Goal: Transaction & Acquisition: Purchase product/service

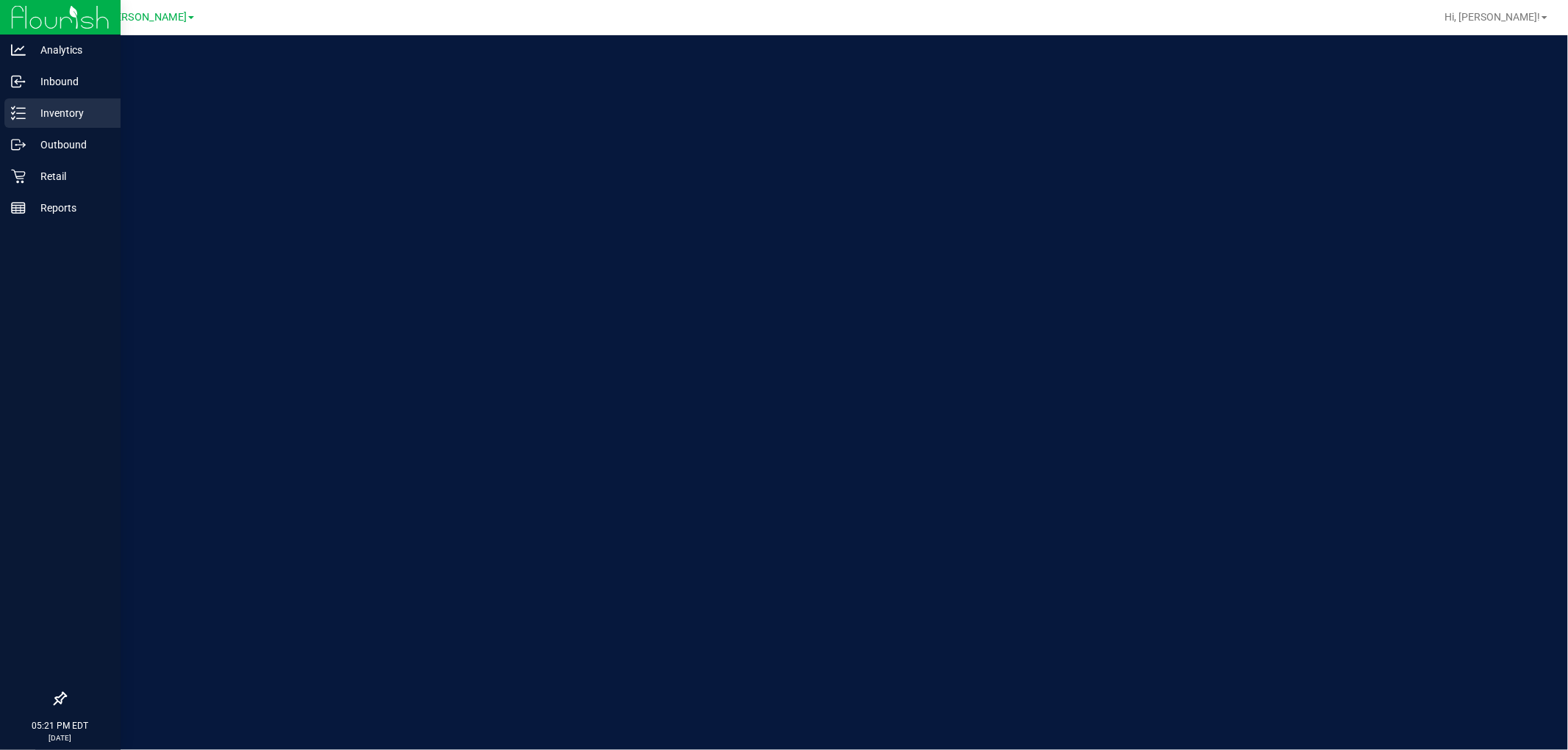
click at [20, 117] on icon at bounding box center [18, 113] width 15 height 15
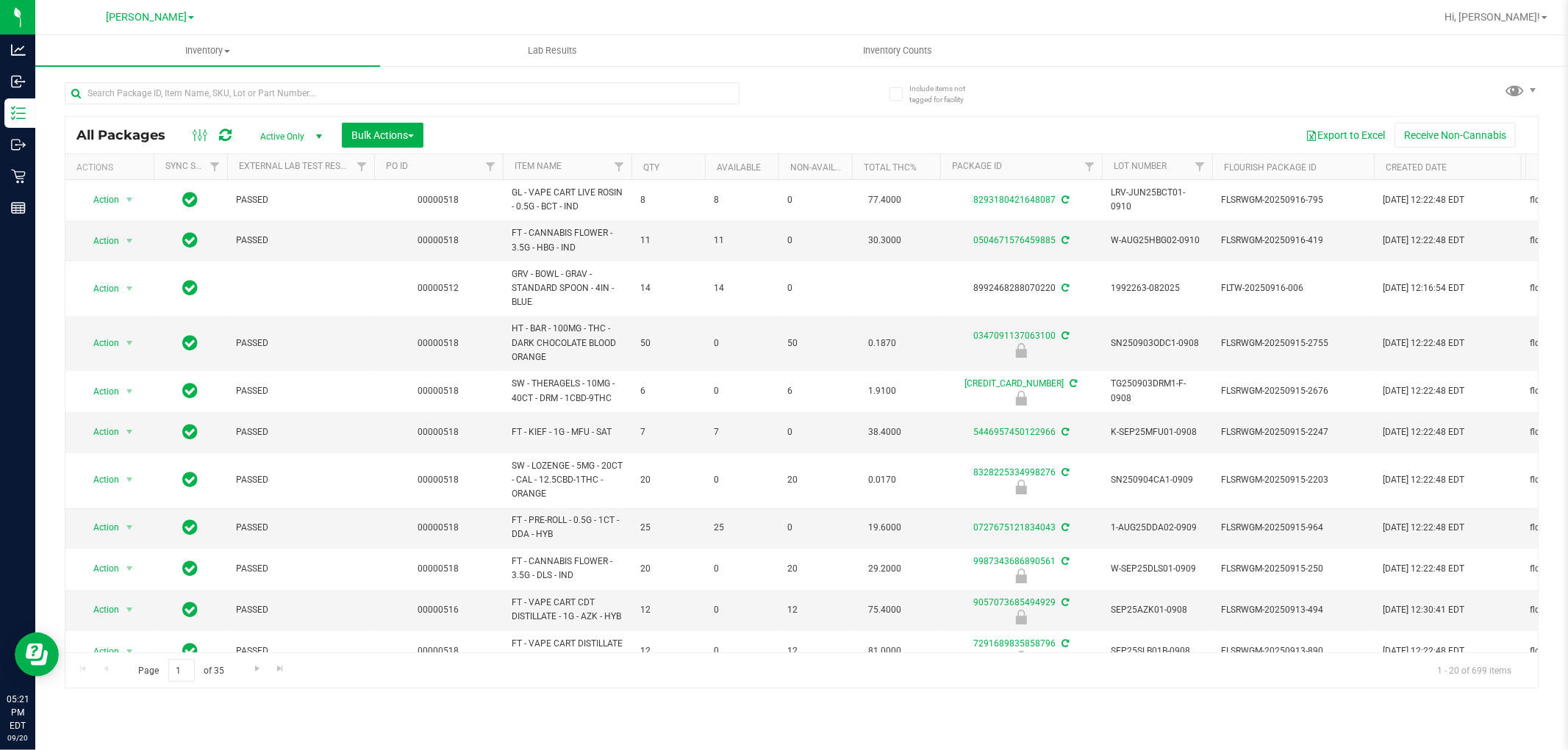
click at [684, 706] on div "Inventory All packages All inventory Waste log Create inventory Lab Results Inv…" at bounding box center [801, 393] width 1533 height 715
click at [167, 91] on input "text" at bounding box center [402, 93] width 675 height 22
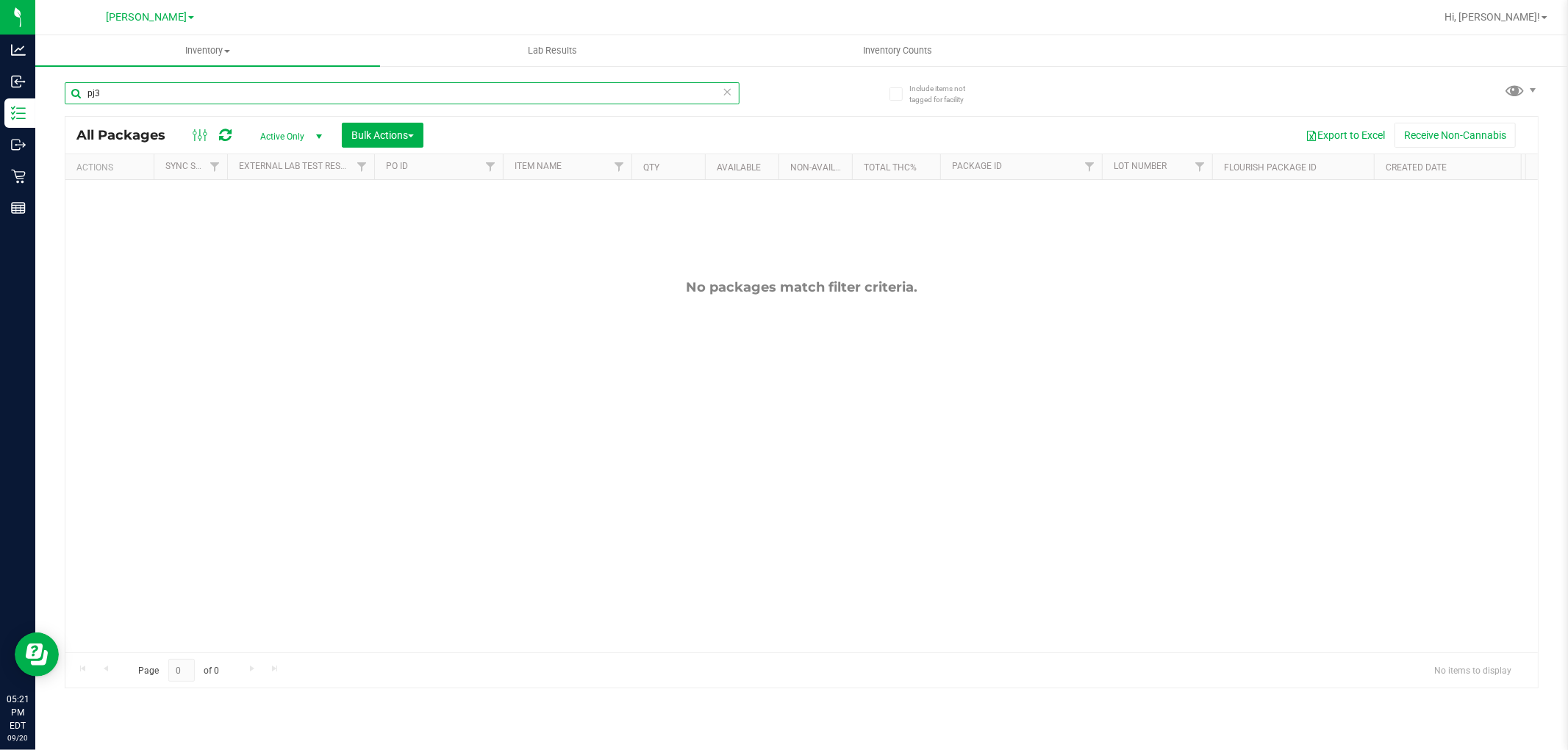
type input "pj3"
click at [568, 309] on div "No packages match filter criteria." at bounding box center [802, 465] width 1472 height 571
click at [566, 317] on div "No packages match filter criteria." at bounding box center [802, 465] width 1472 height 571
click at [354, 379] on div "No packages match filter criteria." at bounding box center [802, 465] width 1472 height 571
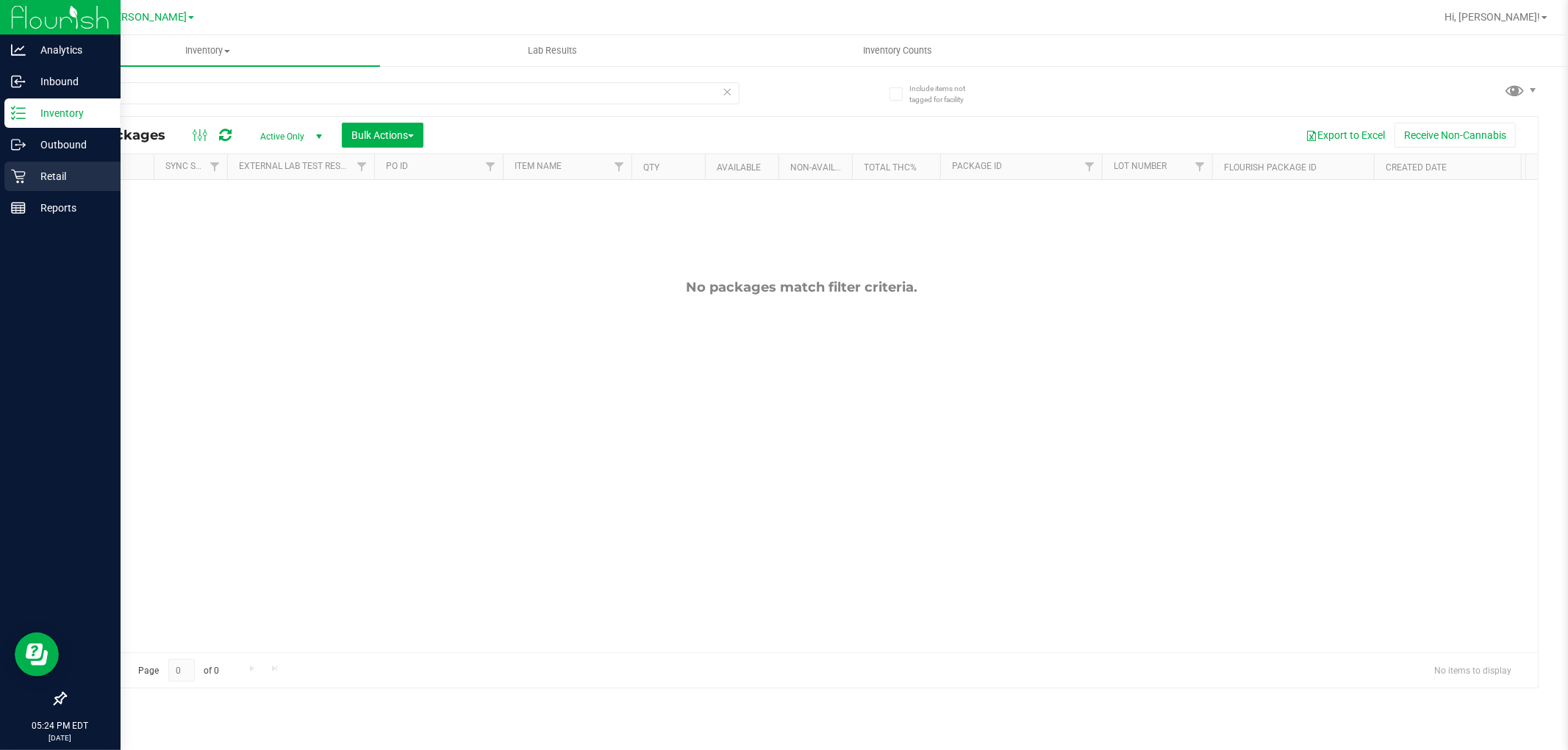
click at [17, 170] on icon at bounding box center [18, 176] width 15 height 15
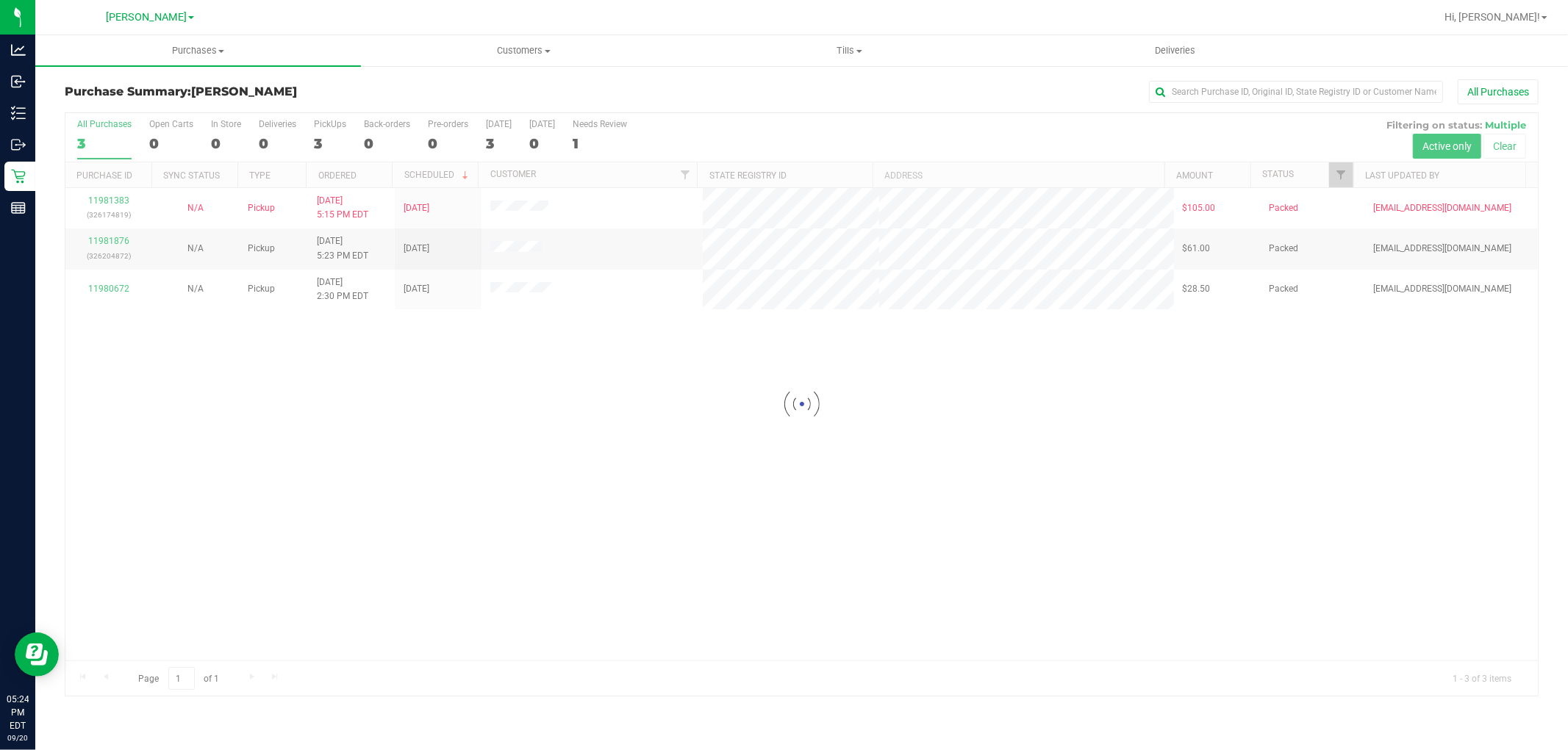
click at [1032, 447] on div at bounding box center [802, 404] width 1472 height 583
click at [973, 412] on div "11981383 (326174819) N/A Pickup 9/20/2025 5:15 PM EDT 9/20/2025 $105.00 Packed …" at bounding box center [802, 424] width 1472 height 472
click at [450, 457] on div "11981383 (326174819) N/A Pickup 9/20/2025 5:15 PM EDT 9/20/2025 $105.00 Packed …" at bounding box center [802, 424] width 1472 height 472
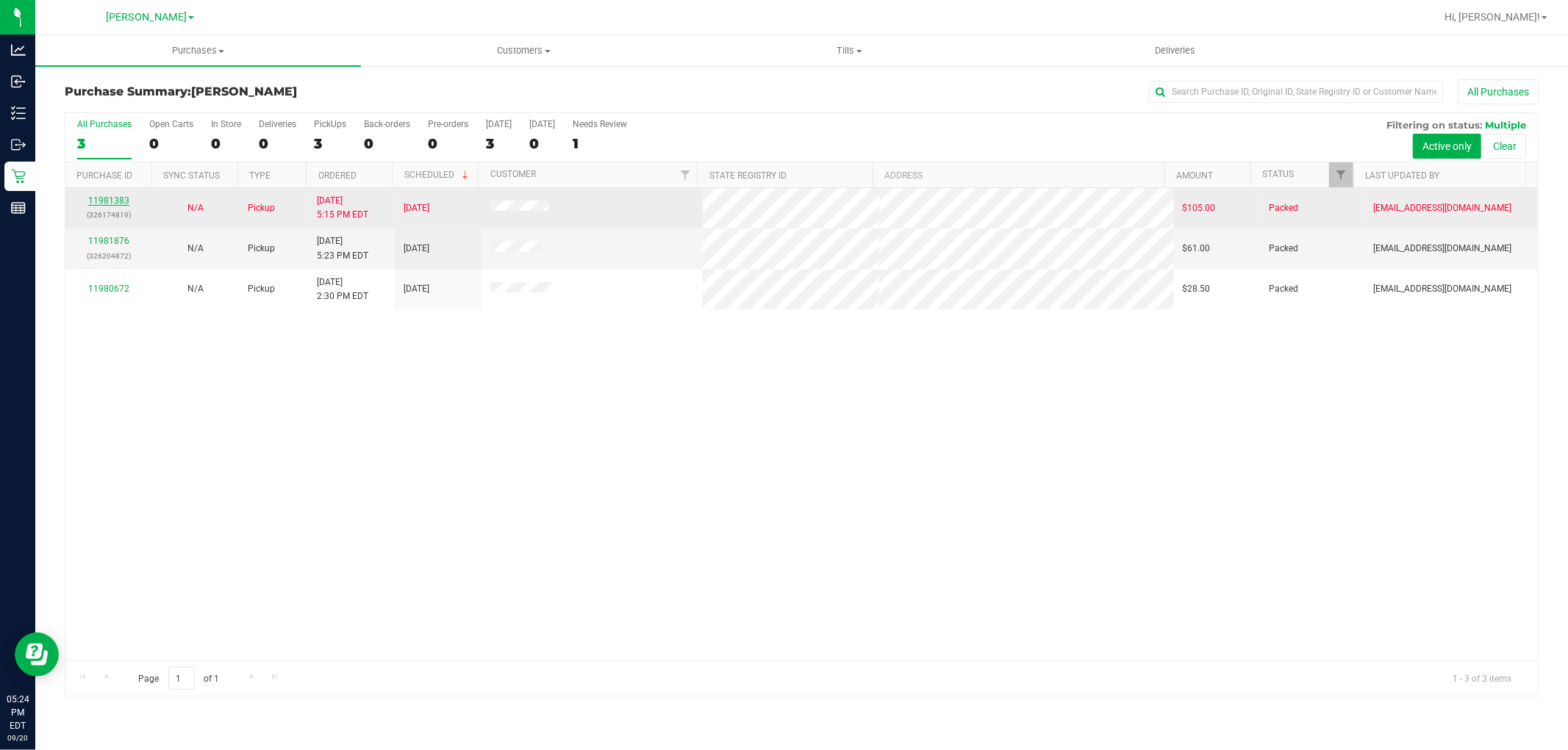
click at [127, 204] on link "11981383" at bounding box center [109, 201] width 41 height 11
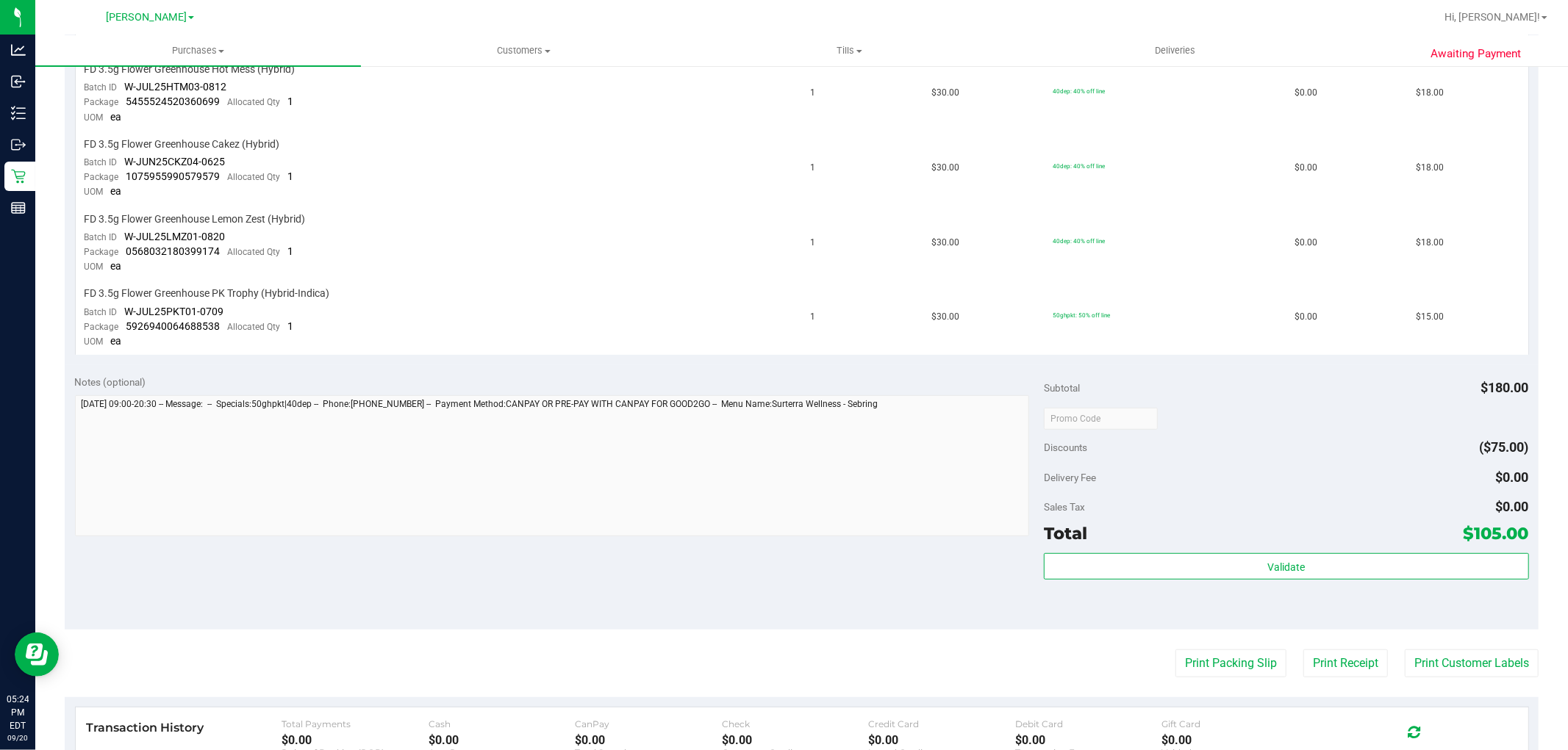
scroll to position [653, 0]
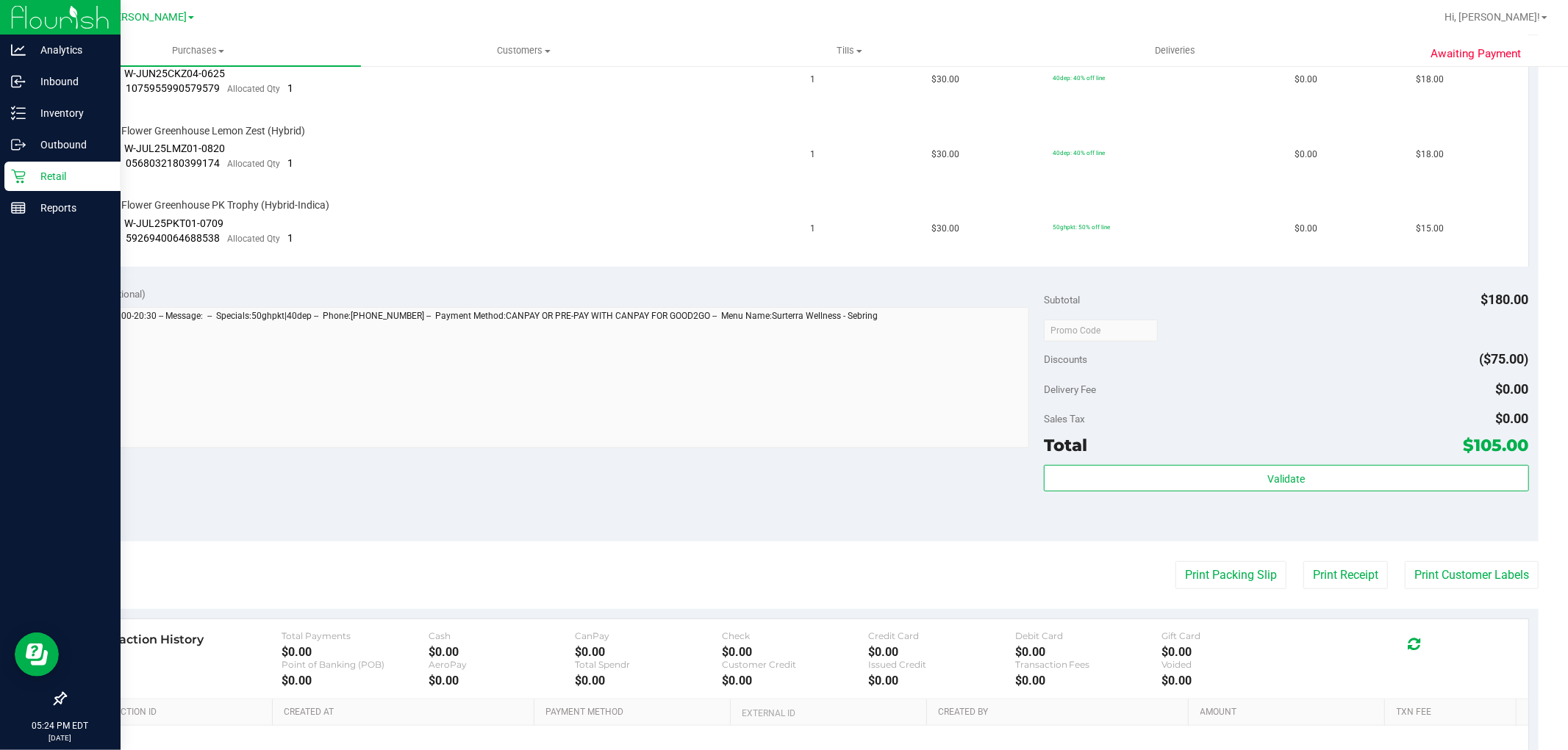
click at [35, 186] on div "Retail" at bounding box center [62, 177] width 117 height 30
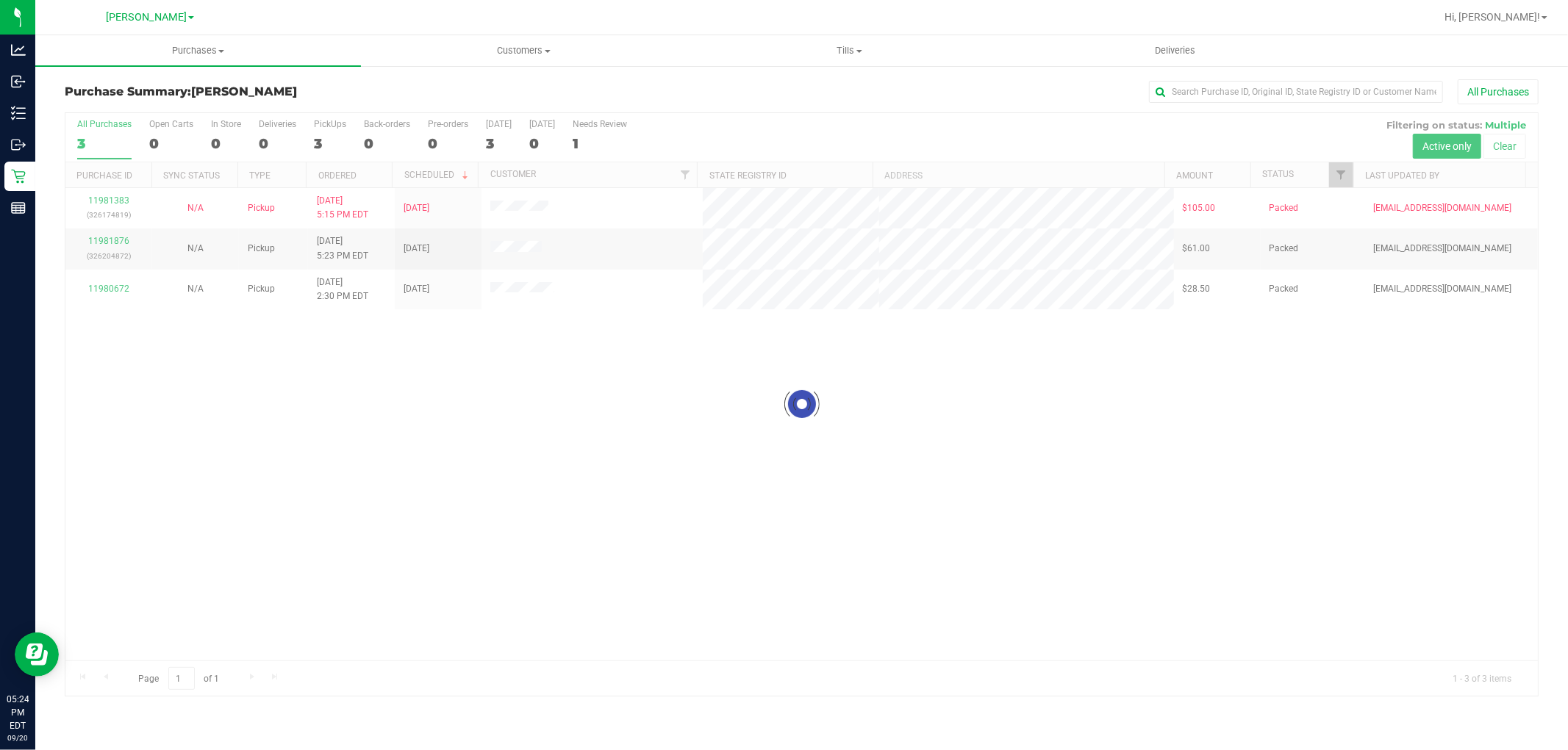
click at [592, 366] on div at bounding box center [802, 404] width 1472 height 583
click at [597, 507] on div "11981383 (326174819) N/A Pickup 9/20/2025 5:15 PM EDT 9/20/2025 $105.00 Packed …" at bounding box center [802, 424] width 1472 height 472
click at [517, 612] on div "11981383 (326174819) N/A Pickup 9/20/2025 5:15 PM EDT 9/20/2025 $105.00 Packed …" at bounding box center [802, 424] width 1472 height 472
click at [535, 526] on div "11981383 (326174819) N/A Pickup 9/20/2025 5:15 PM EDT 9/20/2025 $105.00 Packed …" at bounding box center [802, 424] width 1472 height 472
click at [514, 474] on div "11981383 (326174819) N/A Pickup 9/20/2025 5:15 PM EDT 9/20/2025 $105.00 Packed …" at bounding box center [802, 424] width 1472 height 472
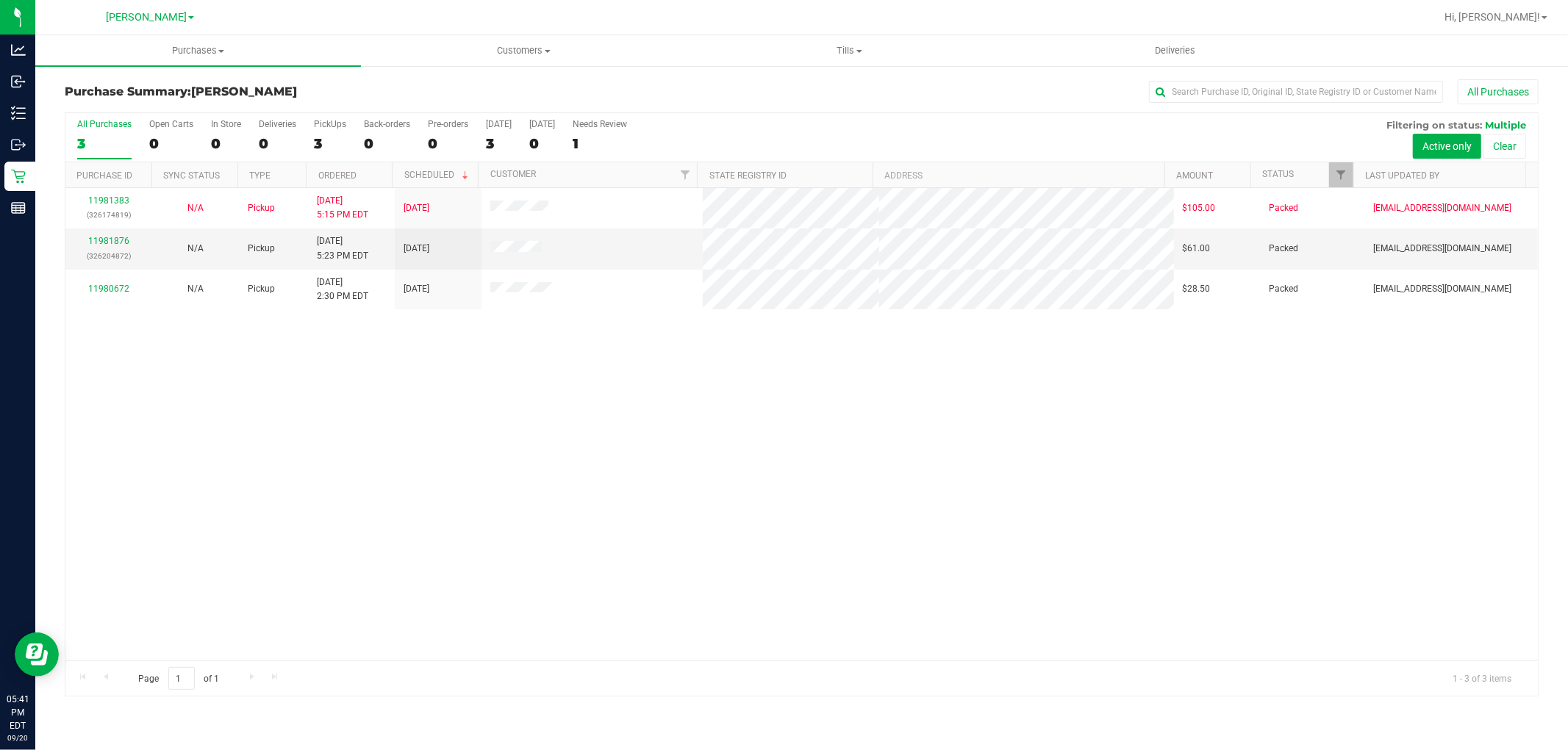
click at [519, 468] on div "11981383 (326174819) N/A Pickup 9/20/2025 5:15 PM EDT 9/20/2025 $105.00 Packed …" at bounding box center [802, 424] width 1472 height 472
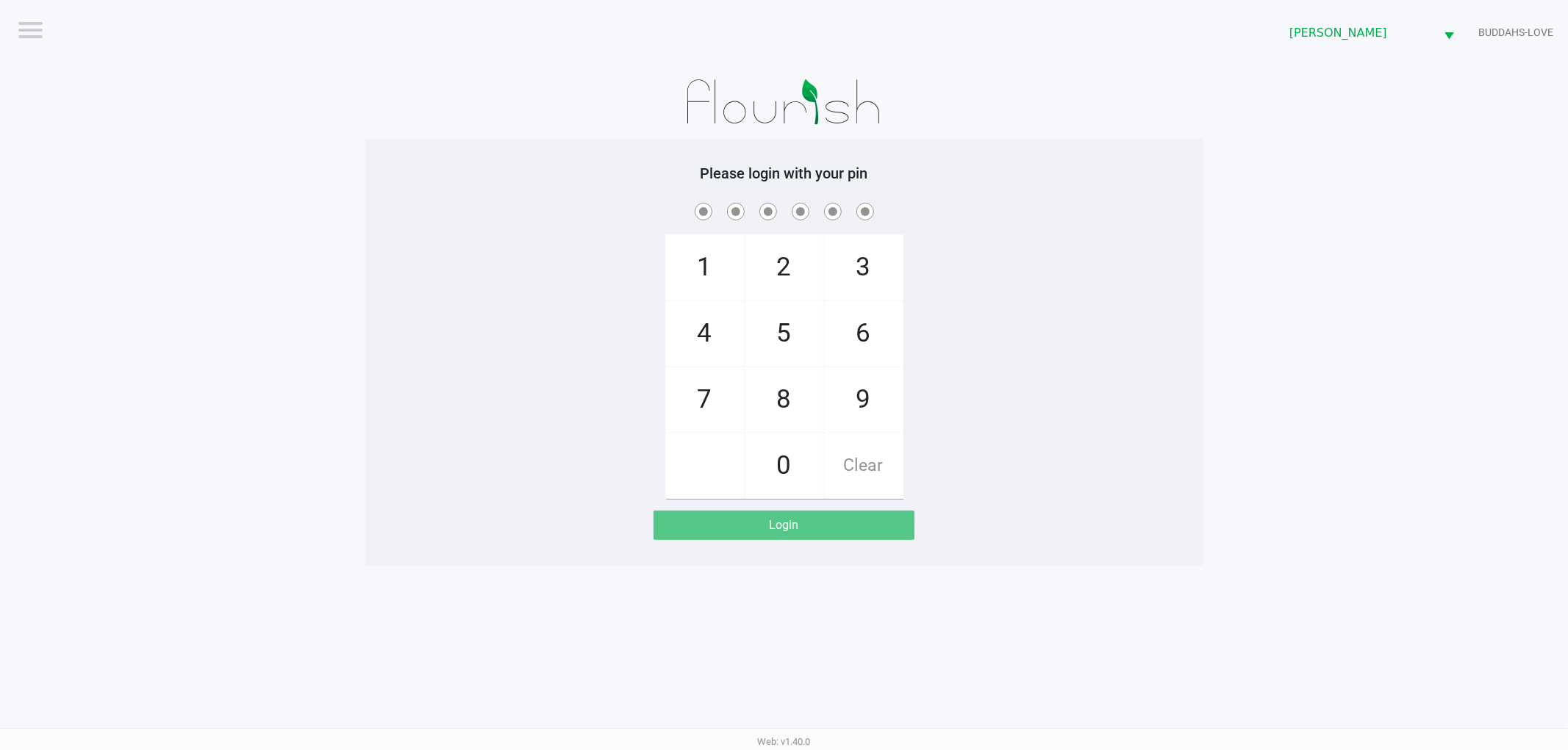
click at [1049, 407] on div "1 4 7 2 5 8 0 3 6 9 Clear" at bounding box center [784, 349] width 838 height 299
checkbox input "true"
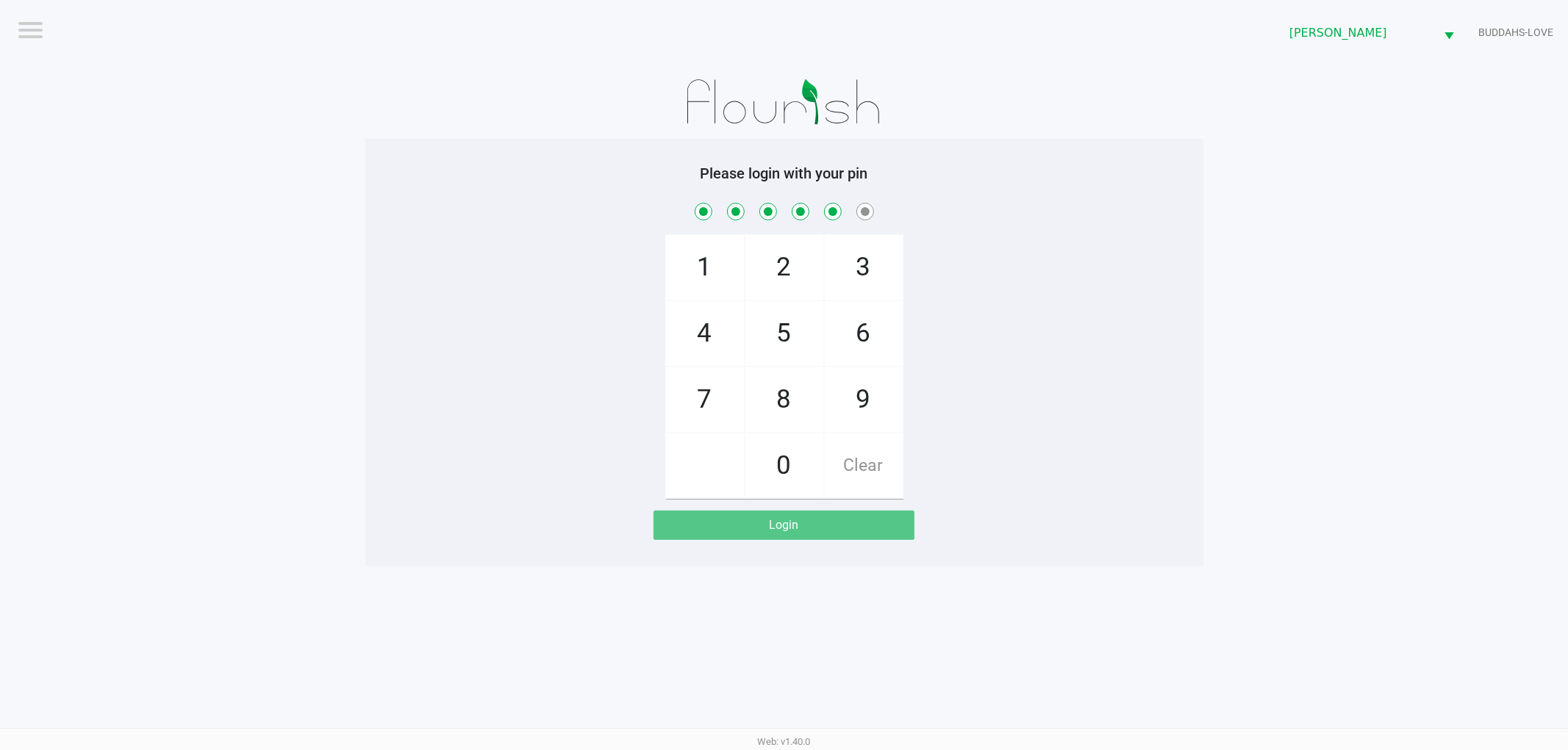
checkbox input "true"
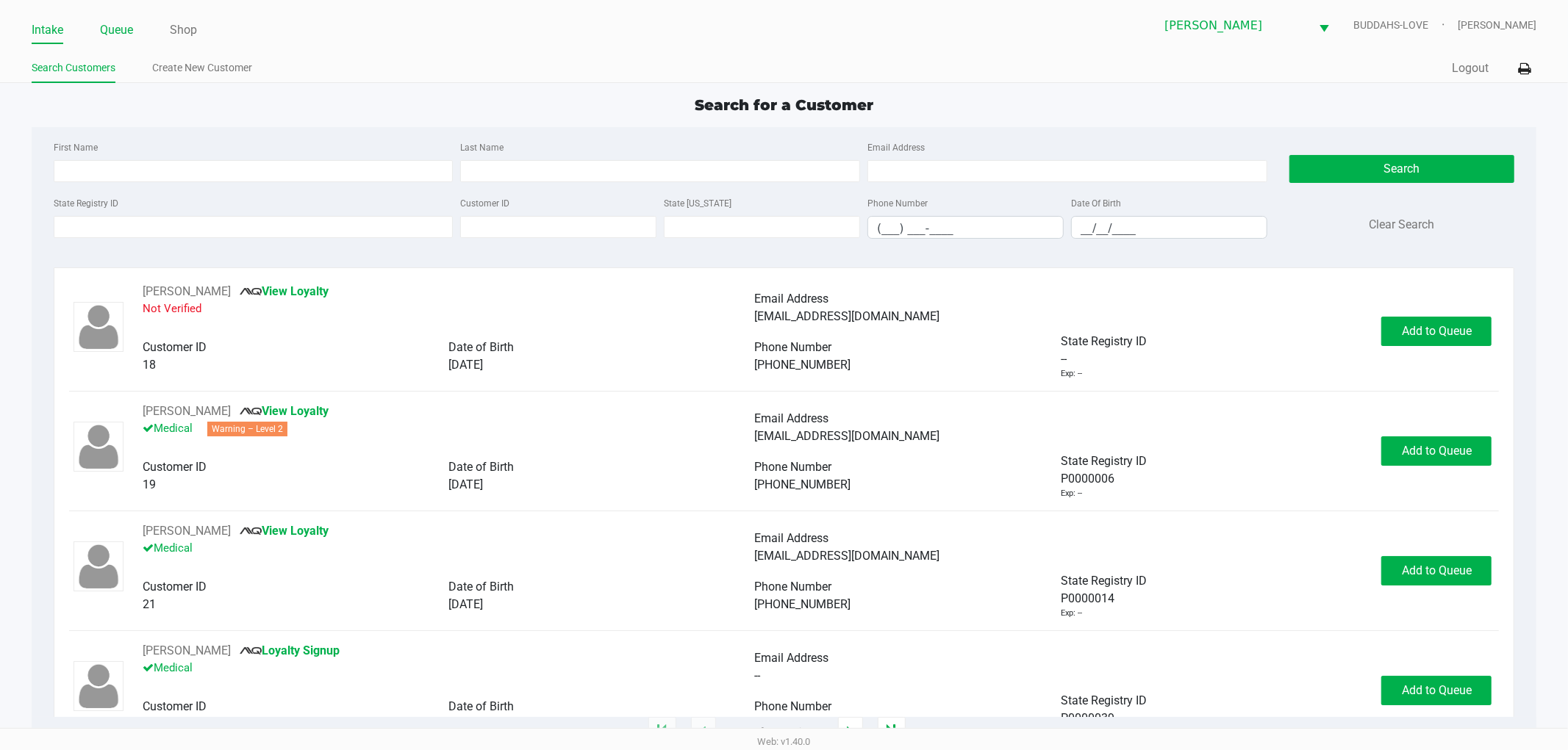
click at [121, 37] on link "Queue" at bounding box center [117, 30] width 33 height 20
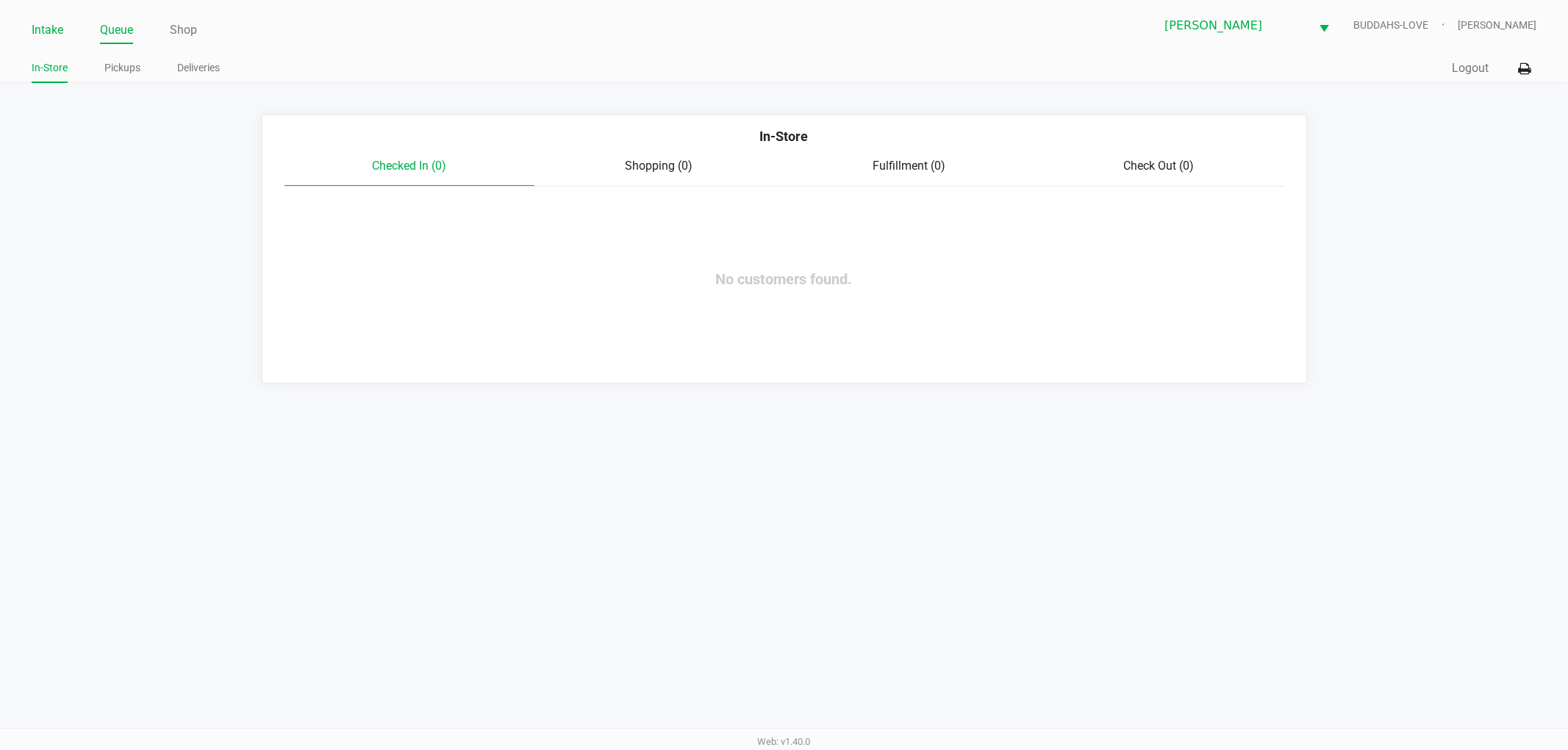
click at [56, 34] on link "Intake" at bounding box center [47, 30] width 32 height 20
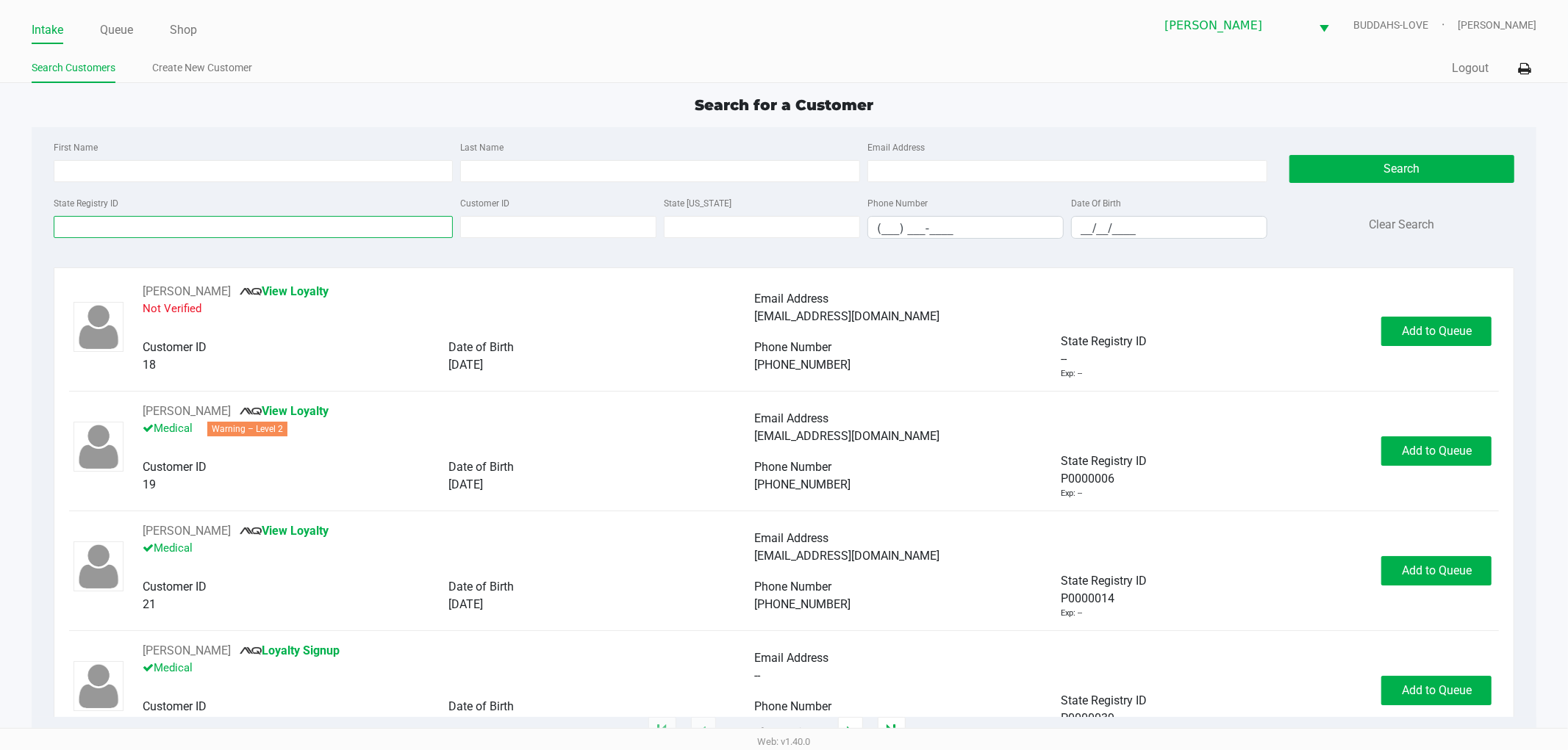
click at [139, 236] on input "State Registry ID" at bounding box center [253, 227] width 400 height 22
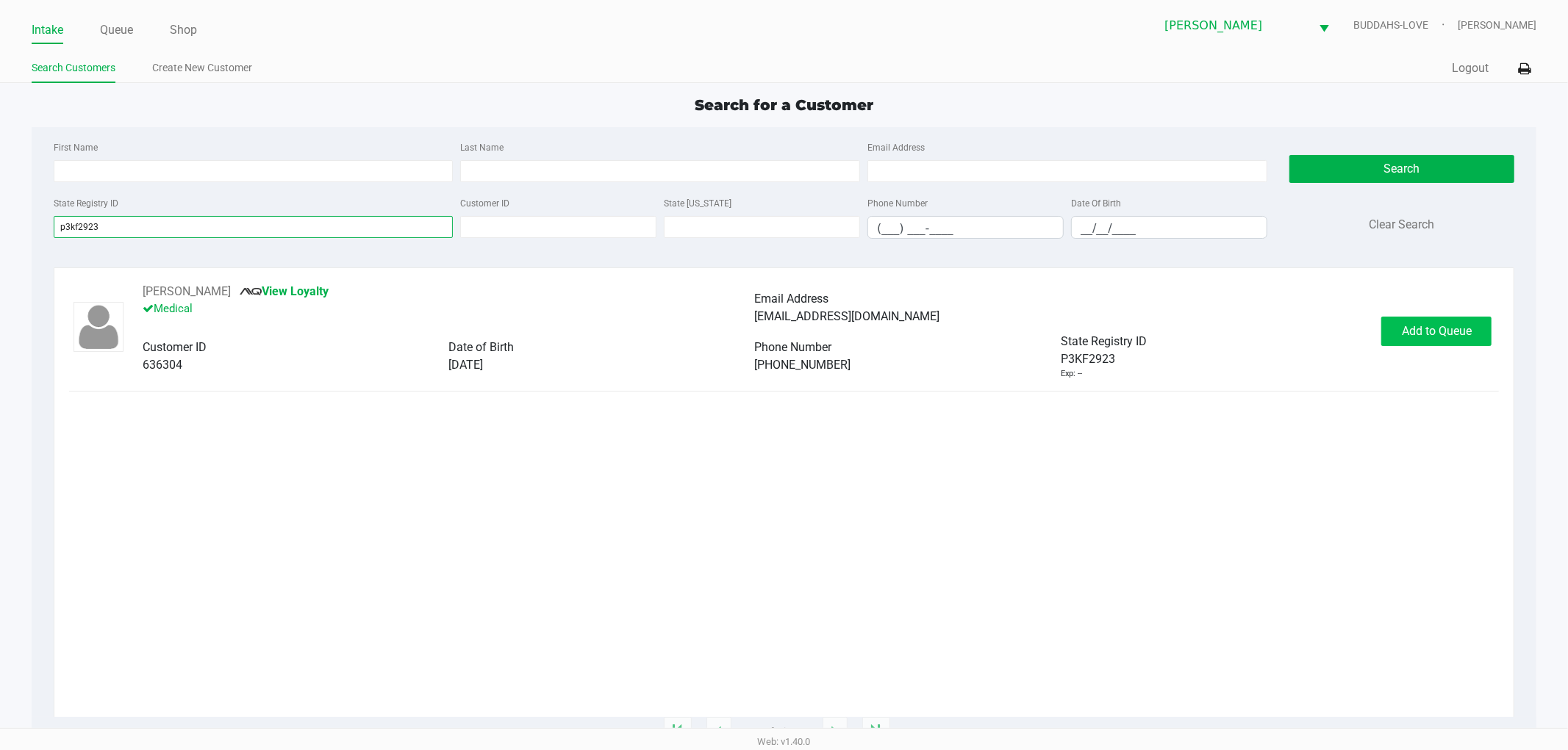
type input "p3kf2923"
click at [1419, 331] on span "Add to Queue" at bounding box center [1437, 331] width 70 height 14
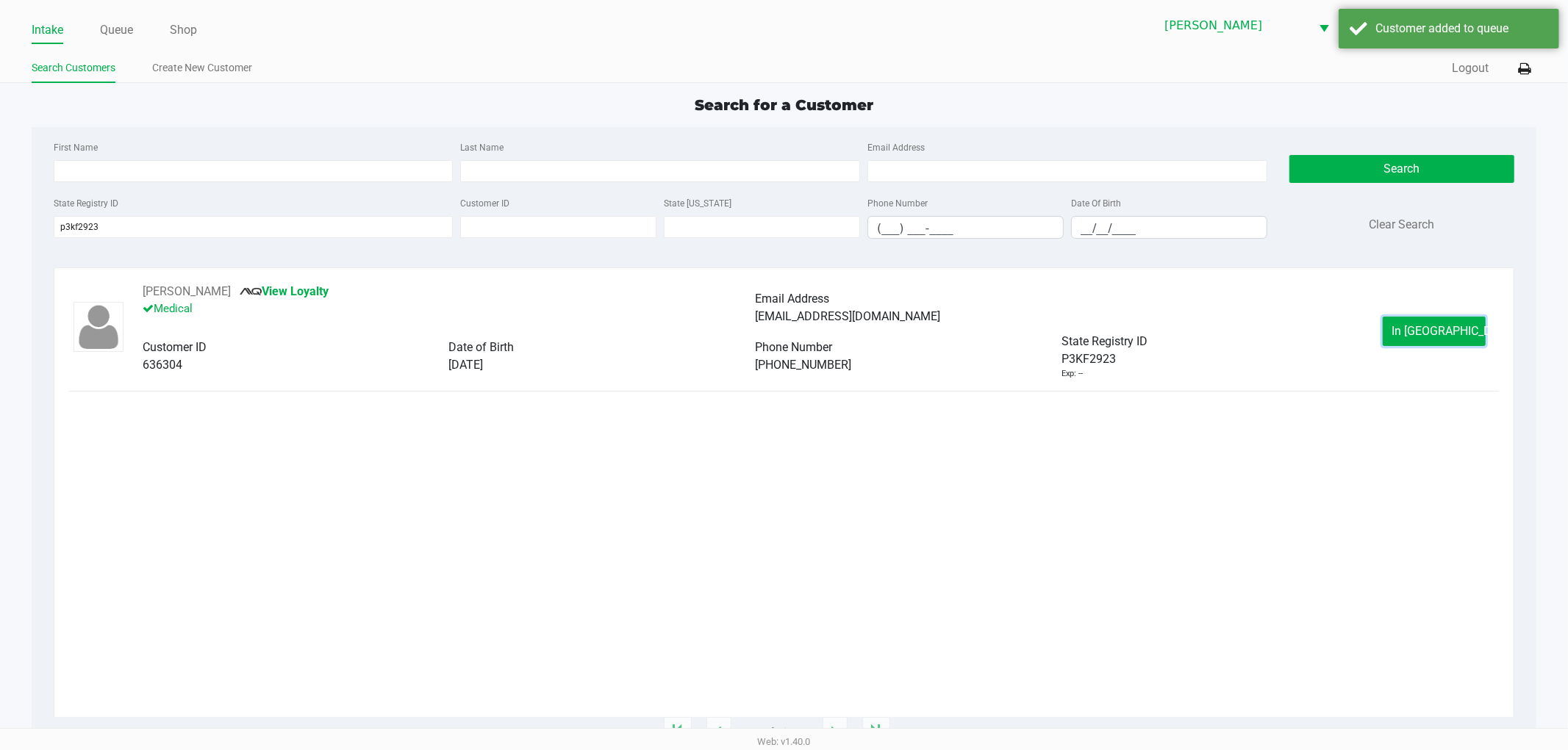
click at [1419, 331] on span "In Queue" at bounding box center [1453, 331] width 124 height 14
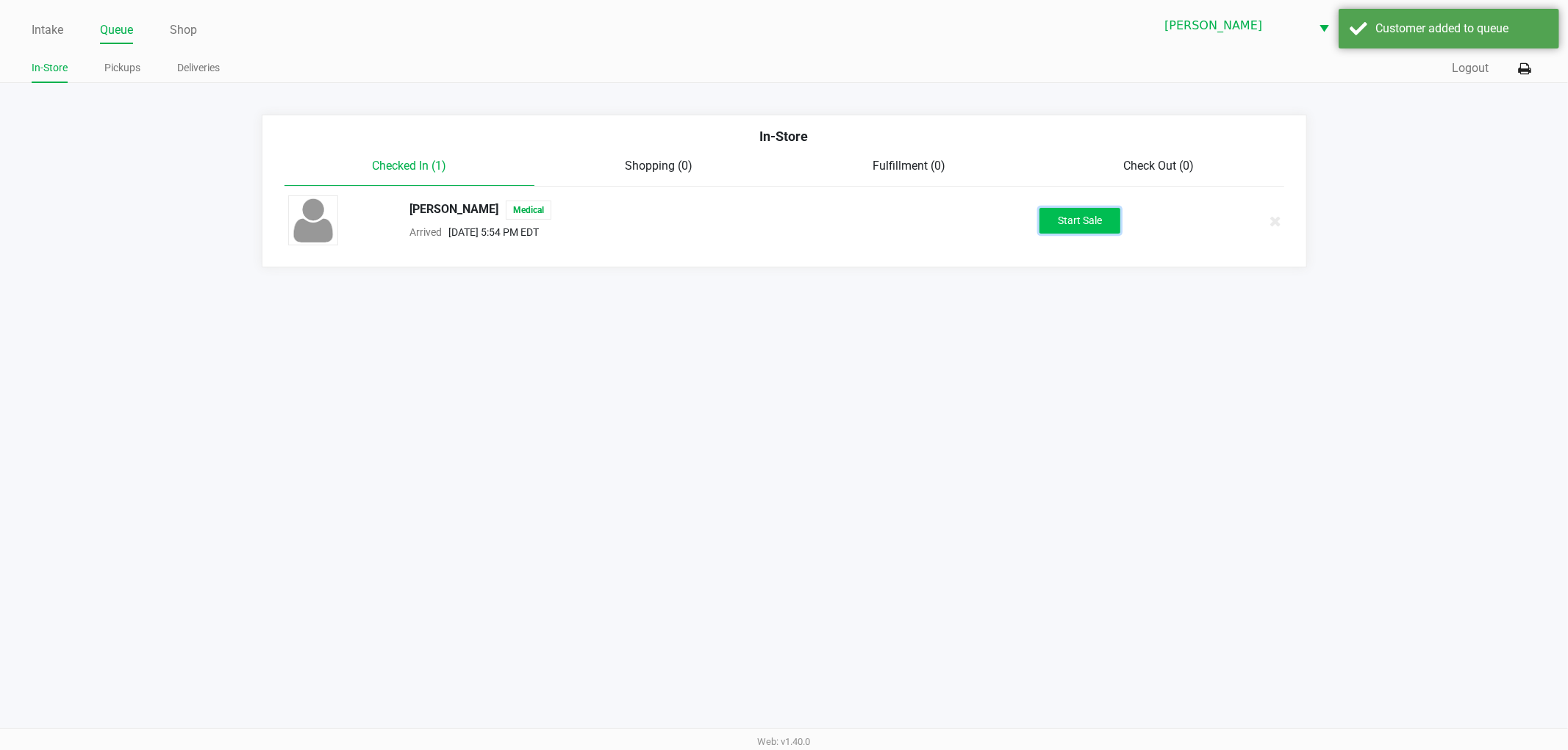
click at [1093, 231] on button "Start Sale" at bounding box center [1080, 220] width 81 height 25
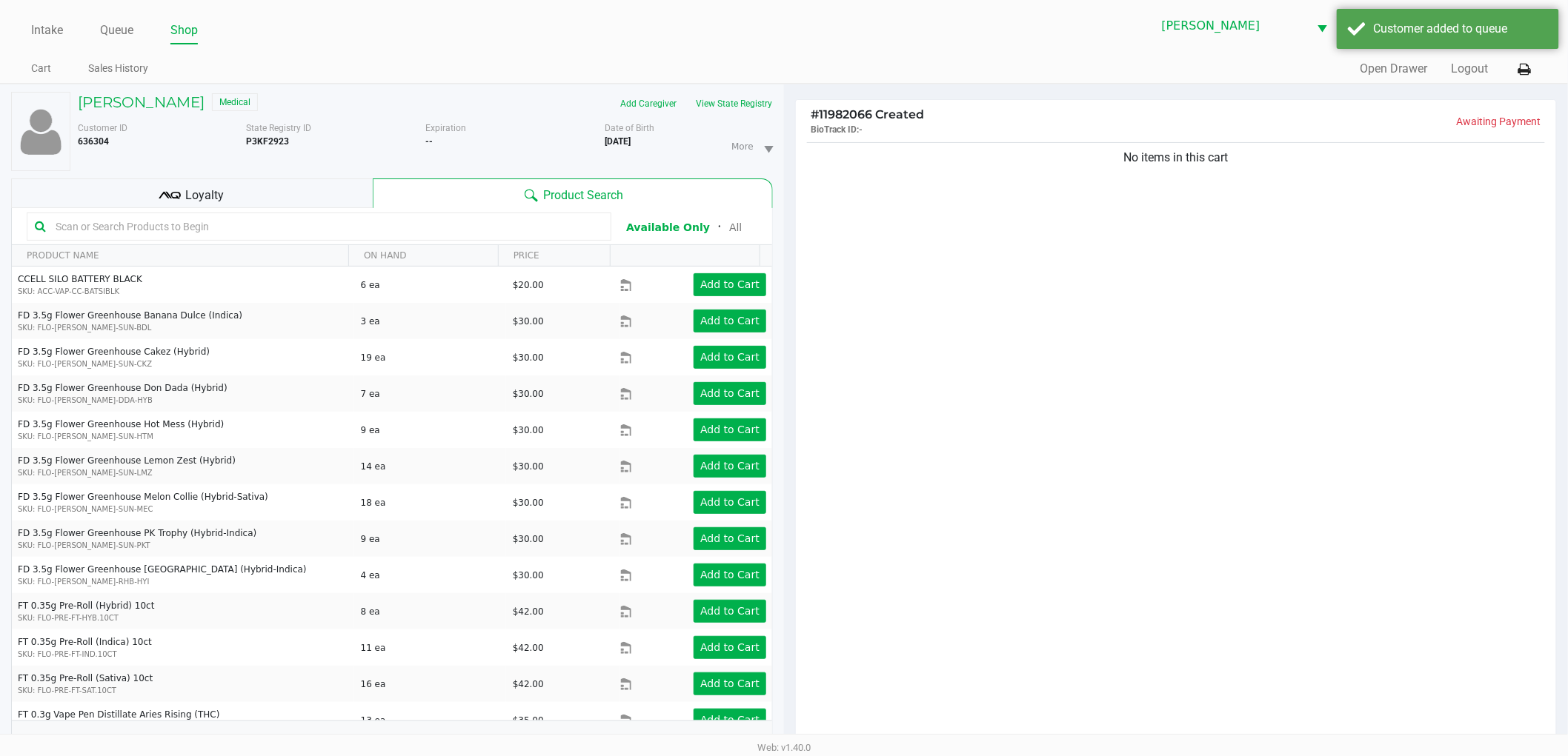
click at [282, 209] on kendo-grid-toolbar "Available Only ᛫ All" at bounding box center [391, 227] width 760 height 37
click at [280, 196] on div "Loyalty" at bounding box center [192, 193] width 361 height 30
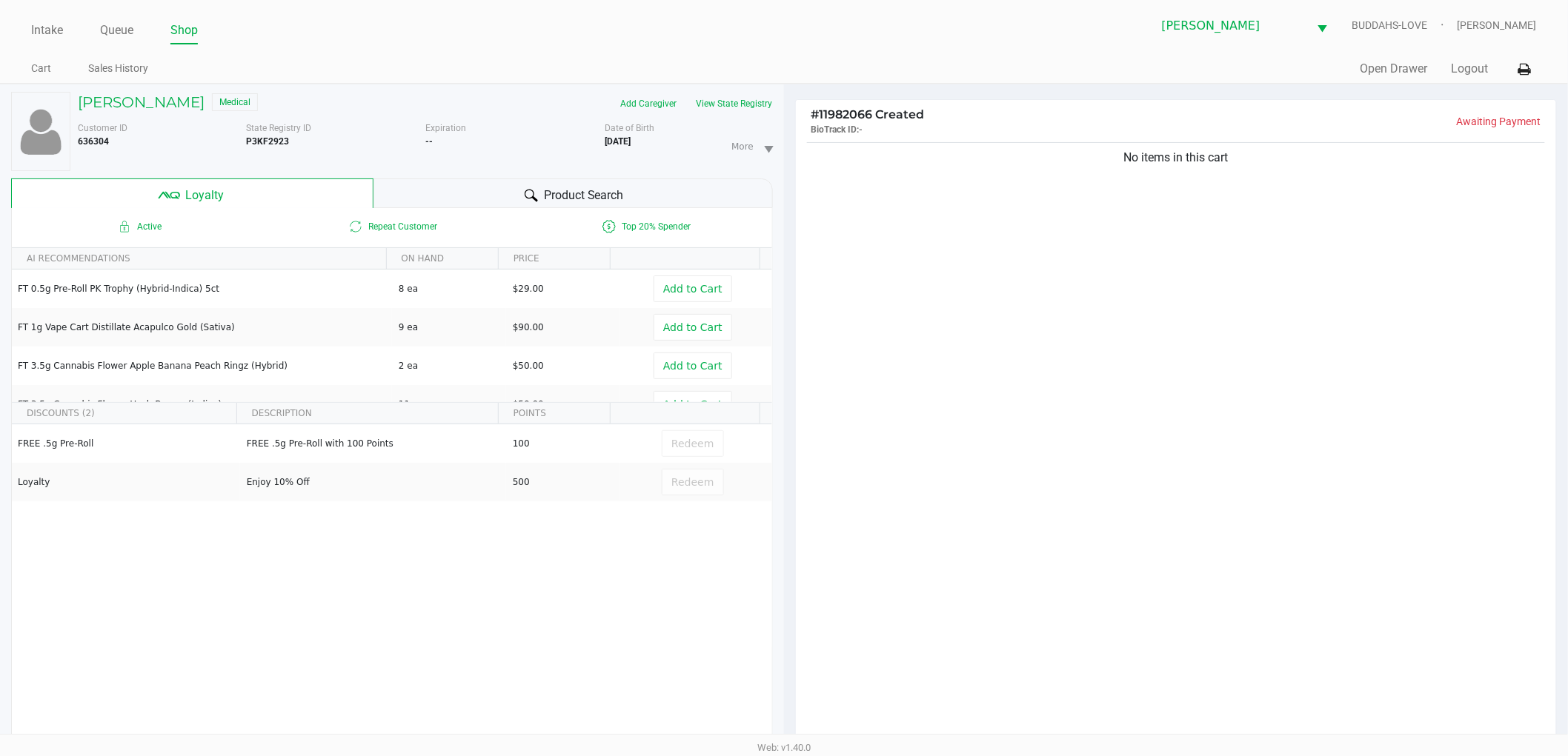
click at [427, 200] on div "Product Search" at bounding box center [573, 193] width 400 height 30
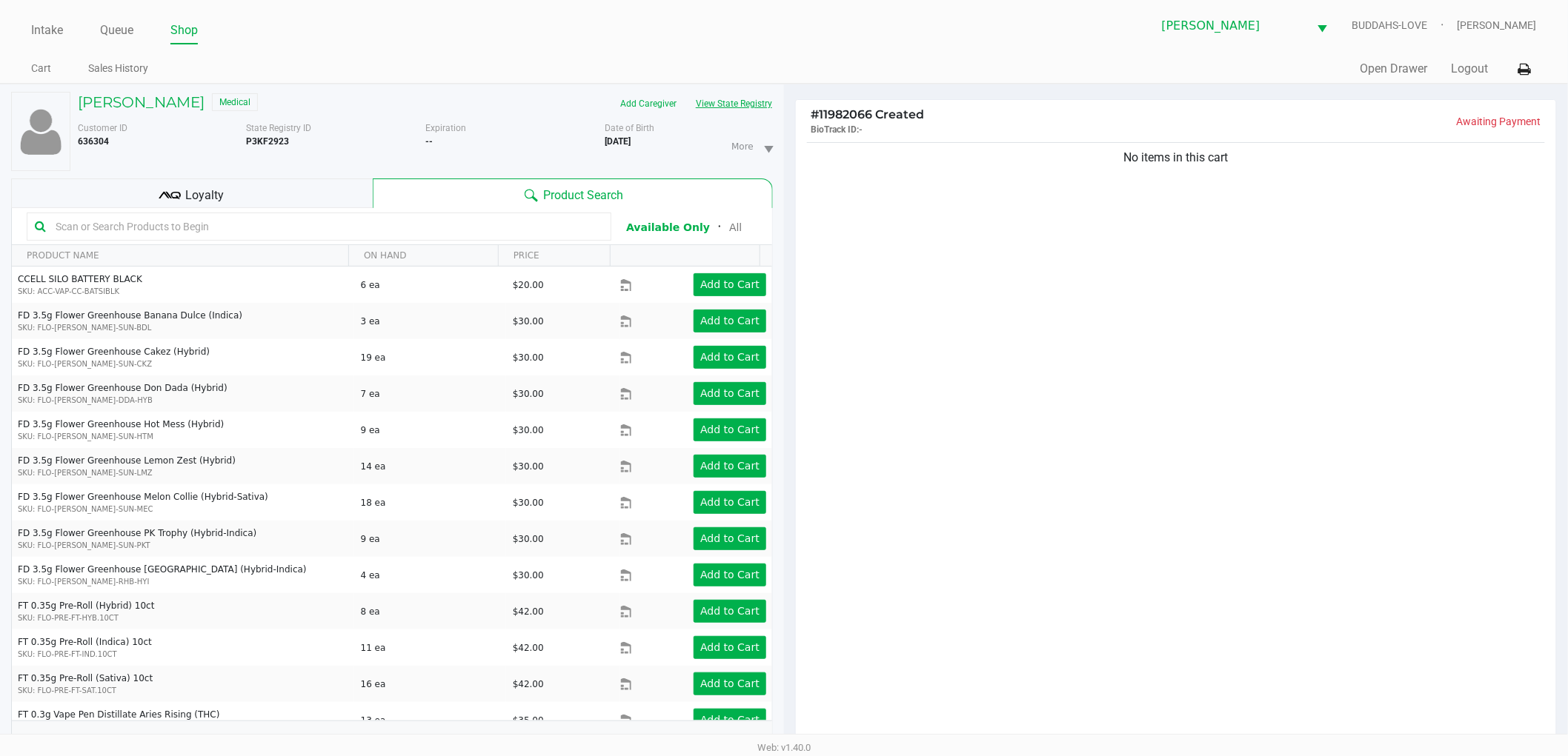
click at [727, 106] on button "View State Registry" at bounding box center [730, 103] width 87 height 24
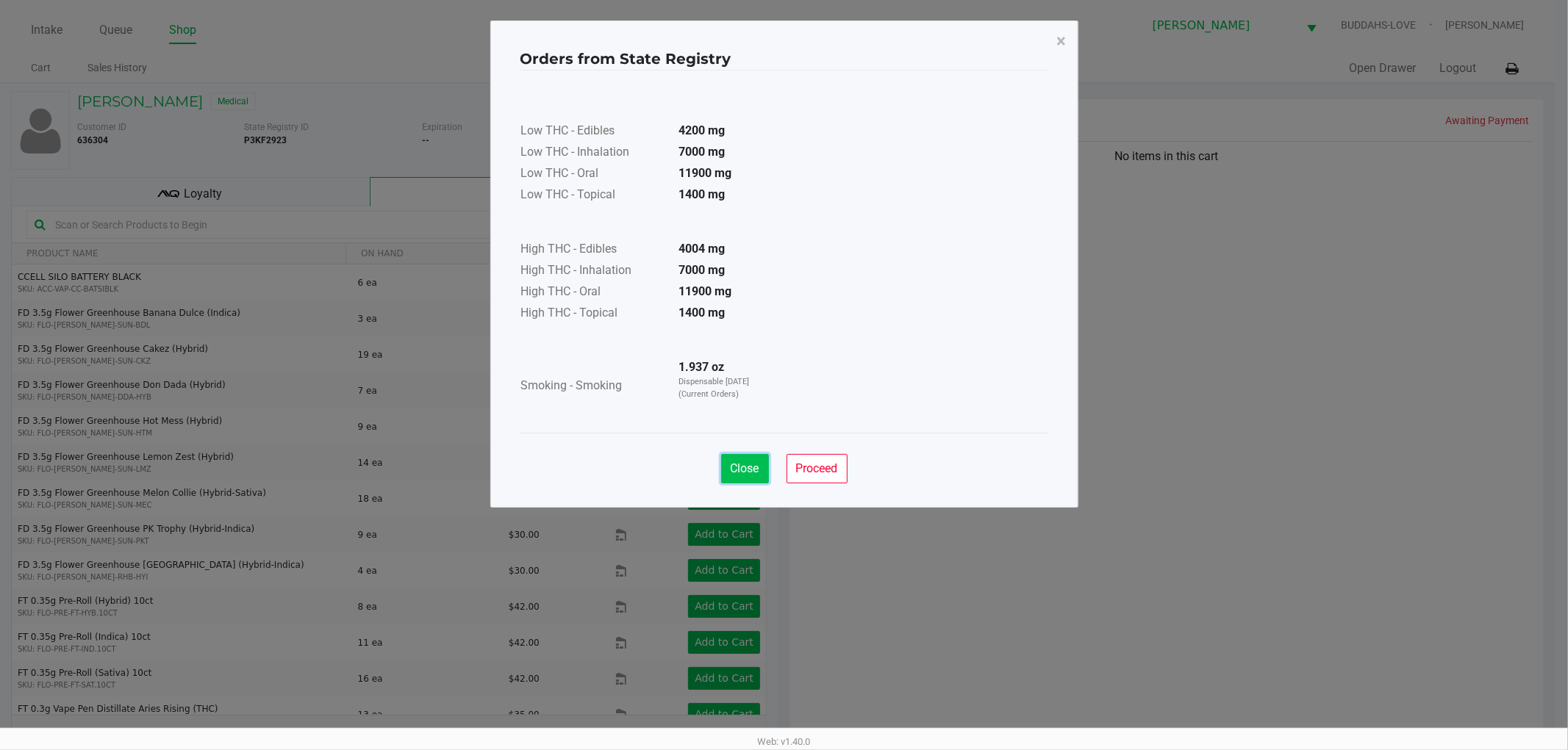
click at [745, 463] on span "Close" at bounding box center [745, 469] width 29 height 14
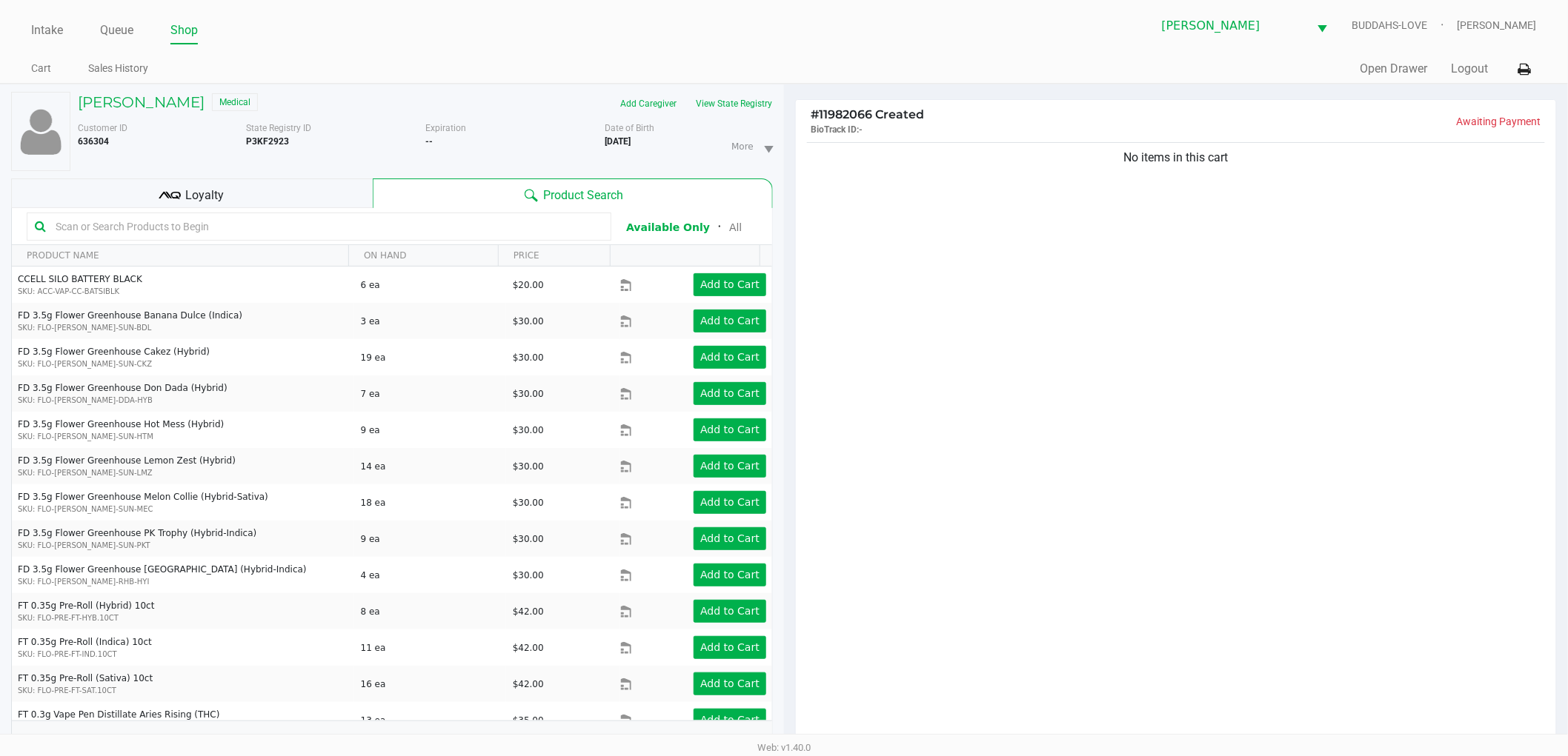
click at [267, 185] on div "Loyalty" at bounding box center [192, 193] width 361 height 30
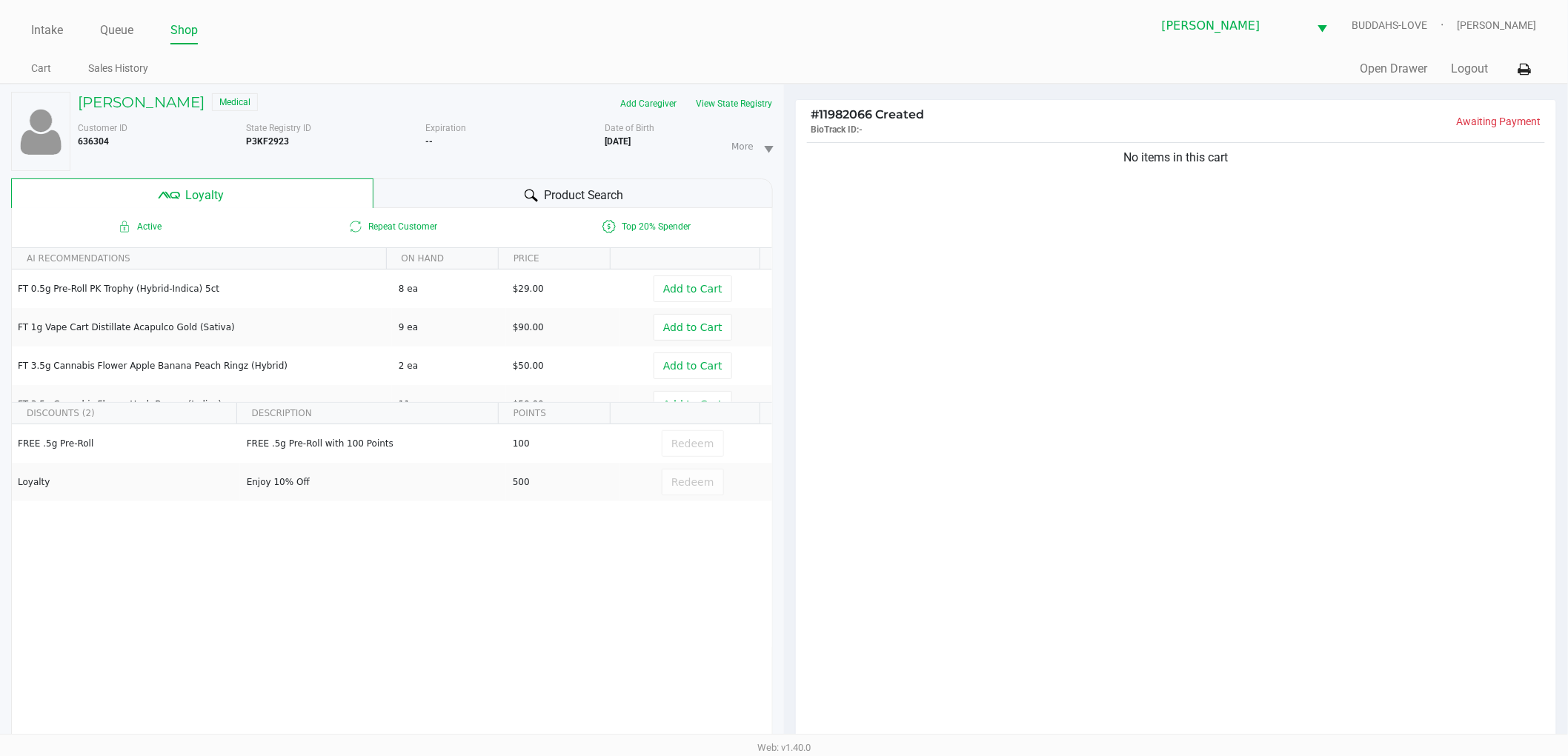
click at [1113, 508] on div "No items in this cart" at bounding box center [1176, 446] width 760 height 613
click at [176, 94] on h5 "SAVANAH EWING" at bounding box center [140, 102] width 126 height 18
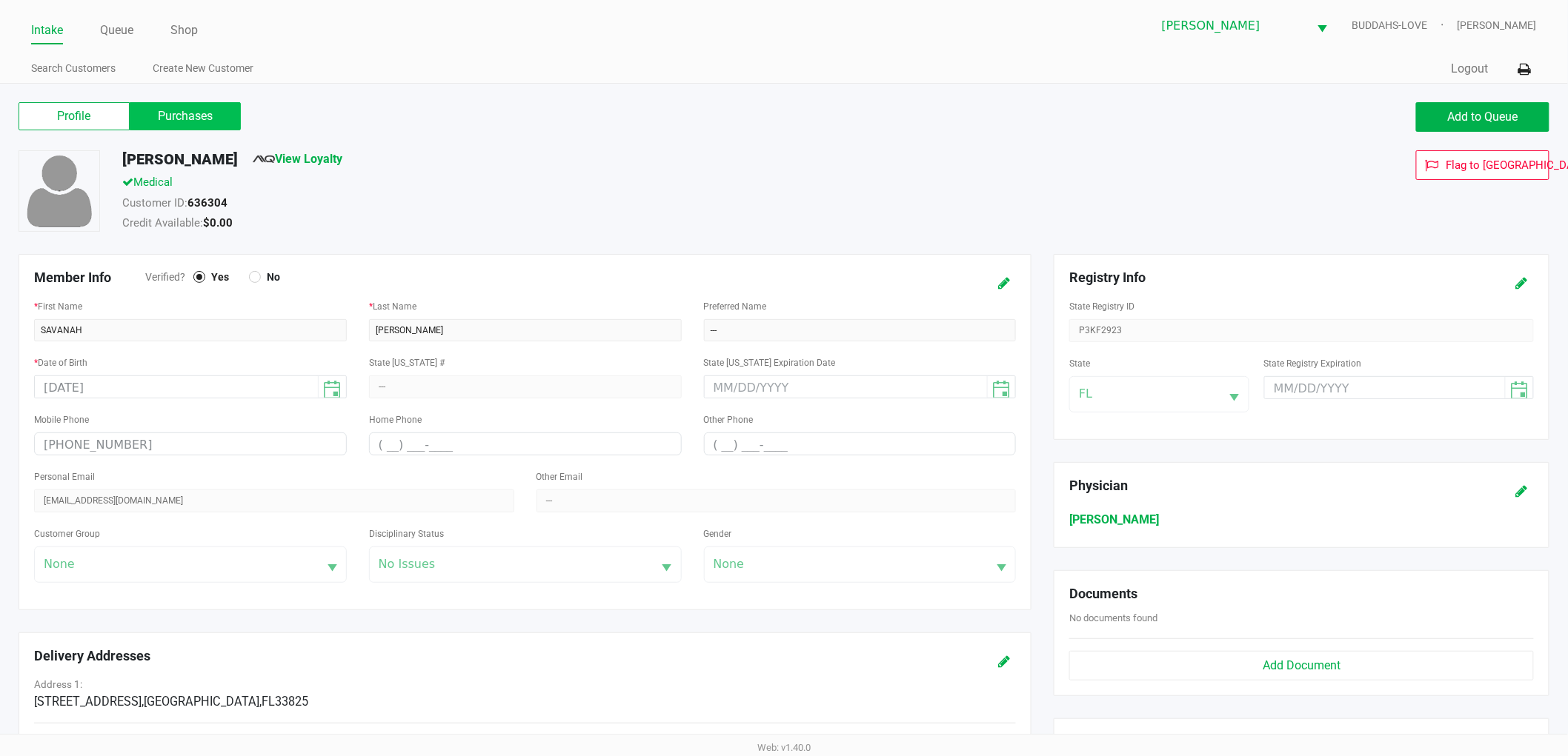
click at [196, 126] on label "Purchases" at bounding box center [186, 117] width 111 height 28
click at [0, 0] on 1 "Purchases" at bounding box center [0, 0] width 0 height 0
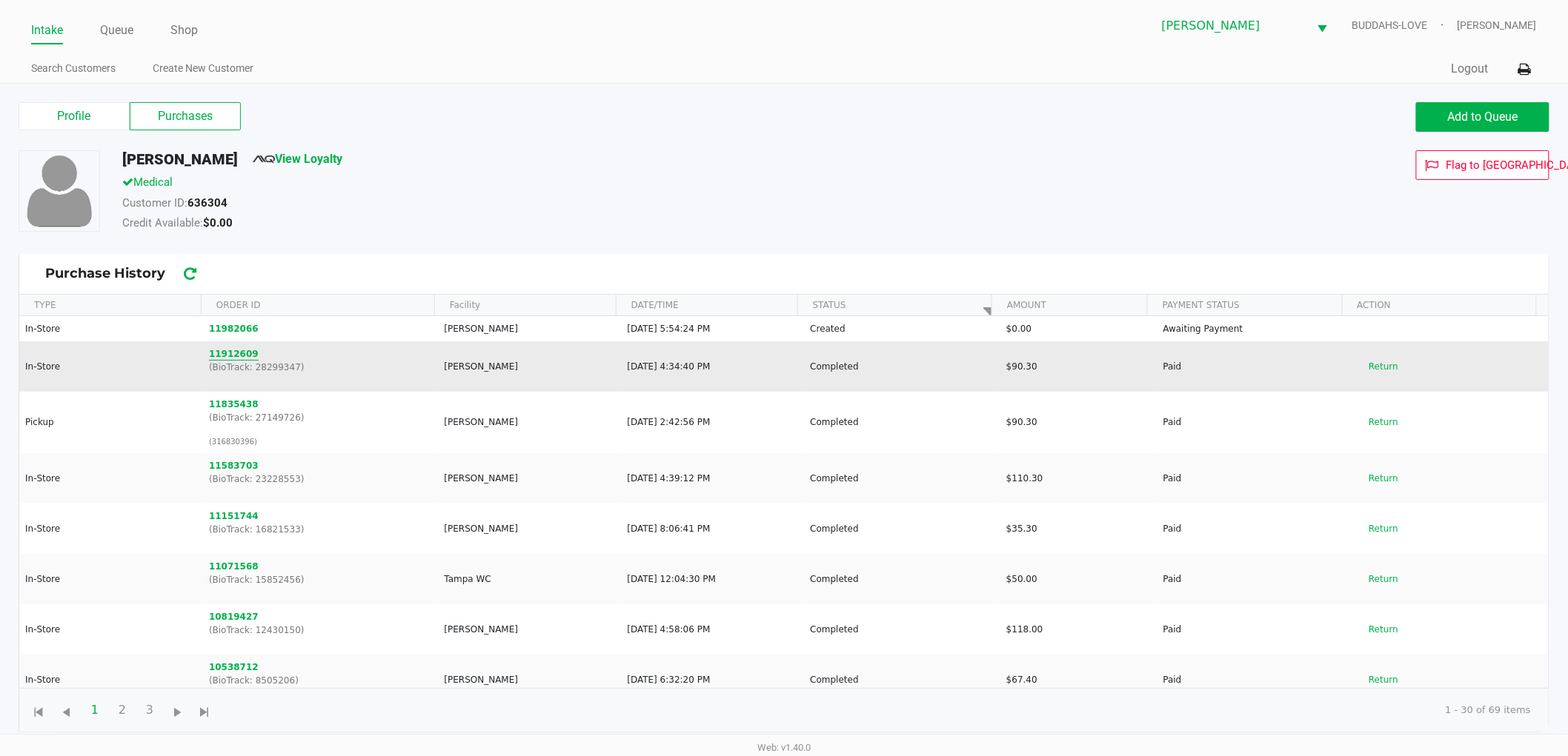
click at [231, 352] on button "11912609" at bounding box center [233, 353] width 49 height 13
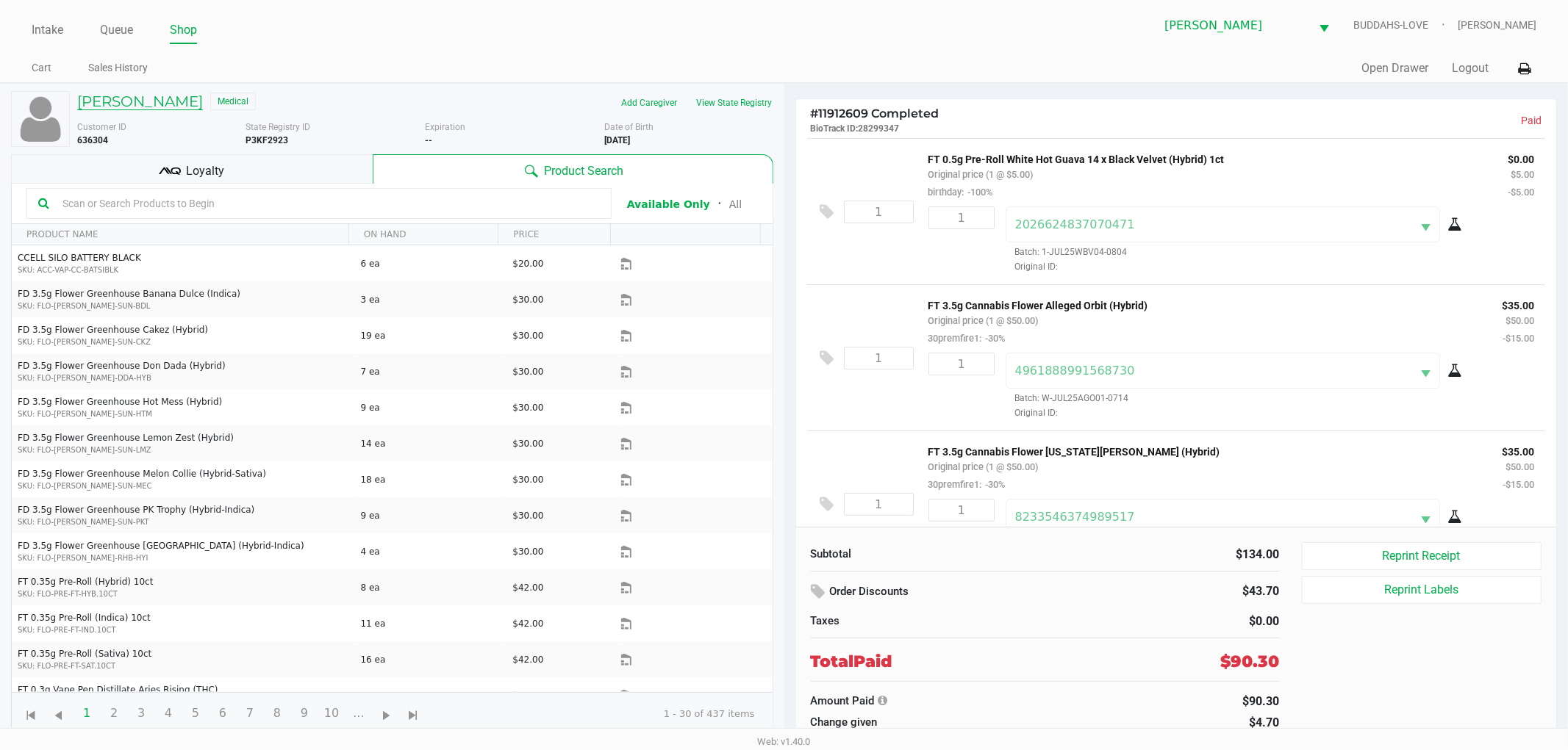
click at [167, 93] on h5 "SAVANAH EWING" at bounding box center [139, 102] width 125 height 18
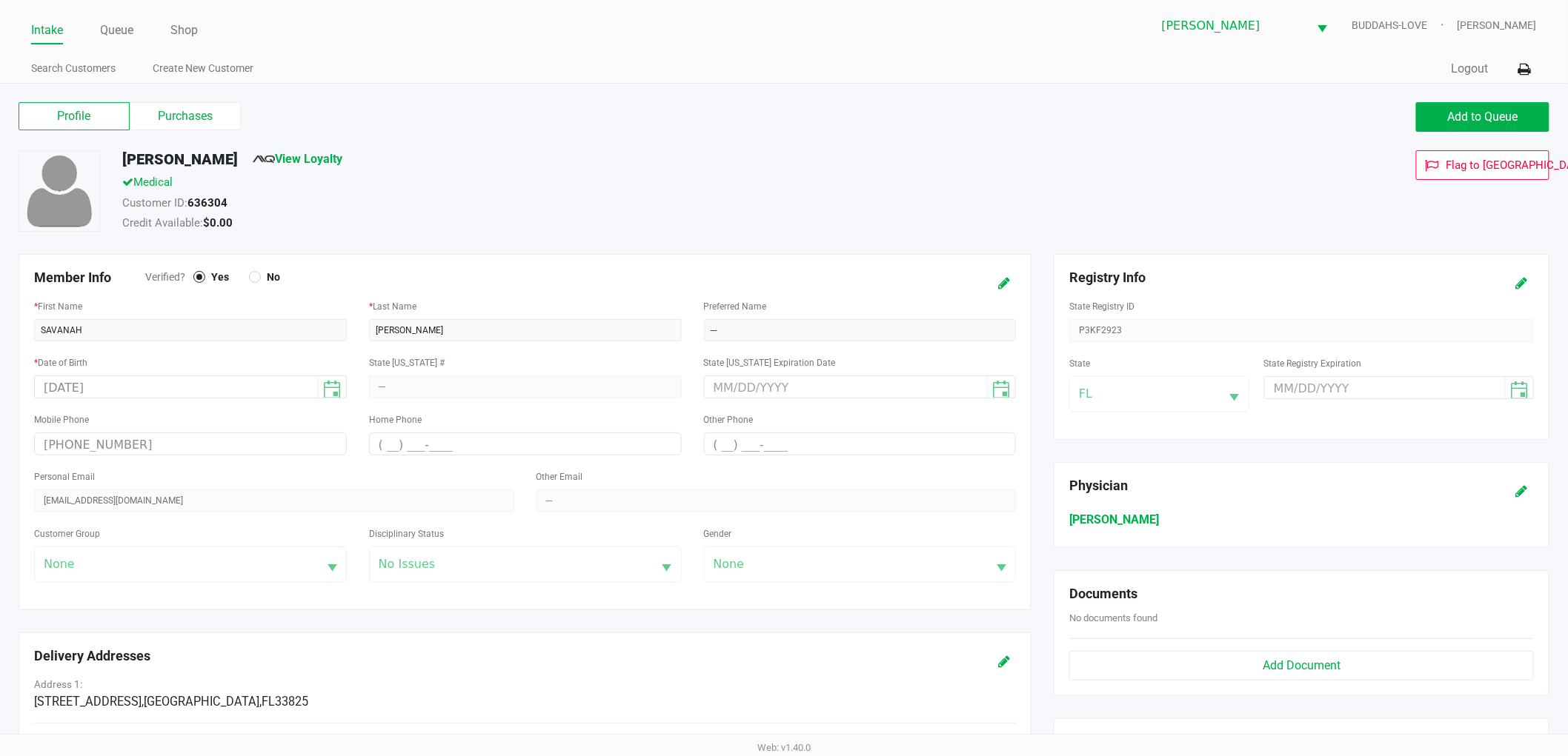
click at [183, 114] on label "Purchases" at bounding box center [186, 117] width 111 height 28
click at [0, 0] on 1 "Purchases" at bounding box center [0, 0] width 0 height 0
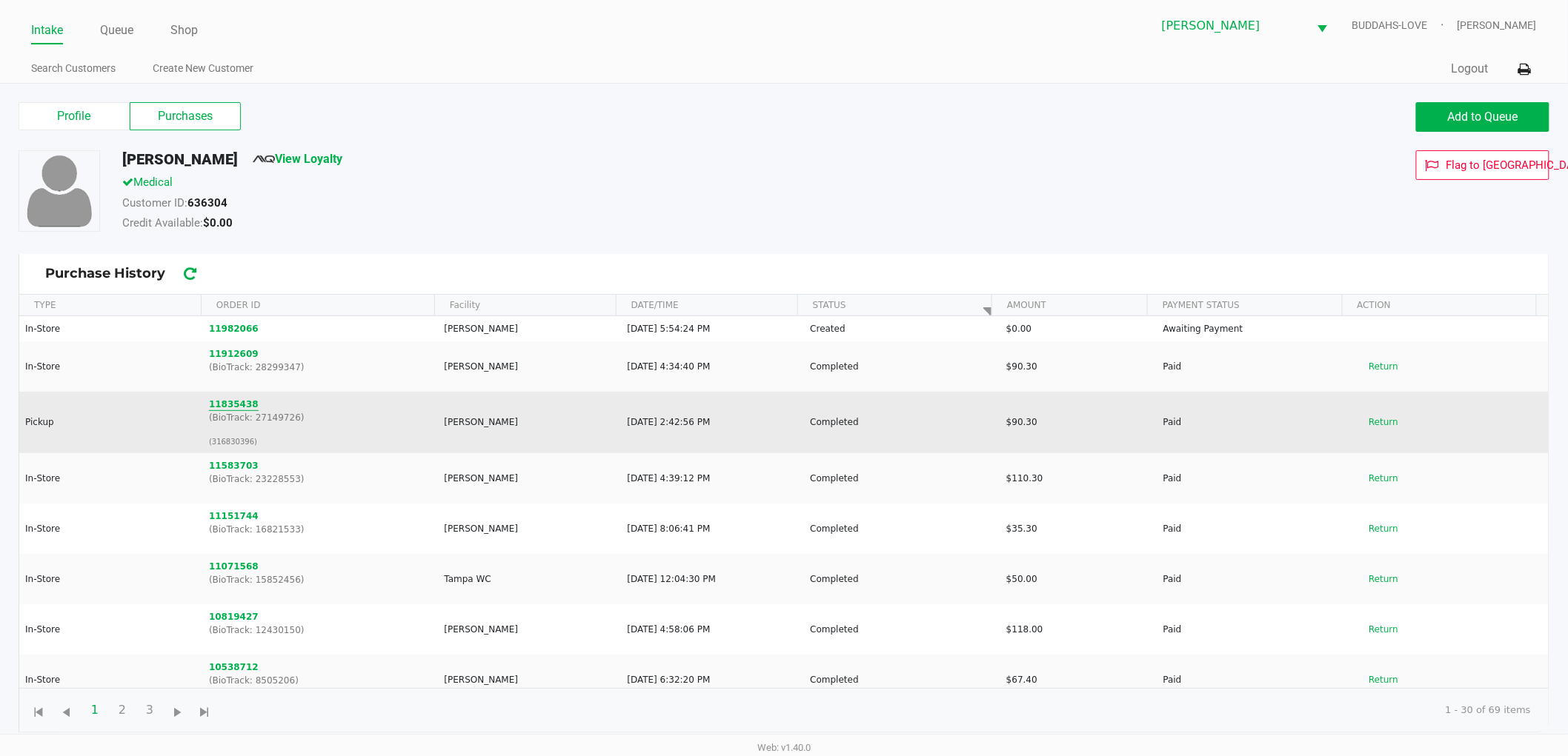
click at [231, 404] on button "11835438" at bounding box center [233, 404] width 49 height 13
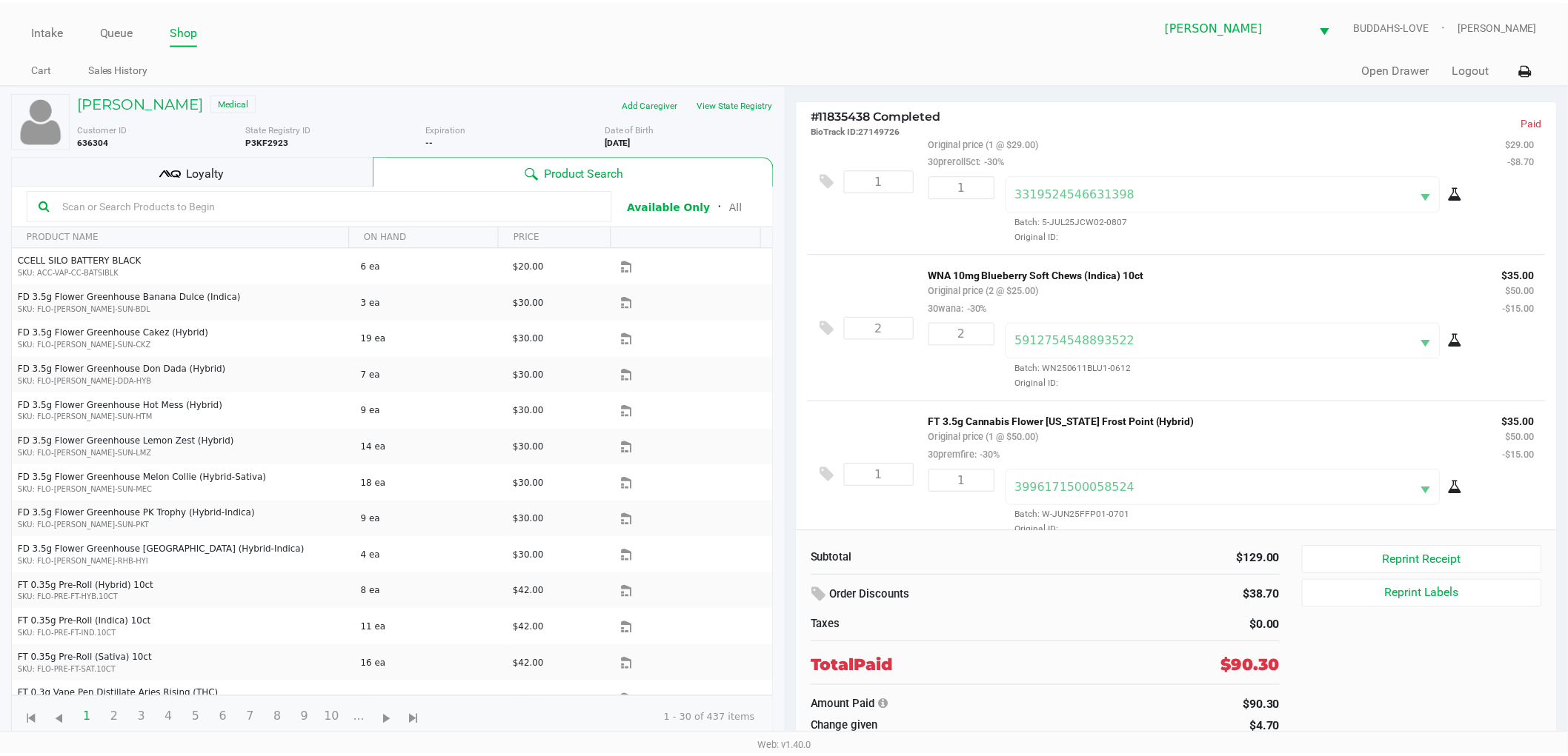
scroll to position [53, 0]
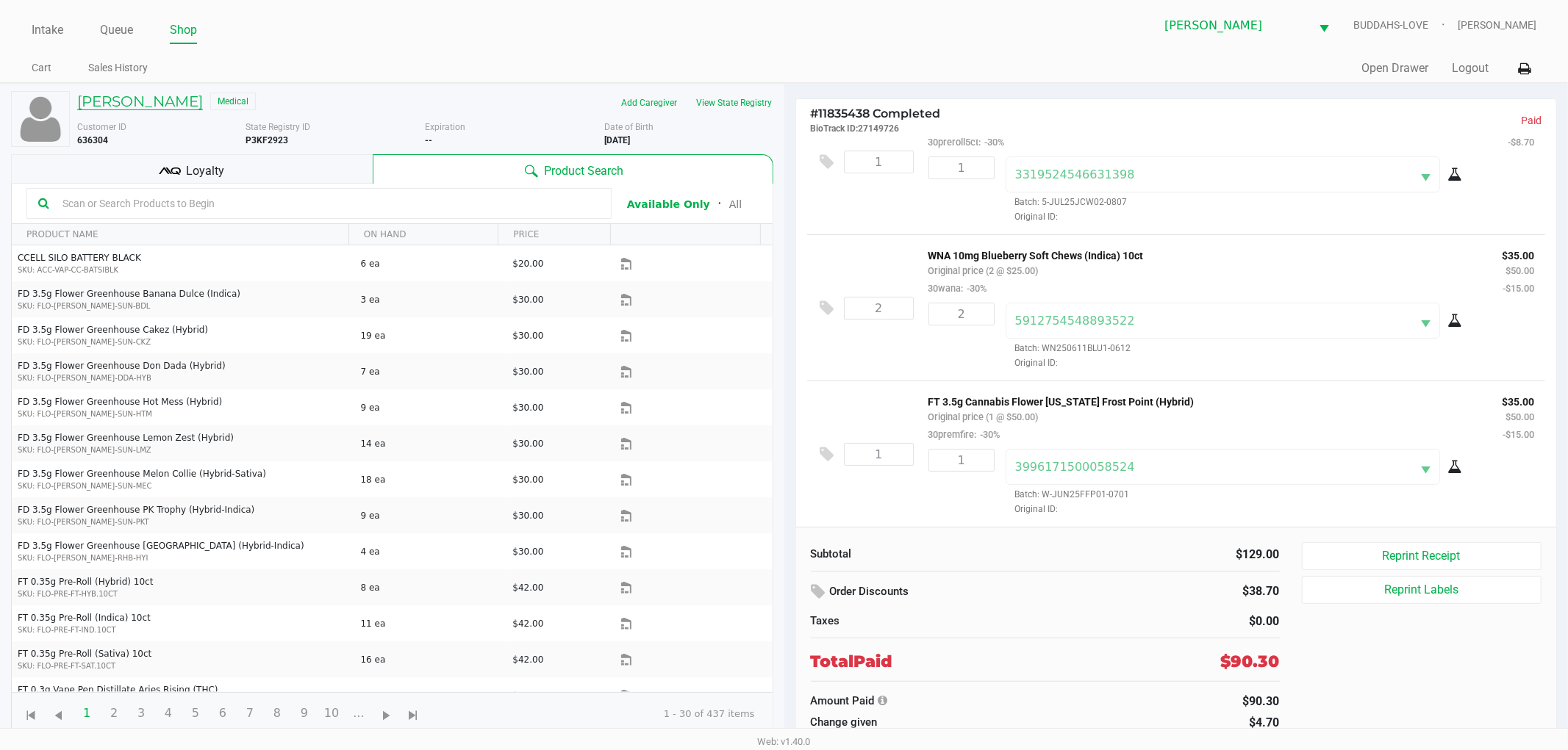
click at [137, 97] on h5 "SAVANAH EWING" at bounding box center [139, 102] width 125 height 18
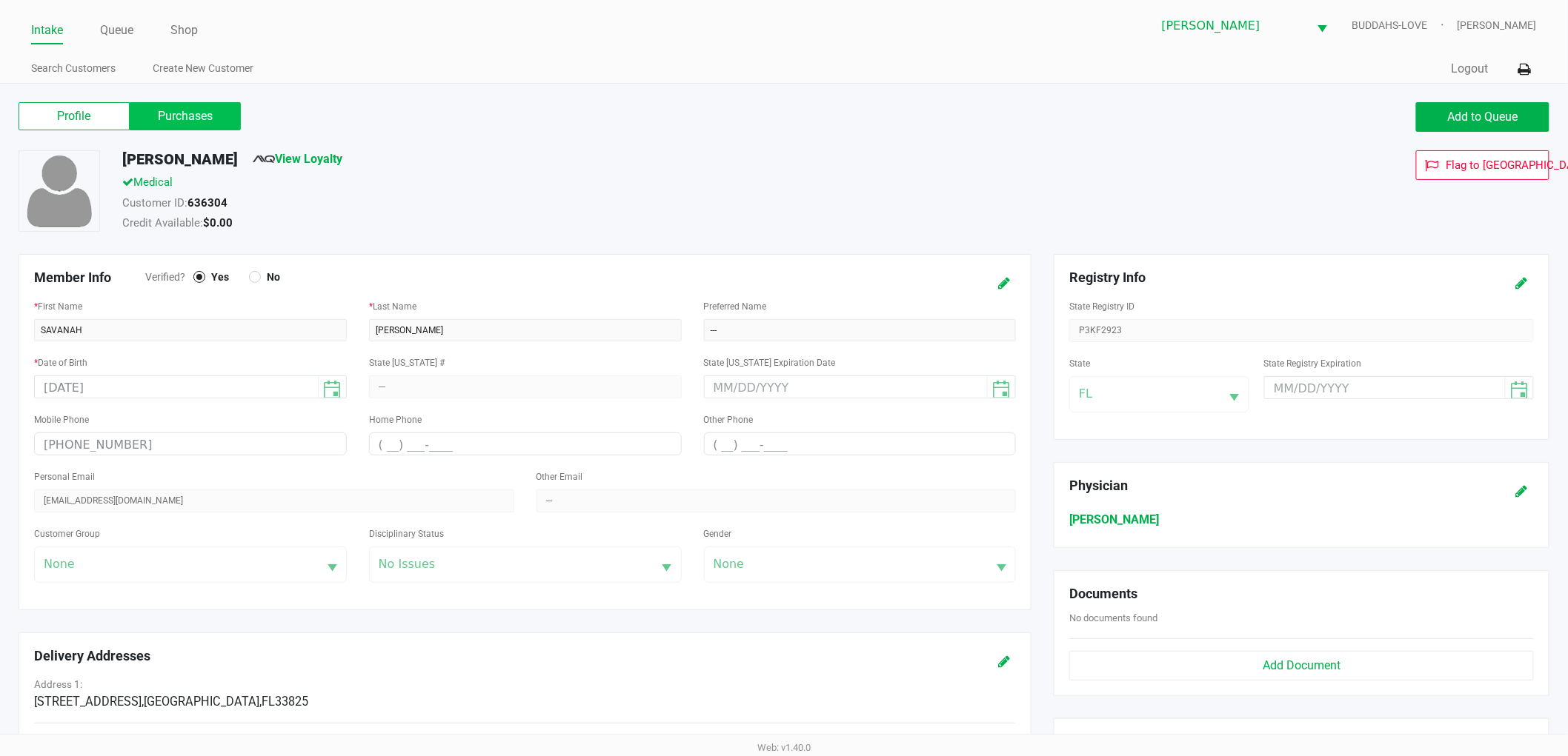
click at [195, 129] on label "Purchases" at bounding box center [186, 117] width 111 height 28
click at [0, 0] on 1 "Purchases" at bounding box center [0, 0] width 0 height 0
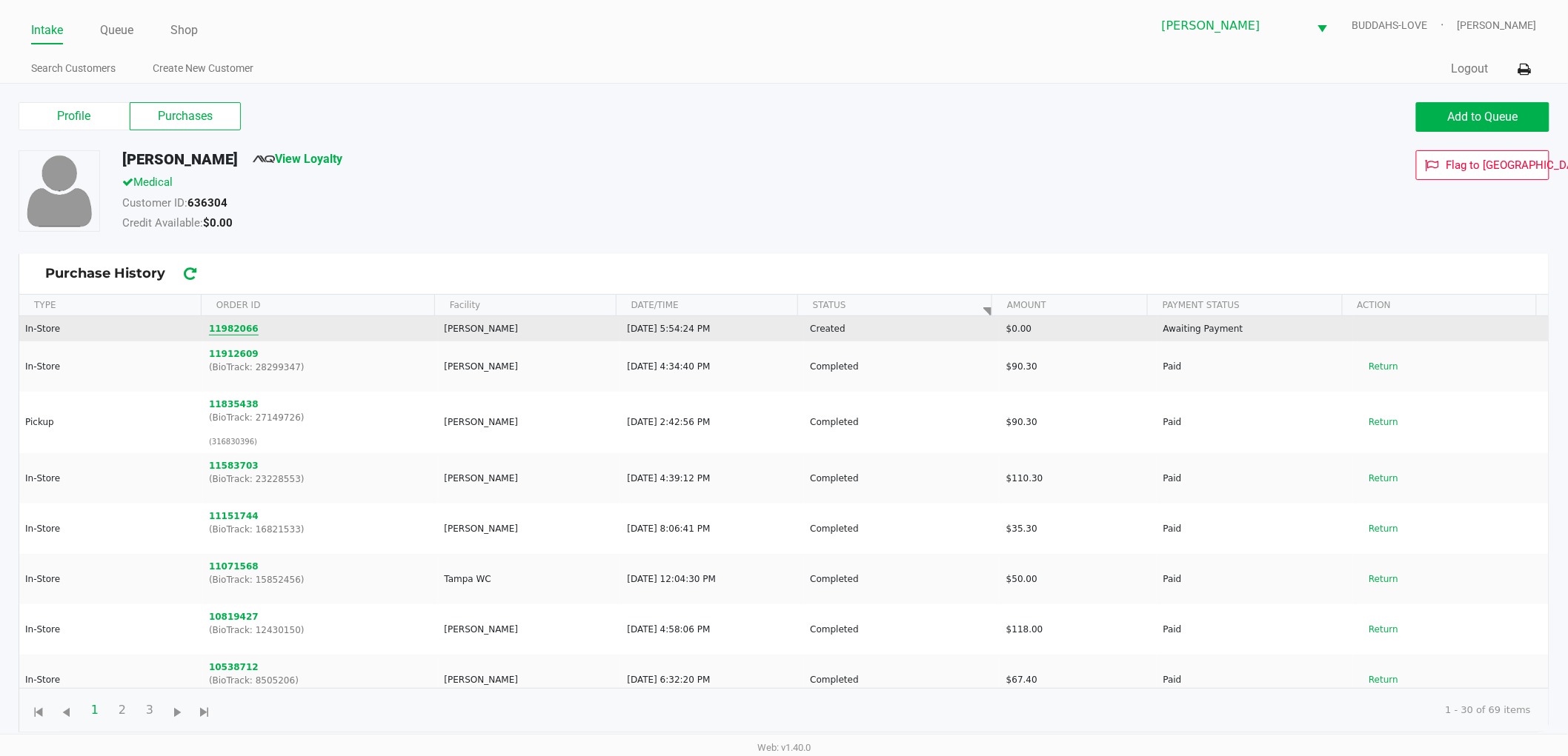
click at [227, 324] on button "11982066" at bounding box center [233, 329] width 49 height 13
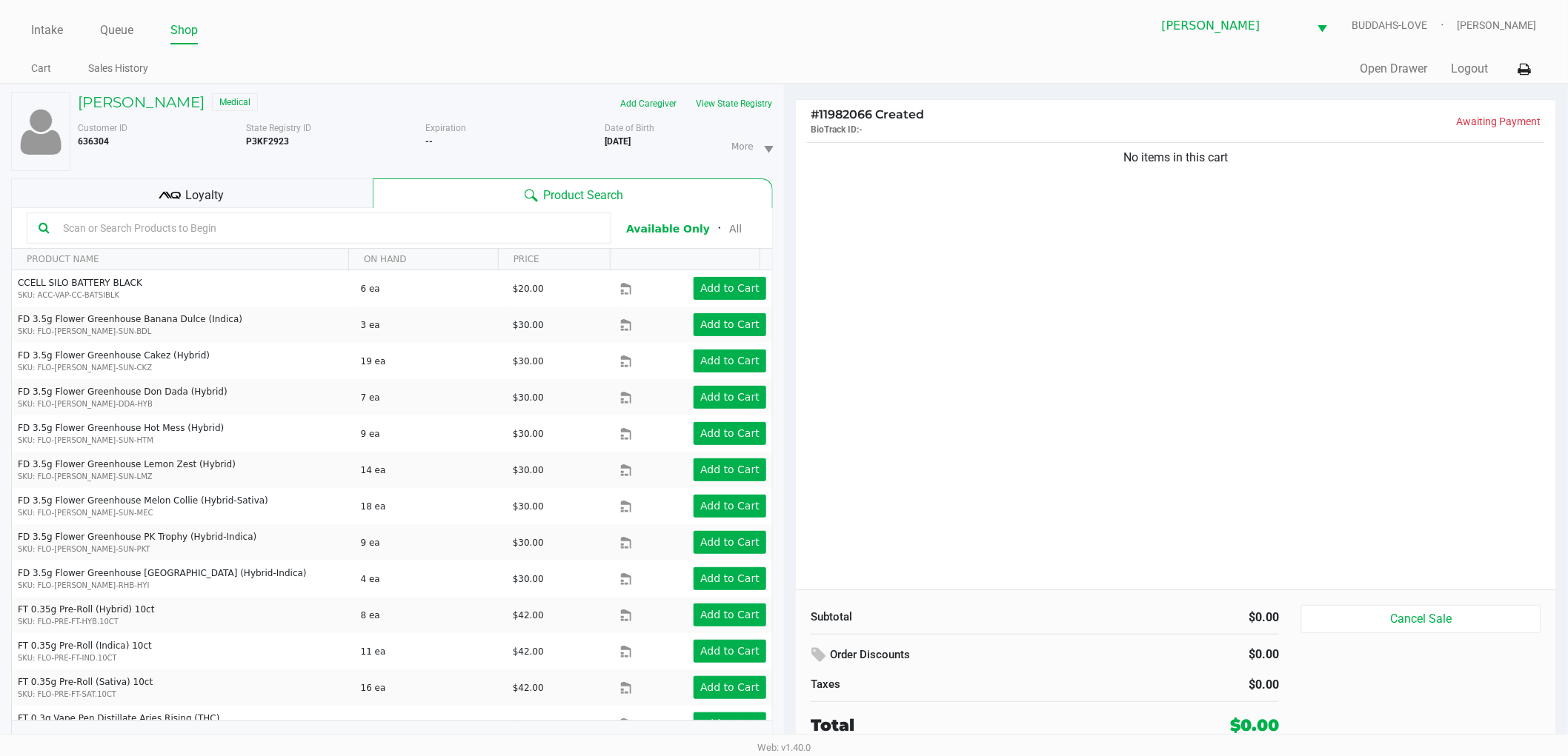
click at [1146, 391] on div "No items in this cart" at bounding box center [1176, 365] width 760 height 450
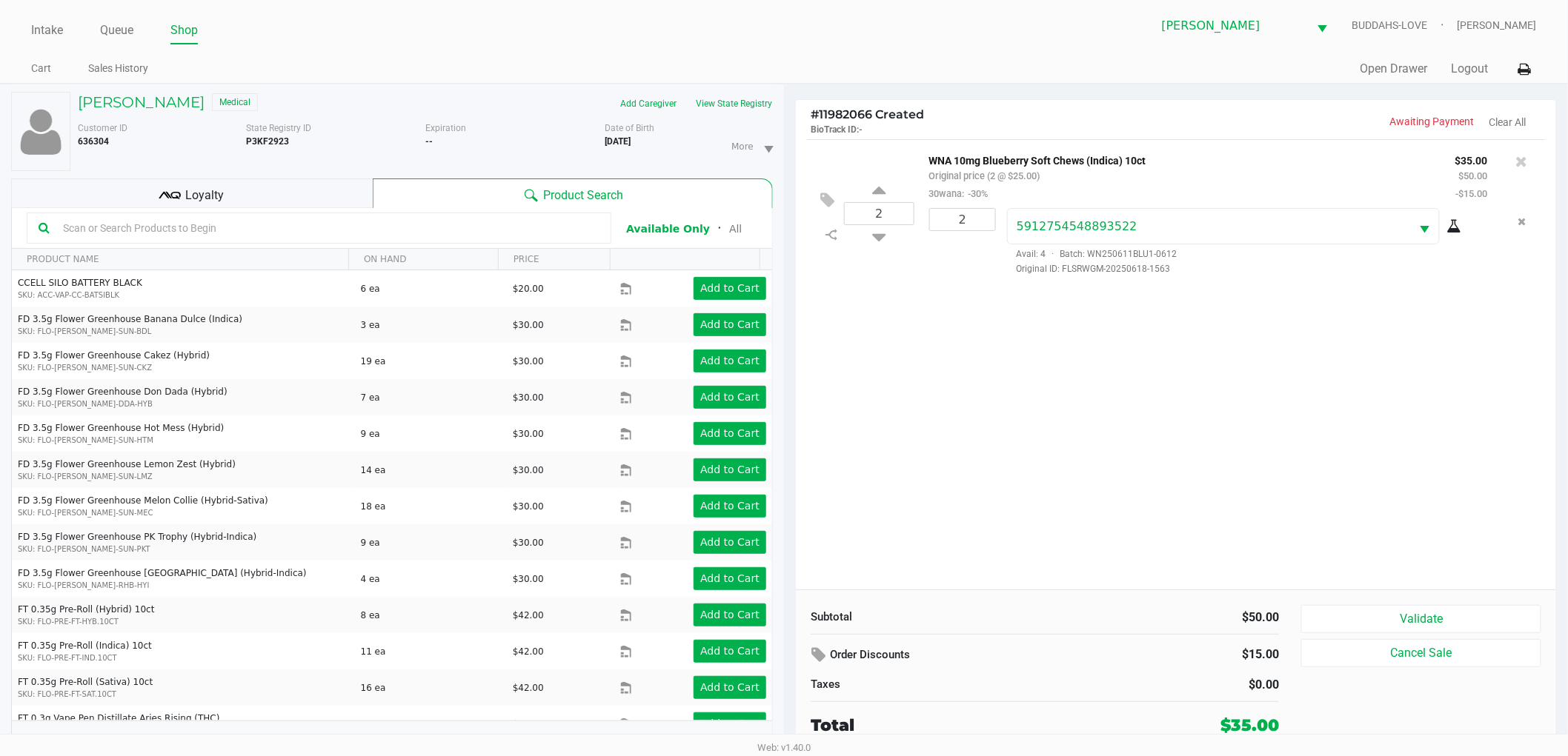
click at [339, 195] on div "Loyalty" at bounding box center [192, 193] width 361 height 30
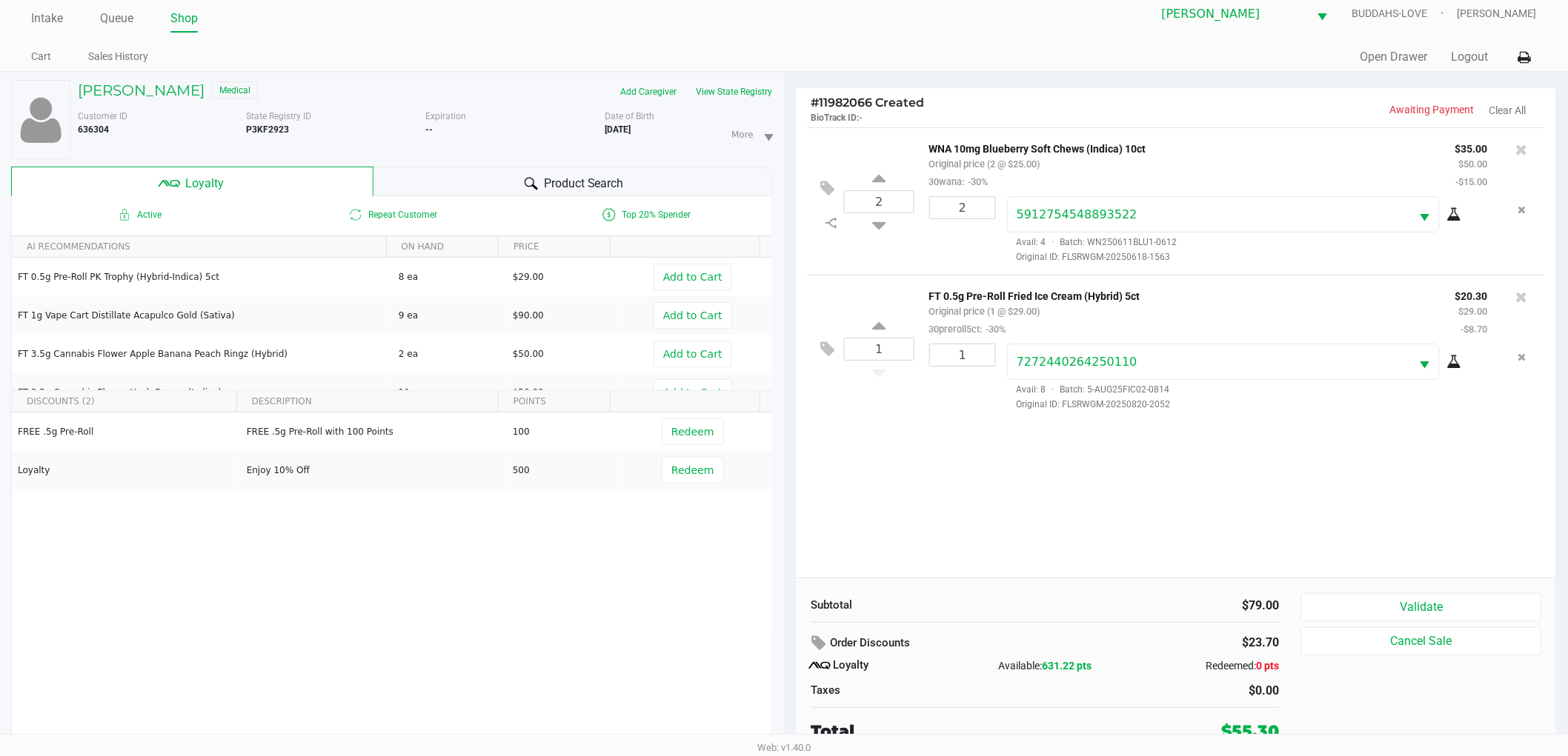
scroll to position [16, 0]
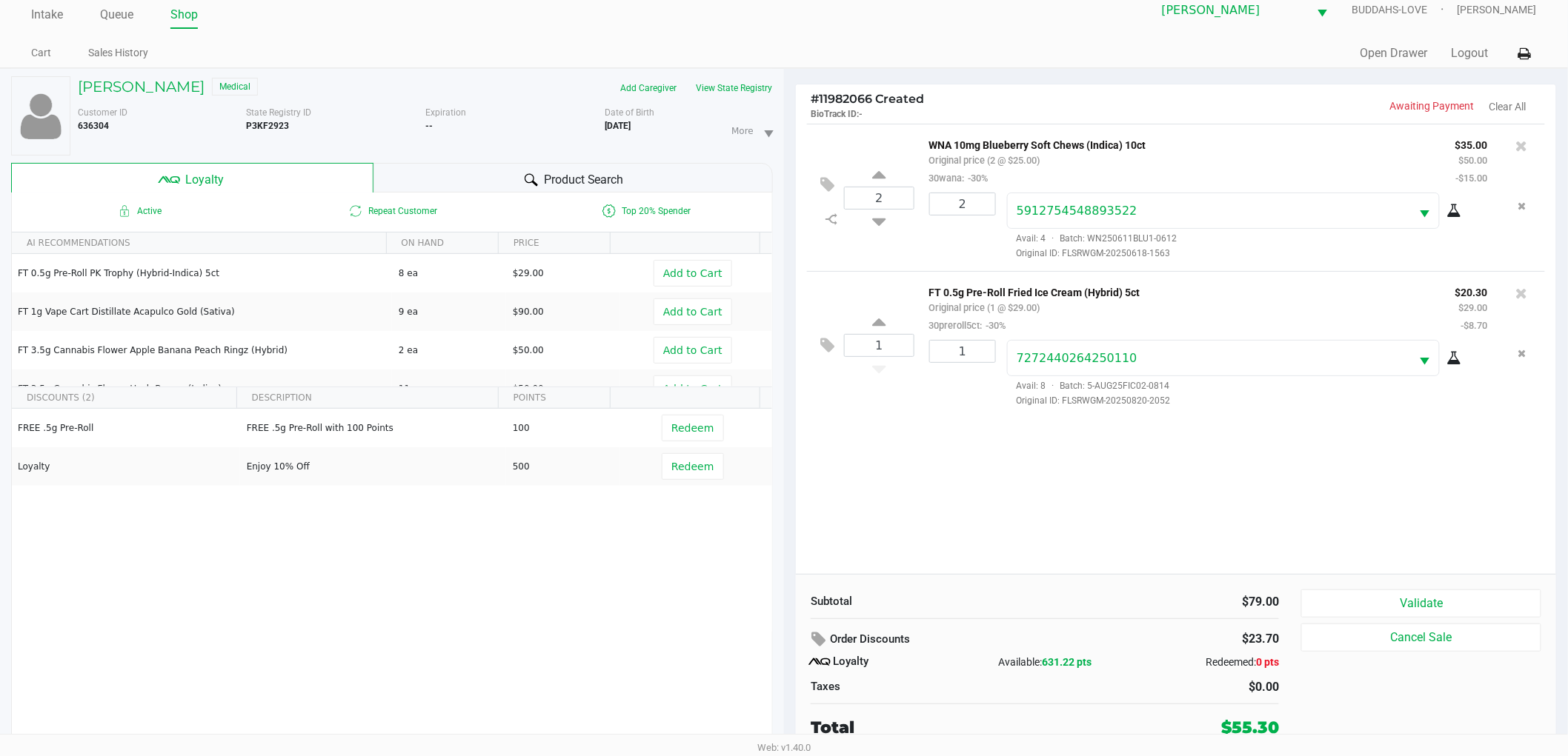
click at [1013, 639] on div "Order Discounts" at bounding box center [963, 639] width 306 height 26
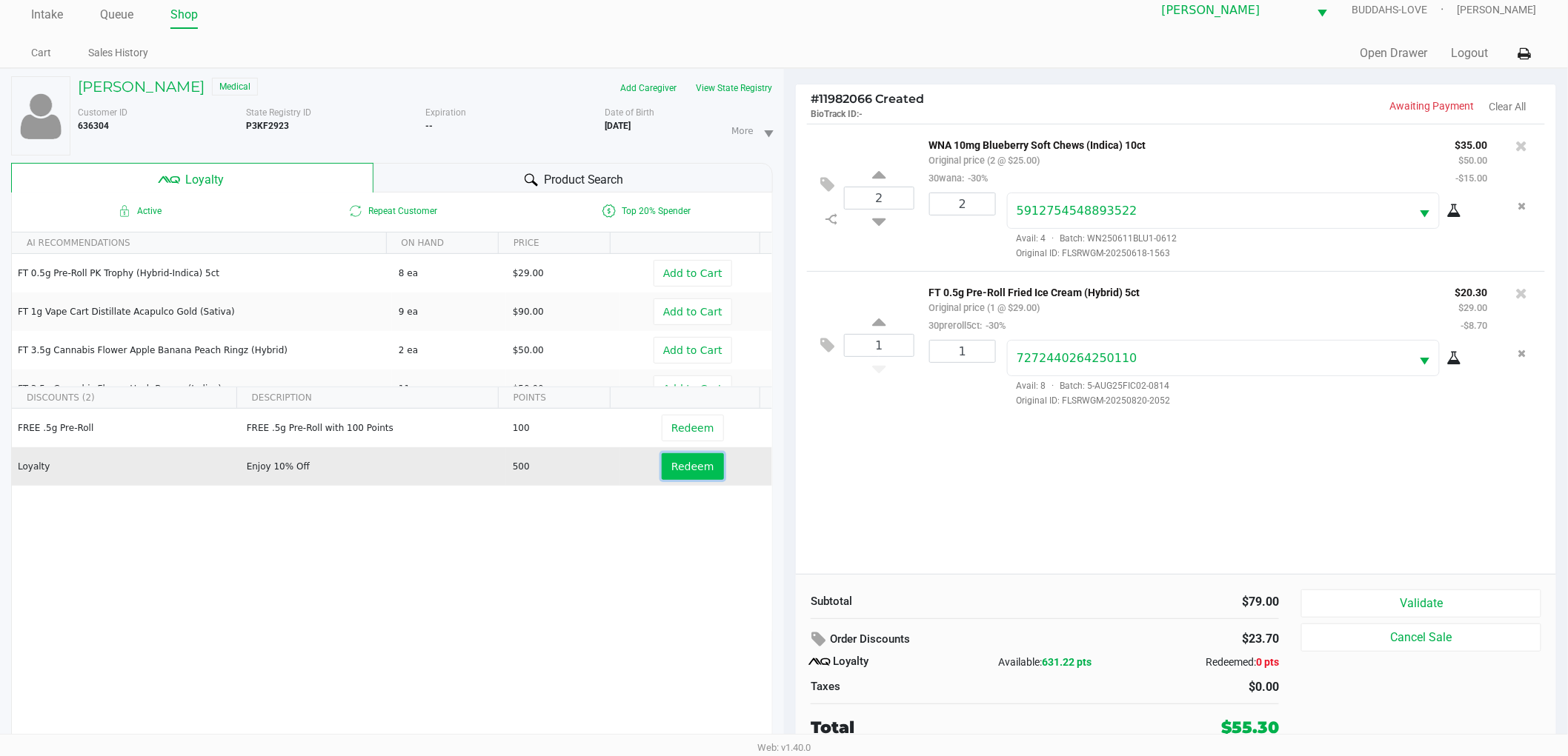
click at [671, 467] on span "Redeem" at bounding box center [693, 466] width 42 height 11
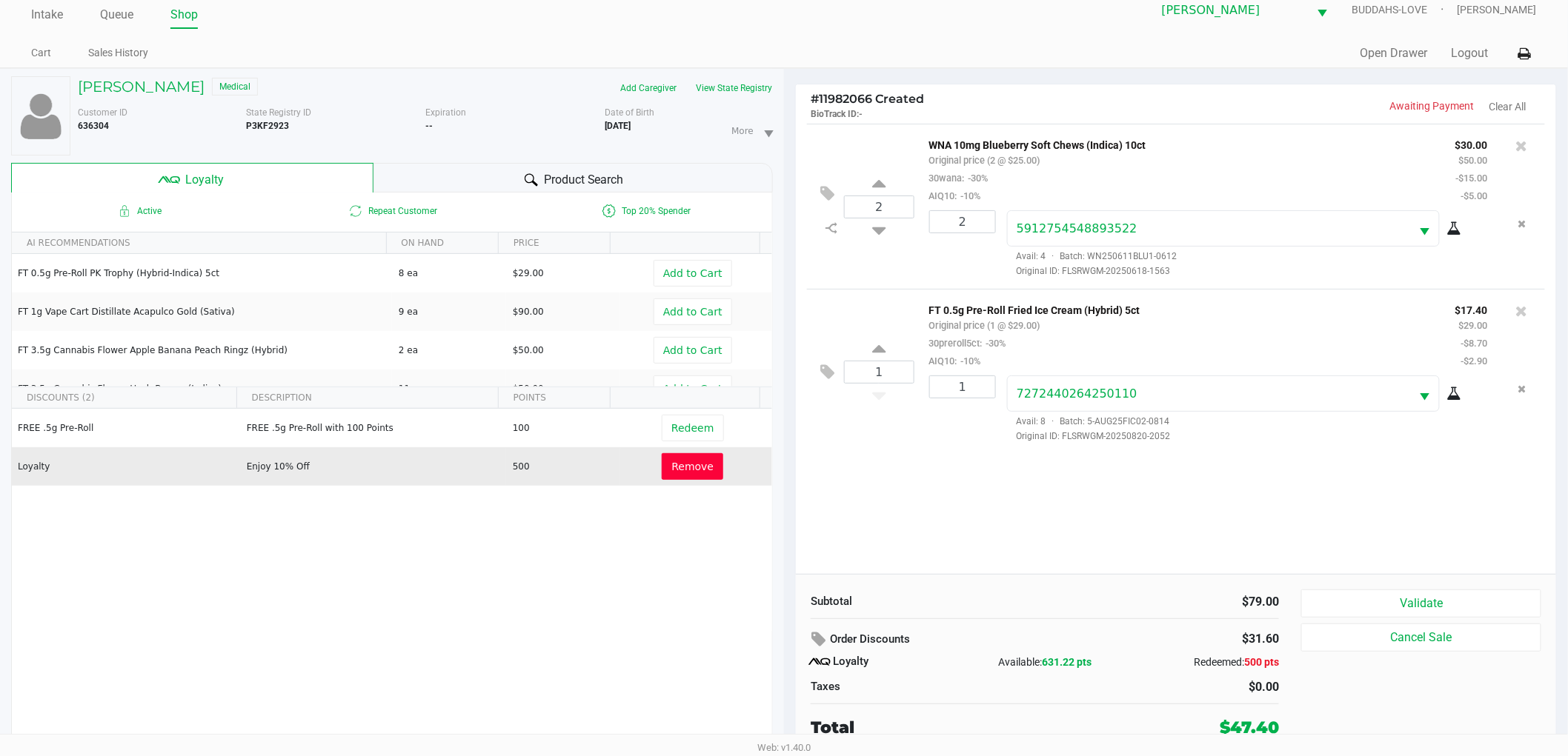
click at [692, 469] on span "Remove" at bounding box center [693, 466] width 42 height 11
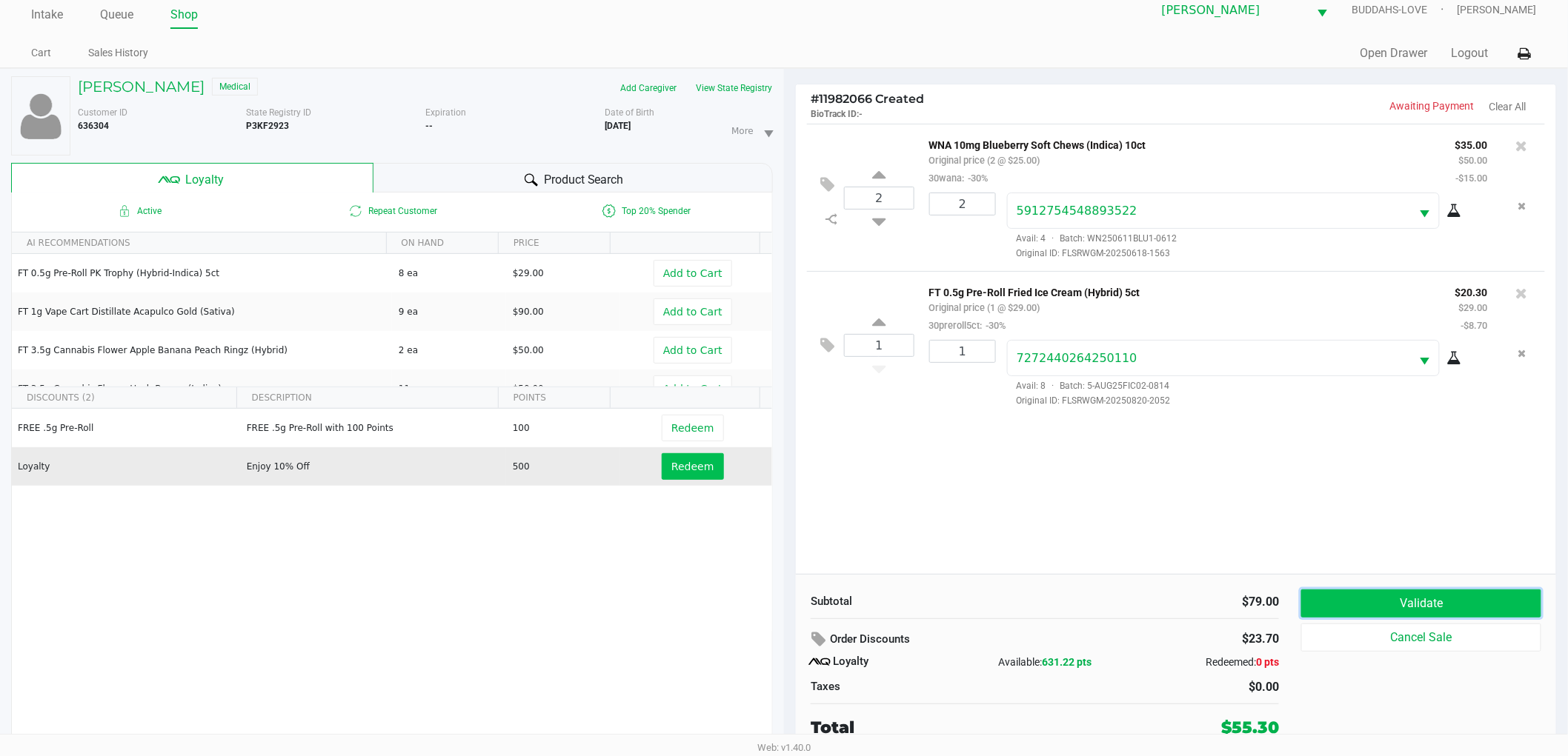
click at [1360, 604] on button "Validate" at bounding box center [1421, 604] width 240 height 28
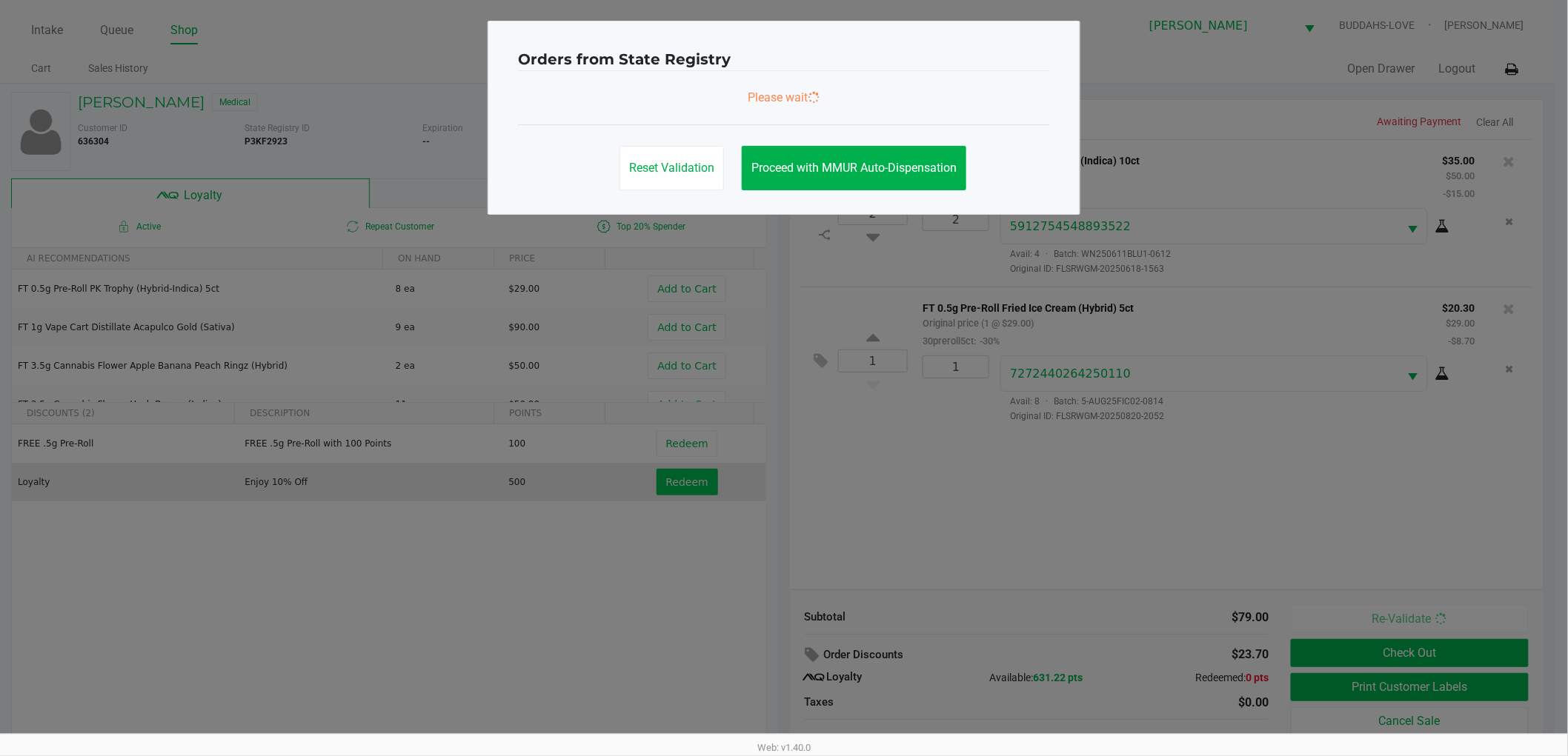
scroll to position [0, 0]
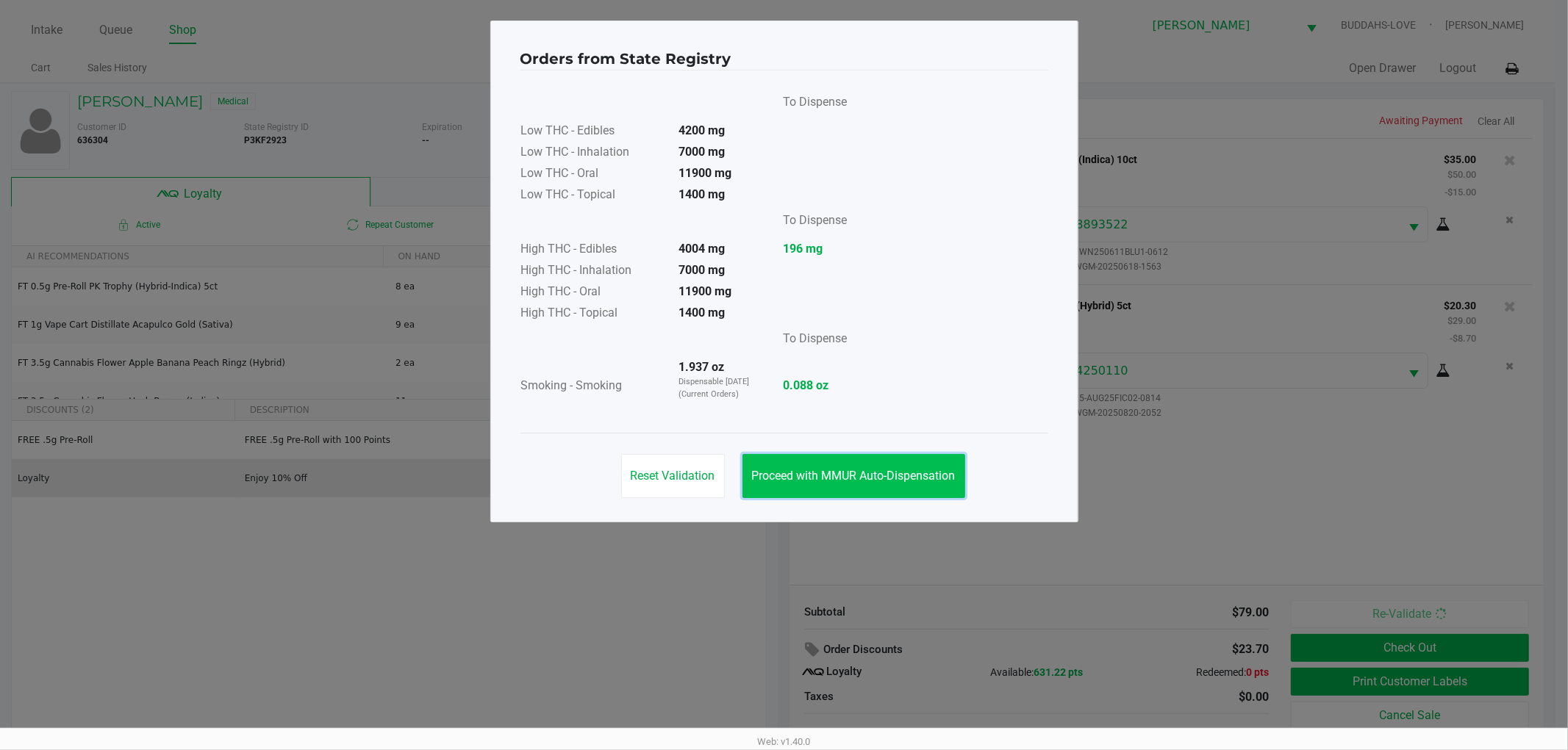
click at [841, 471] on span "Proceed with MMUR Auto-Dispensation" at bounding box center [854, 476] width 203 height 14
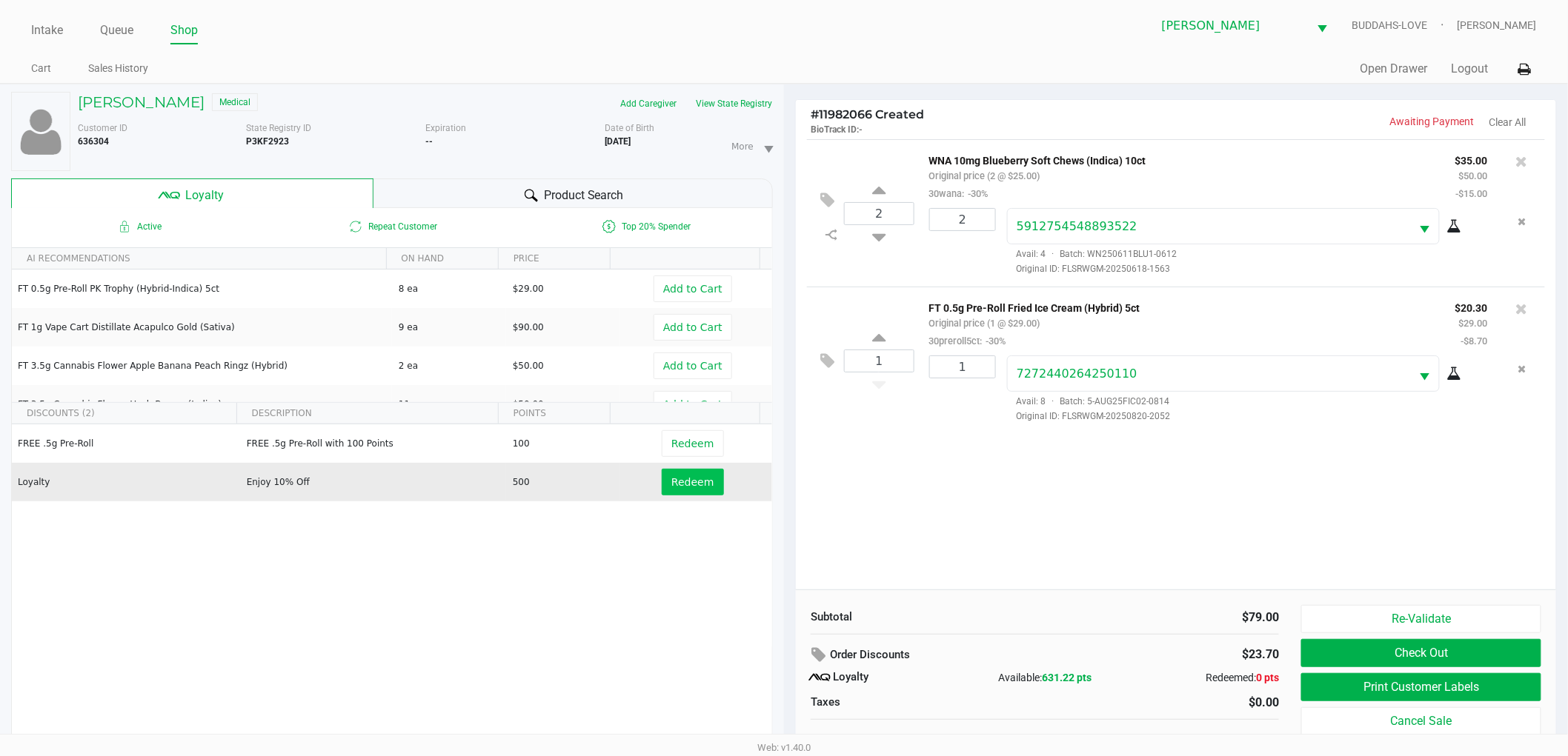
click at [1118, 595] on div "Subtotal $79.00 Order Discounts $23.70 Loyalty Available: 631.22 pts Redeemed: …" at bounding box center [1176, 680] width 760 height 181
click at [1370, 700] on button "Print Customer Labels" at bounding box center [1421, 687] width 240 height 28
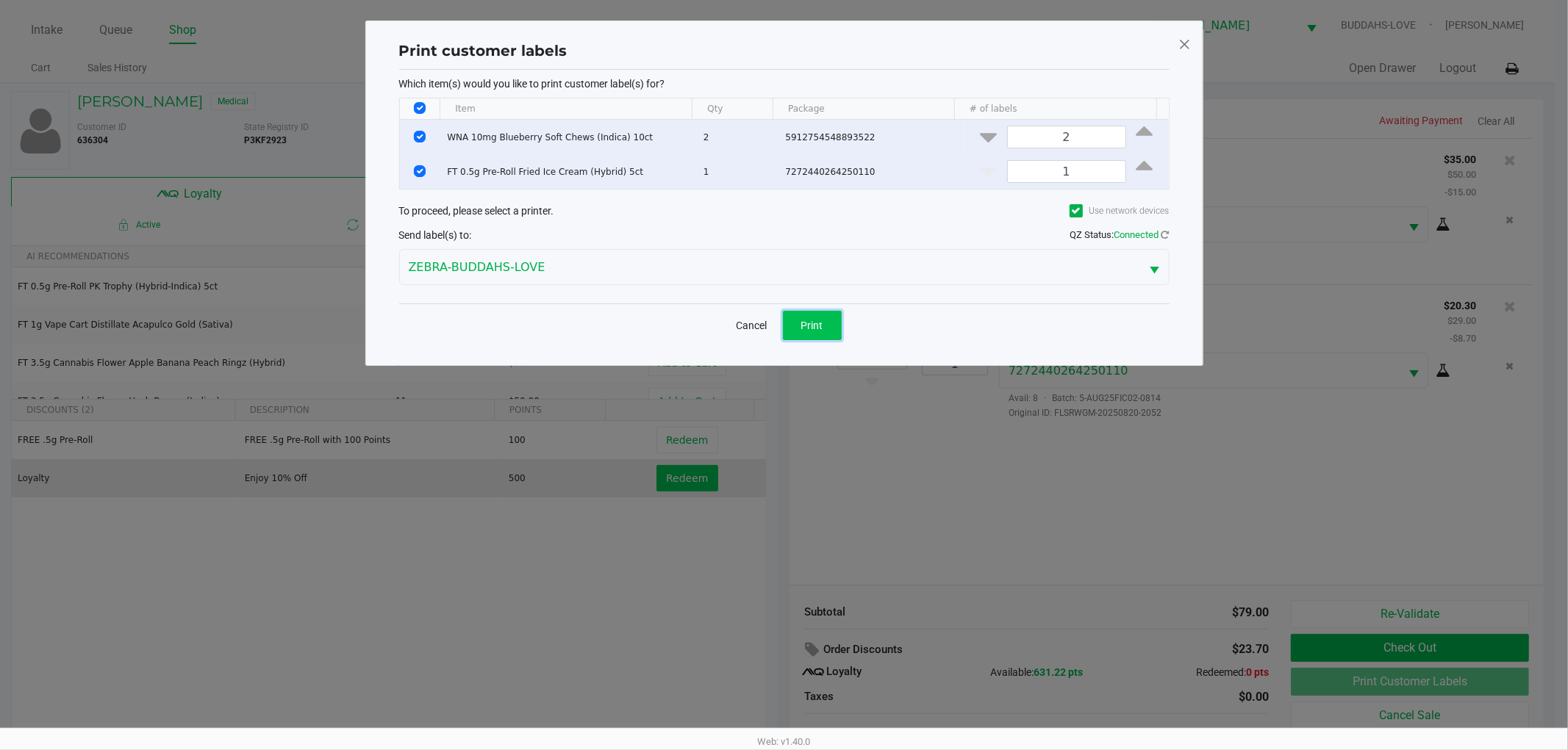
click at [824, 329] on button "Print" at bounding box center [812, 326] width 59 height 30
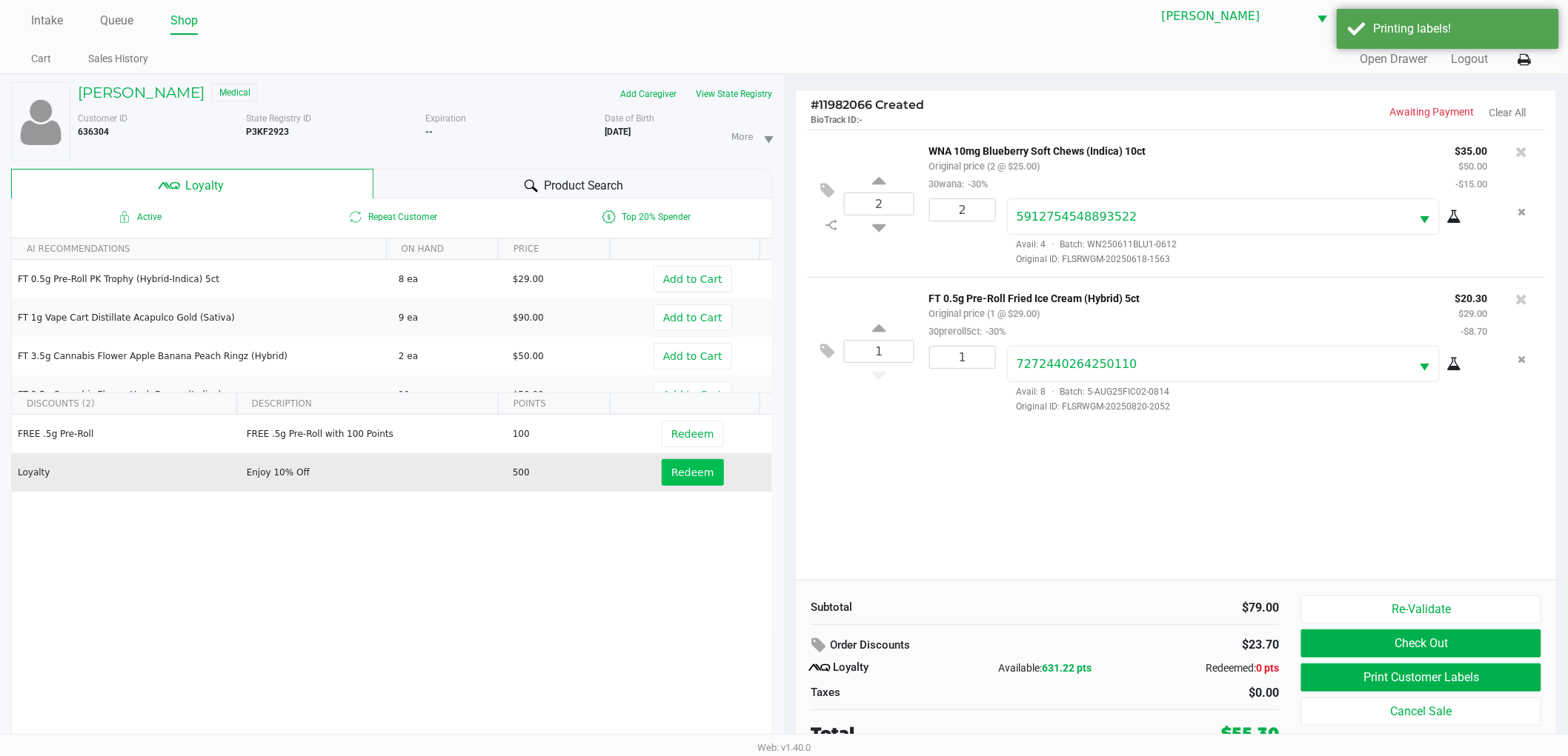
scroll to position [16, 0]
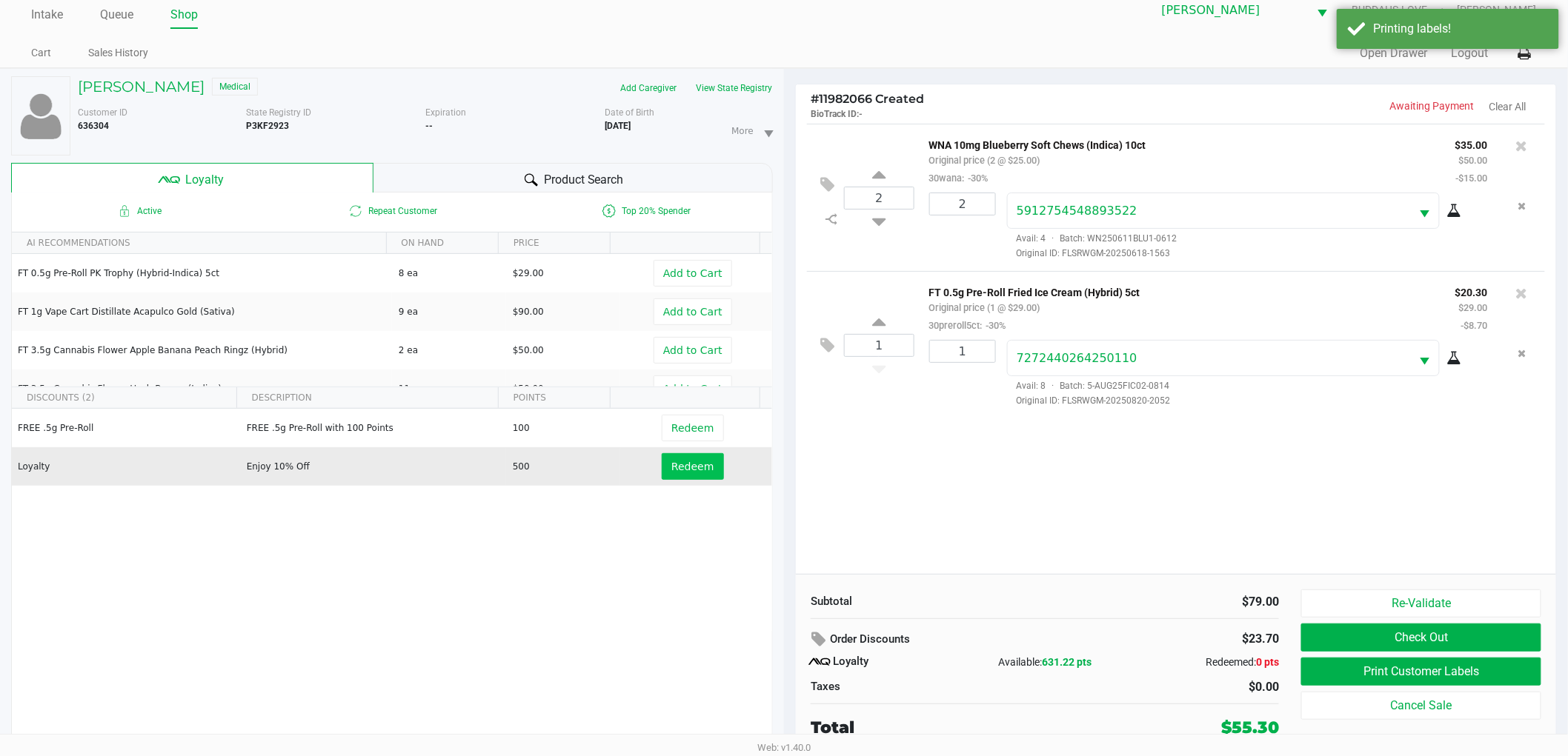
click at [990, 652] on div "Order Discounts" at bounding box center [963, 639] width 306 height 26
click at [1343, 635] on button "Check Out" at bounding box center [1421, 638] width 240 height 28
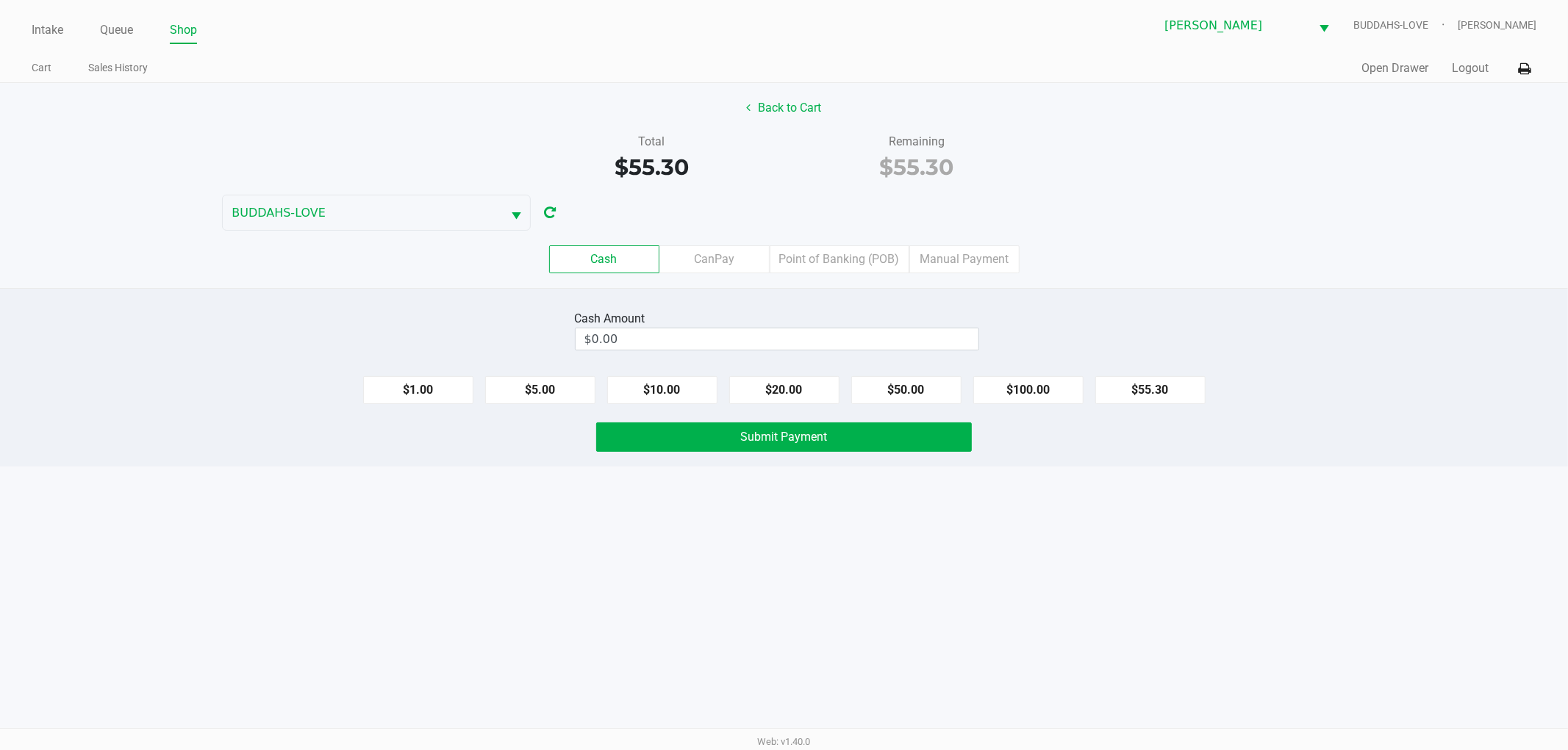
click at [854, 241] on div "Cash CanPay Point of Banking (POB) Manual Payment" at bounding box center [784, 258] width 1590 height 57
click at [857, 254] on label "Point of Banking (POB)" at bounding box center [839, 259] width 139 height 28
click at [0, 0] on 7 "Point of Banking (POB)" at bounding box center [0, 0] width 0 height 0
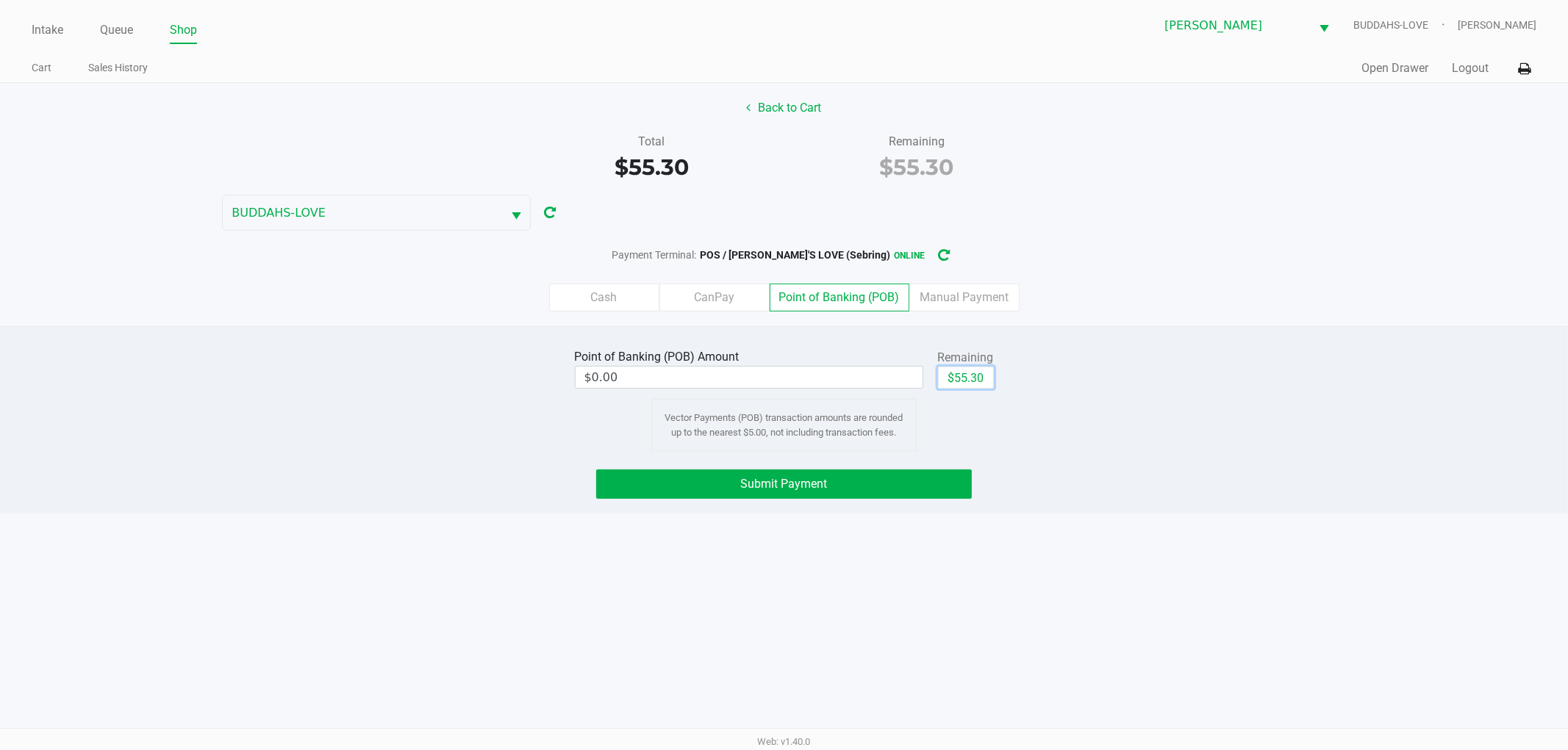
click at [945, 378] on button "$55.30" at bounding box center [966, 377] width 56 height 22
type input "$55.30"
click at [761, 488] on span "Submit Payment" at bounding box center [784, 484] width 87 height 14
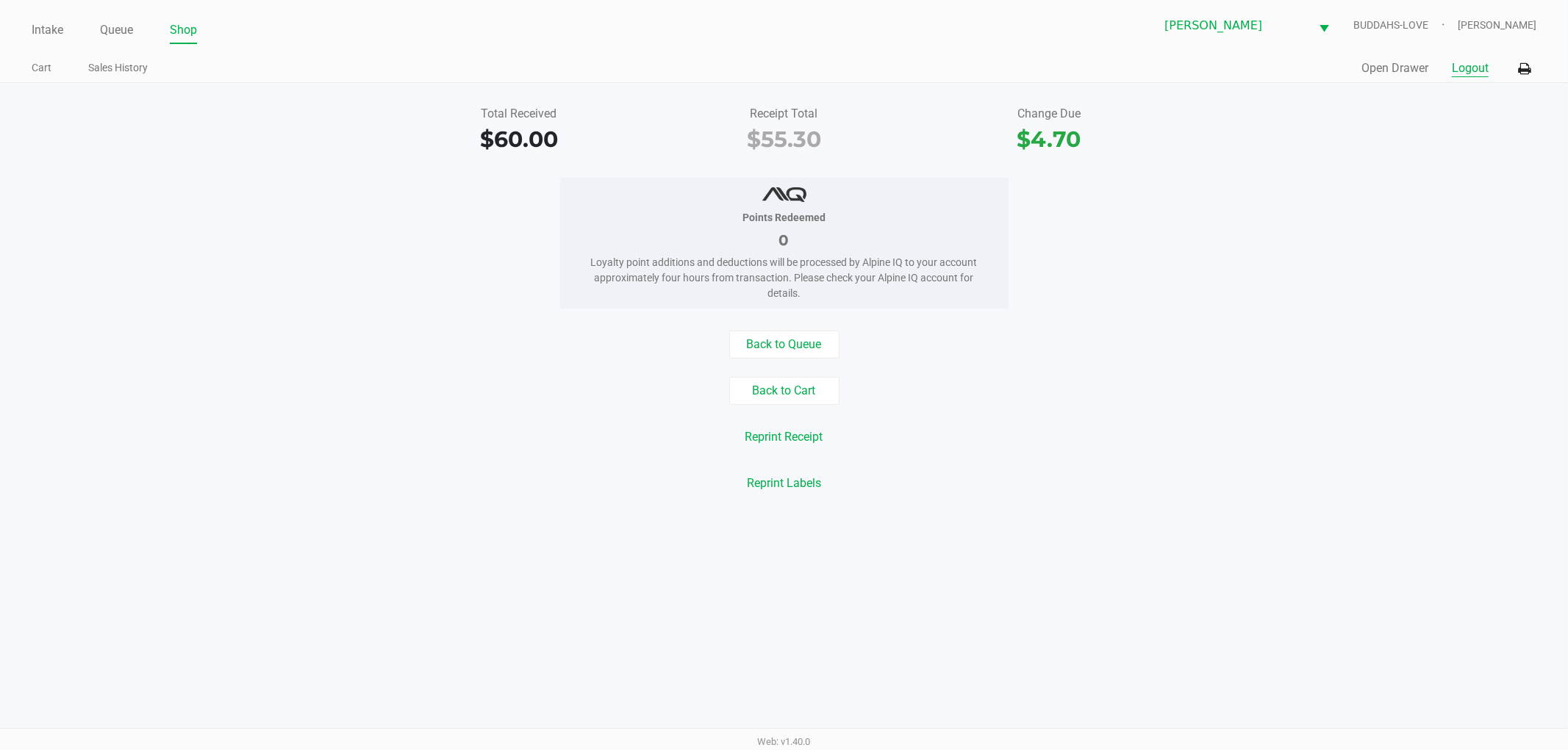
click at [1478, 60] on button "Logout" at bounding box center [1470, 68] width 37 height 18
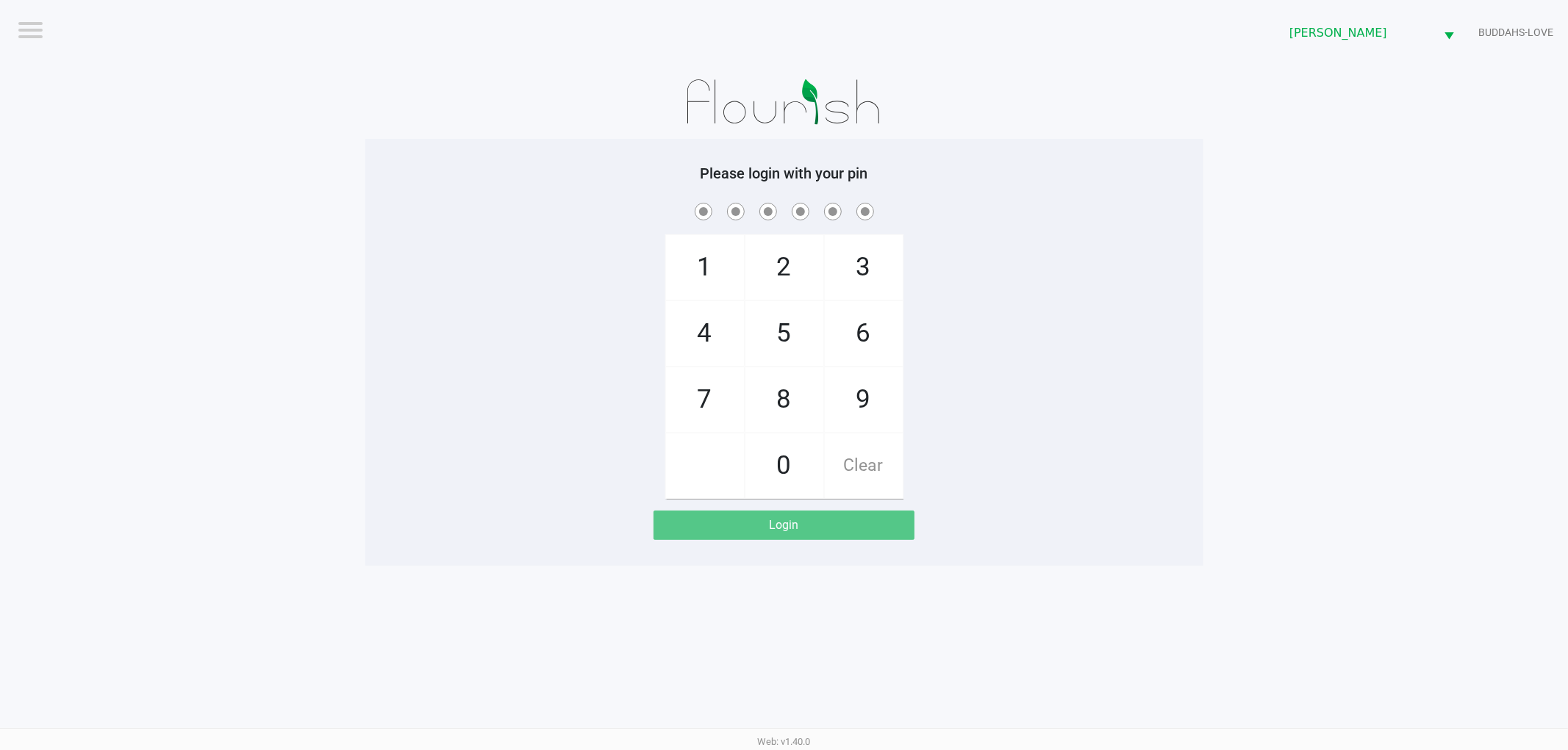
click at [303, 89] on app-pos-login-wrapper "Logout Sebring WC BUDDAHS-LOVE Please login with your pin 1 4 7 2 5 8 0 3 6 9 C…" at bounding box center [784, 283] width 1568 height 566
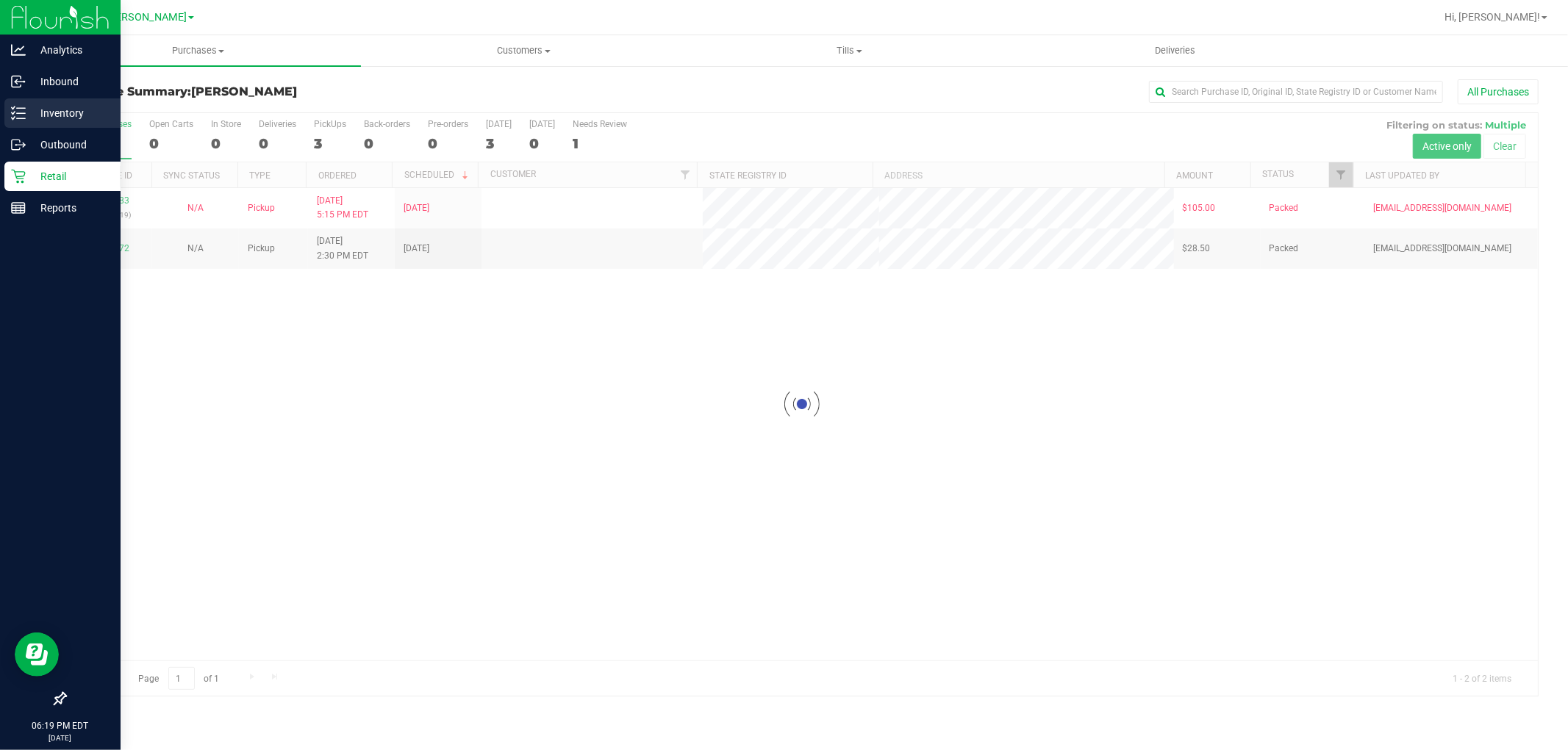
click at [25, 111] on icon at bounding box center [18, 113] width 15 height 15
click at [25, 108] on line at bounding box center [20, 108] width 8 height 0
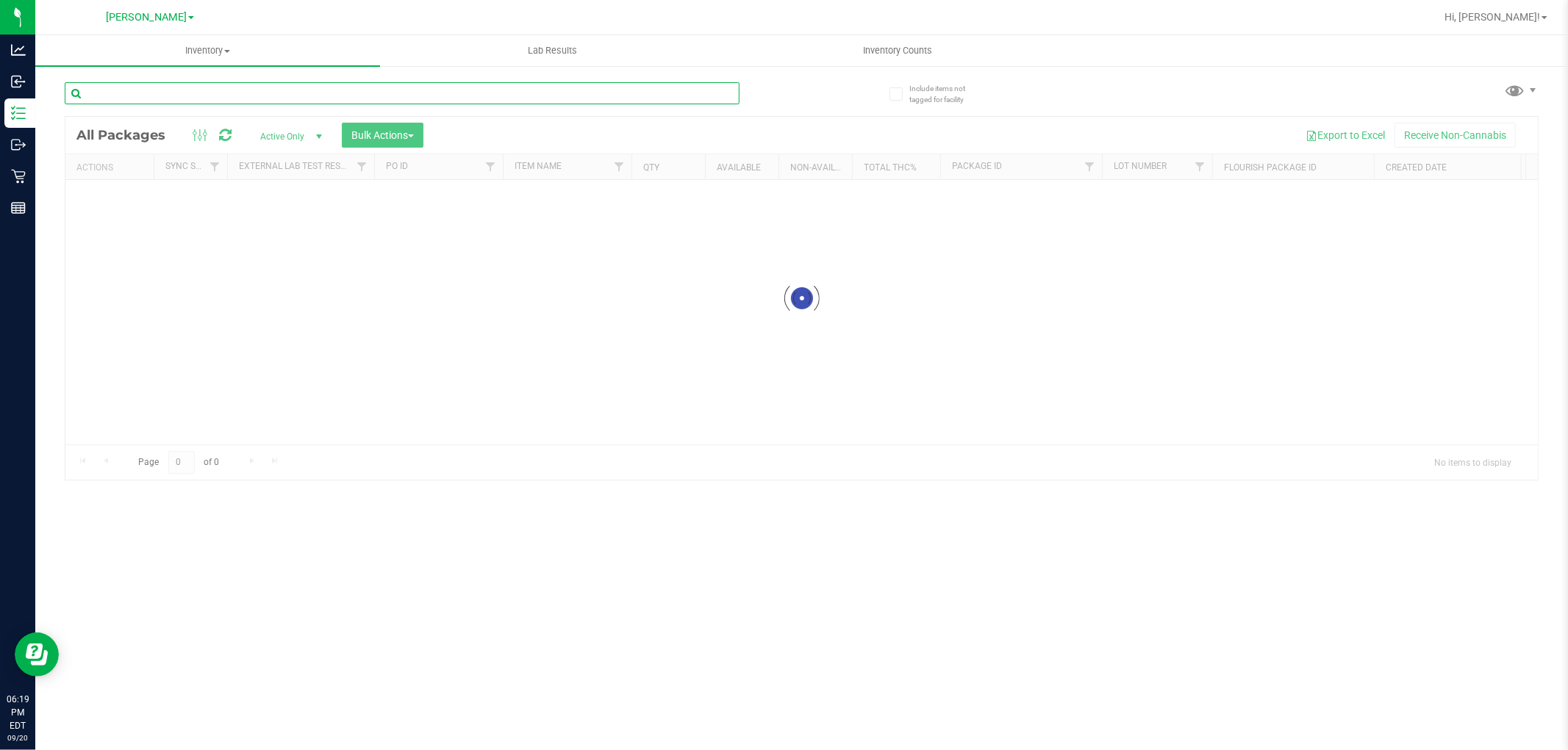
click at [363, 94] on div "Inventory All packages All inventory Waste log Create inventory Lab Results Inv…" at bounding box center [801, 393] width 1533 height 715
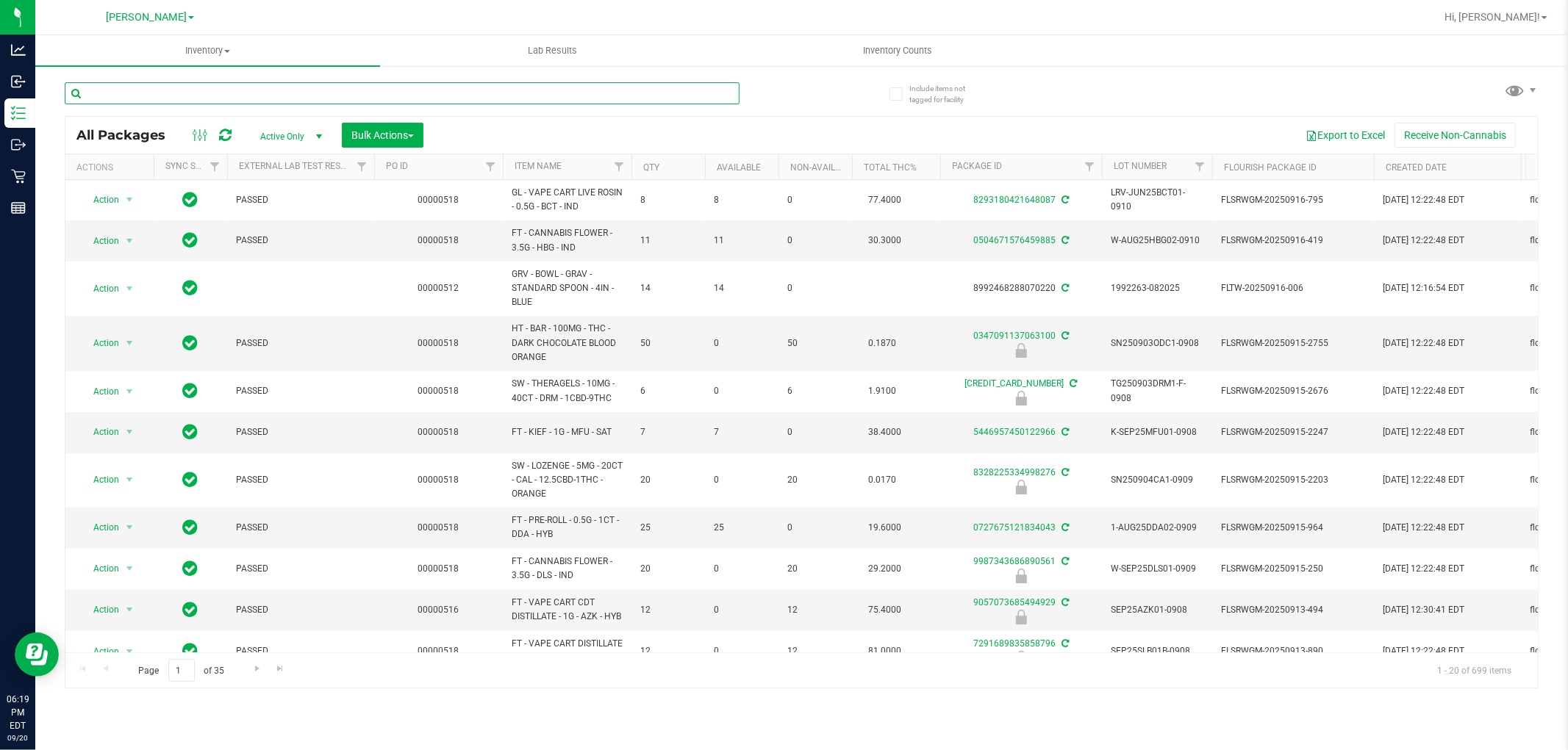
click at [363, 94] on input "text" at bounding box center [402, 93] width 675 height 22
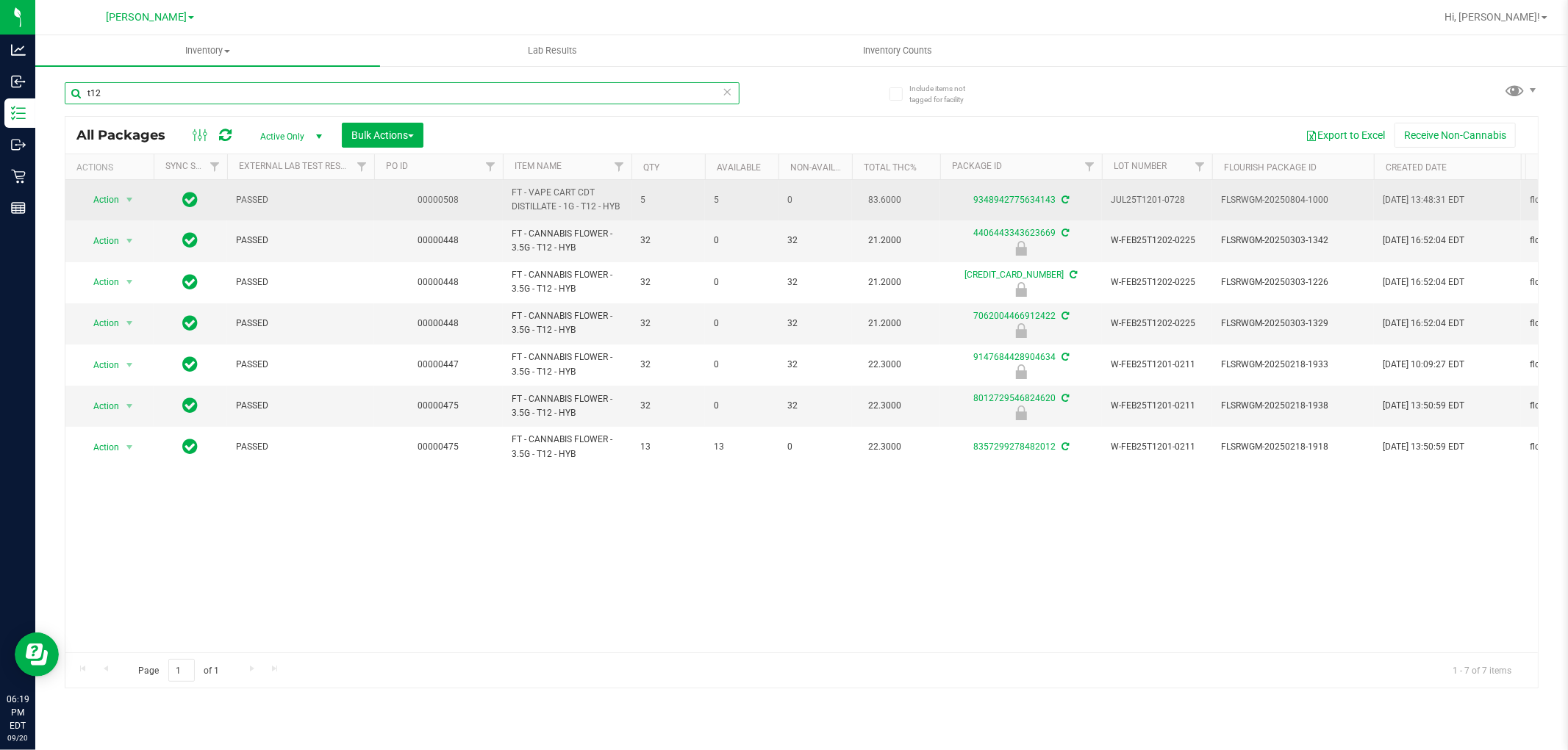
type input "t12"
click at [121, 195] on span "select" at bounding box center [130, 199] width 18 height 20
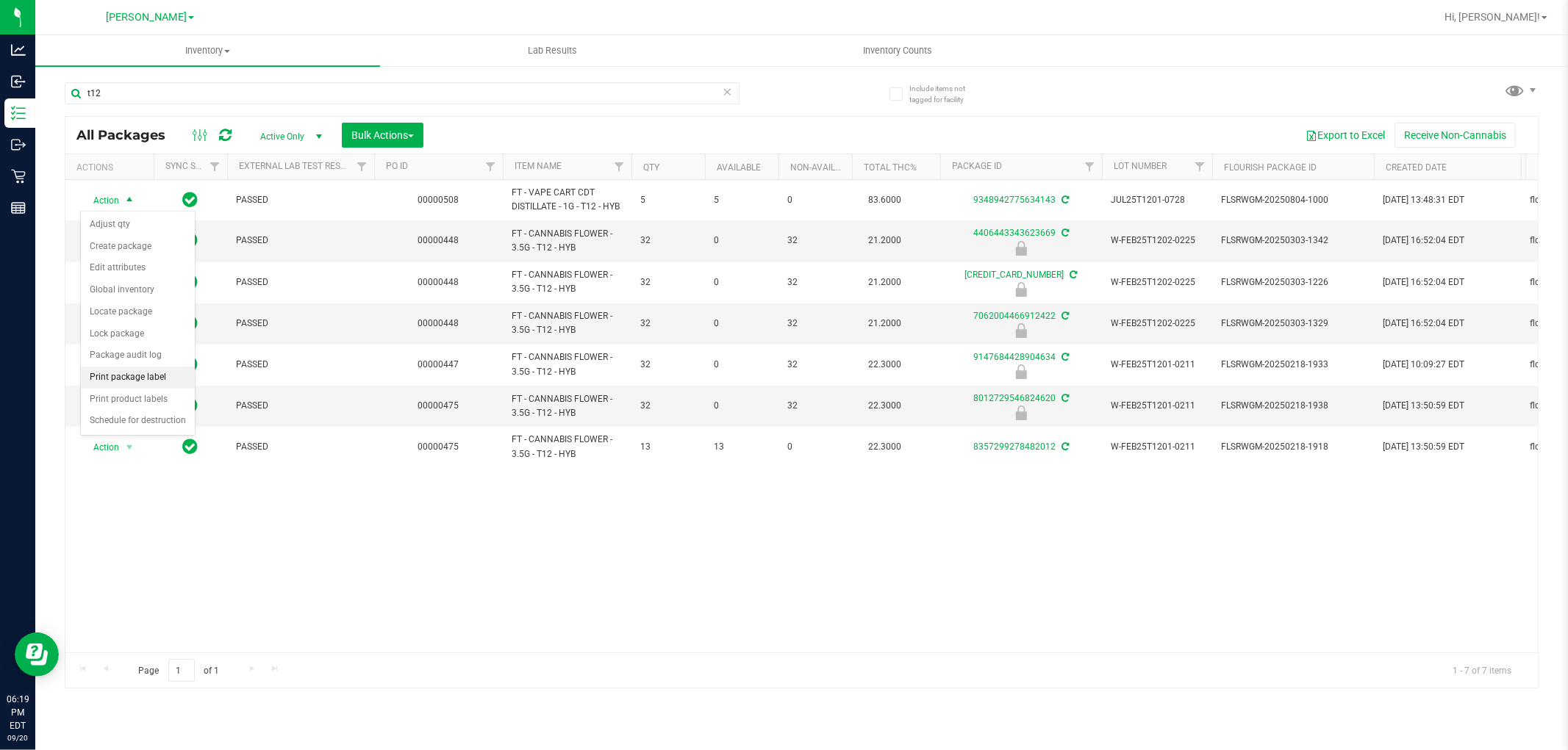
click at [103, 384] on li "Print package label" at bounding box center [138, 377] width 114 height 22
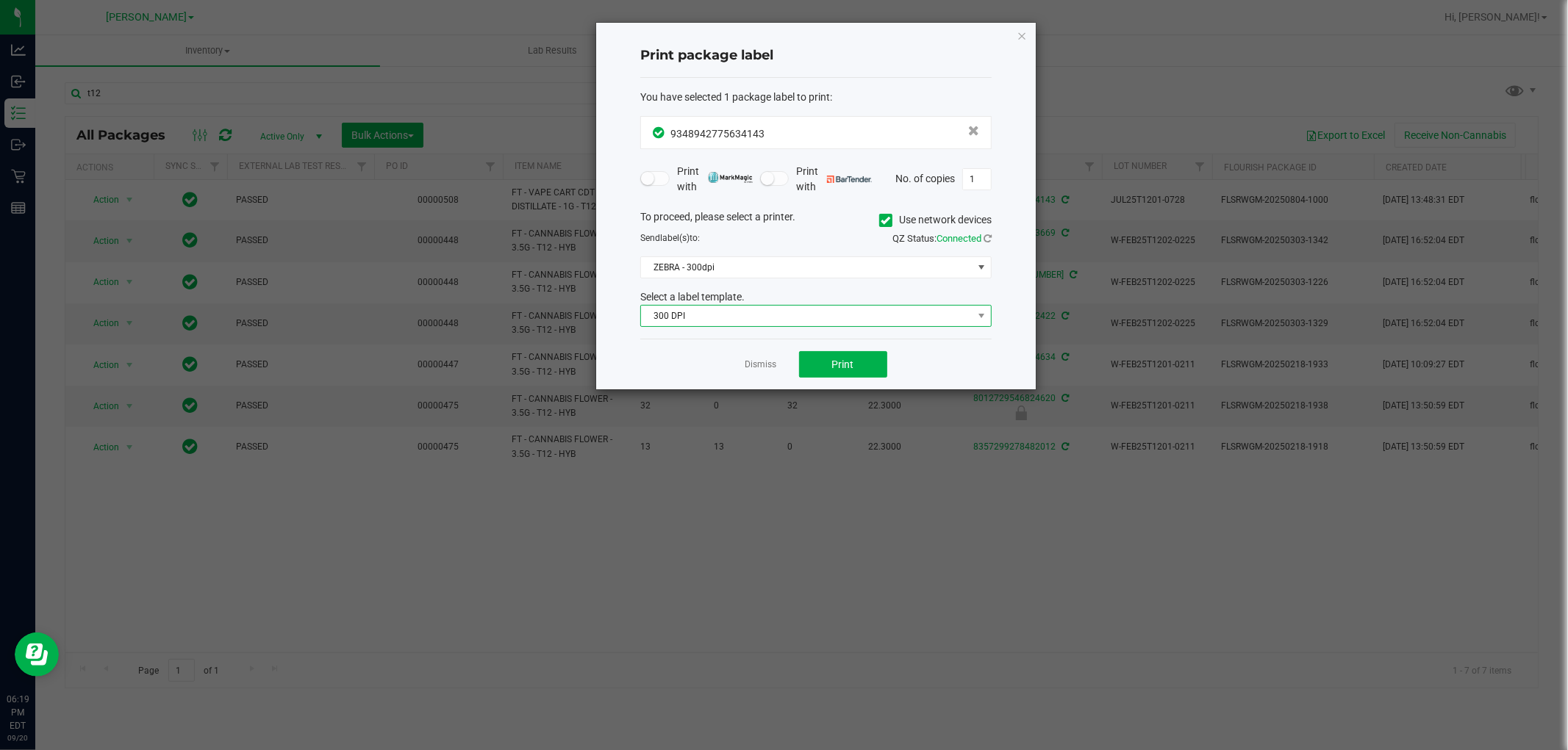
click at [757, 307] on span "300 DPI" at bounding box center [806, 315] width 331 height 20
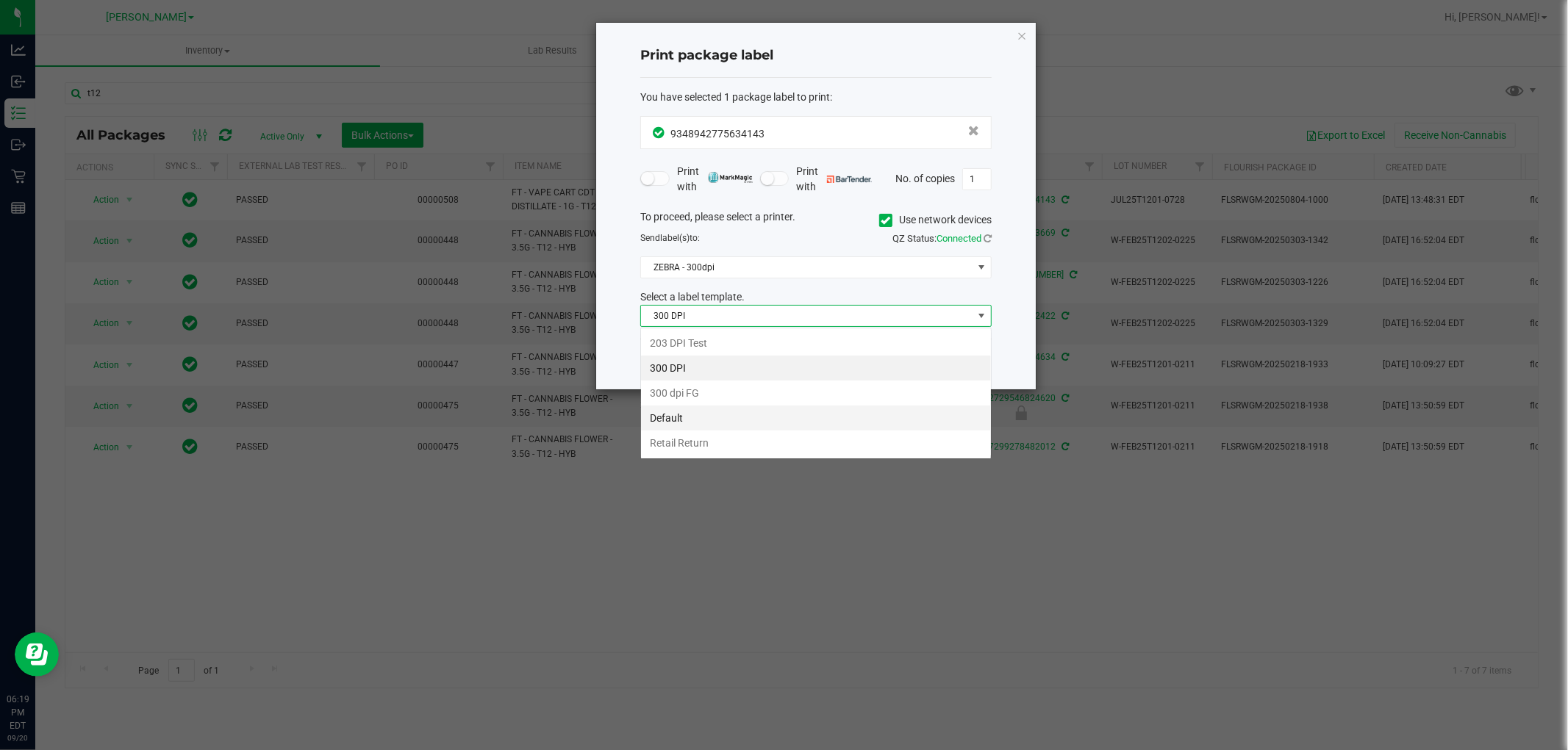
scroll to position [22, 351]
click at [691, 449] on li "Retail Return" at bounding box center [815, 442] width 350 height 25
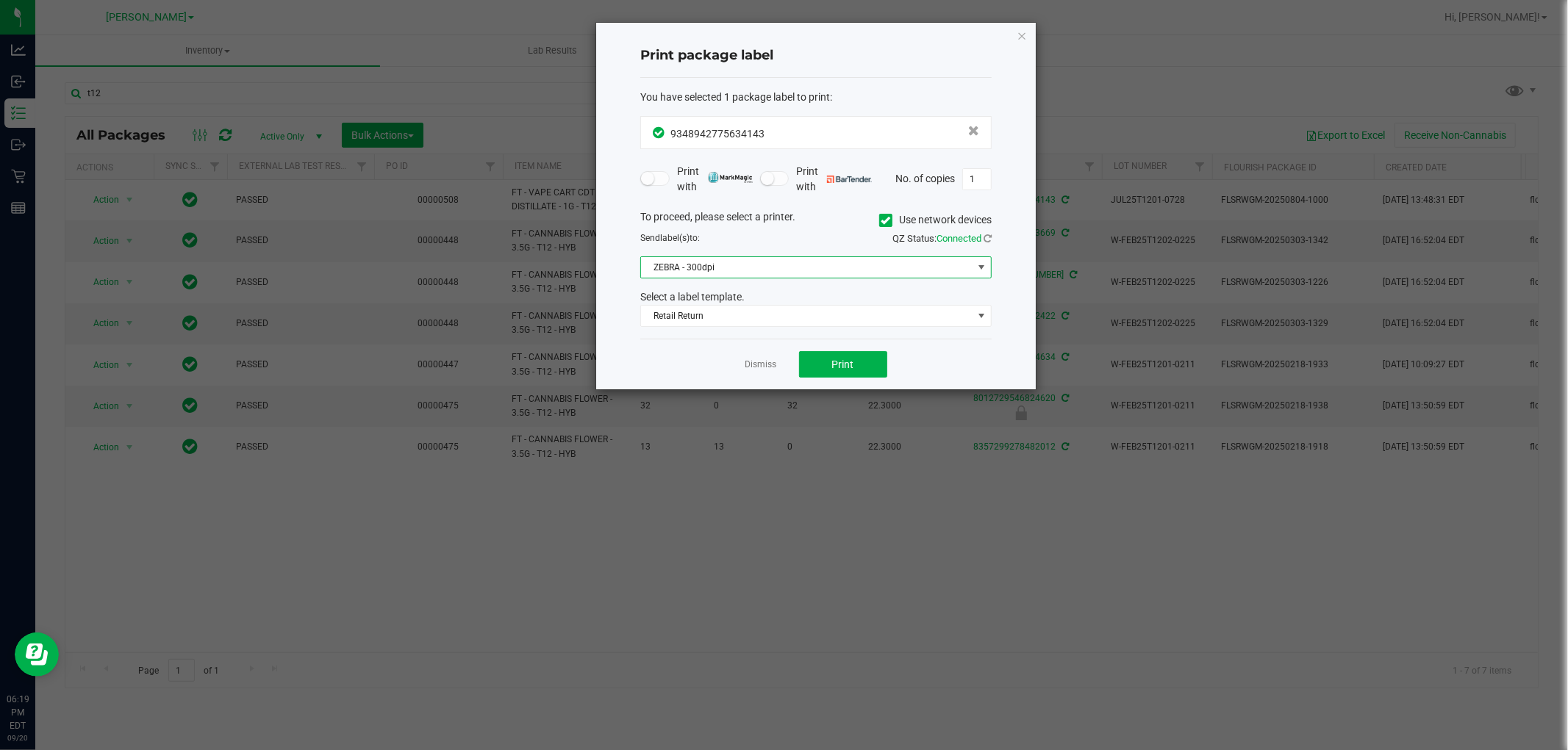
click at [734, 272] on span "ZEBRA - 300dpi" at bounding box center [806, 267] width 331 height 20
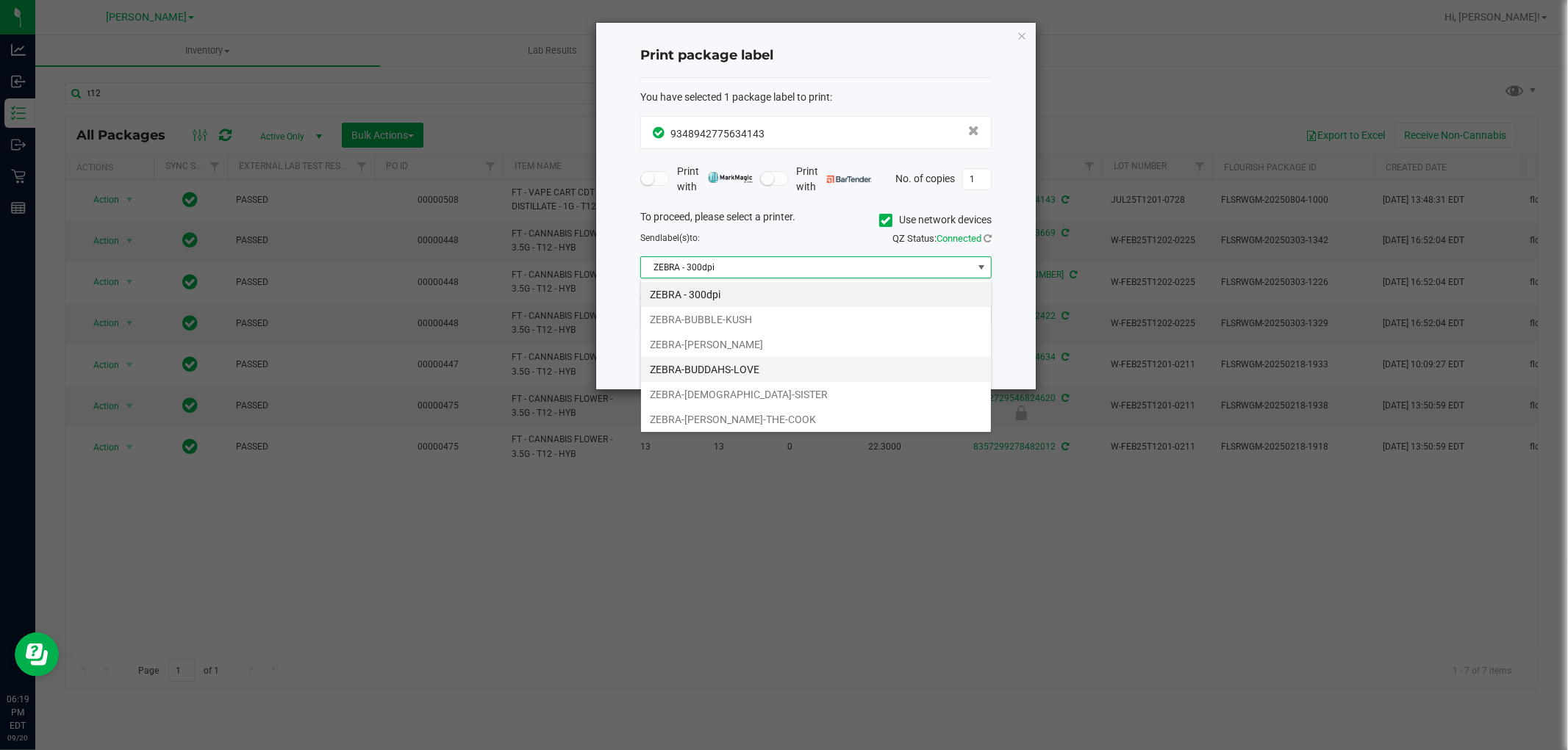
click at [714, 373] on li "ZEBRA-BUDDAHS-LOVE" at bounding box center [815, 370] width 350 height 25
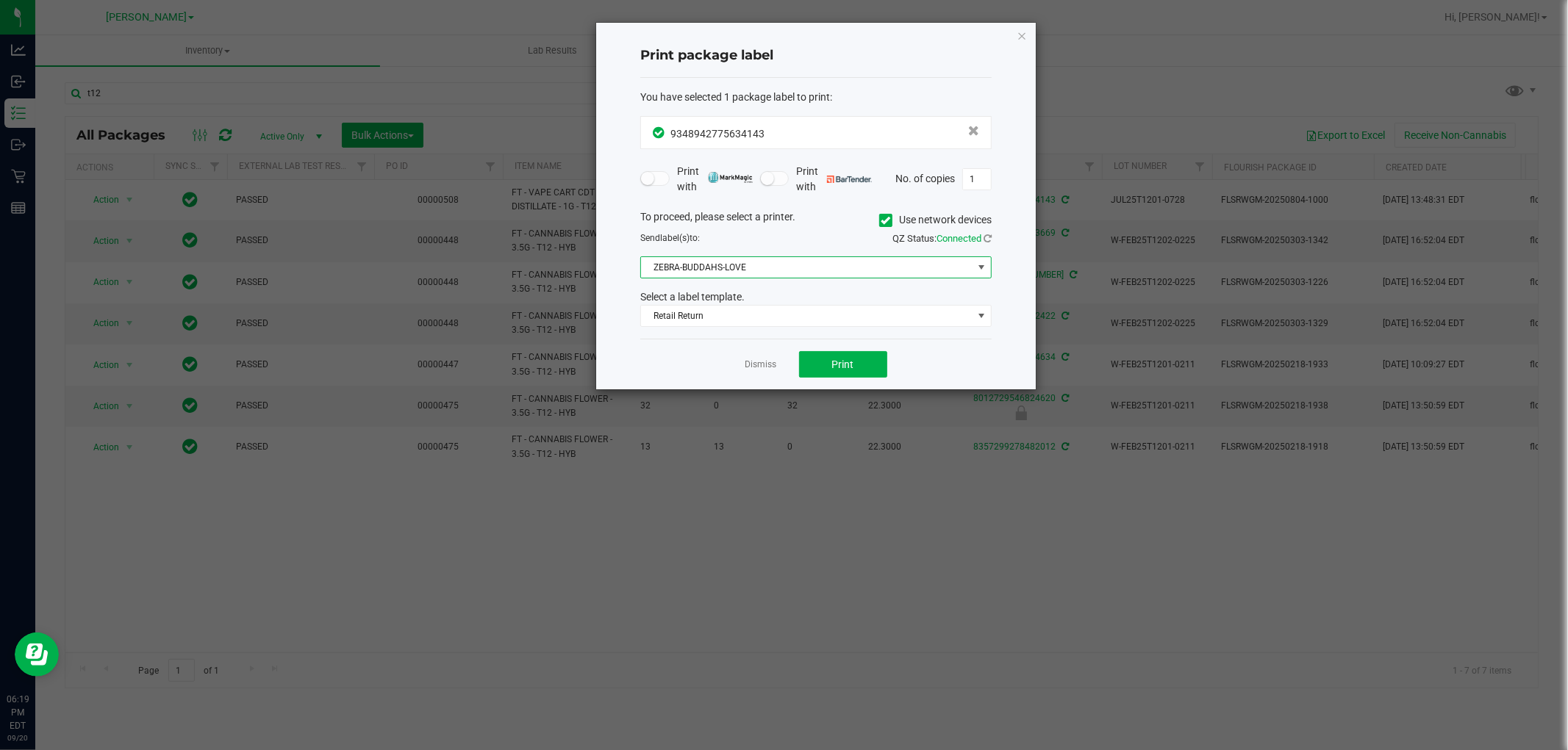
click at [690, 360] on div "Dismiss Print" at bounding box center [815, 364] width 351 height 51
click at [828, 362] on button "Print" at bounding box center [843, 364] width 89 height 26
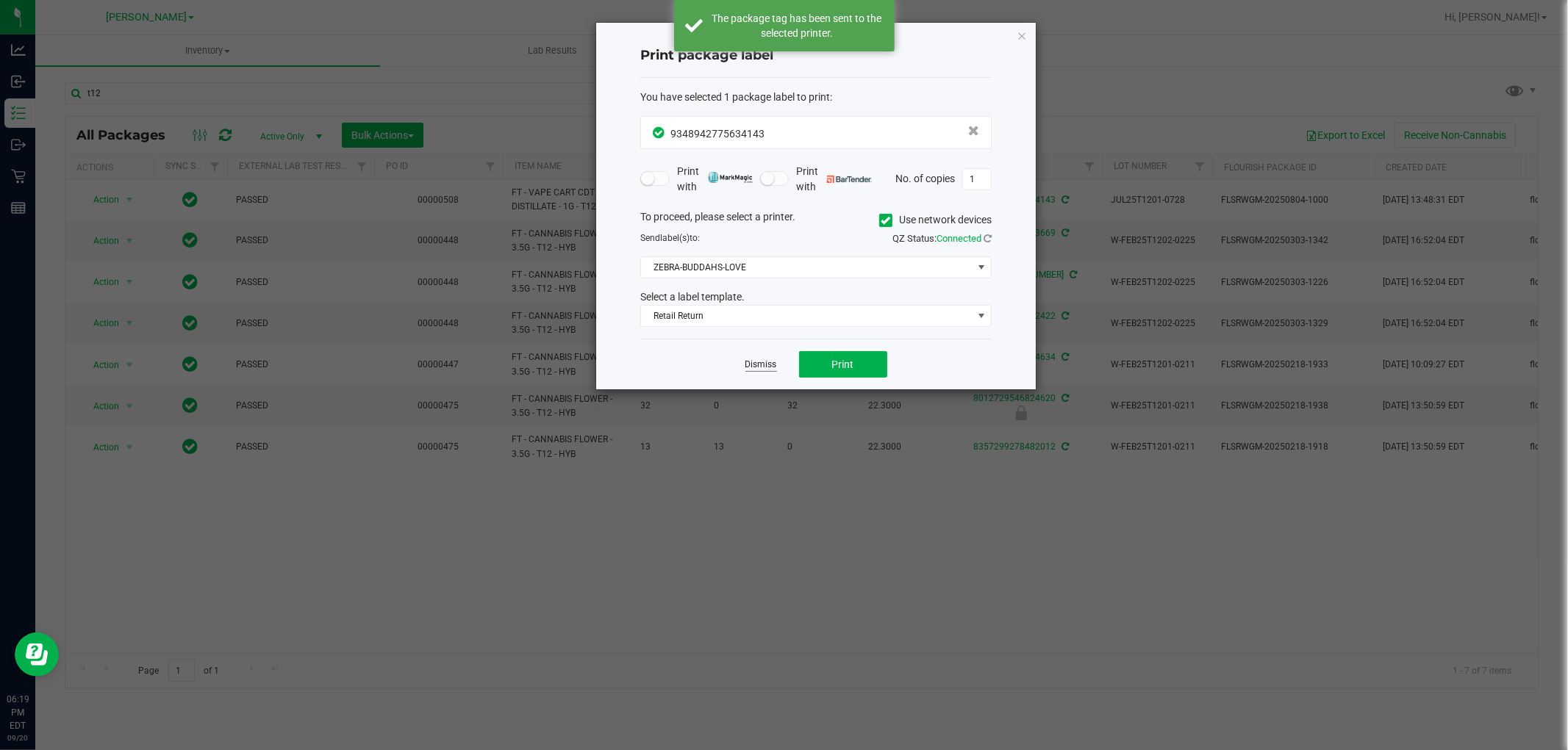
click at [745, 365] on link "Dismiss" at bounding box center [761, 364] width 32 height 12
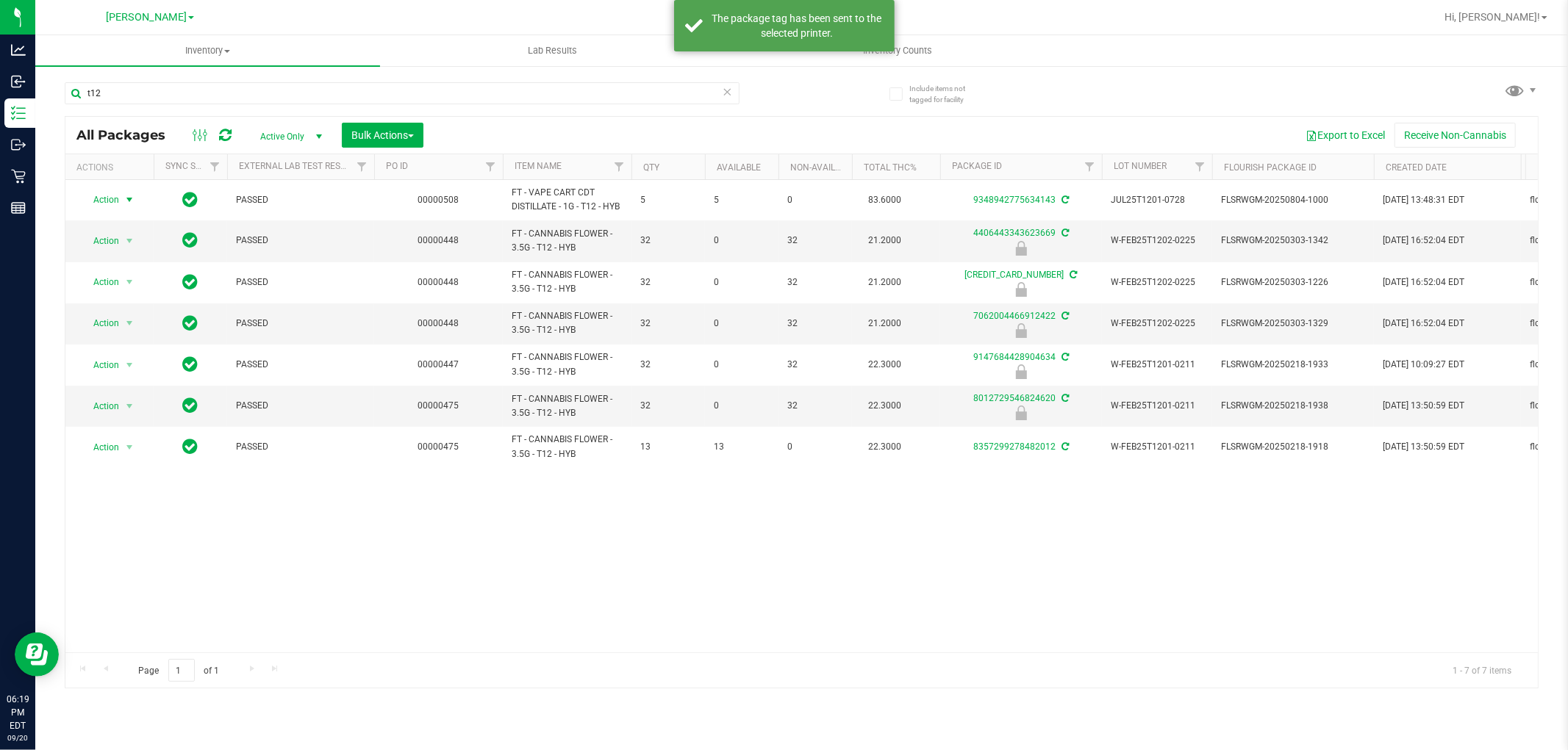
drag, startPoint x: 752, startPoint y: 512, endPoint x: 772, endPoint y: 508, distance: 20.4
click at [754, 513] on div "Action Action Adjust qty Create package Edit attributes Global inventory Locate…" at bounding box center [802, 415] width 1472 height 472
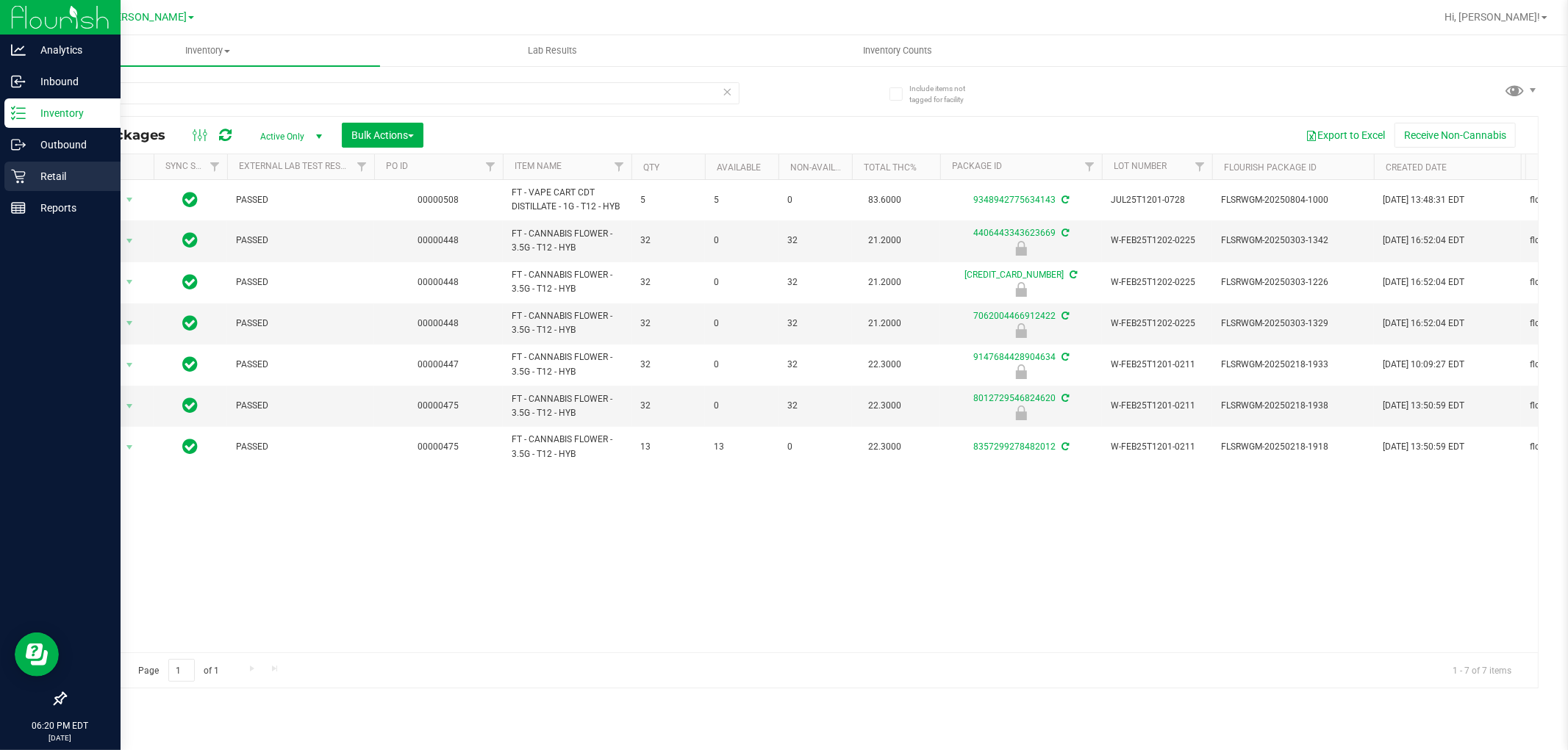
click at [62, 173] on p "Retail" at bounding box center [69, 176] width 89 height 18
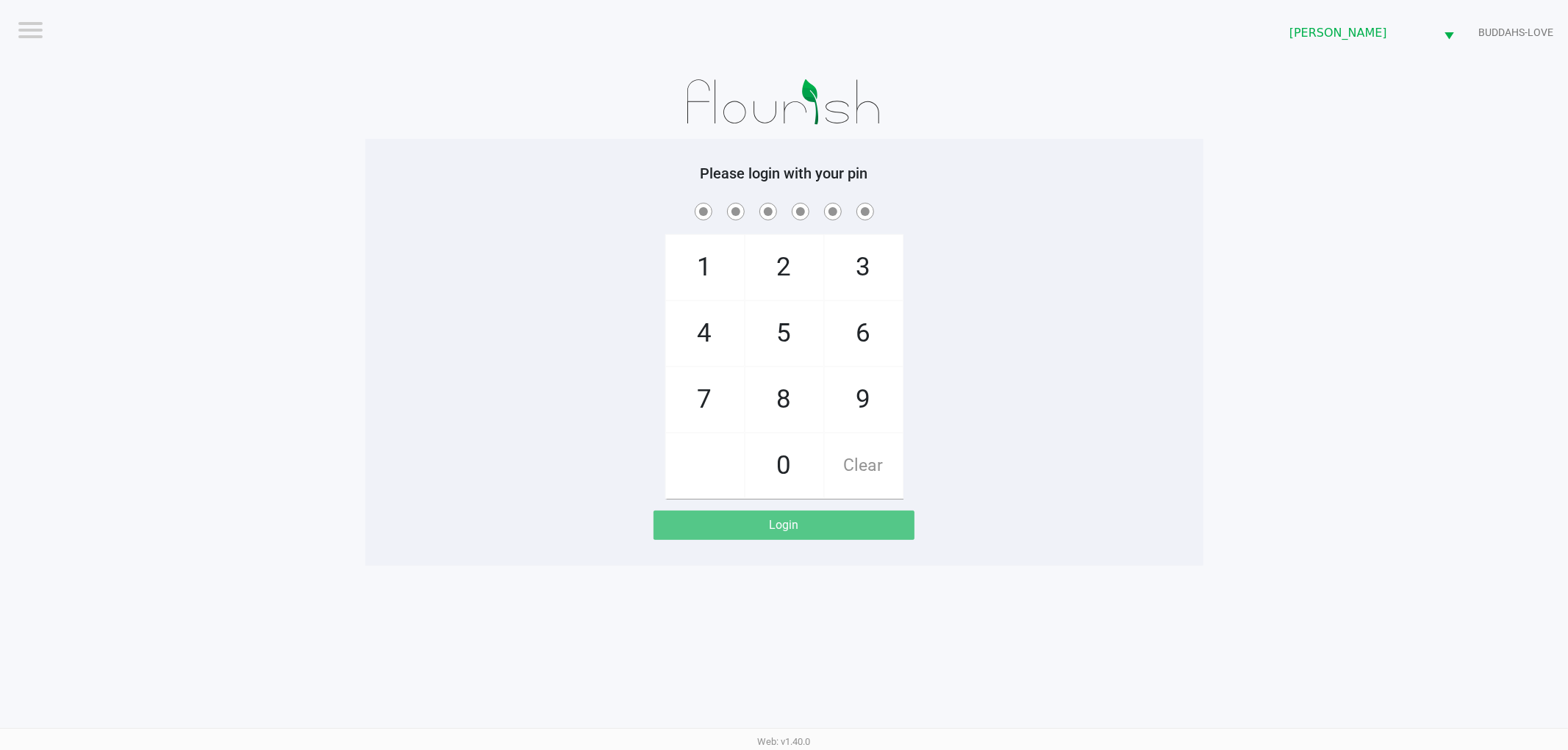
click at [996, 400] on div "1 4 7 2 5 8 0 3 6 9 Clear" at bounding box center [784, 349] width 838 height 299
checkbox input "true"
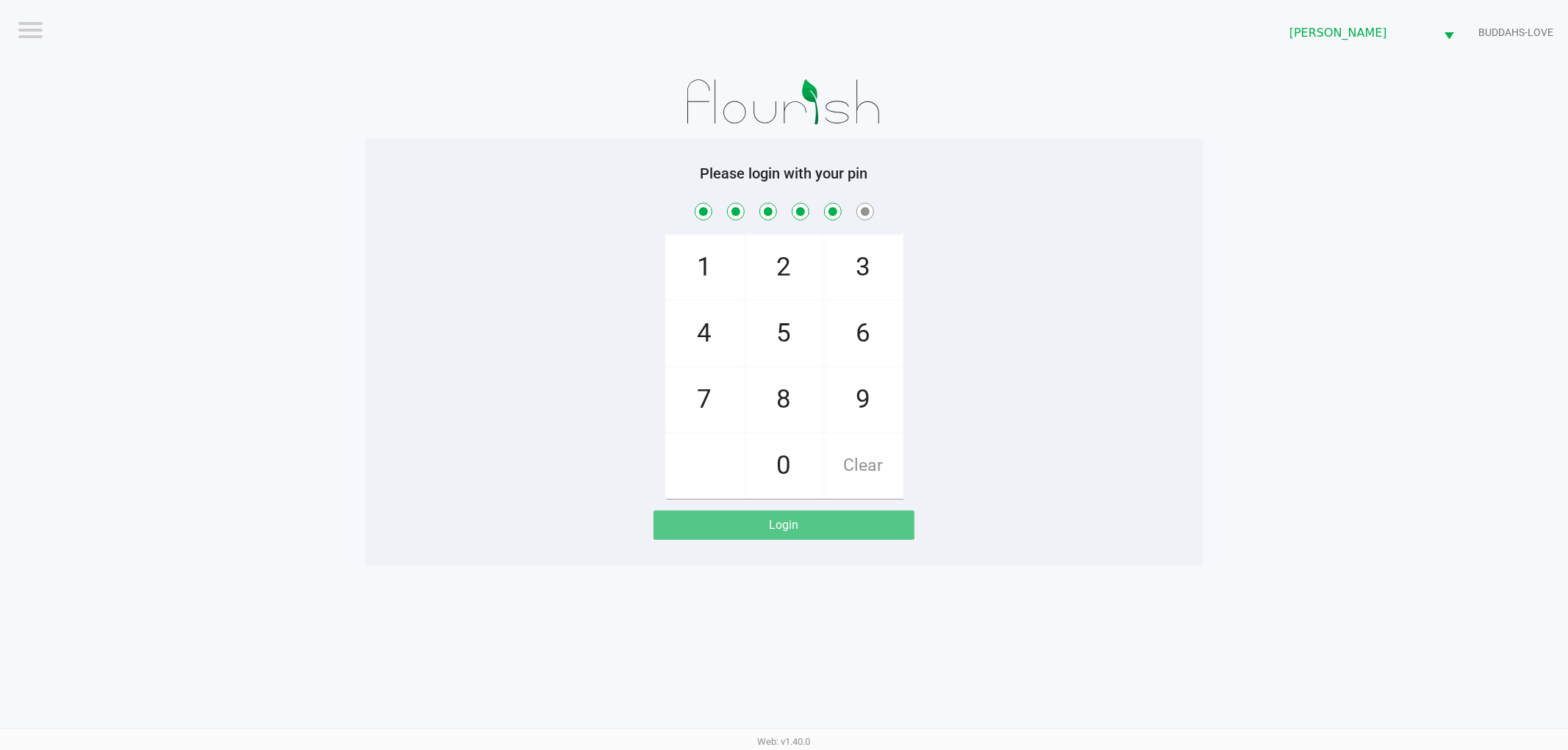
checkbox input "true"
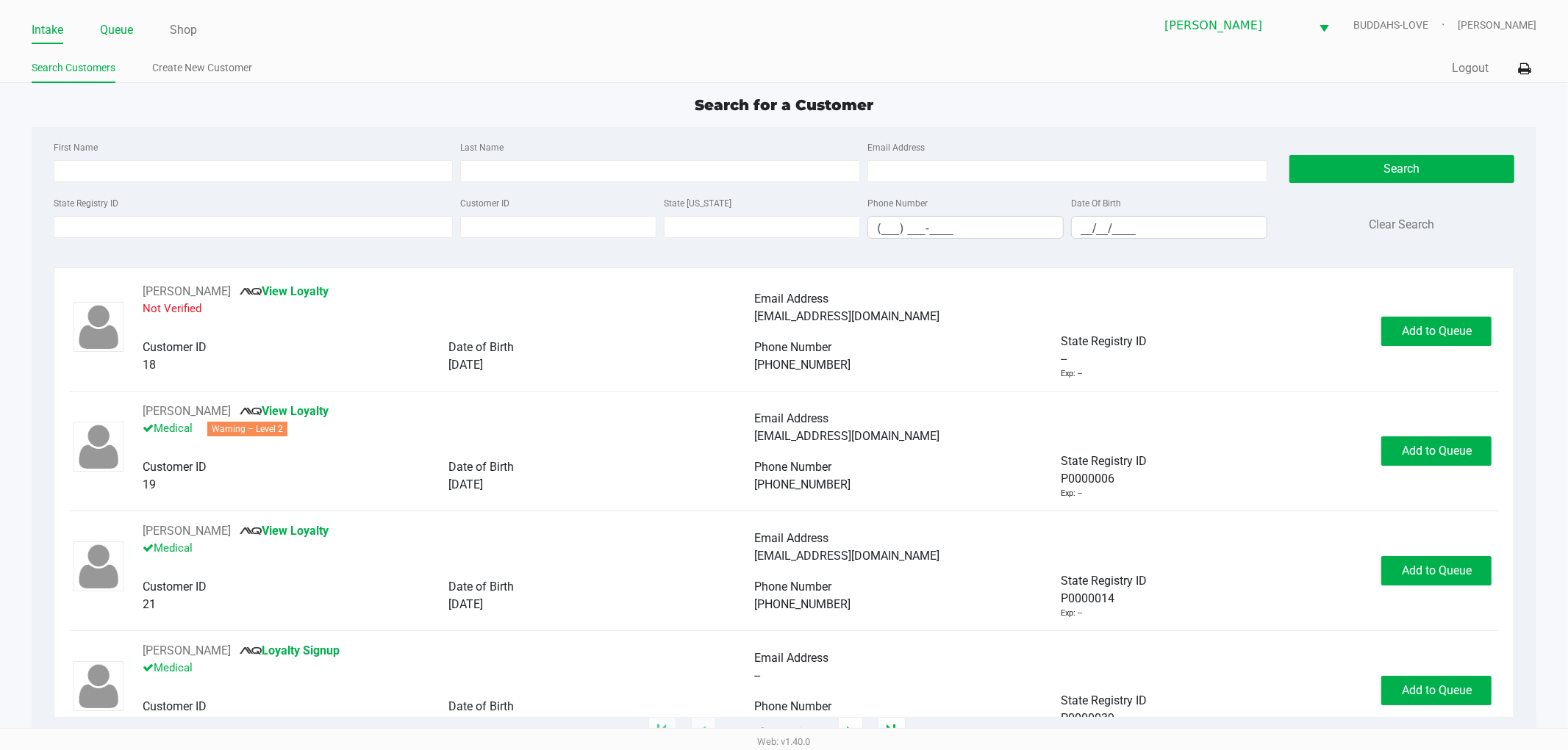
click at [120, 32] on link "Queue" at bounding box center [117, 30] width 33 height 20
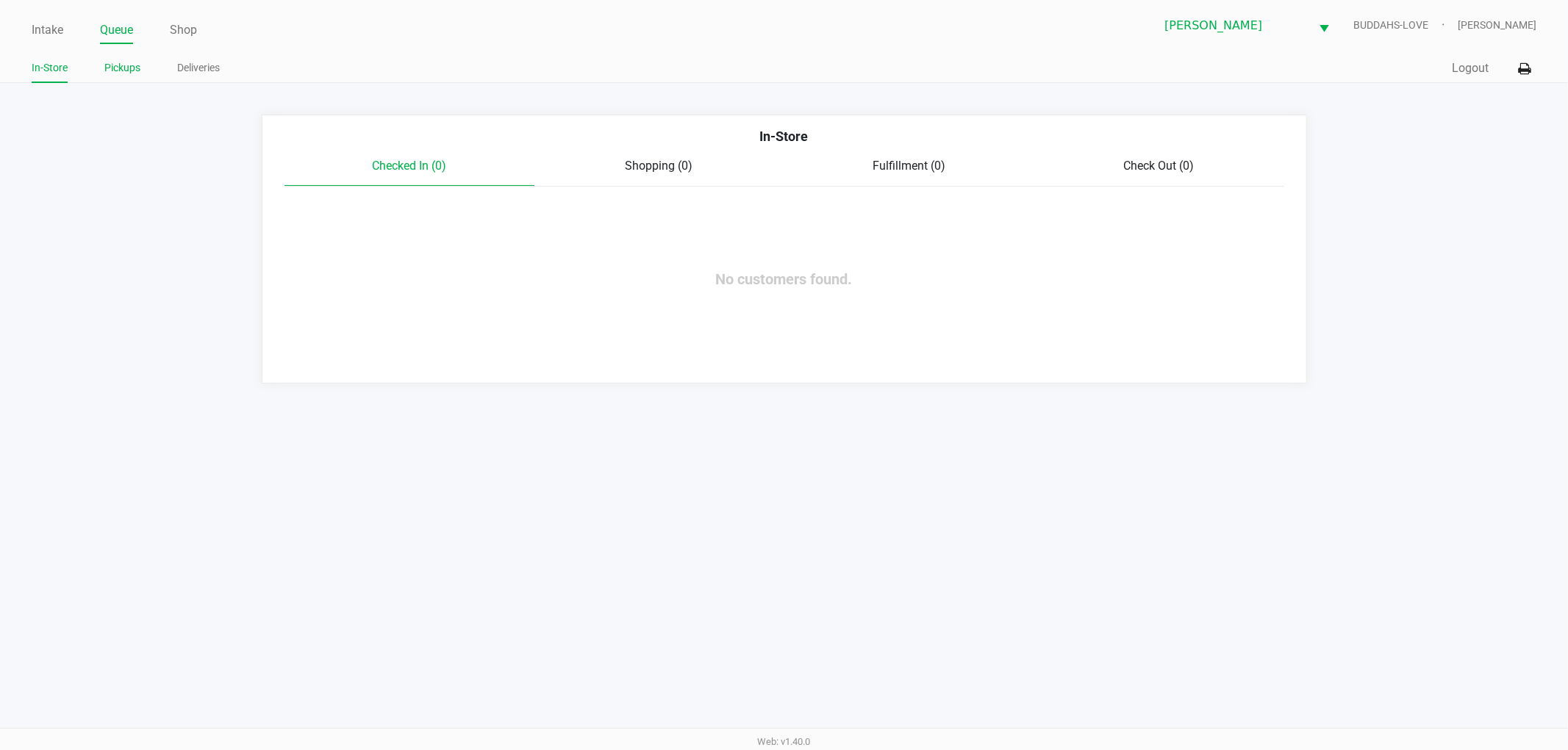
click at [134, 74] on link "Pickups" at bounding box center [122, 67] width 36 height 18
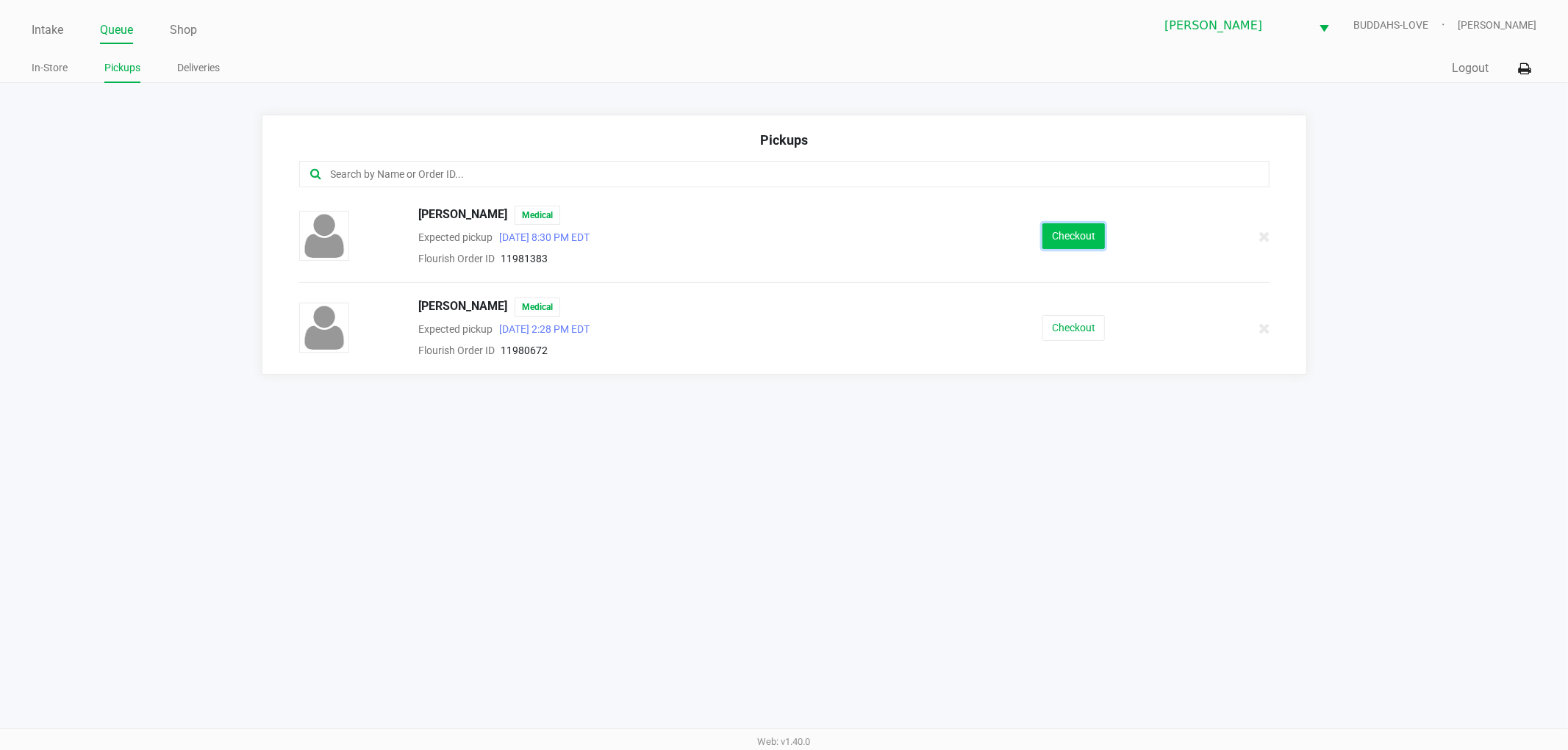
click at [1076, 230] on button "Checkout" at bounding box center [1073, 236] width 62 height 25
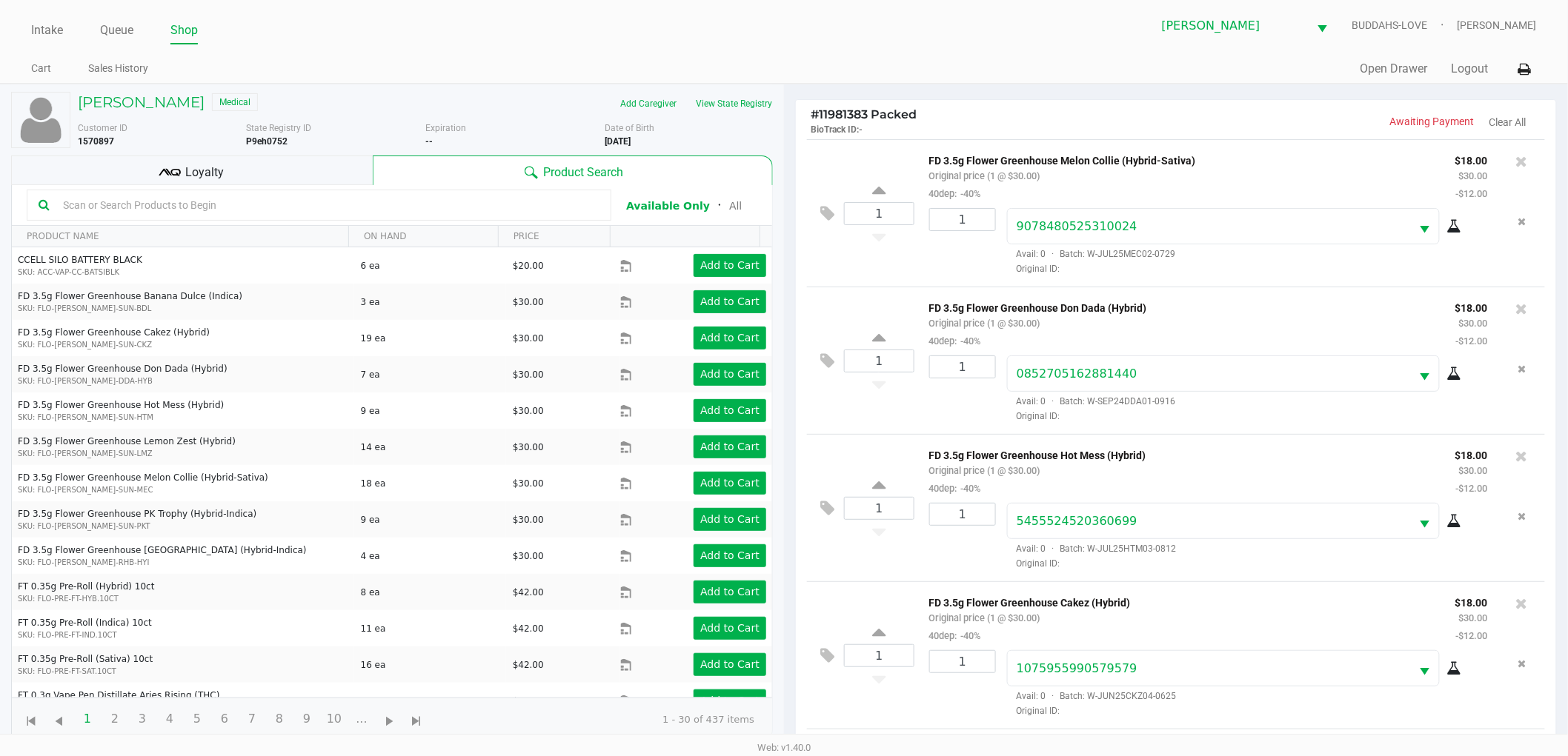
click at [292, 178] on div "Loyalty" at bounding box center [192, 170] width 361 height 30
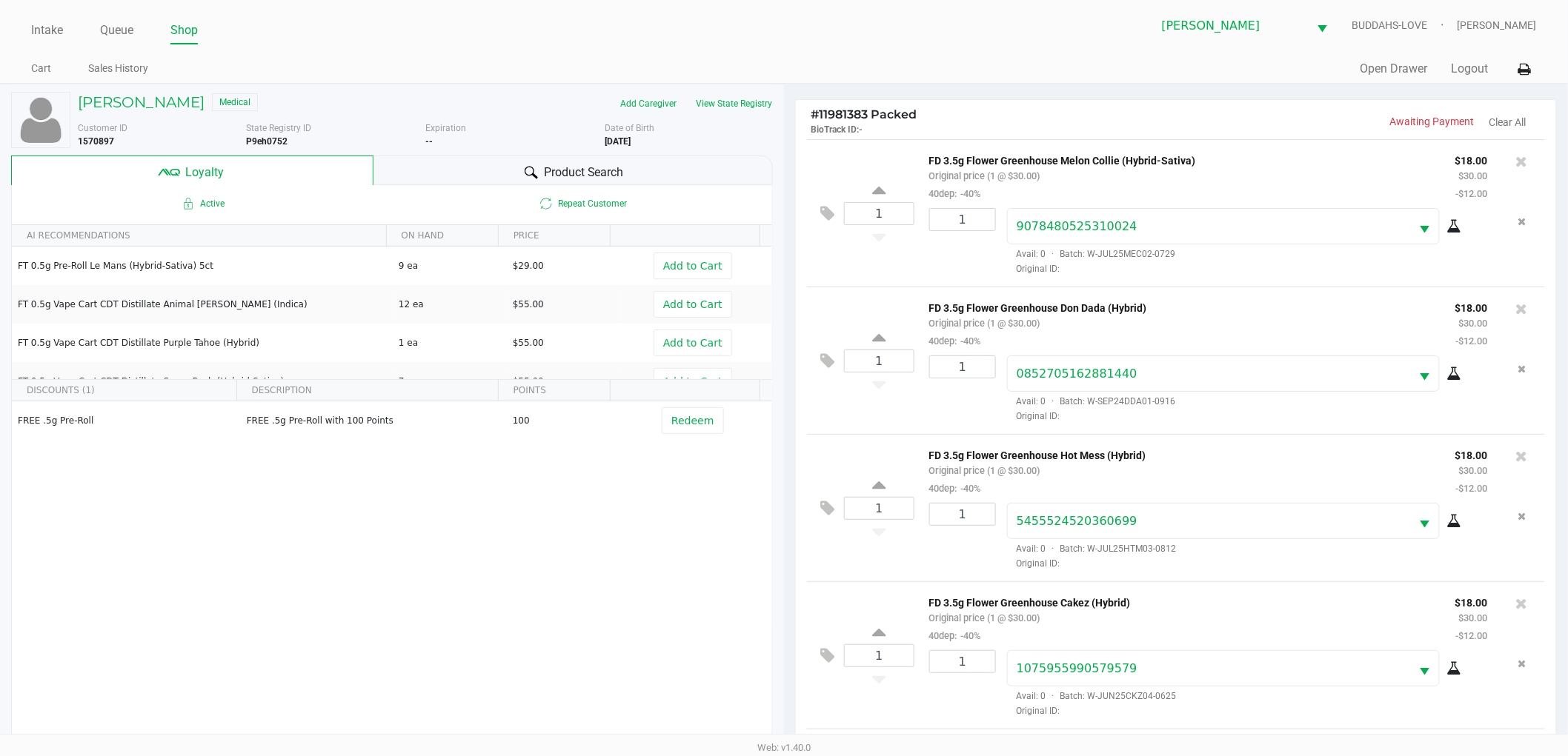
click at [509, 172] on div "Product Search" at bounding box center [573, 170] width 400 height 30
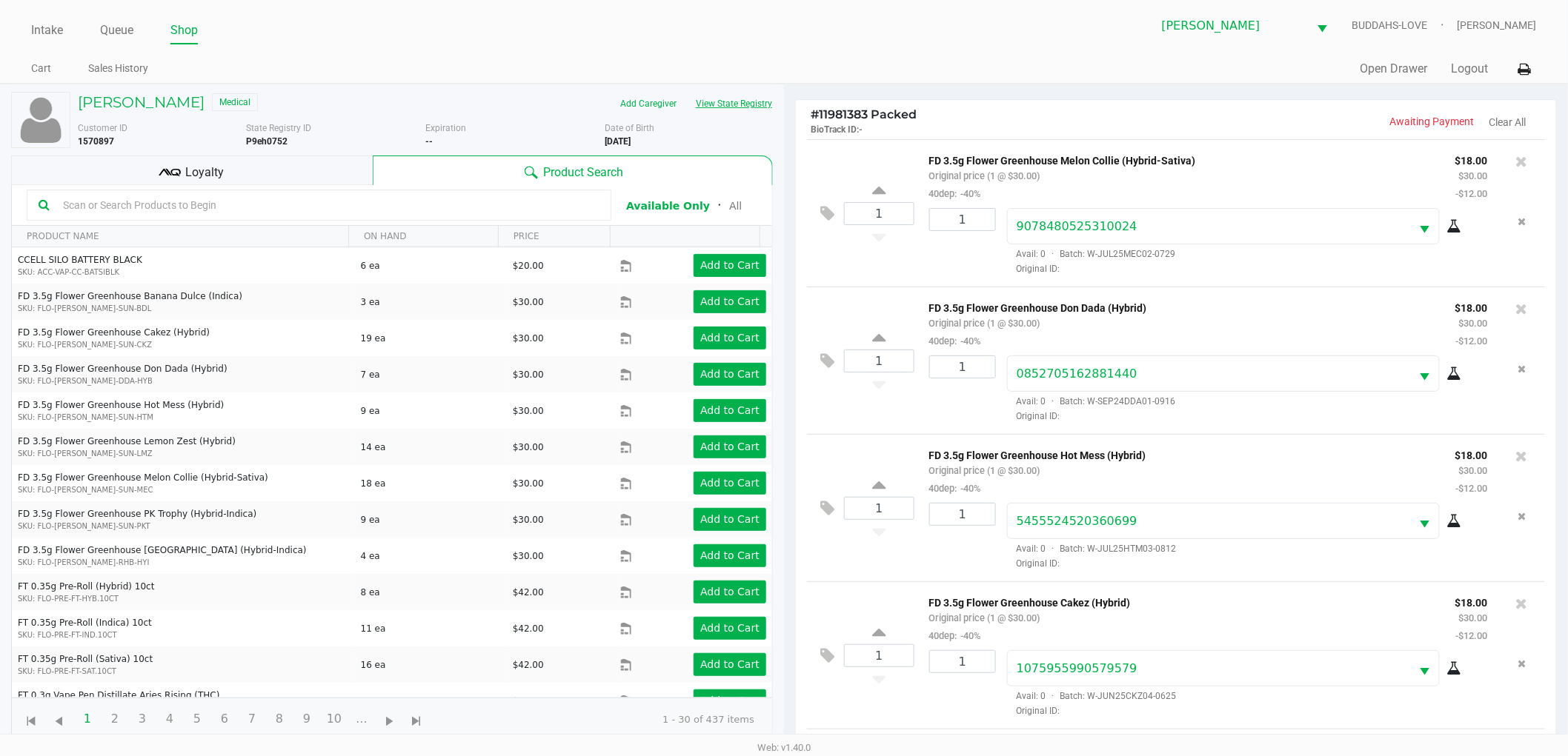
click at [724, 113] on button "View State Registry" at bounding box center [730, 103] width 87 height 24
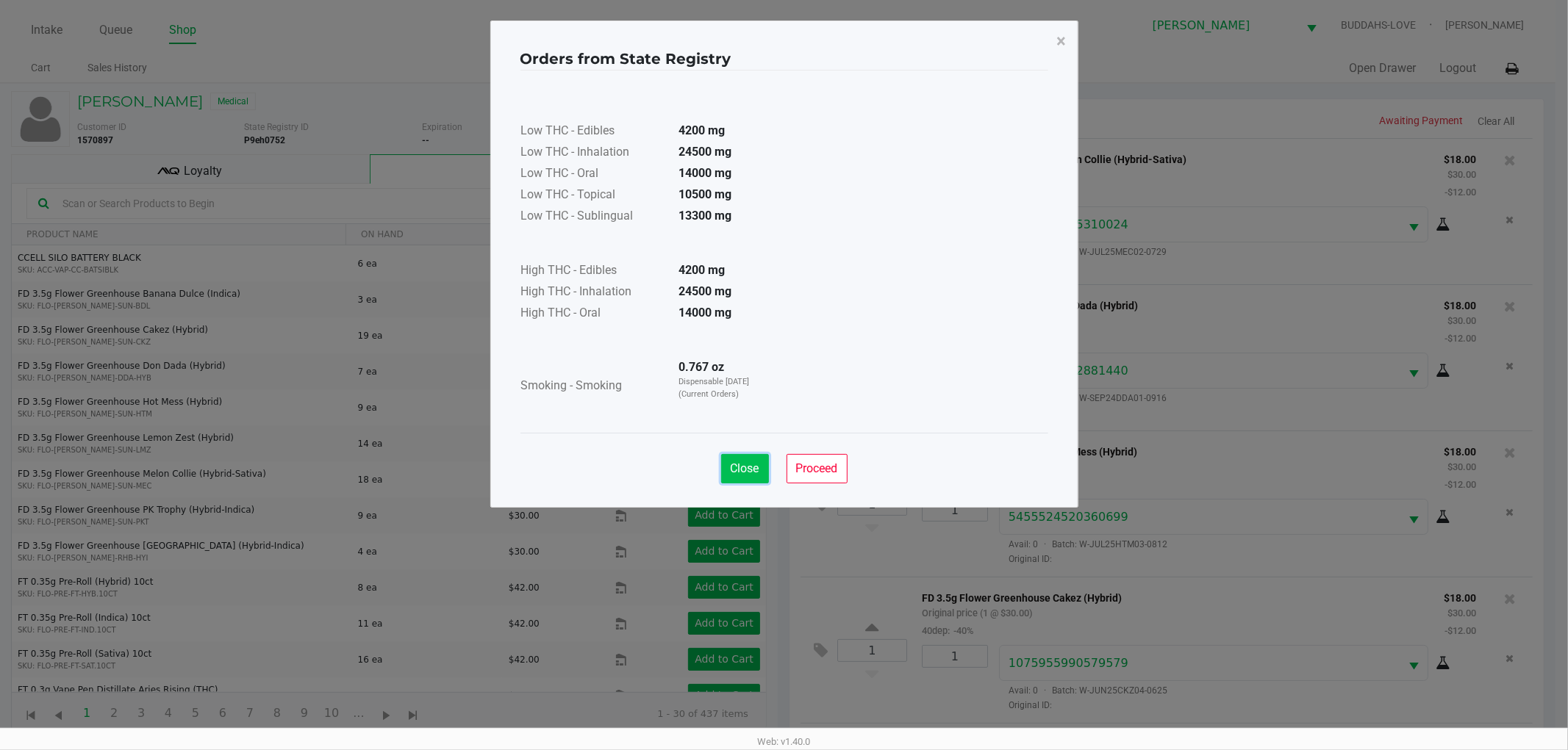
click at [742, 462] on span "Close" at bounding box center [745, 469] width 29 height 14
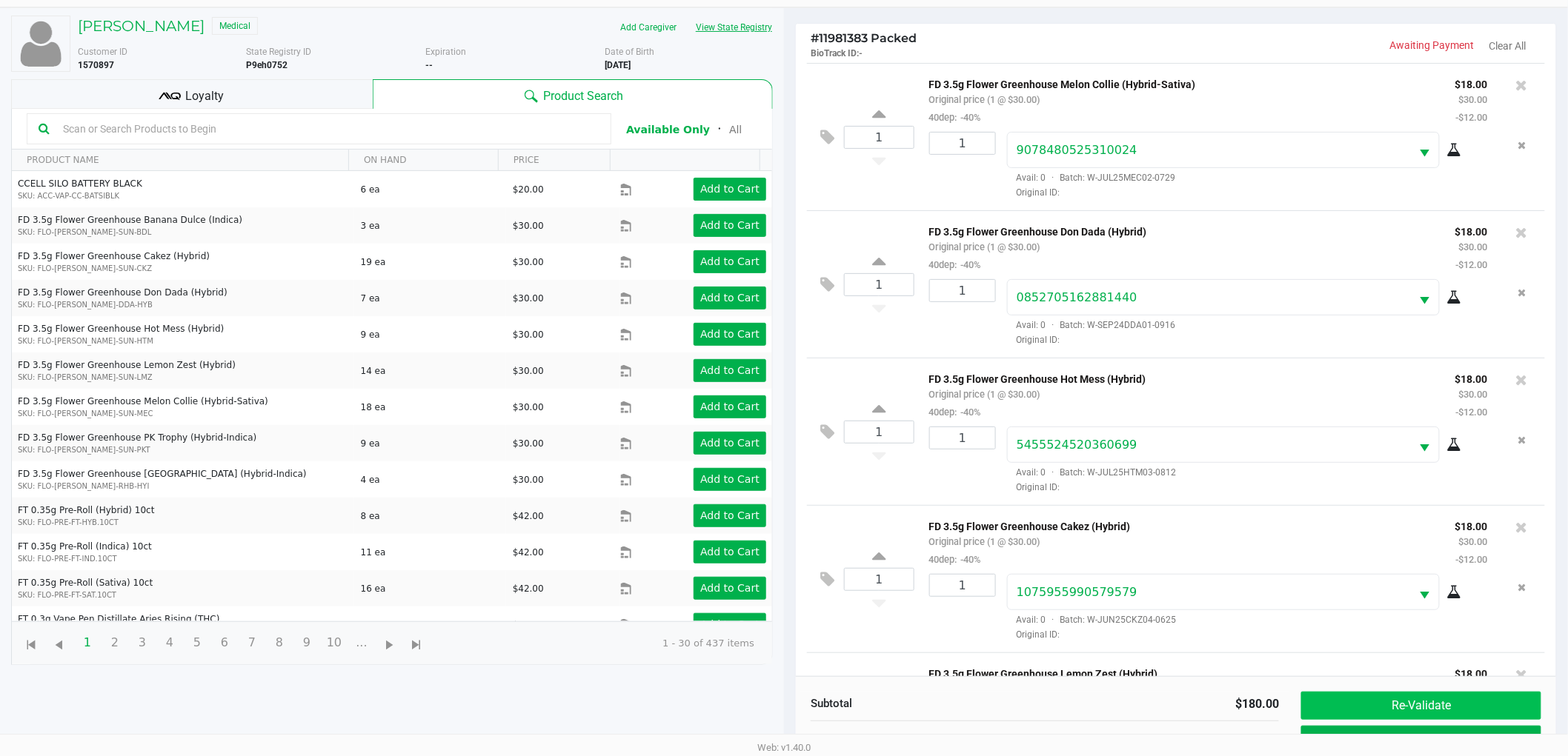
scroll to position [178, 0]
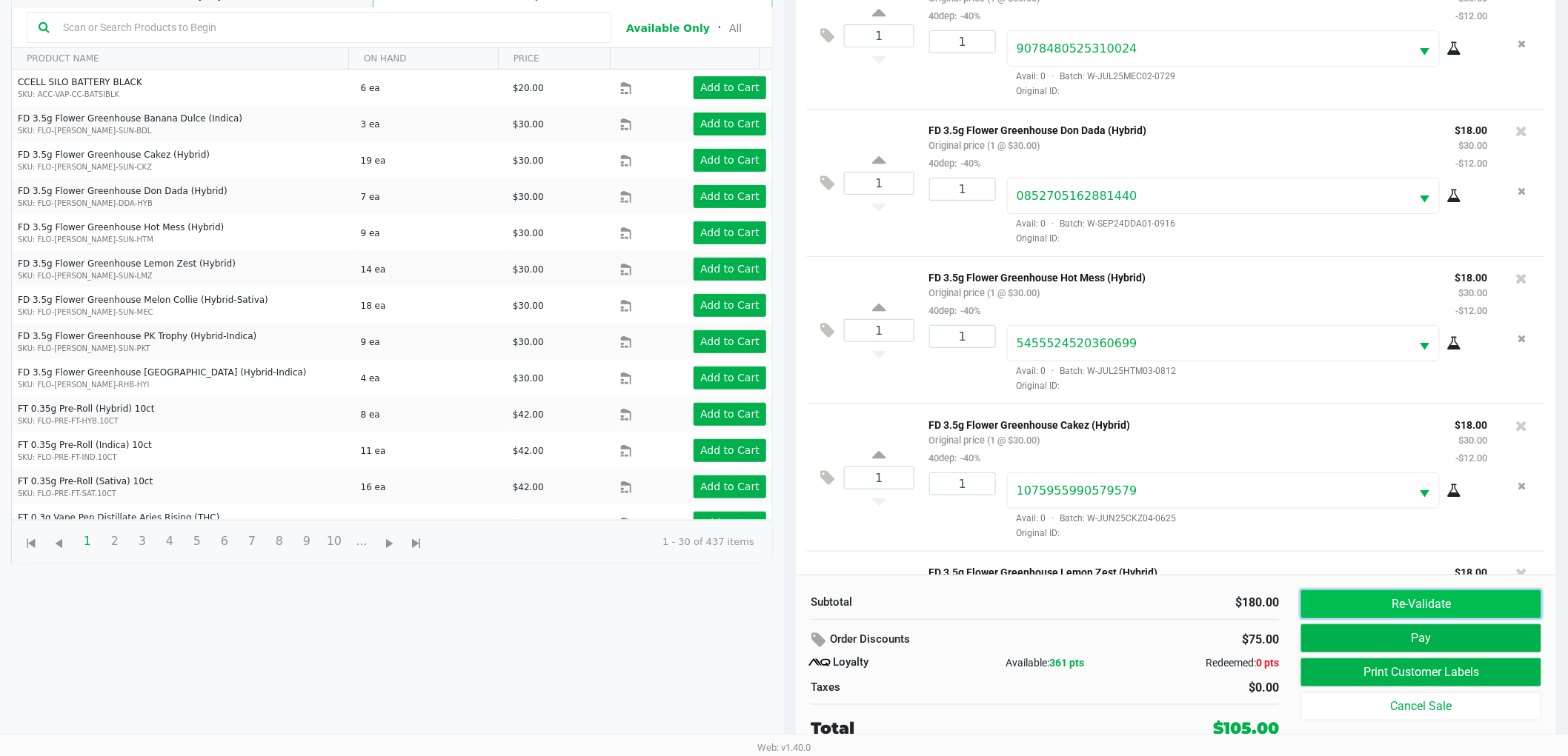
click at [1406, 615] on button "Re-Validate" at bounding box center [1421, 604] width 240 height 28
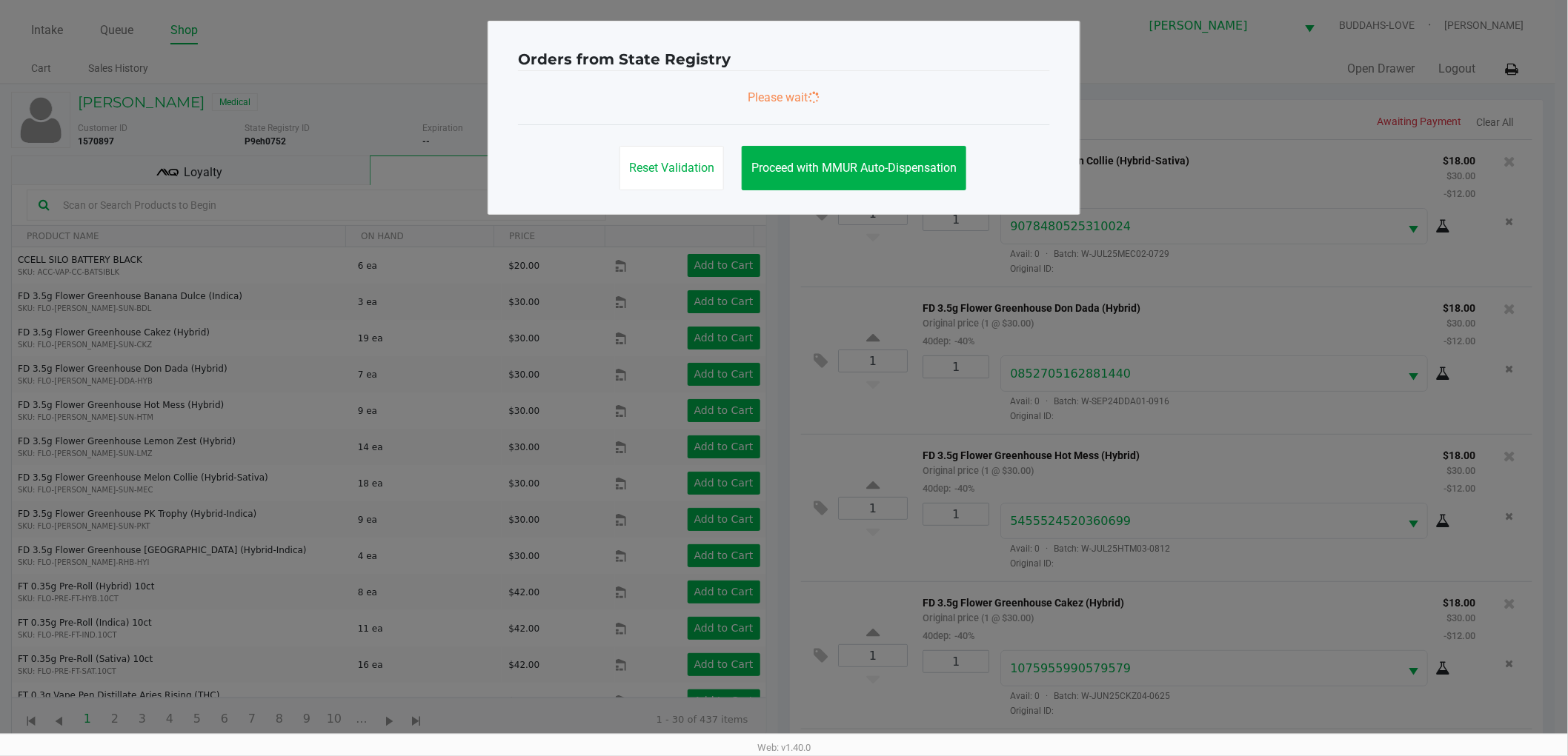
scroll to position [276, 0]
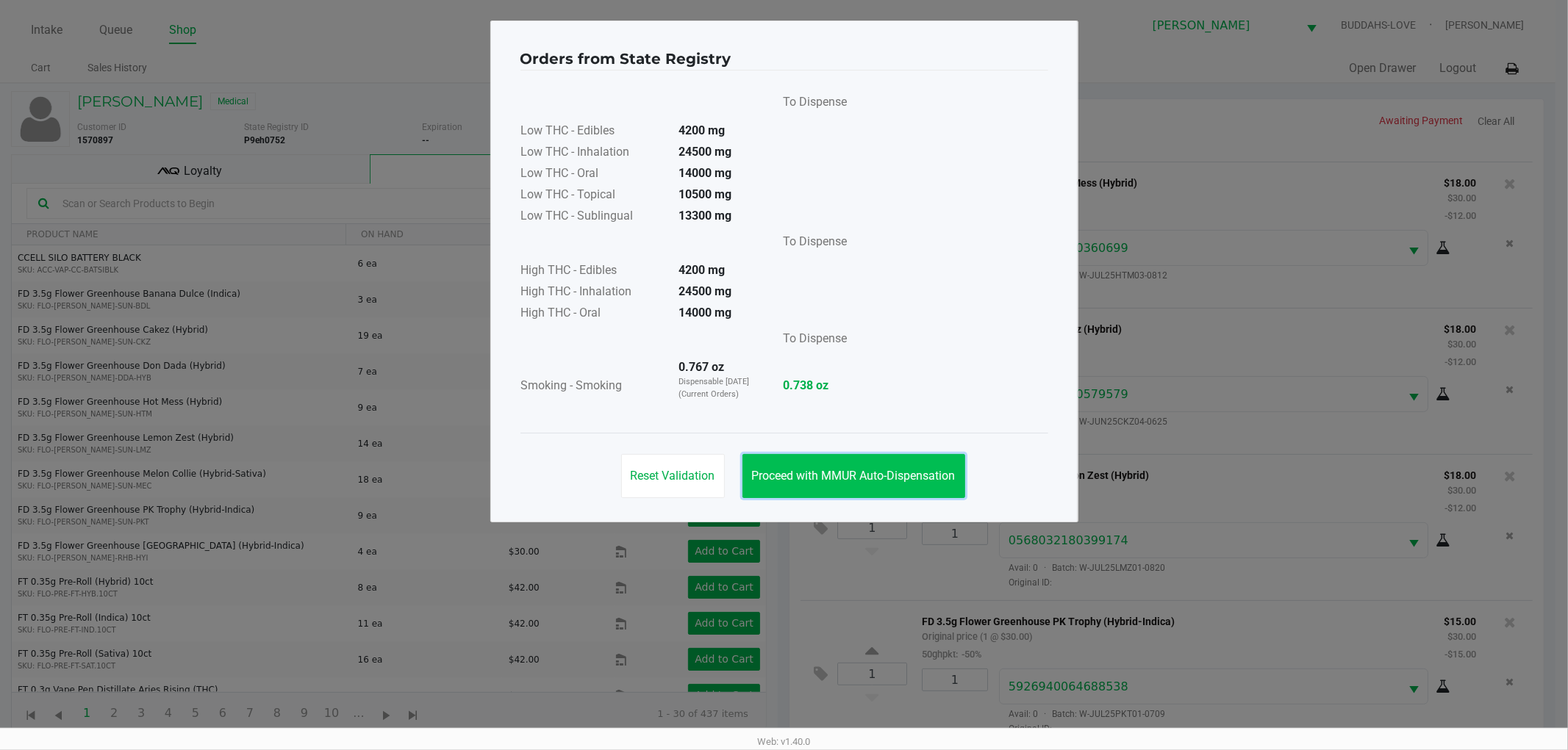
click at [761, 475] on span "Proceed with MMUR Auto-Dispensation" at bounding box center [854, 476] width 203 height 14
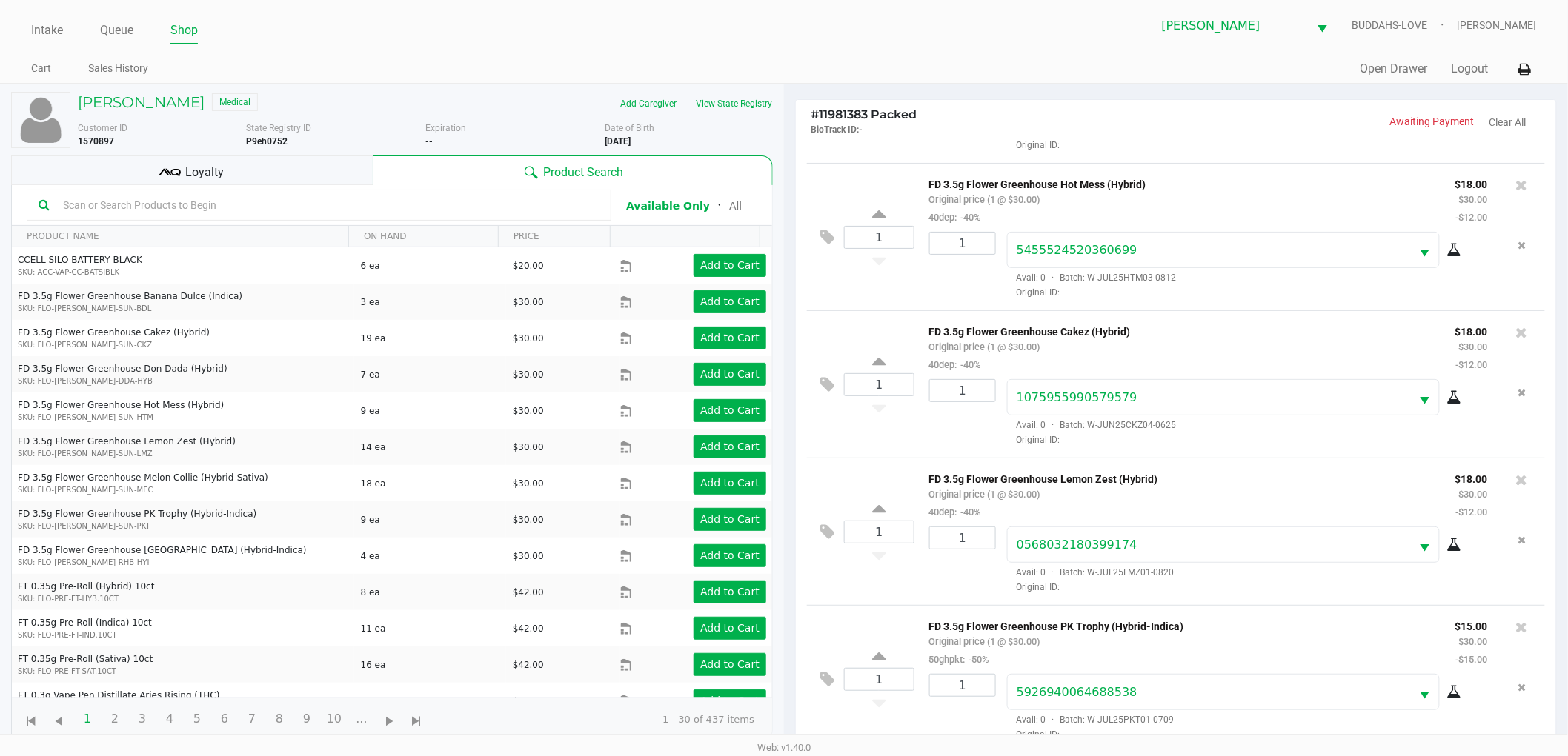
click at [344, 164] on div "Loyalty" at bounding box center [192, 170] width 361 height 30
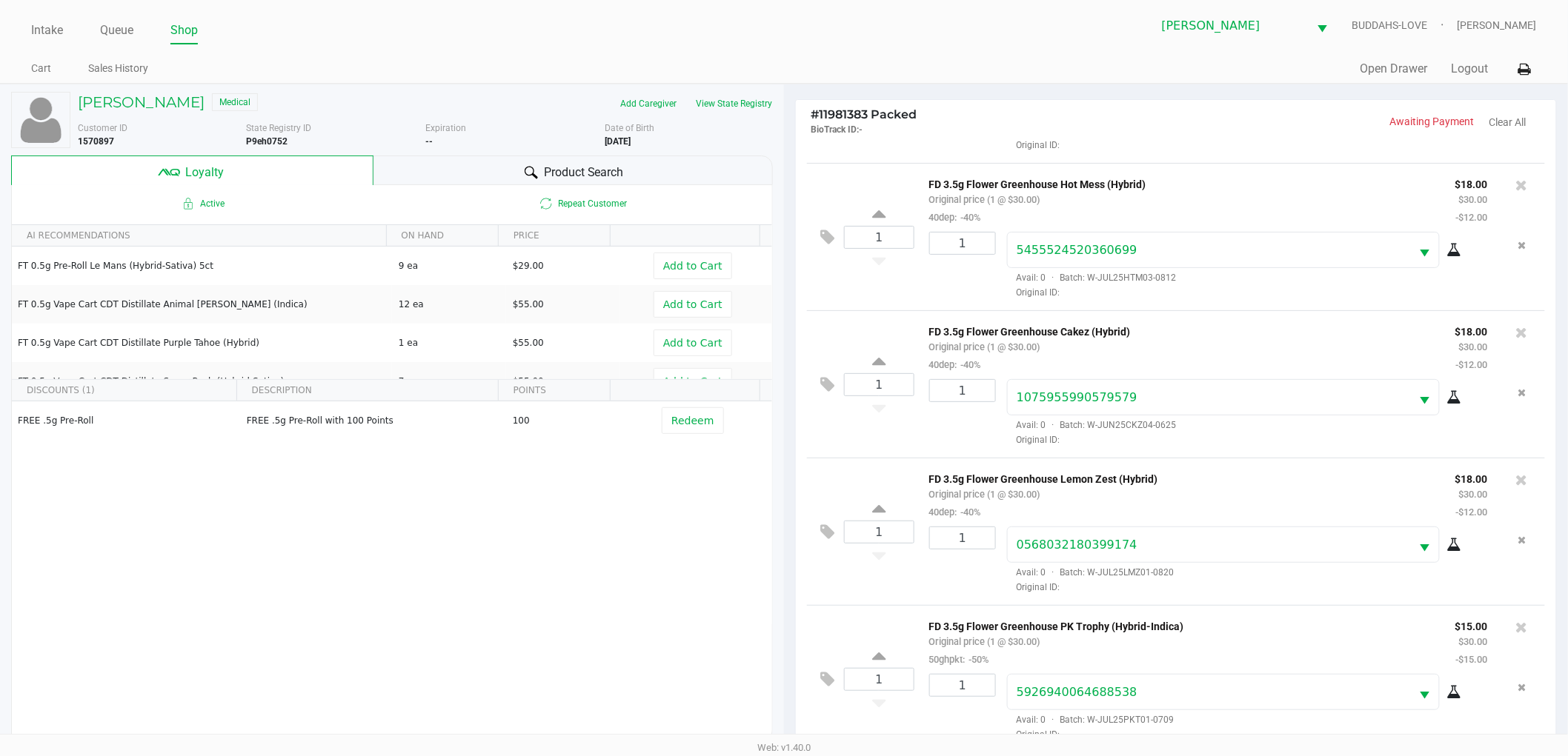
click at [461, 178] on div "Product Search" at bounding box center [573, 170] width 400 height 30
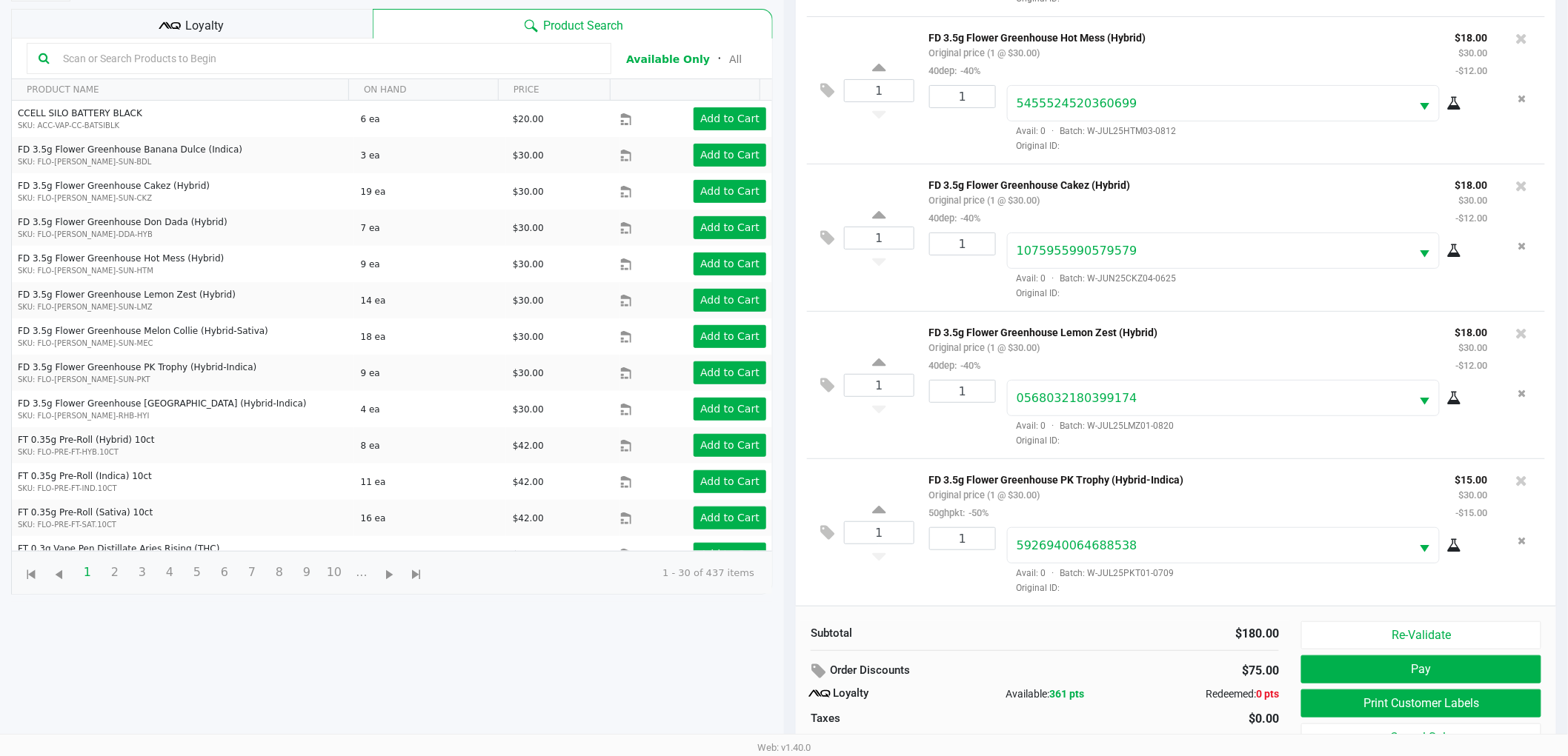
scroll to position [164, 0]
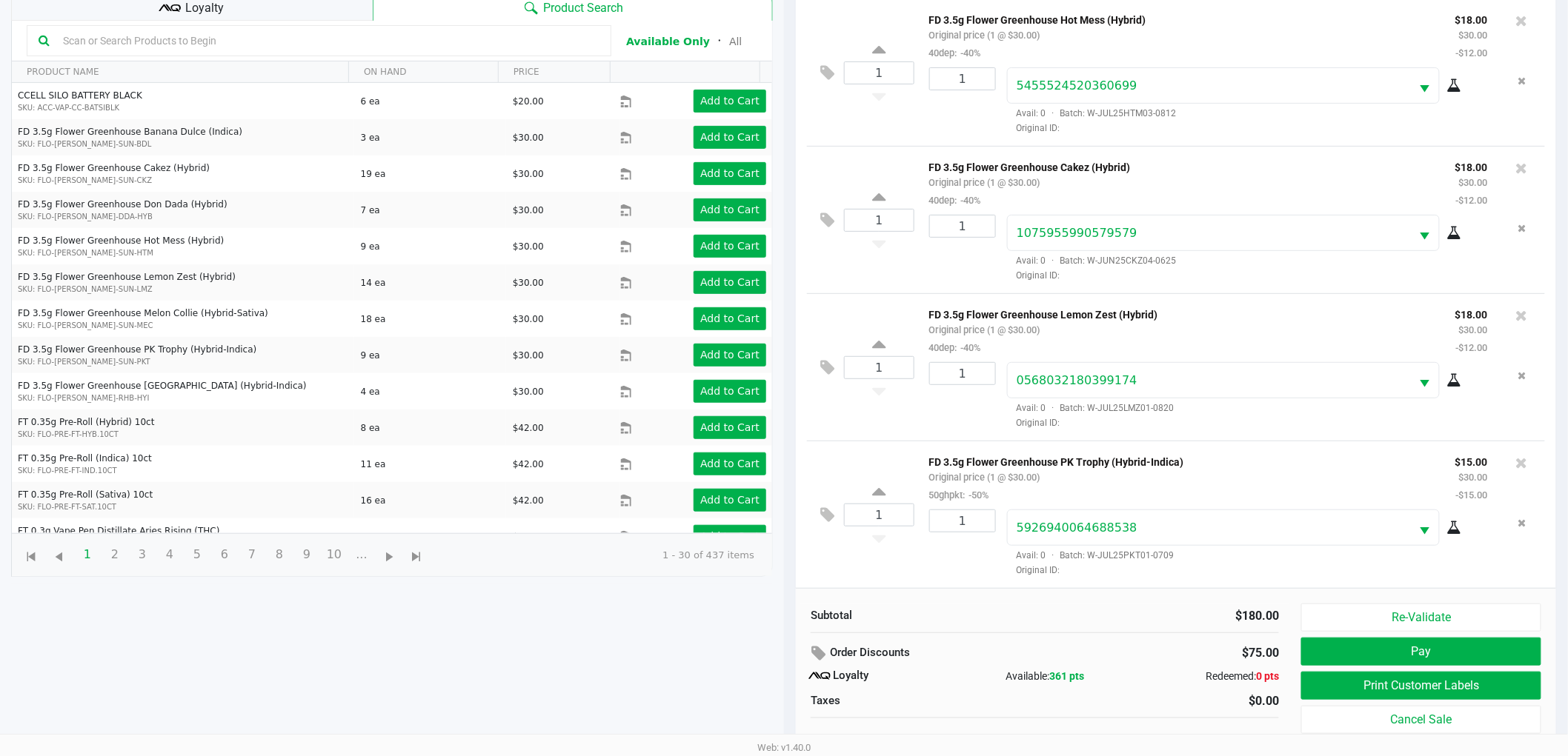
click at [1072, 622] on div "$180.00" at bounding box center [1167, 616] width 223 height 18
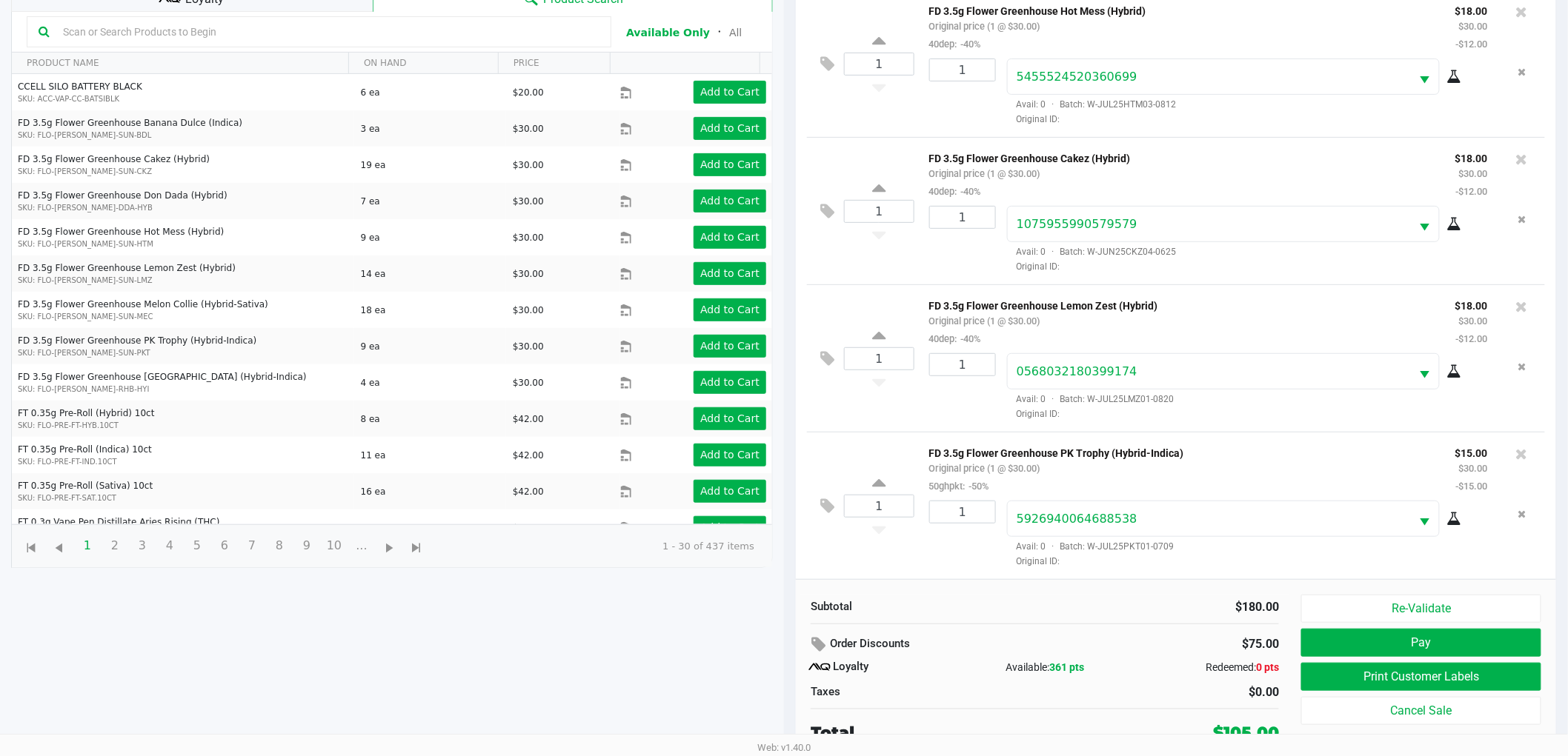
scroll to position [178, 0]
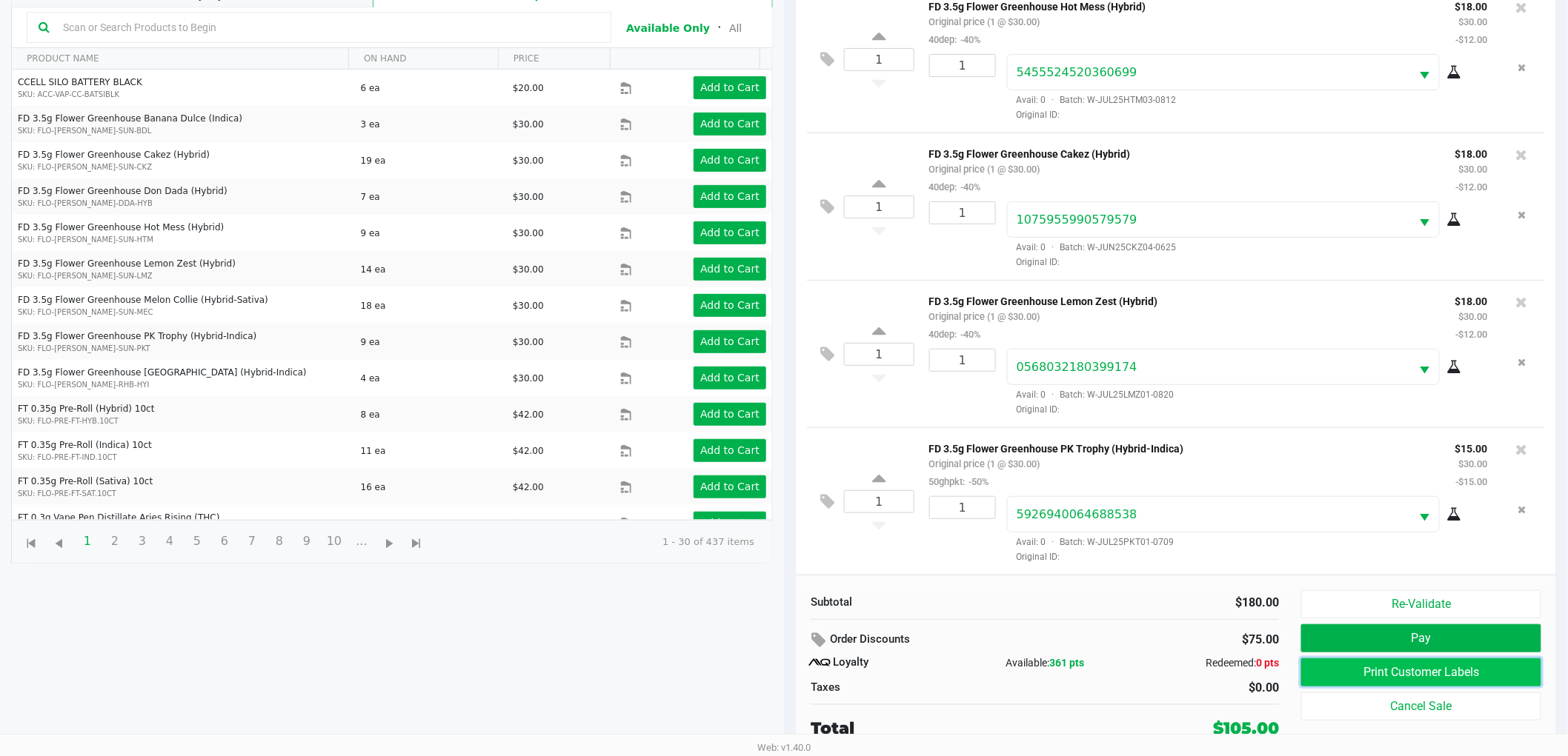
click at [1324, 672] on button "Print Customer Labels" at bounding box center [1421, 673] width 240 height 28
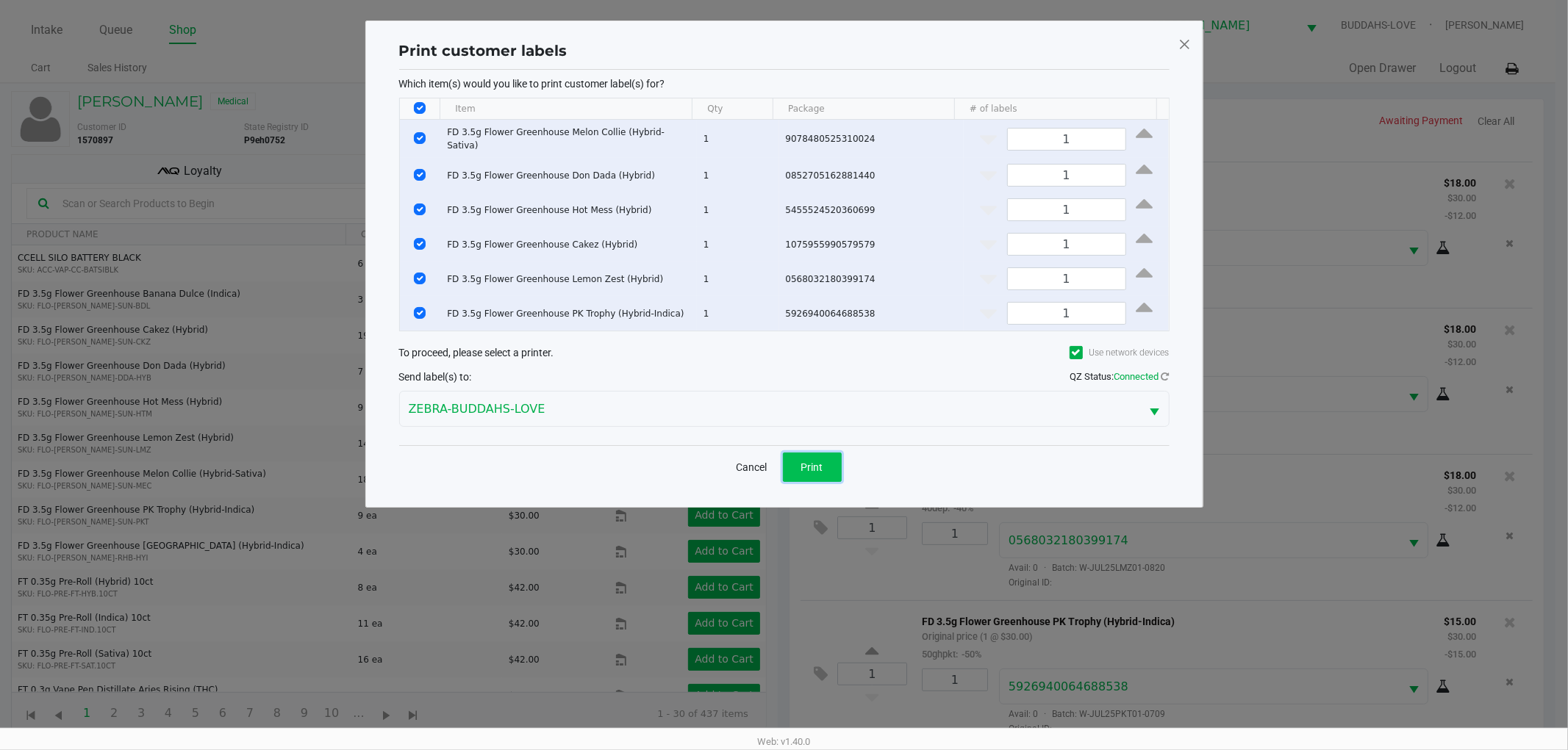
click at [797, 462] on button "Print" at bounding box center [812, 468] width 59 height 30
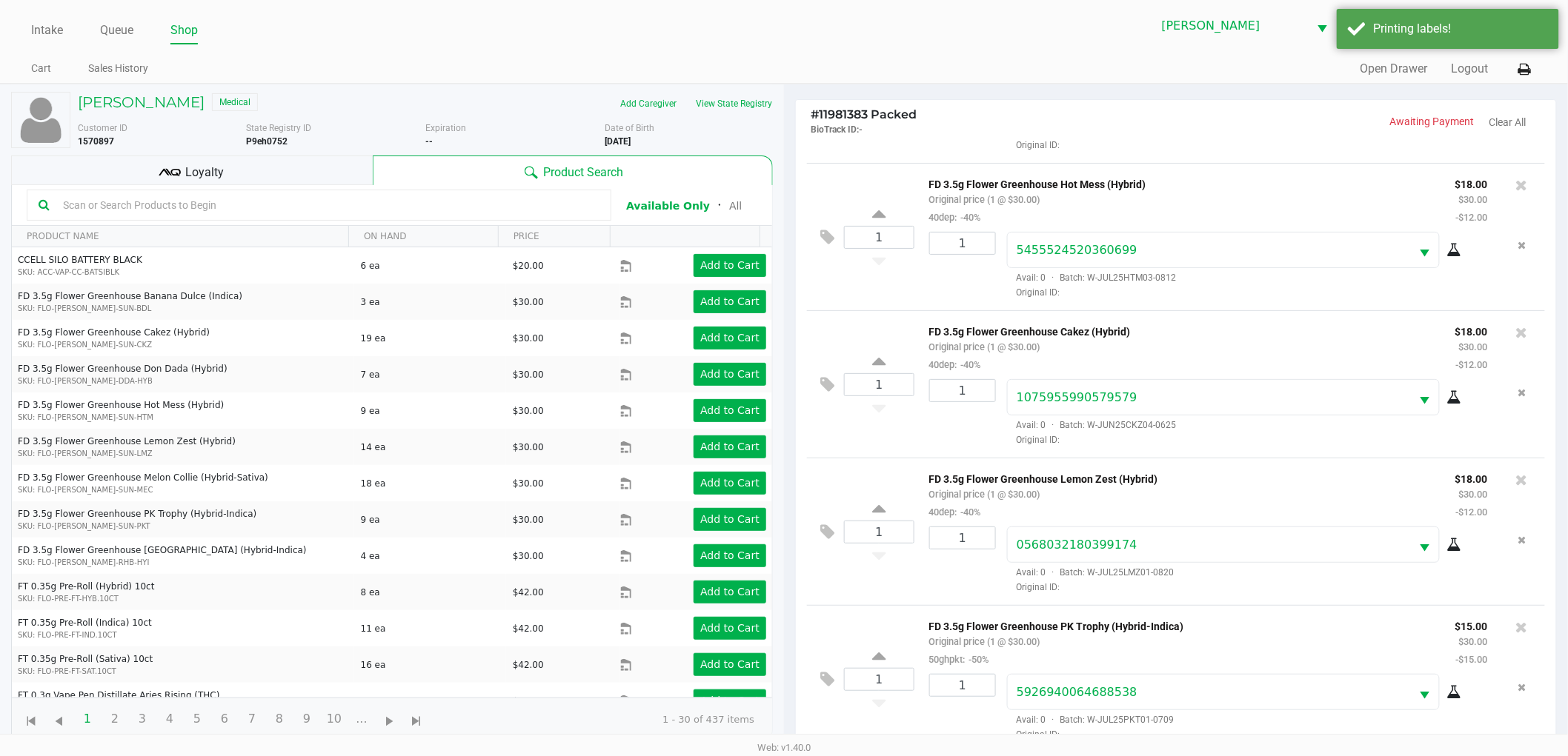
click at [342, 174] on div "Loyalty" at bounding box center [192, 170] width 361 height 30
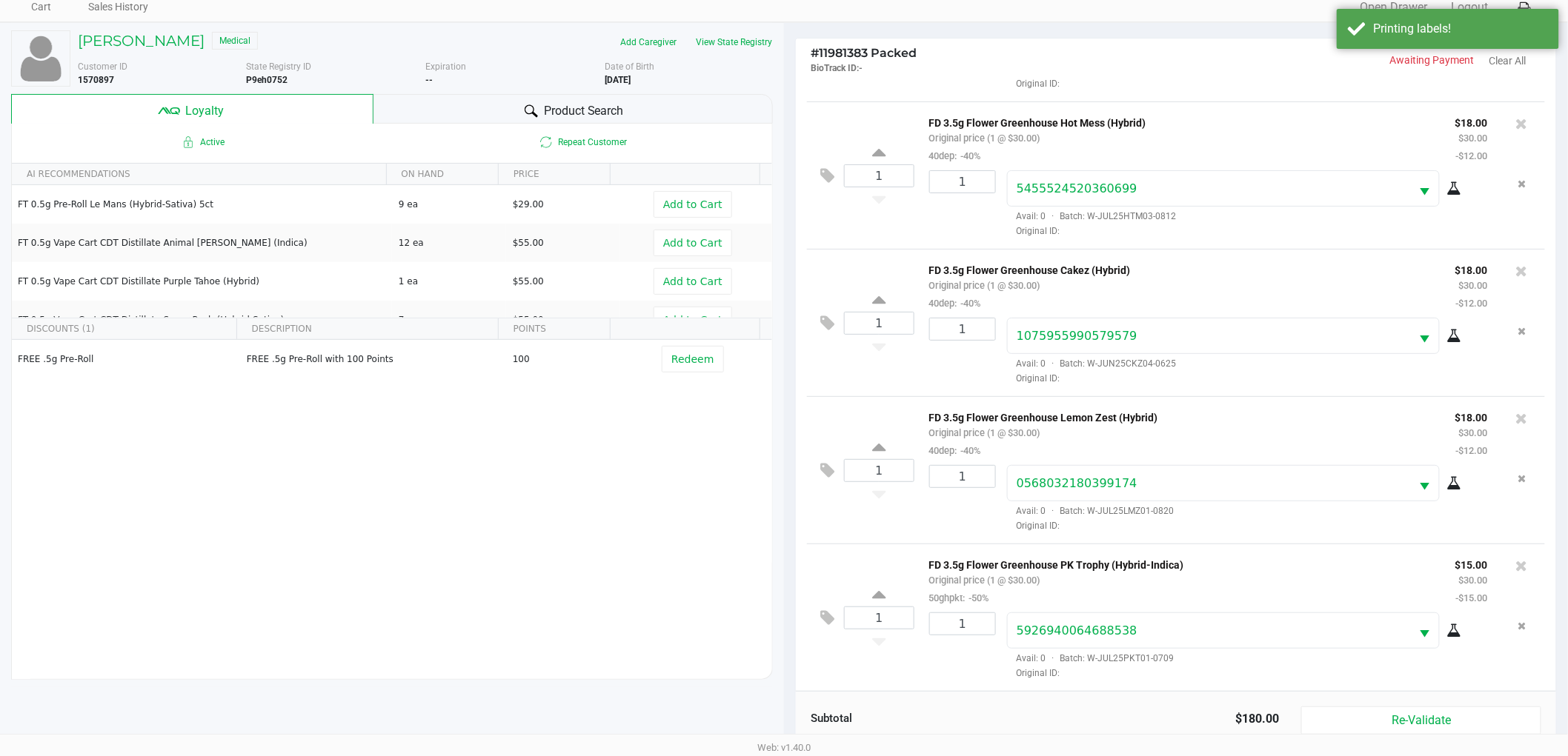
scroll to position [178, 0]
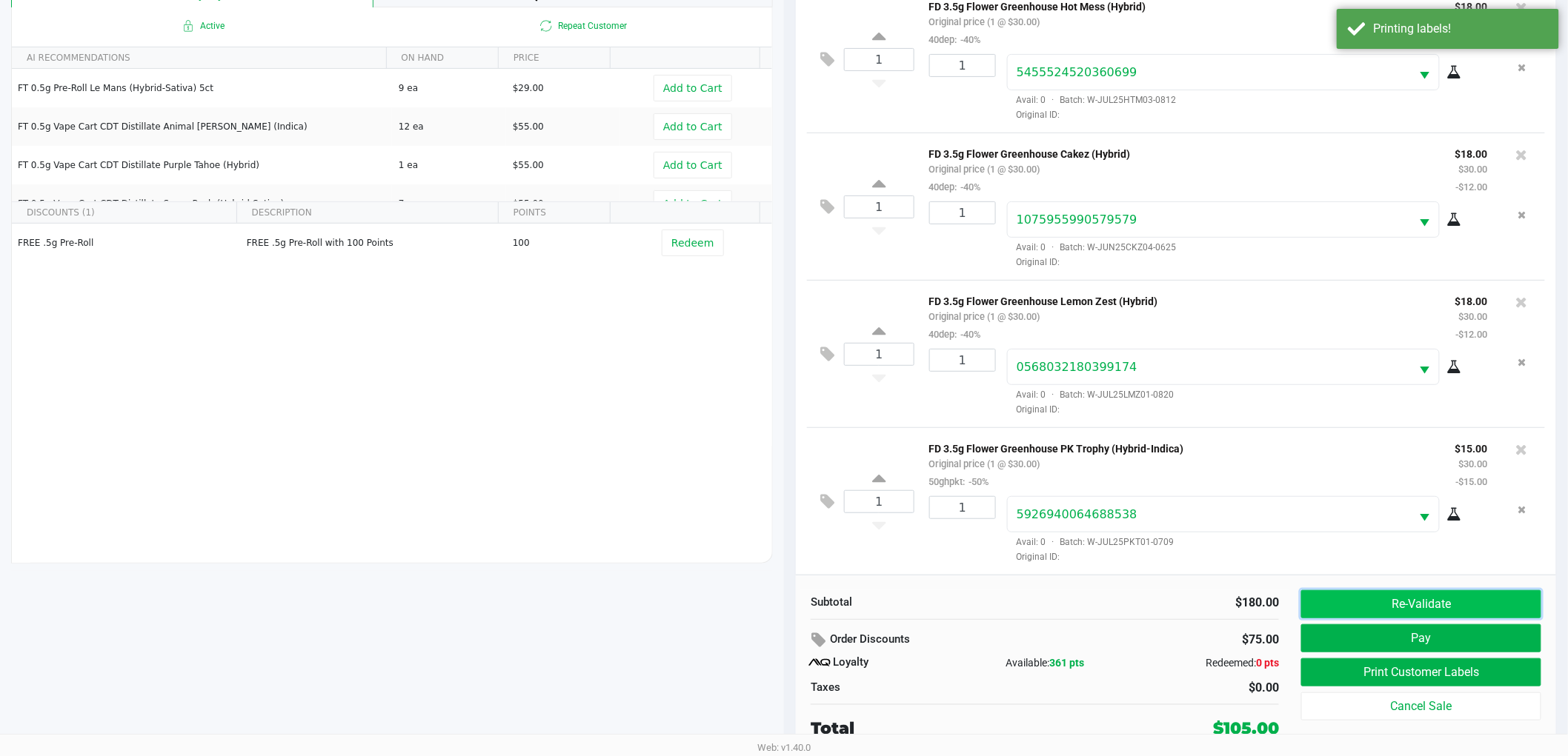
click at [1378, 602] on button "Re-Validate" at bounding box center [1421, 604] width 240 height 28
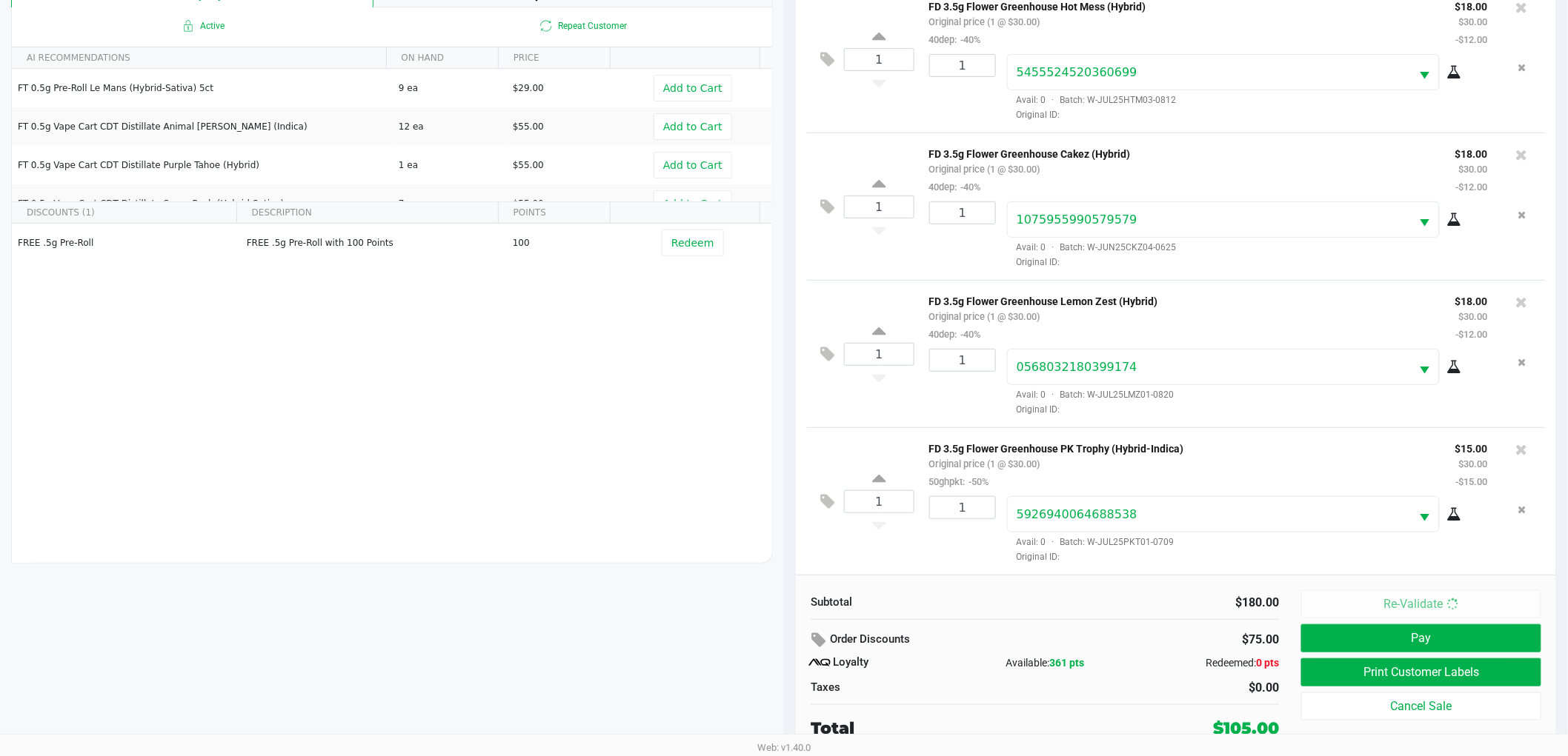
scroll to position [0, 0]
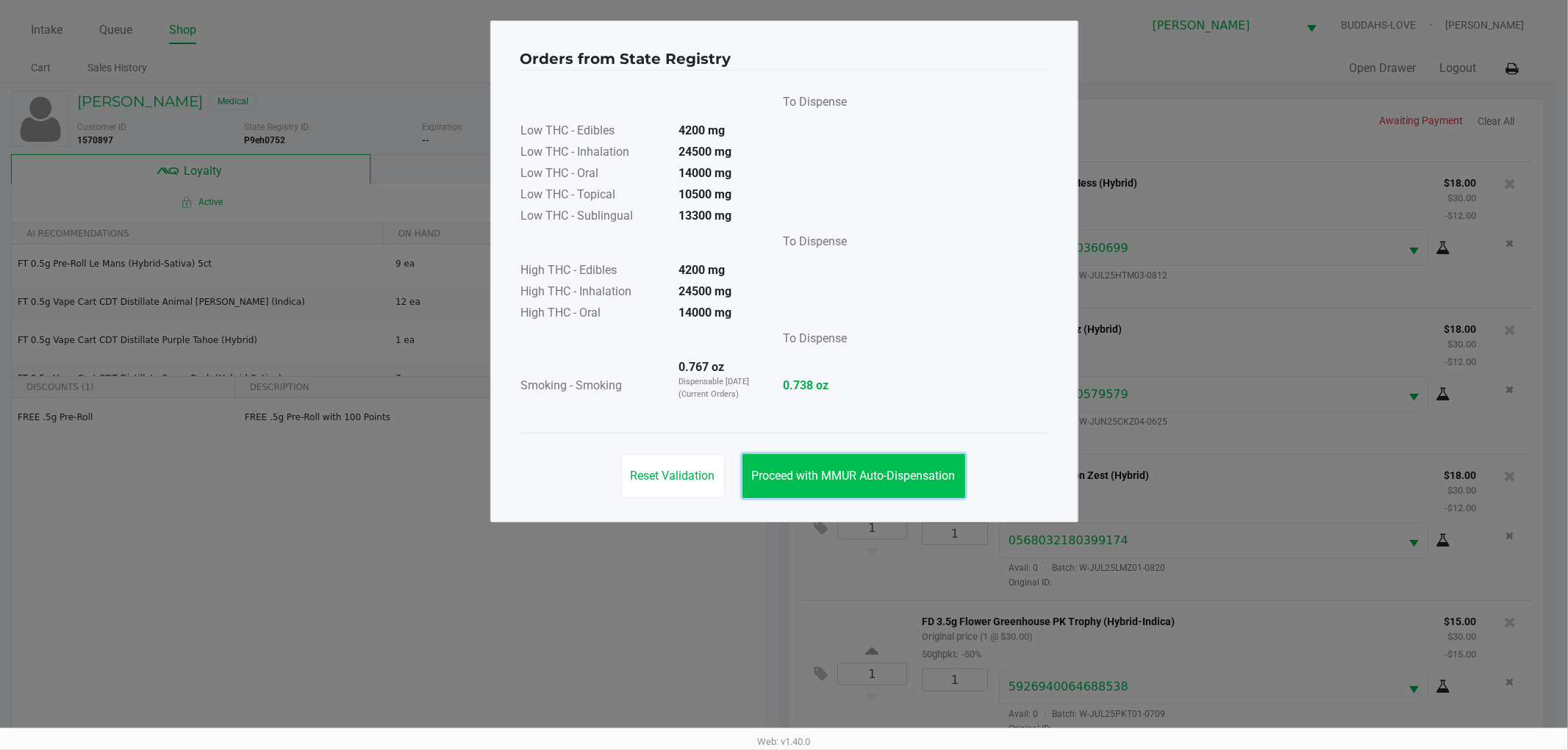
click at [776, 467] on button "Proceed with MMUR Auto-Dispensation" at bounding box center [854, 476] width 223 height 44
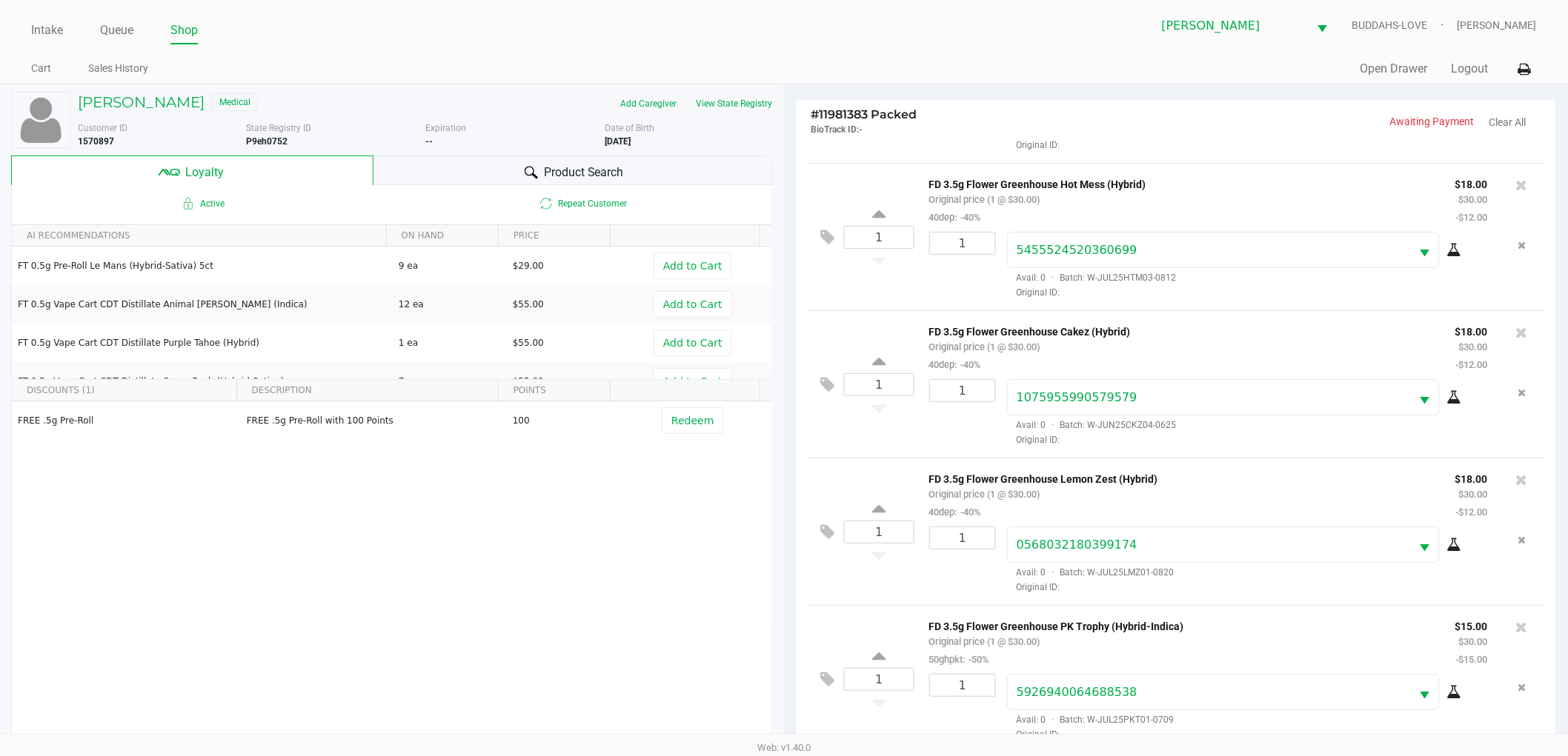
click at [575, 611] on div "FREE .5g Pre-Roll FREE .5g Pre-Roll with 100 Points 100 Redeem" at bounding box center [391, 513] width 760 height 223
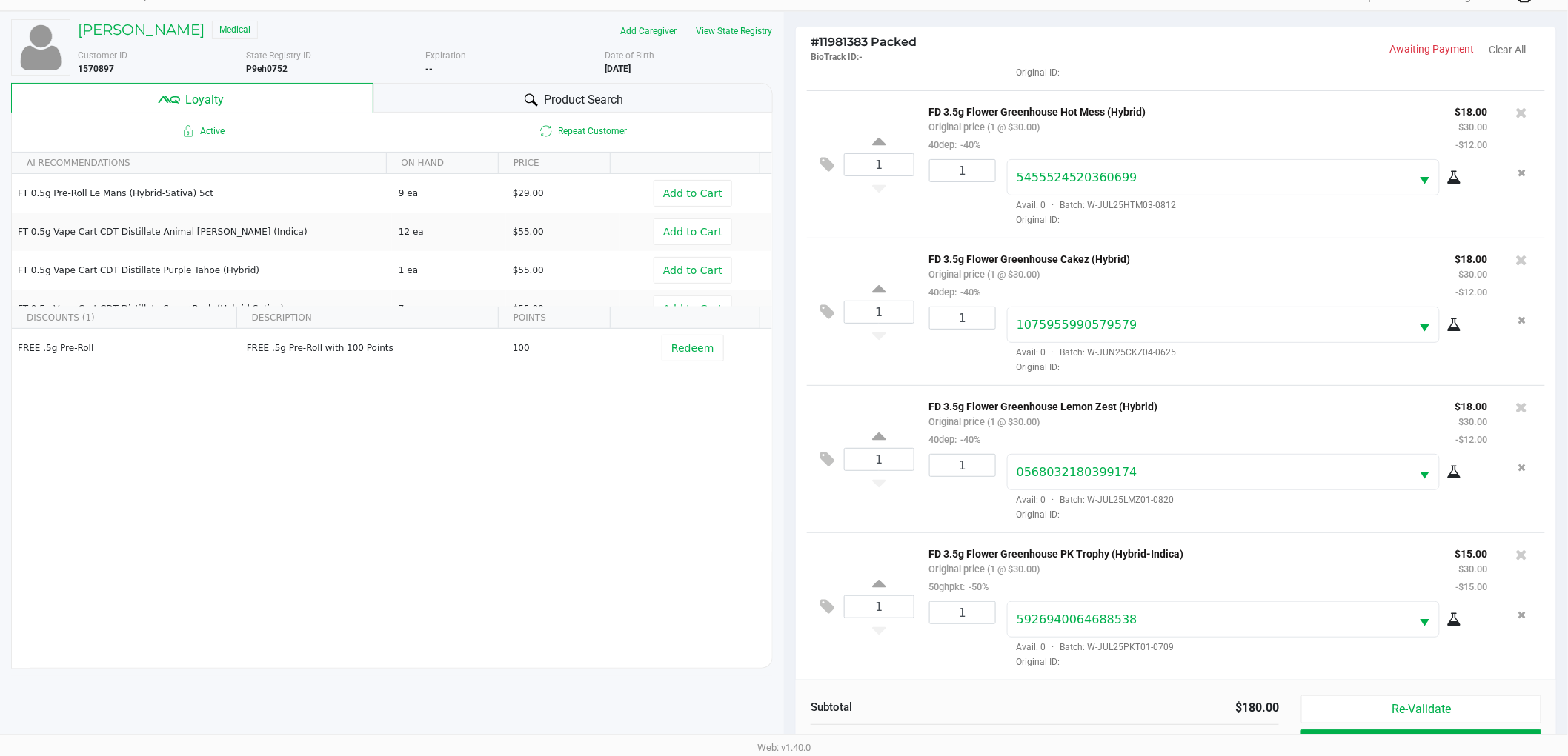
scroll to position [178, 0]
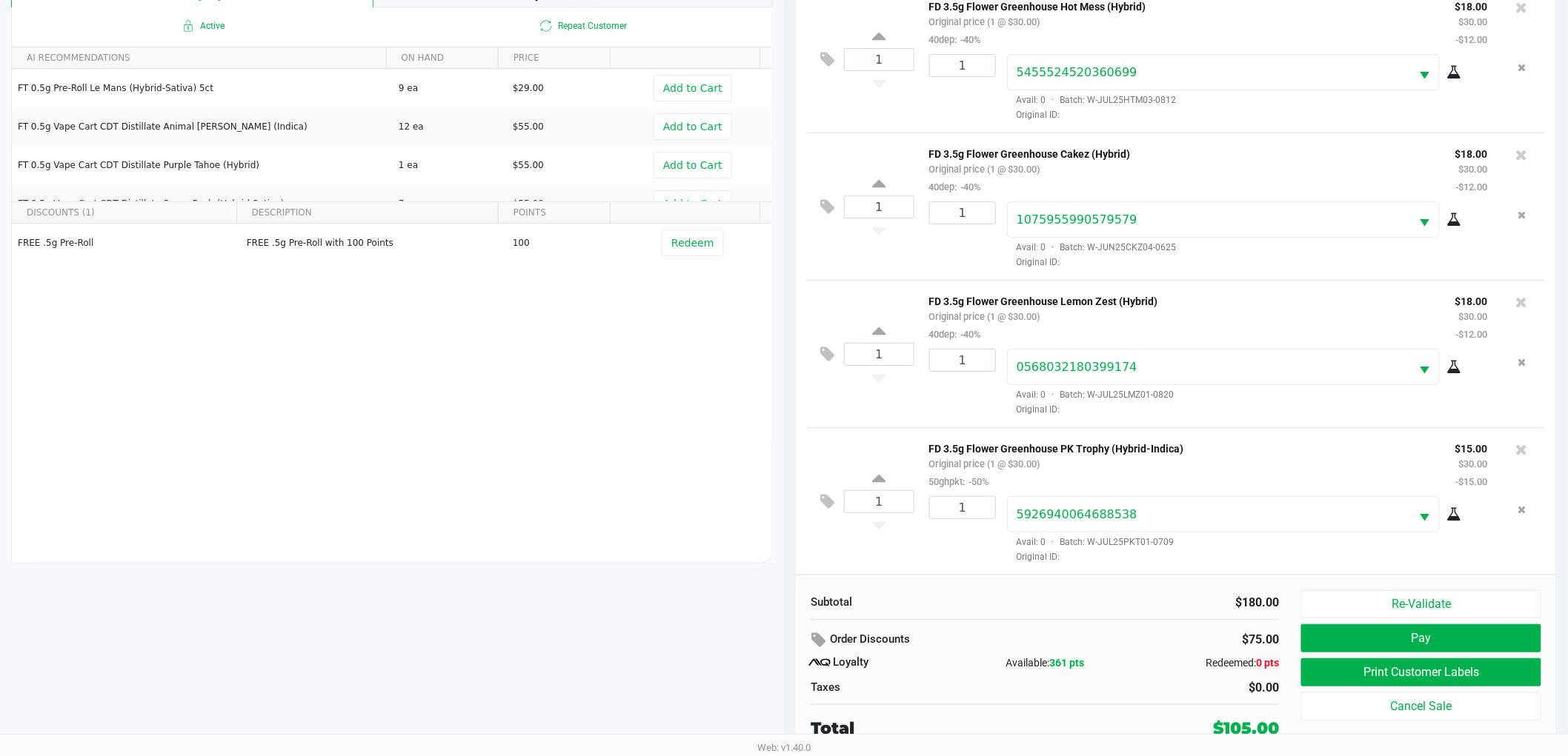
click at [985, 669] on div "Available: 361 pts" at bounding box center [1044, 663] width 156 height 16
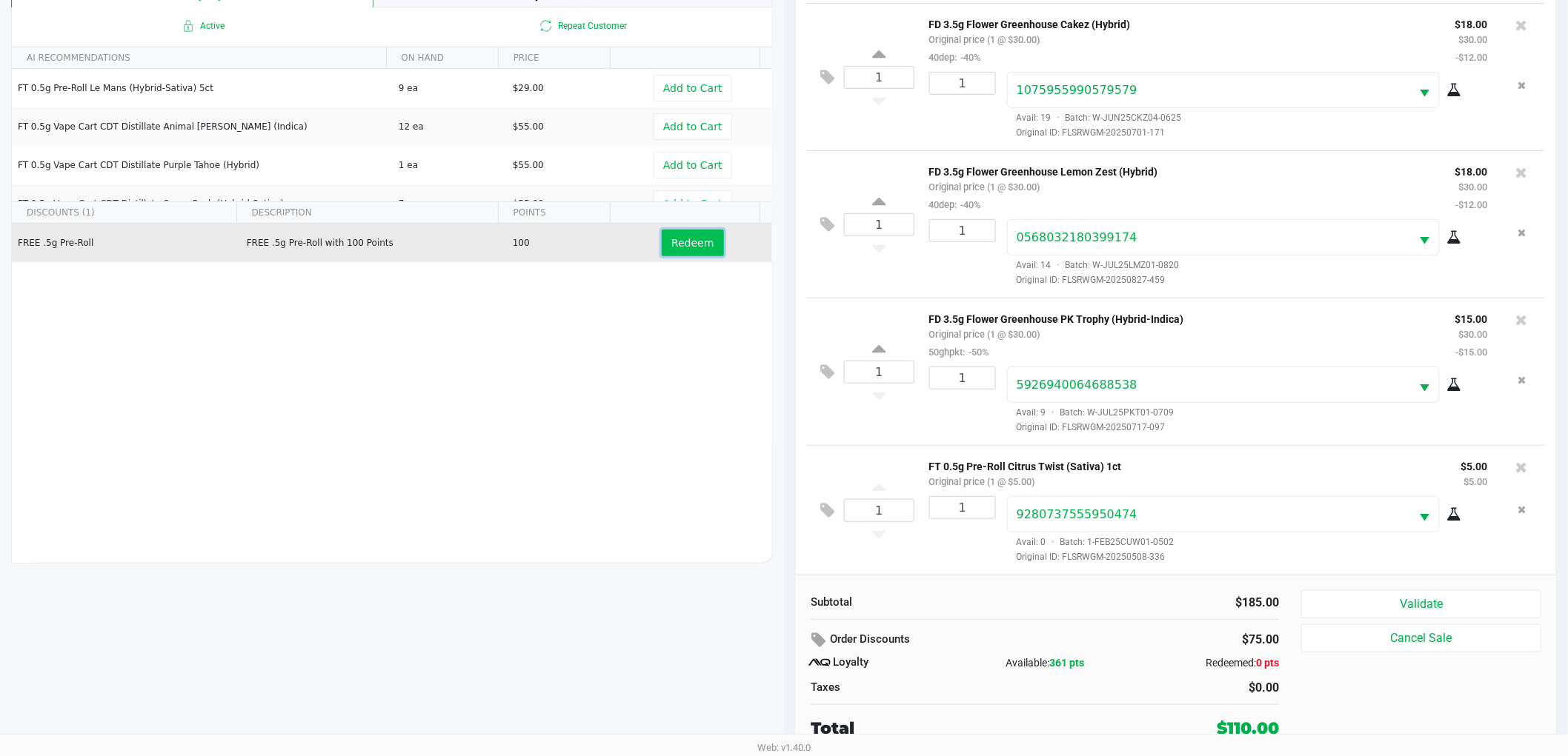
click at [671, 241] on span "Redeem" at bounding box center [693, 242] width 42 height 11
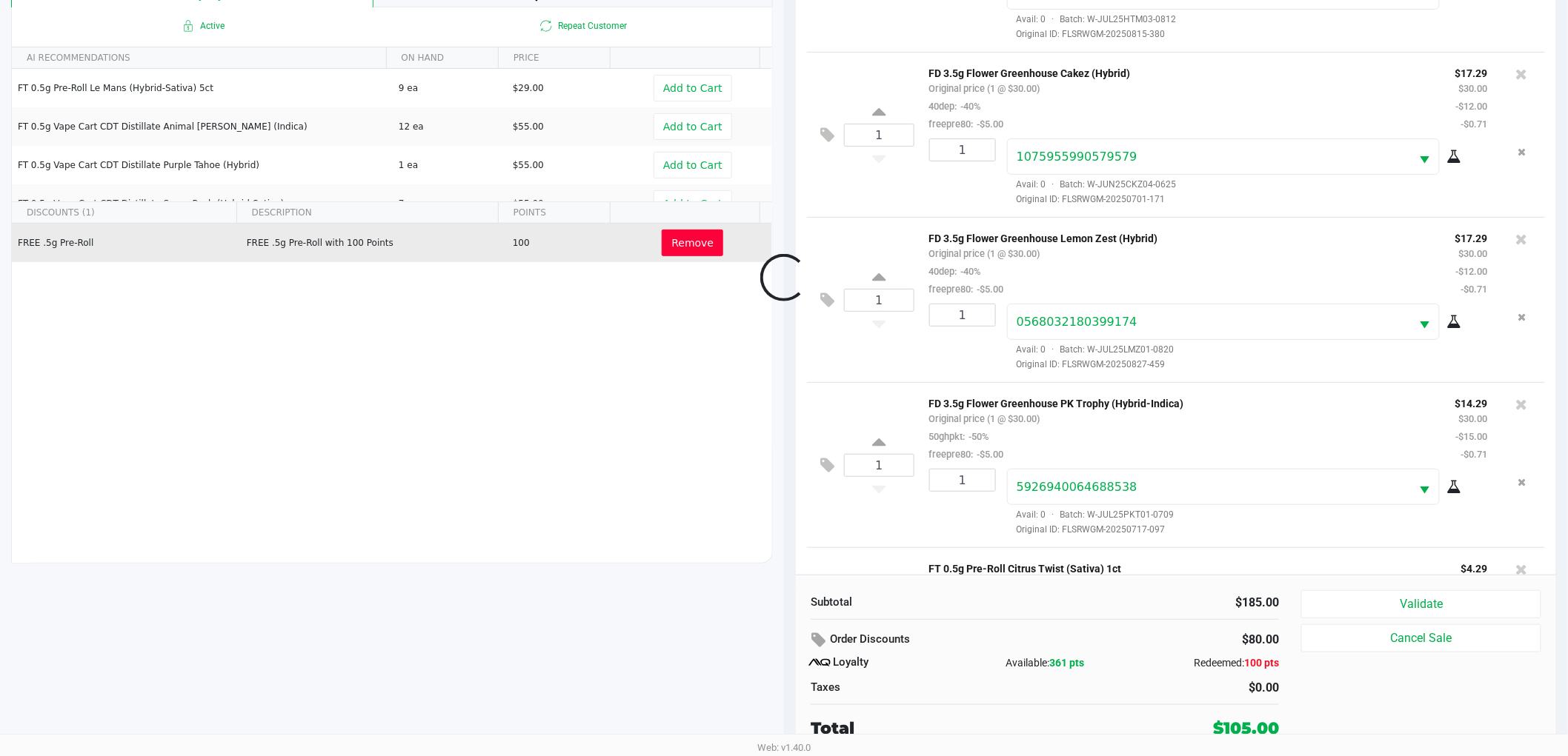
scroll to position [530, 0]
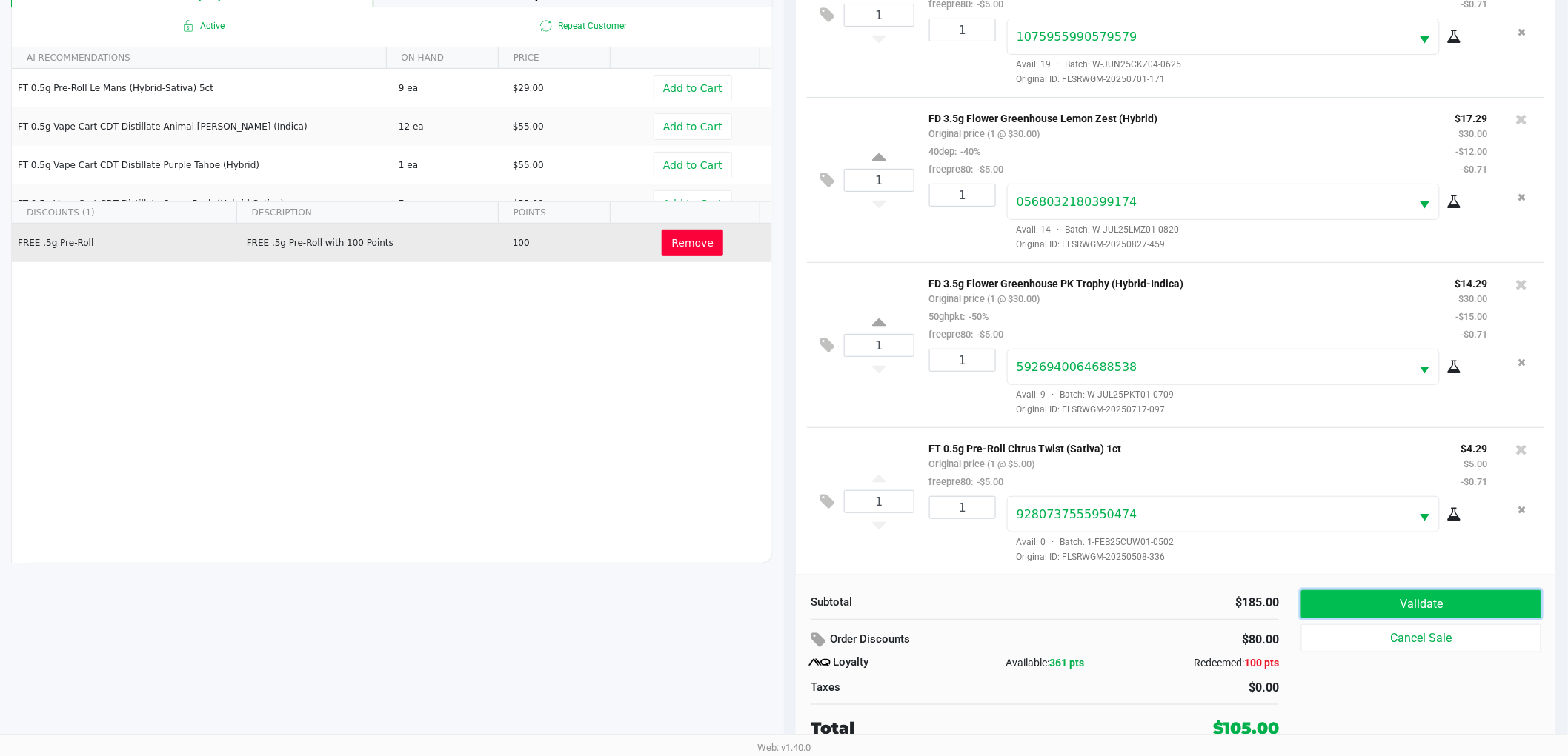
click at [1346, 594] on button "Validate" at bounding box center [1421, 604] width 240 height 28
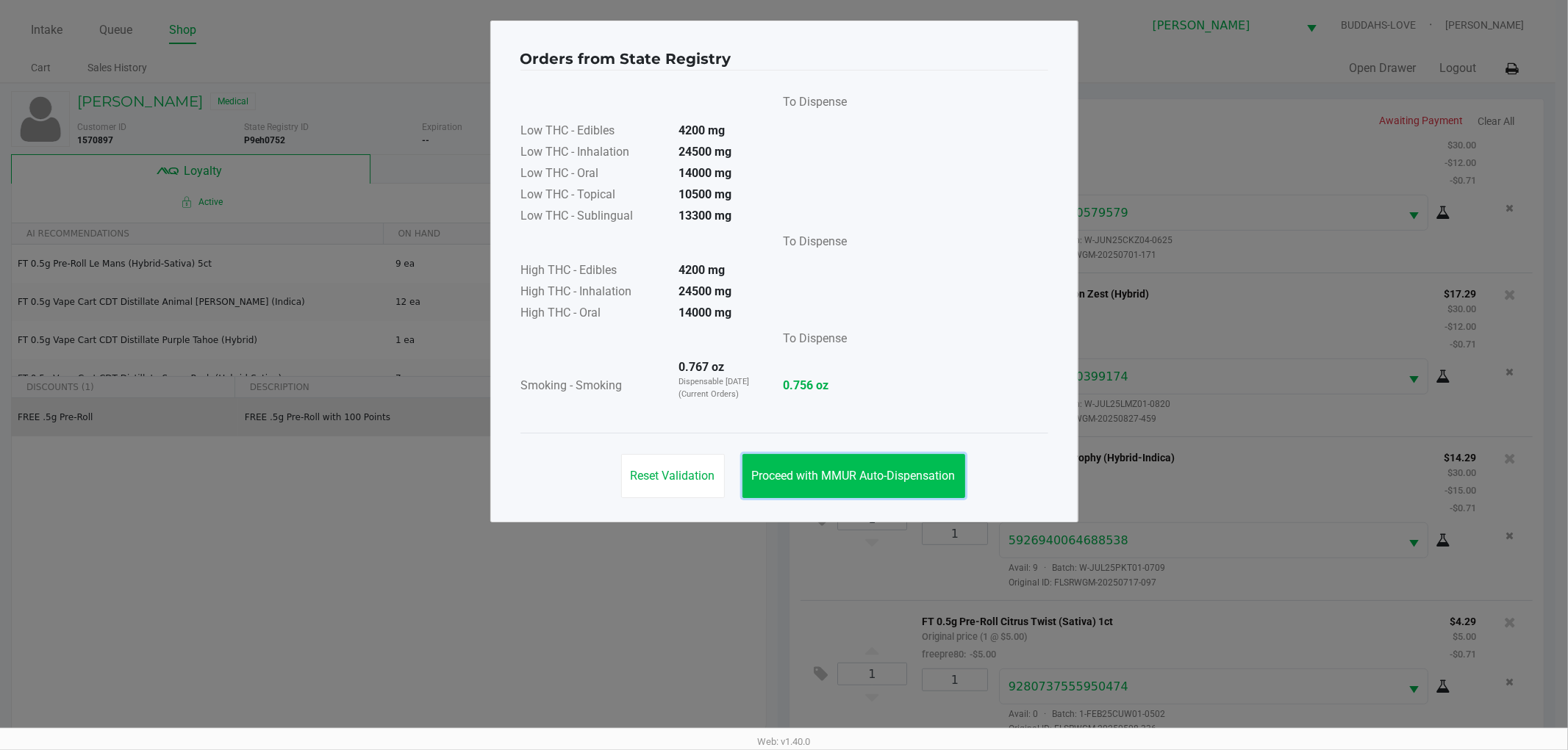
click at [845, 461] on button "Proceed with MMUR Auto-Dispensation" at bounding box center [854, 476] width 223 height 44
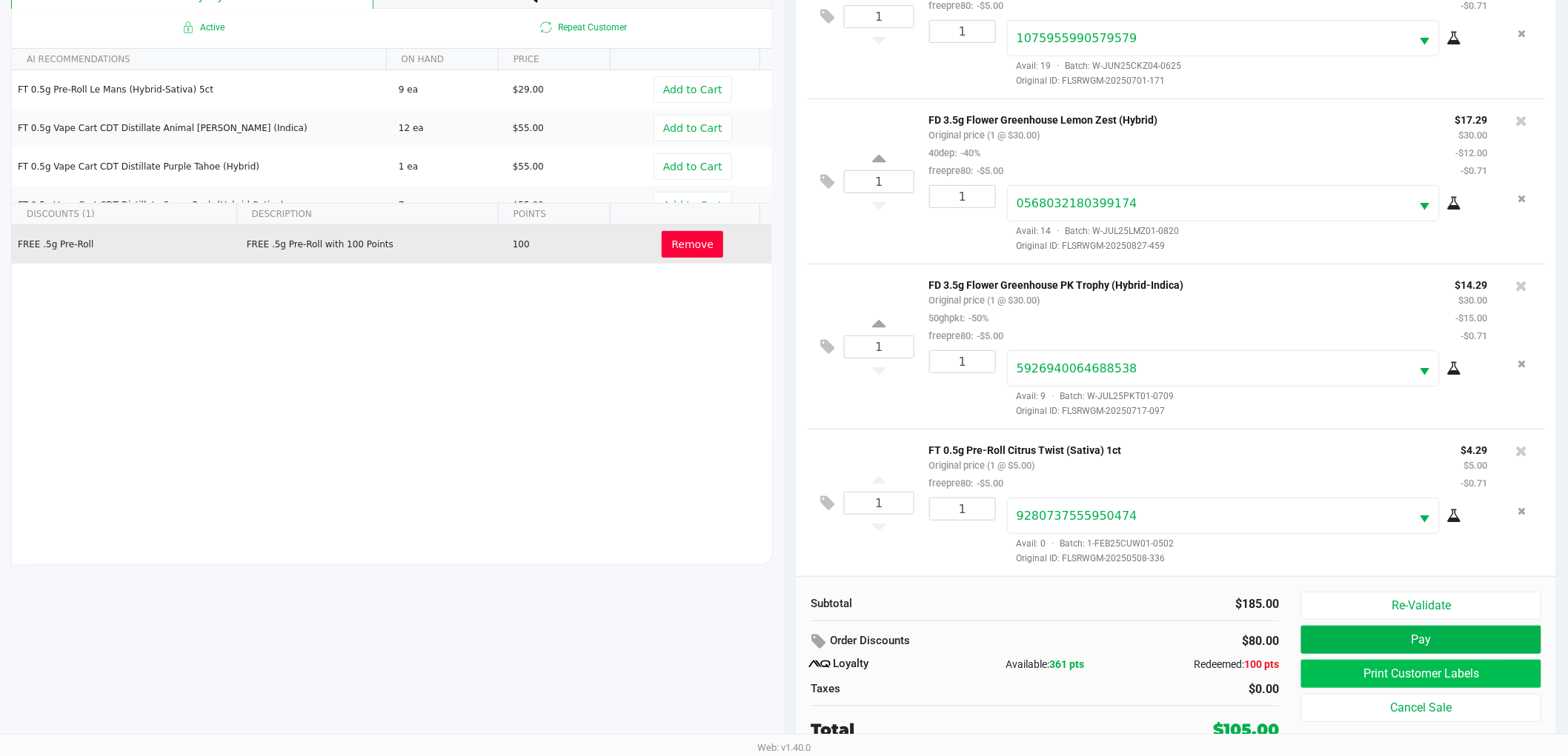
scroll to position [178, 0]
click at [1361, 669] on button "Print Customer Labels" at bounding box center [1421, 673] width 240 height 28
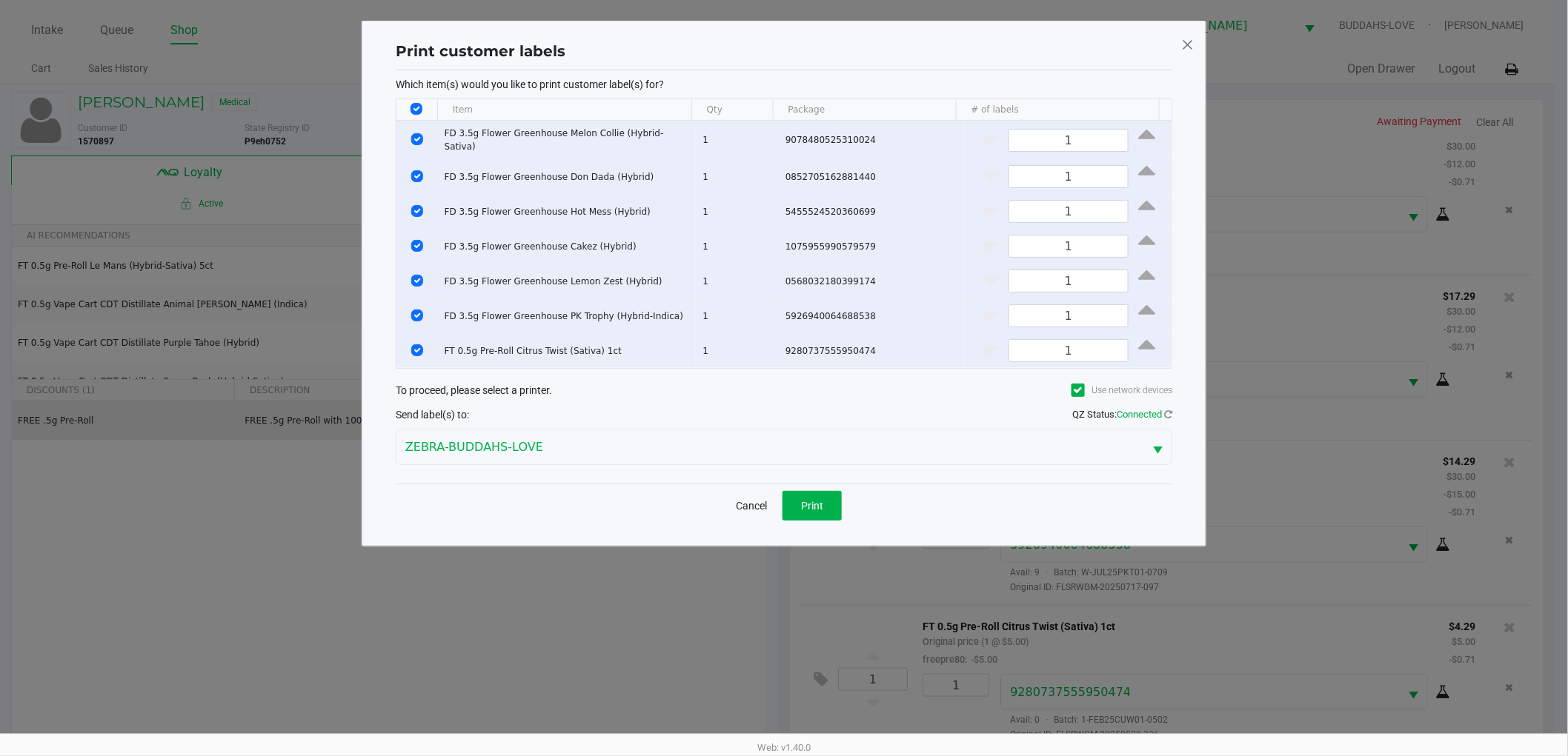
scroll to position [0, 0]
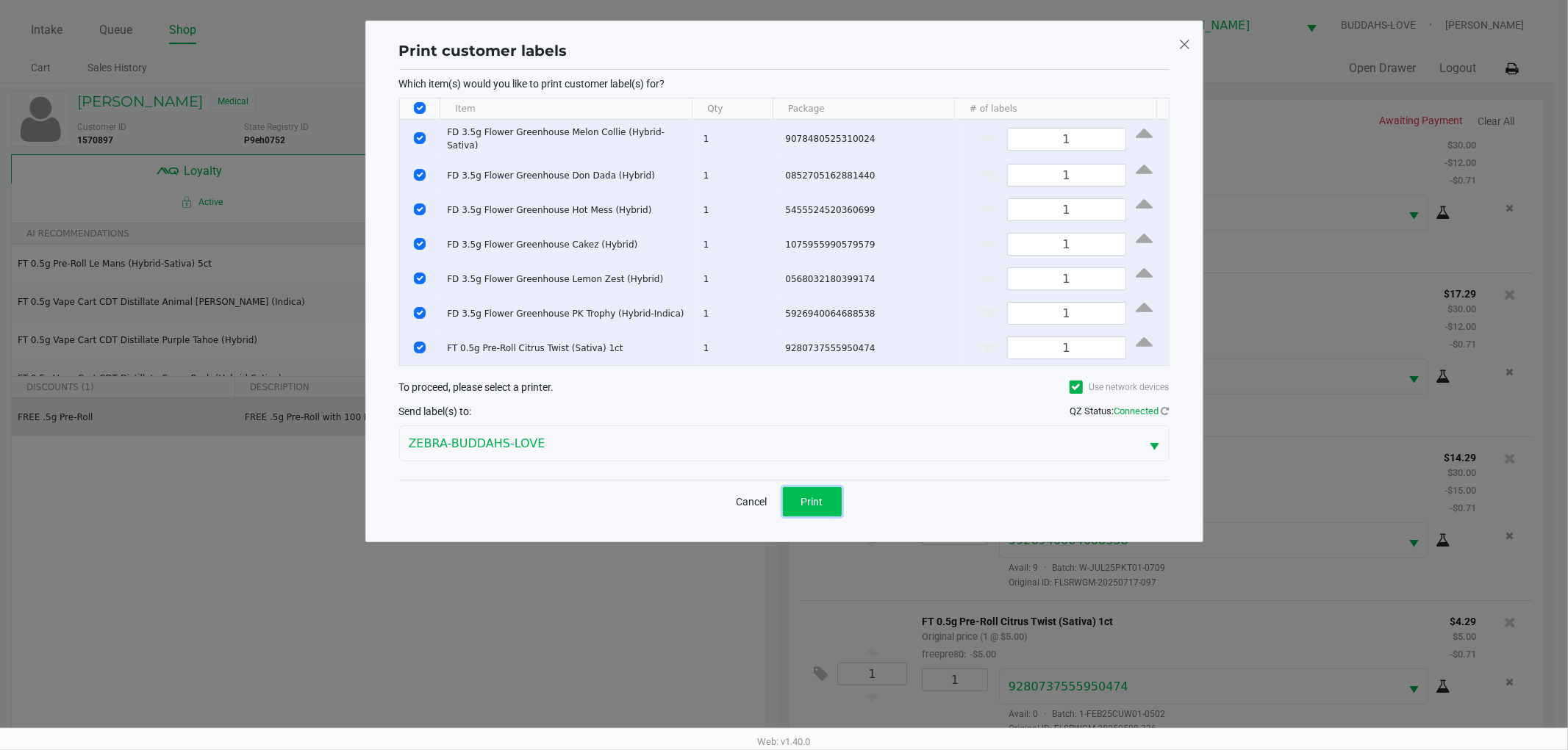
click at [834, 494] on button "Print" at bounding box center [812, 502] width 59 height 30
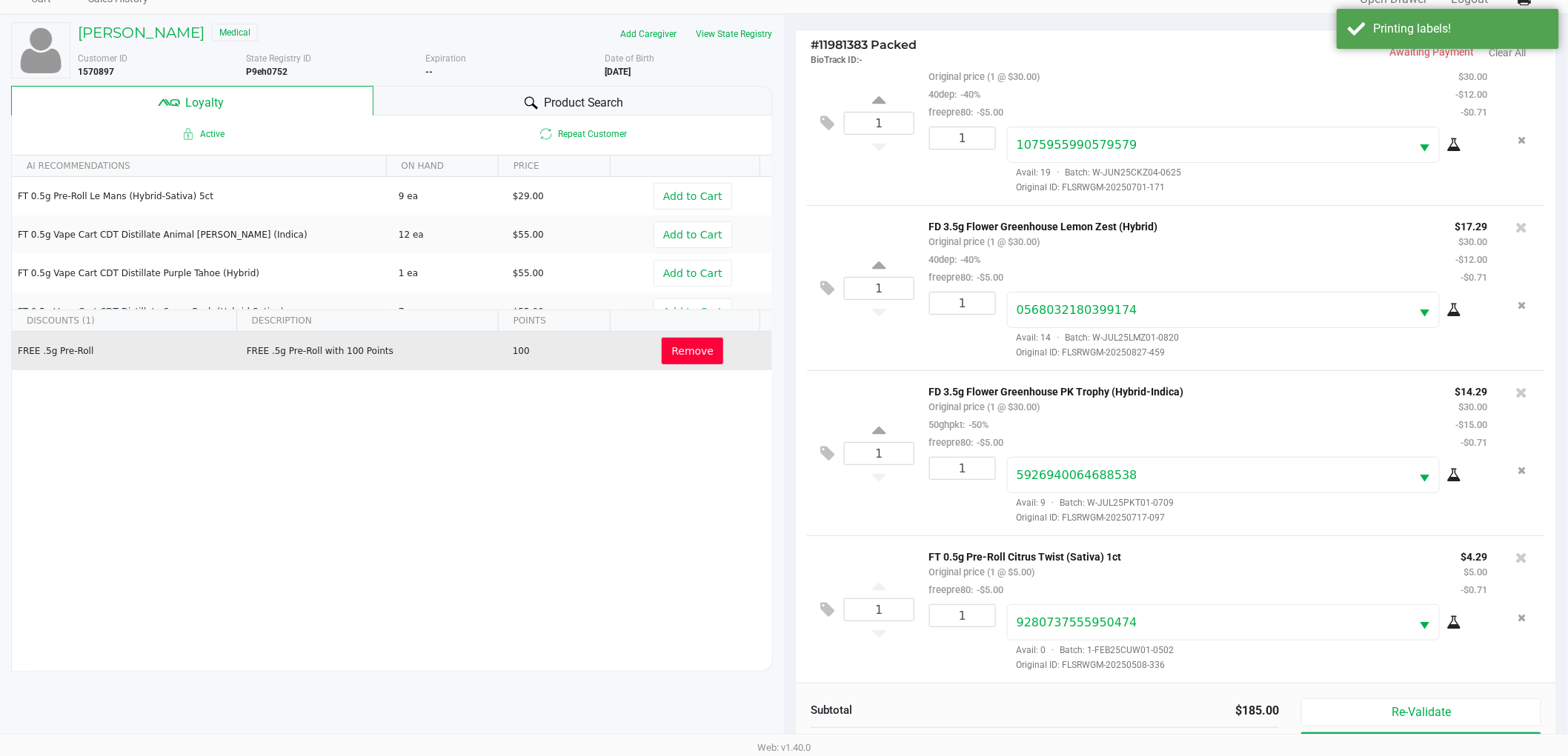
scroll to position [178, 0]
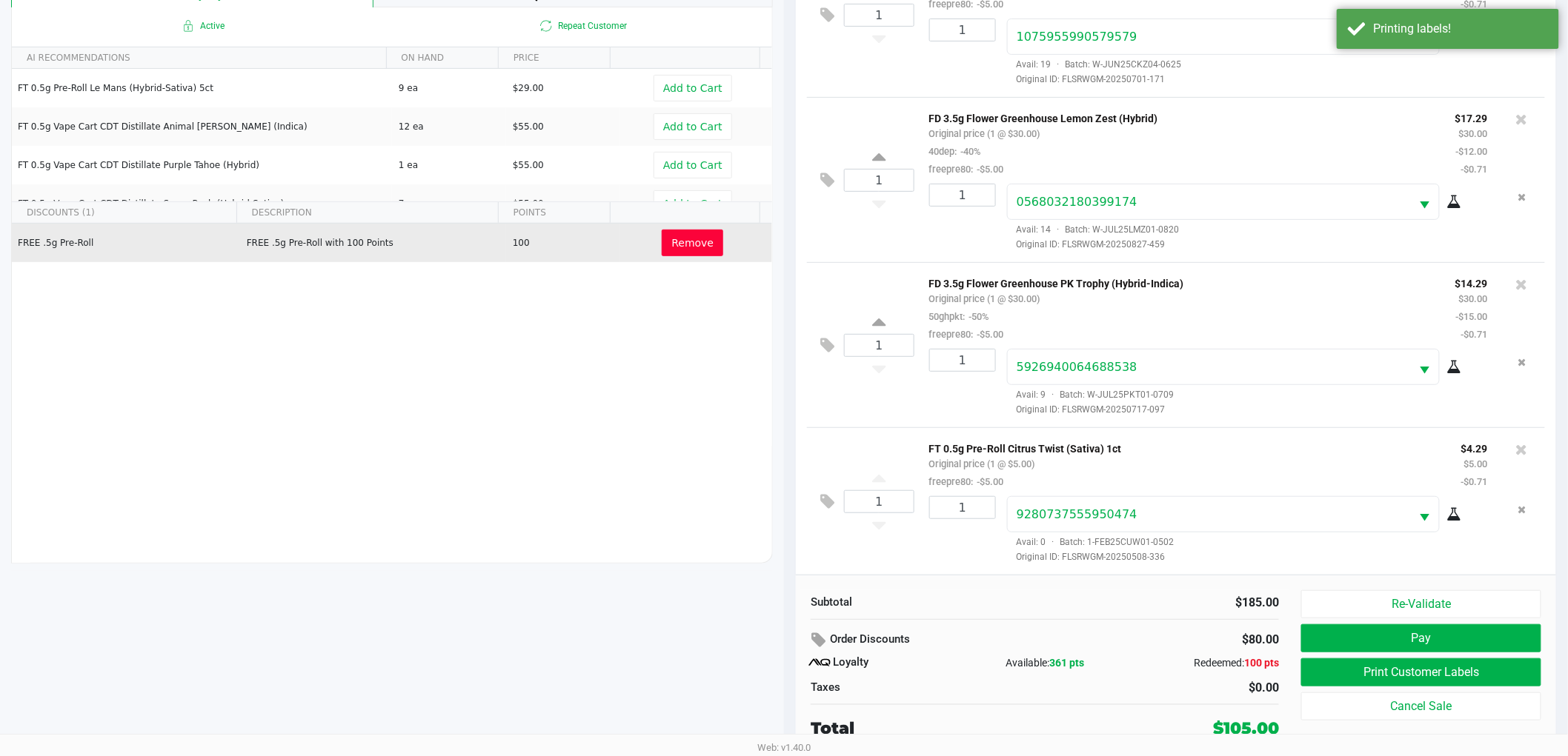
click at [1132, 667] on div "Redeemed: 100 pts" at bounding box center [1201, 663] width 156 height 16
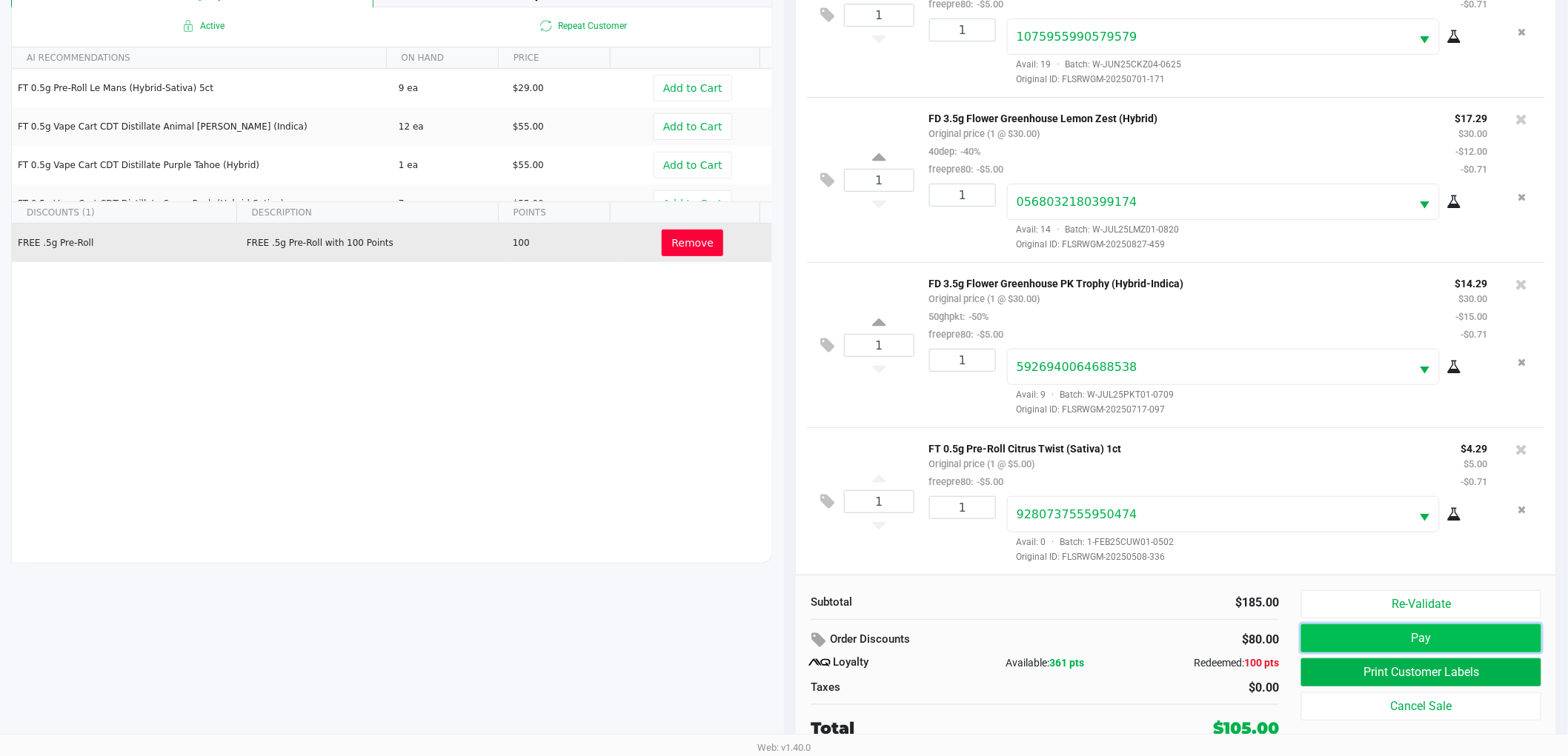
click at [1415, 635] on button "Pay" at bounding box center [1421, 639] width 240 height 28
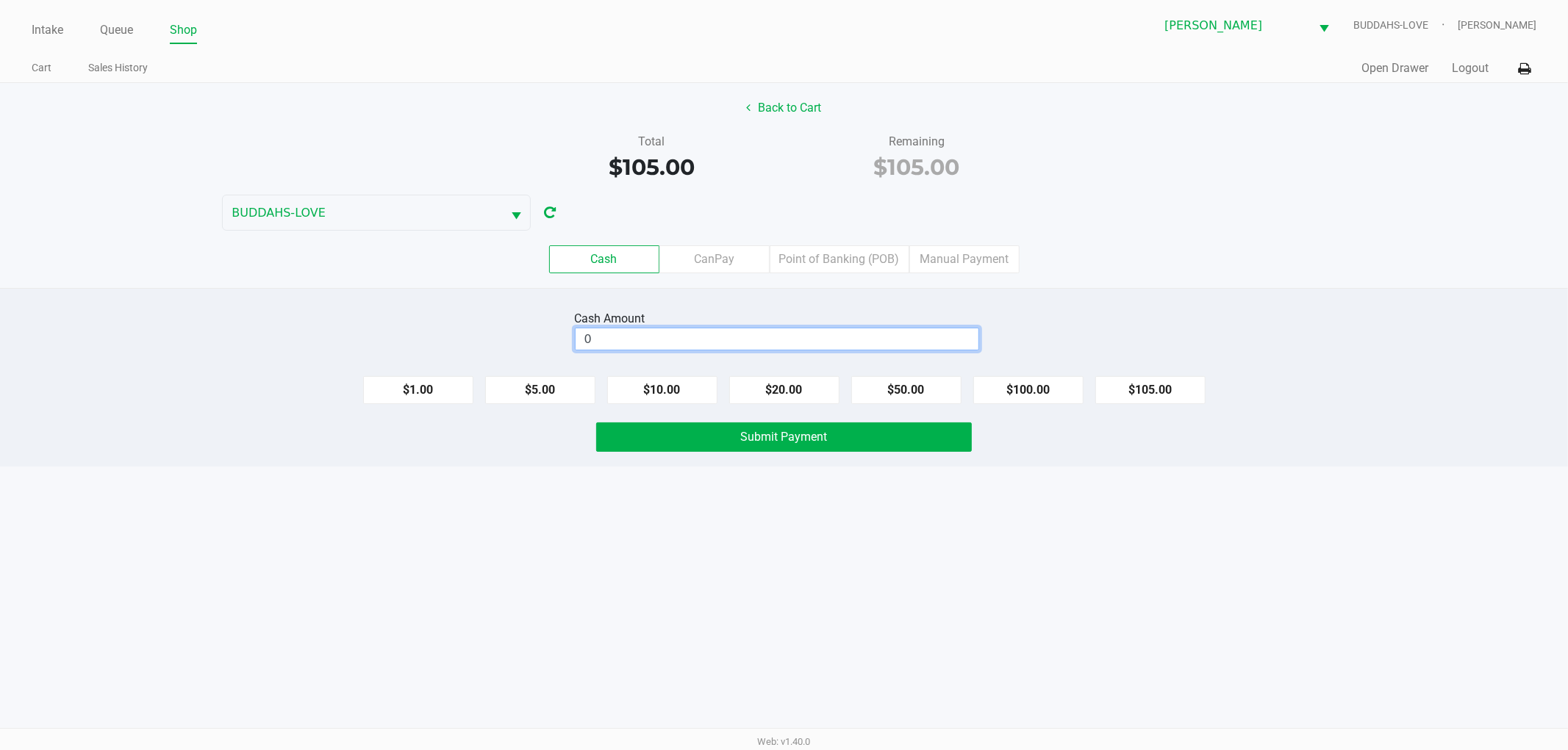
click at [944, 347] on input "0" at bounding box center [777, 339] width 403 height 21
type input "$120.00"
click at [958, 484] on div "Intake Queue Shop Sebring WC BUDDAHS-LOVE Dawn Bayless Cart Sales History Quick…" at bounding box center [784, 375] width 1568 height 750
click at [917, 446] on button "Submit Payment" at bounding box center [784, 437] width 376 height 30
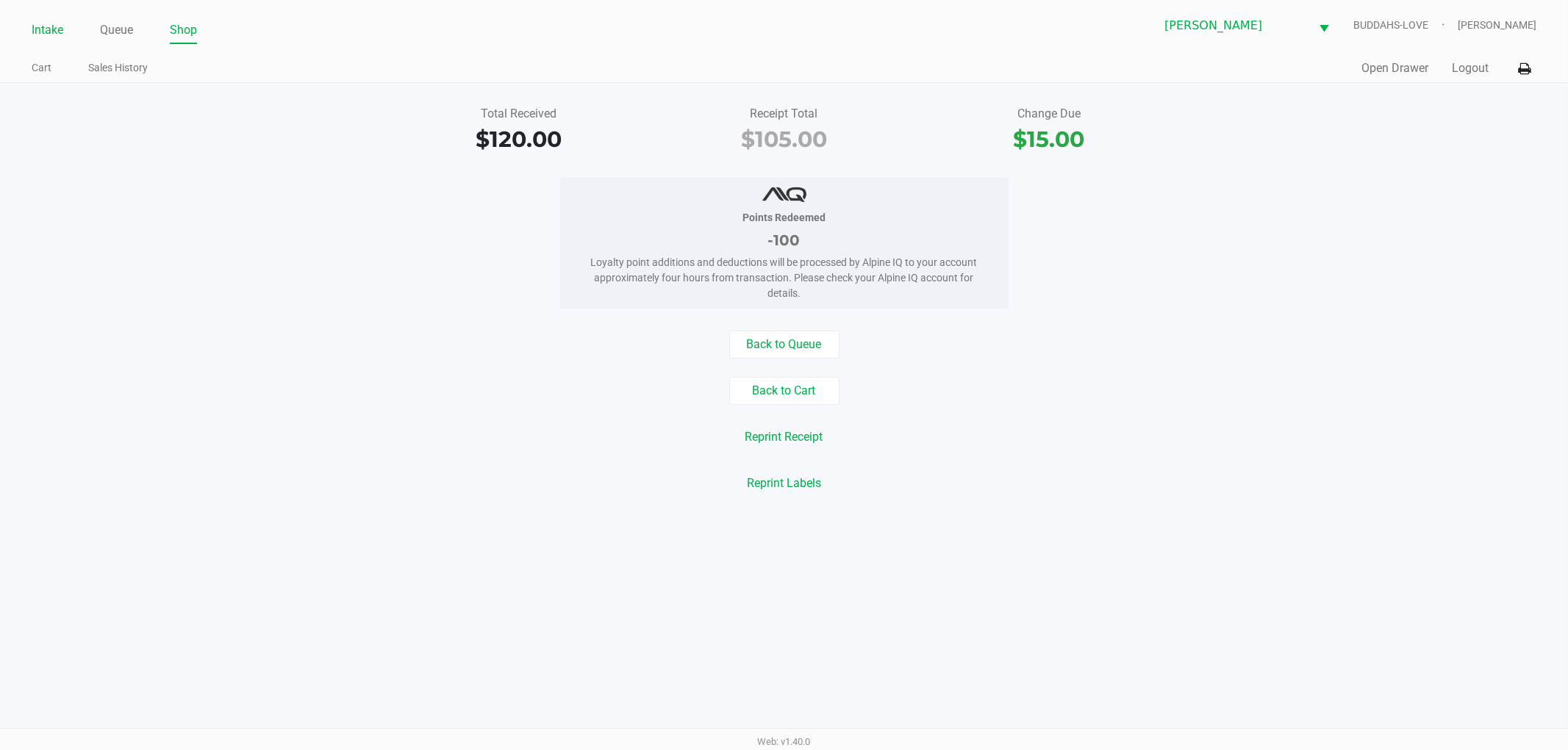
click at [46, 32] on link "Intake" at bounding box center [47, 30] width 32 height 20
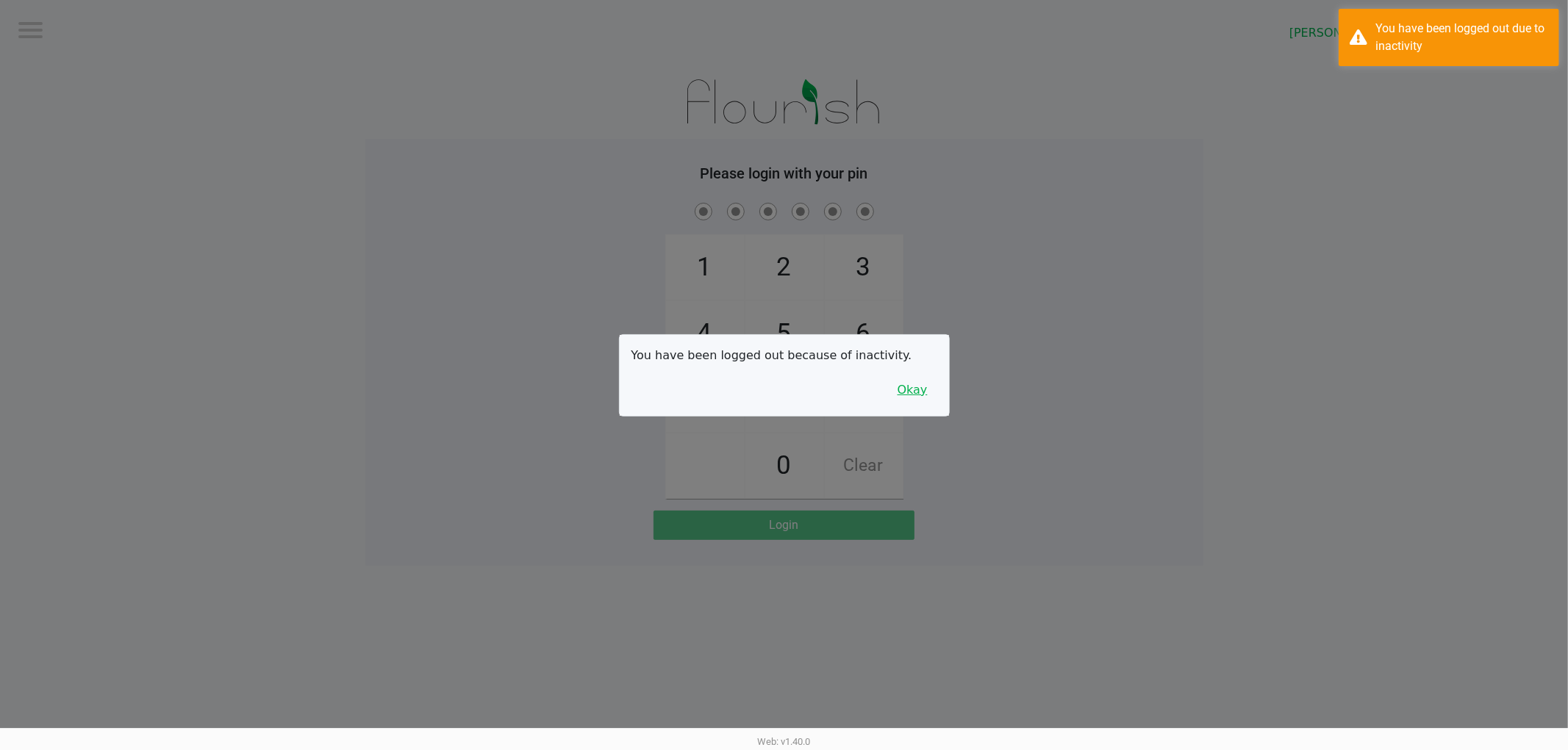
click at [914, 394] on button "Okay" at bounding box center [912, 390] width 49 height 28
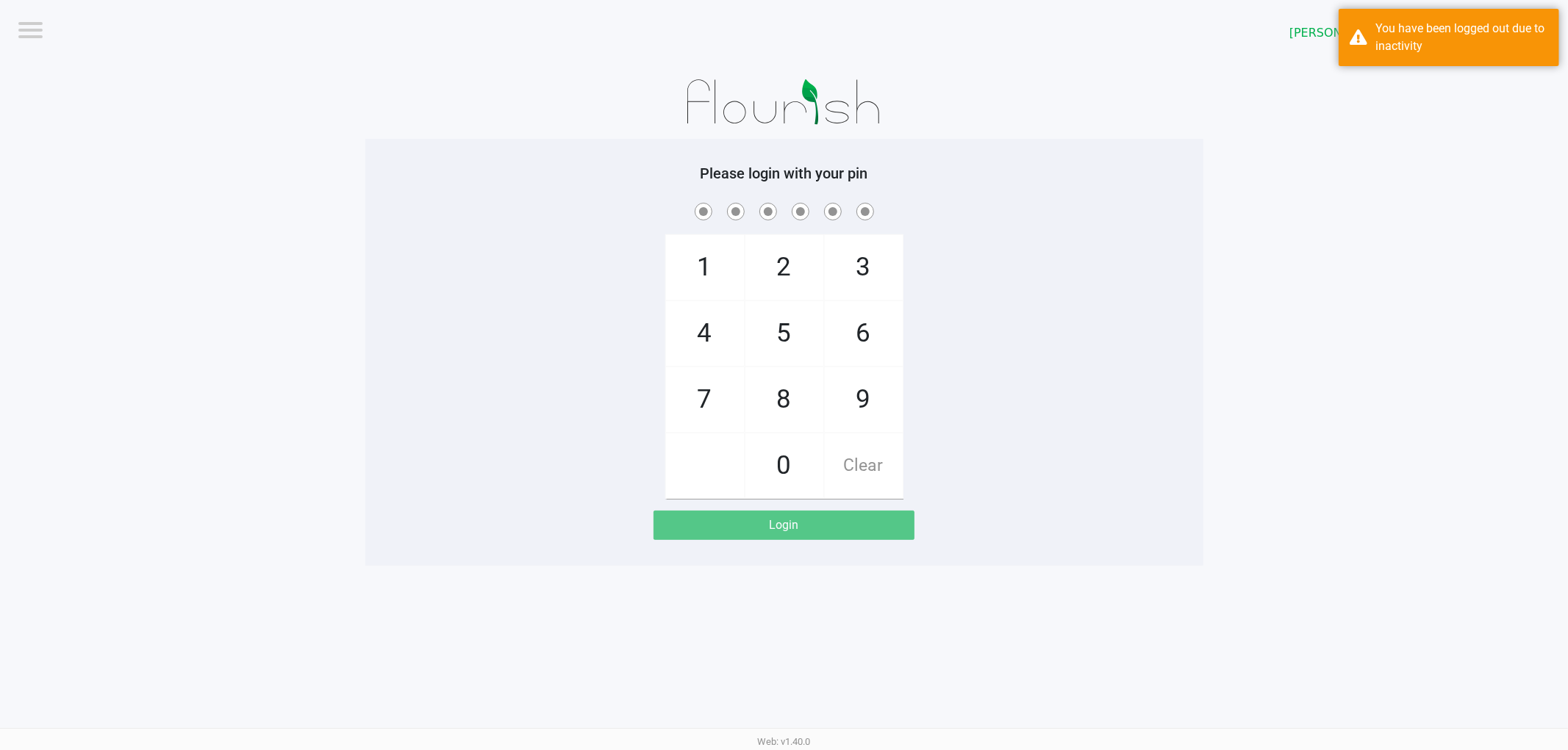
click at [941, 386] on div "1 4 7 2 5 8 0 3 6 9 Clear" at bounding box center [784, 349] width 838 height 299
checkbox input "true"
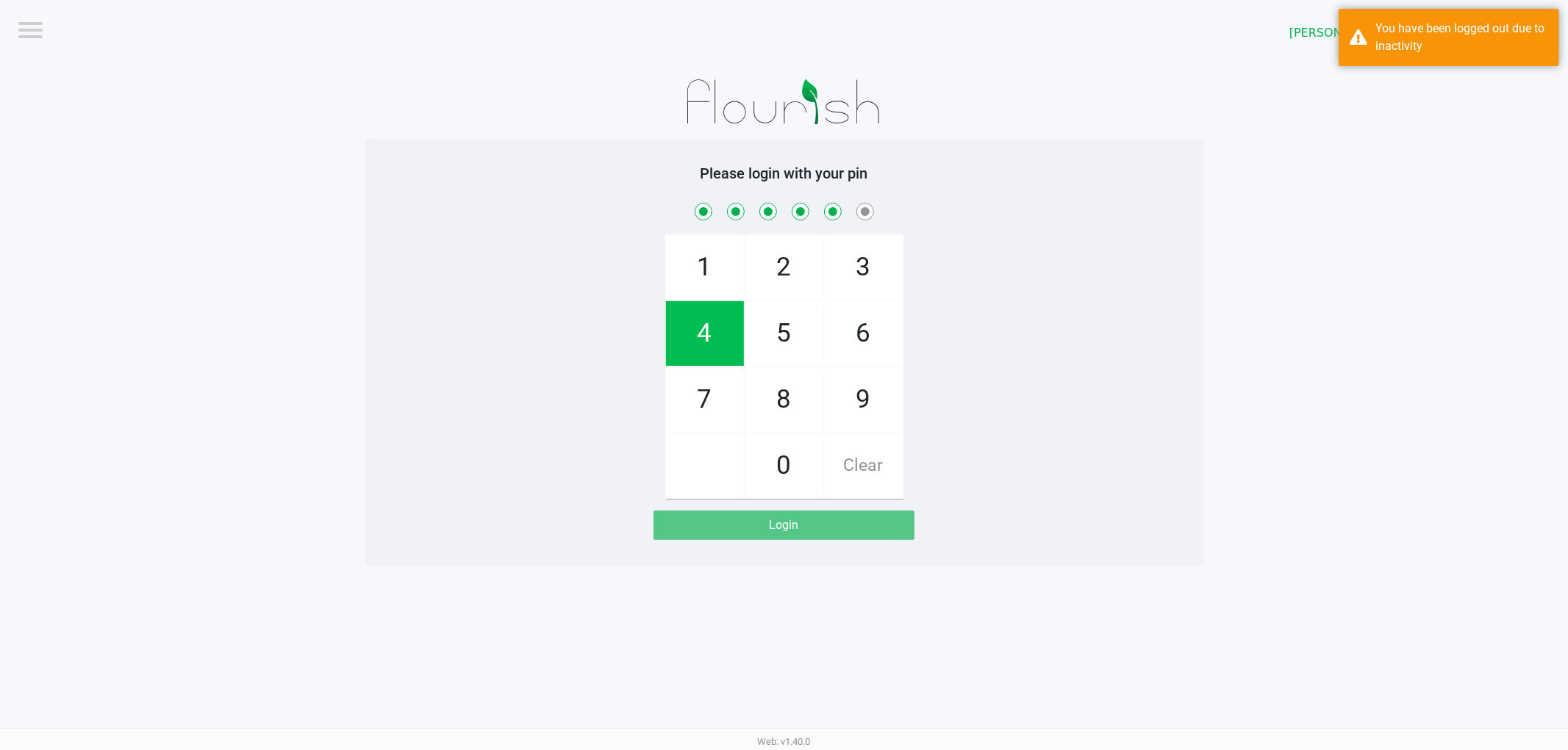
checkbox input "true"
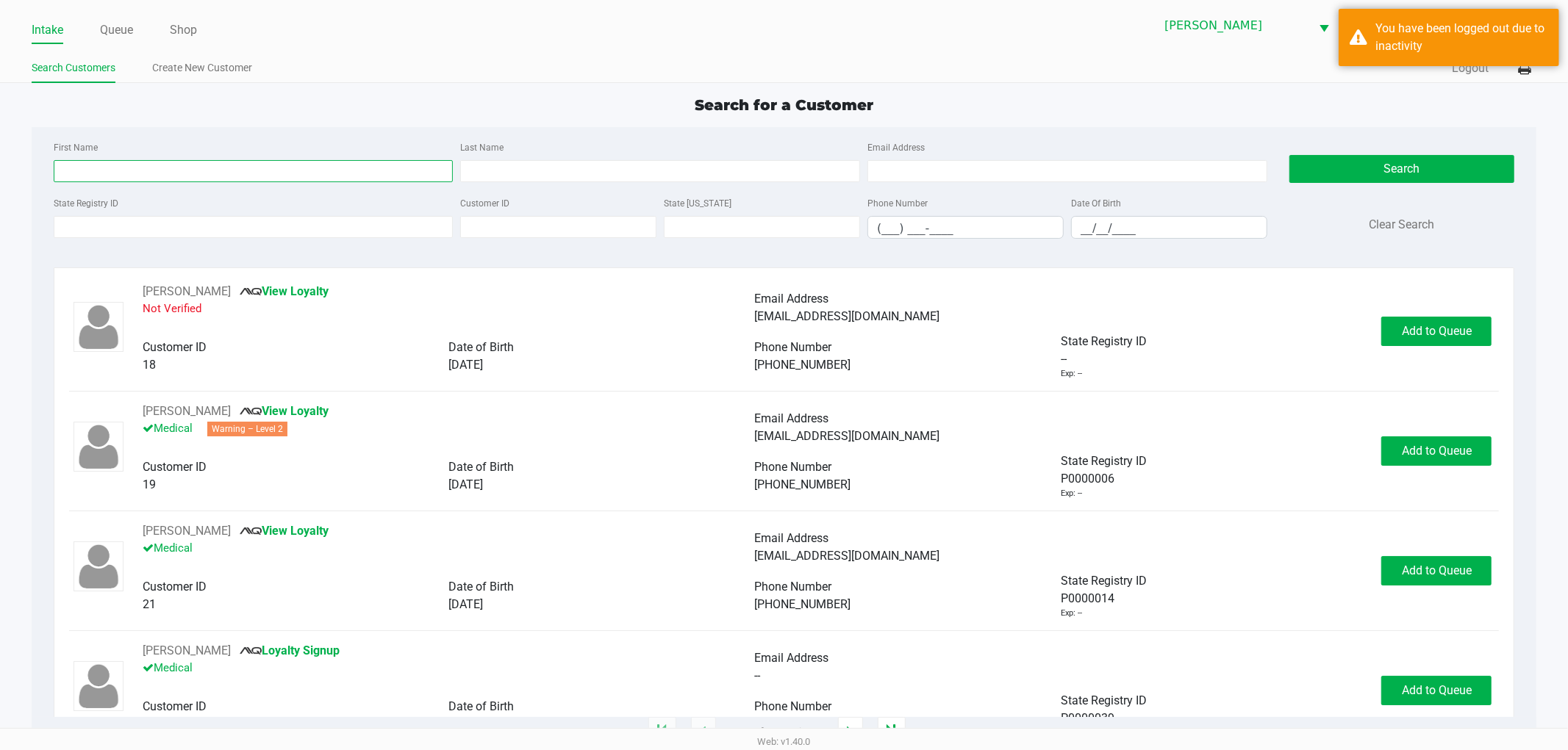
click at [302, 169] on input "First Name" at bounding box center [253, 171] width 400 height 22
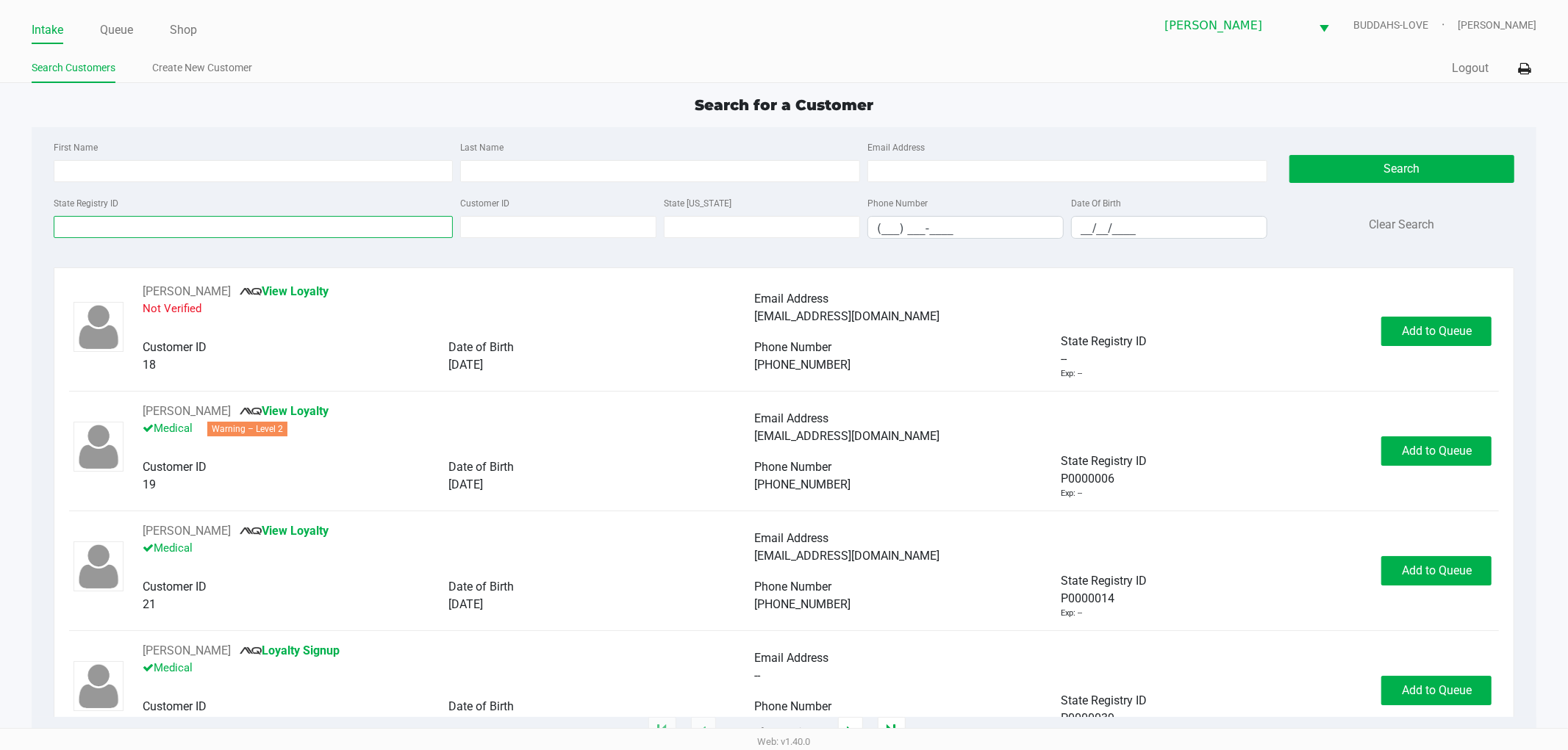
click at [277, 217] on input "State Registry ID" at bounding box center [253, 227] width 400 height 22
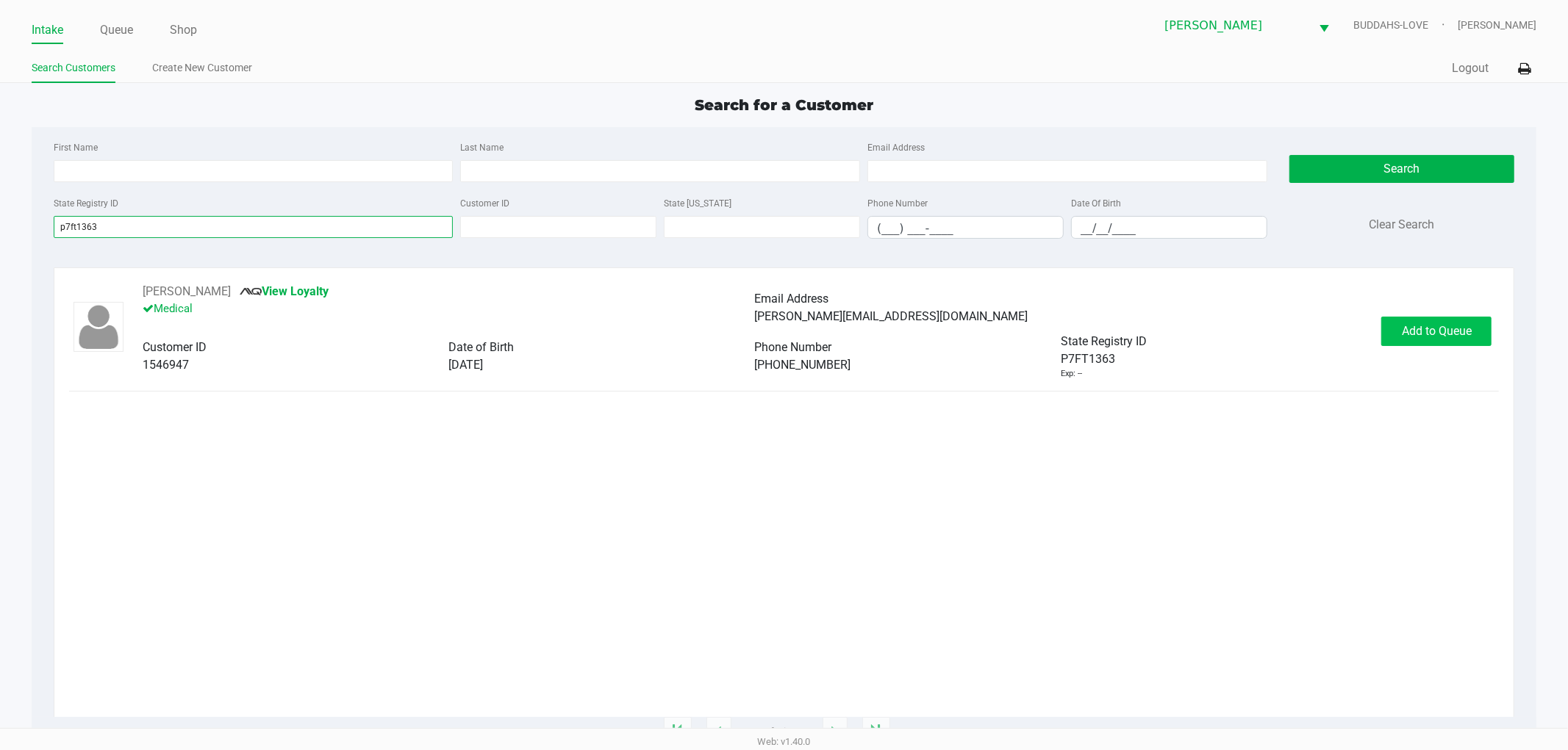
type input "p7ft1363"
click at [1419, 335] on span "Add to Queue" at bounding box center [1437, 331] width 70 height 14
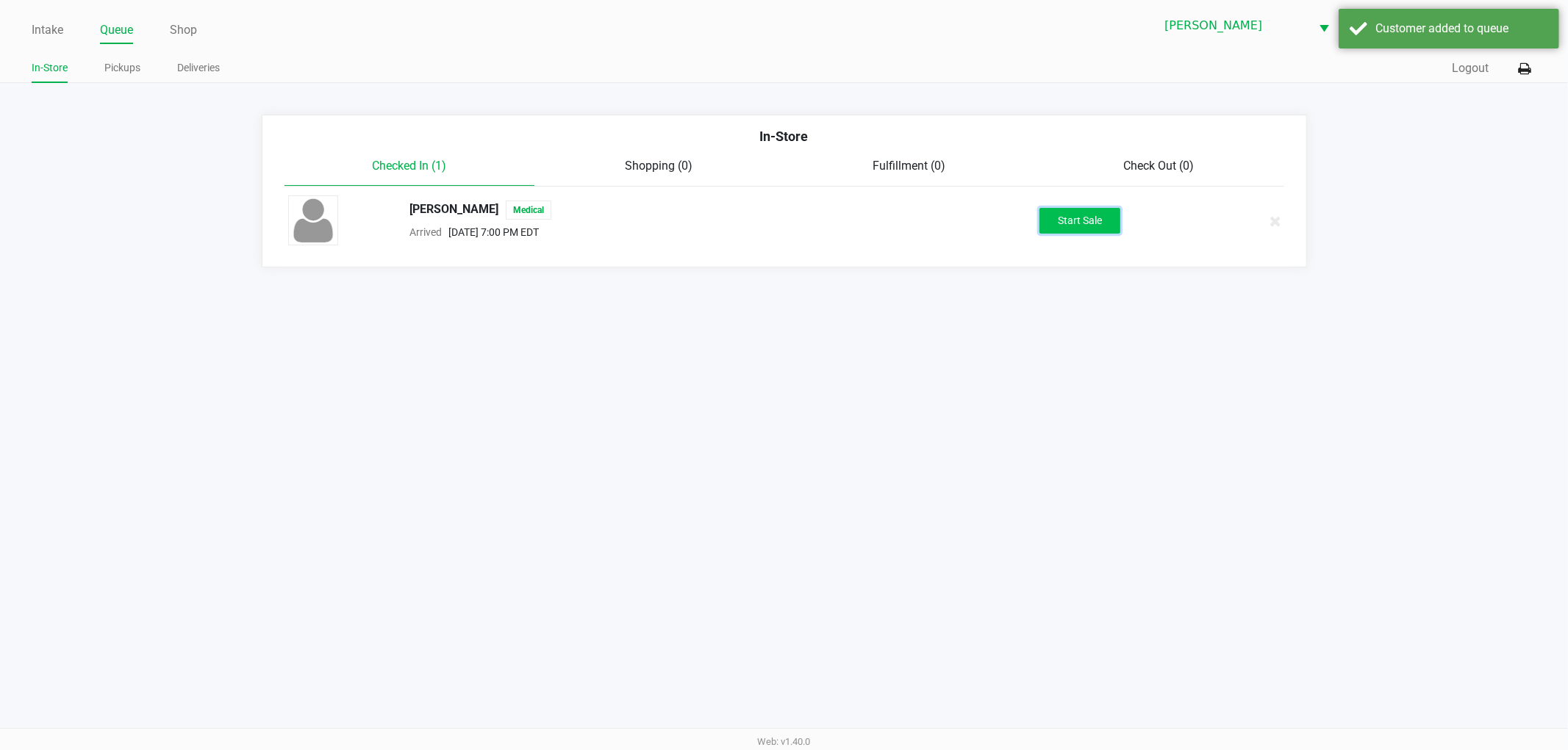
click at [1086, 222] on button "Start Sale" at bounding box center [1080, 220] width 81 height 25
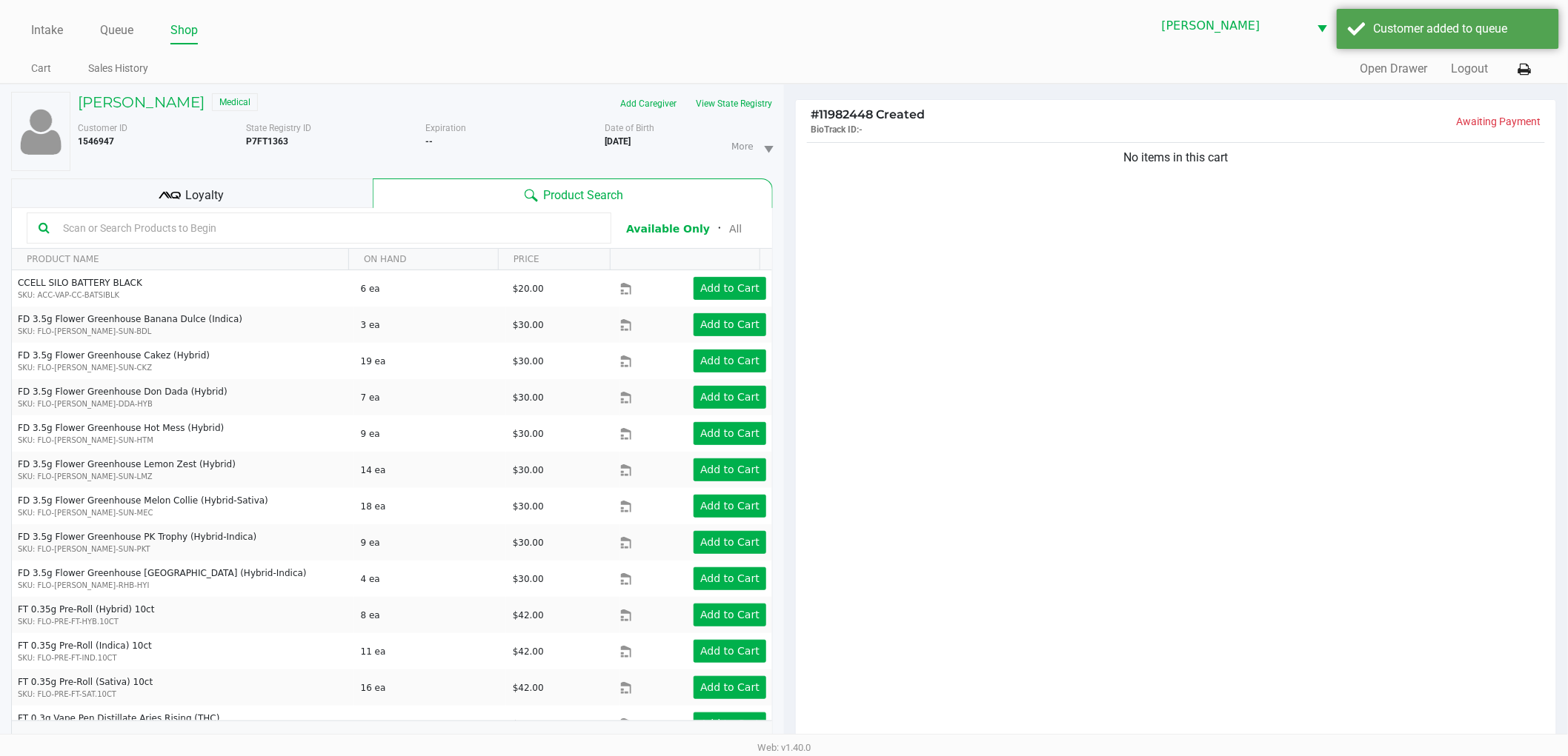
click at [231, 177] on div "DANIELLE SMITH Medical Add Caregiver View State Registry Customer ID 1546947 St…" at bounding box center [392, 428] width 761 height 687
click at [241, 182] on div "Loyalty" at bounding box center [192, 193] width 361 height 30
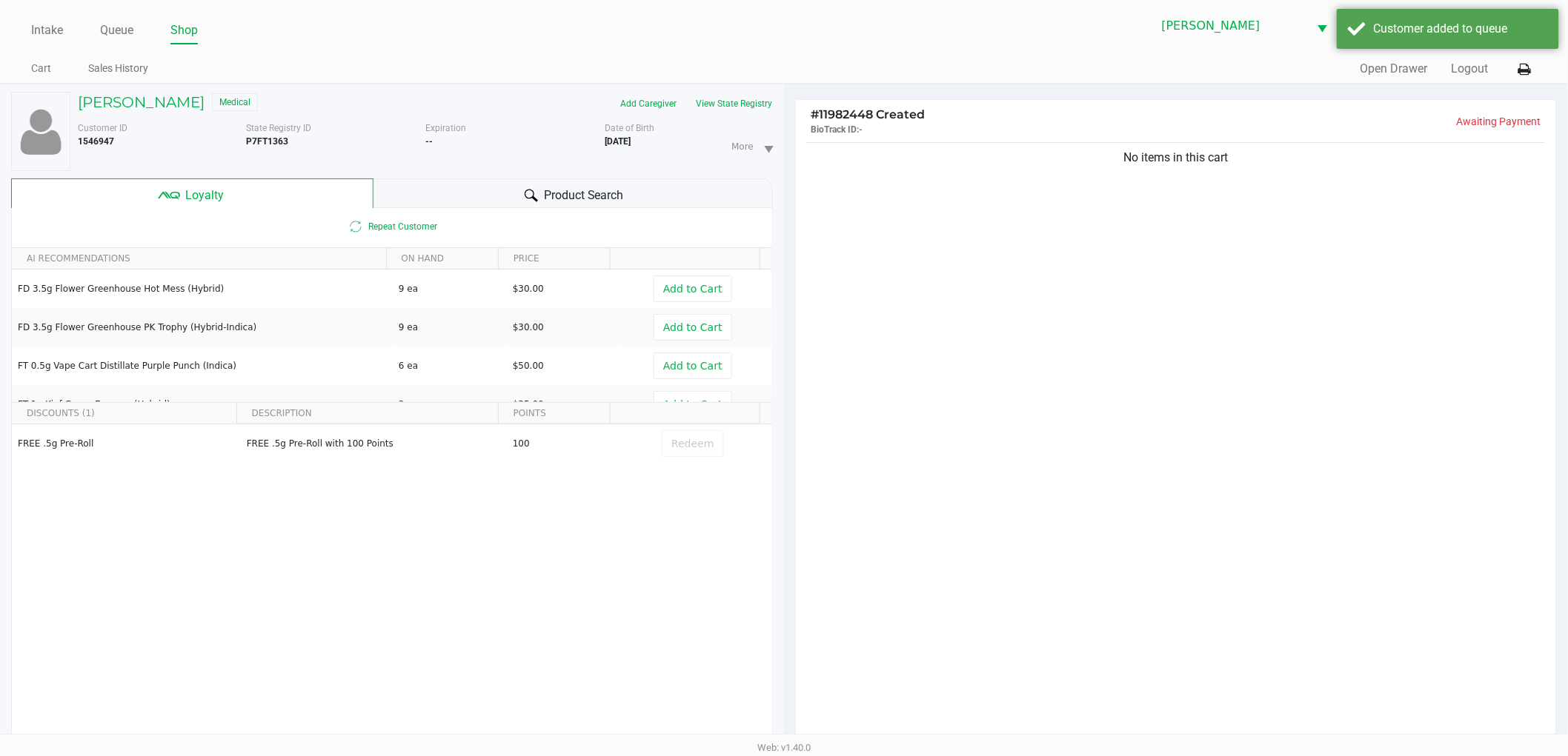
click at [468, 197] on div "Product Search" at bounding box center [573, 193] width 400 height 30
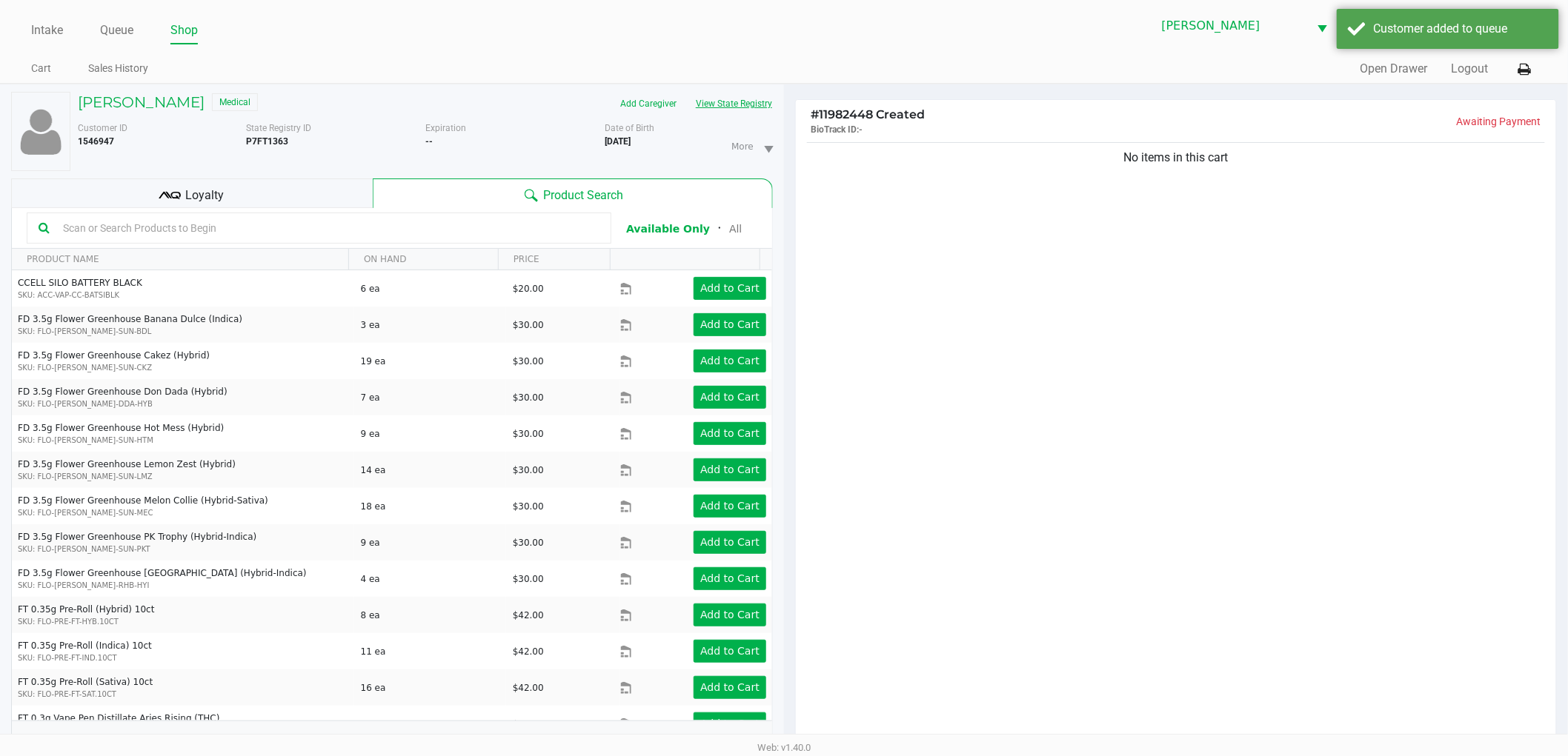
click at [702, 103] on button "View State Registry" at bounding box center [730, 103] width 87 height 24
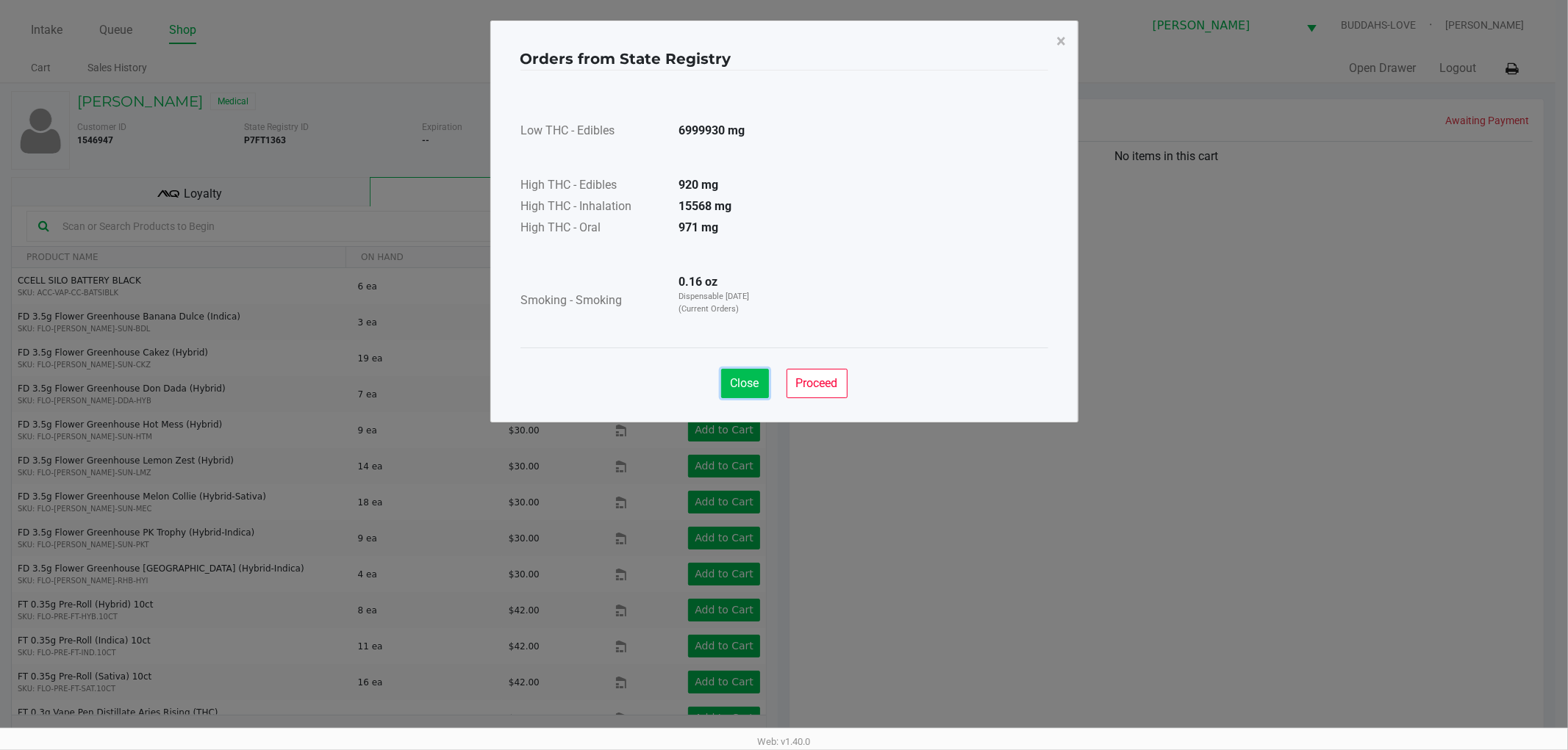
click at [733, 385] on span "Close" at bounding box center [745, 383] width 29 height 14
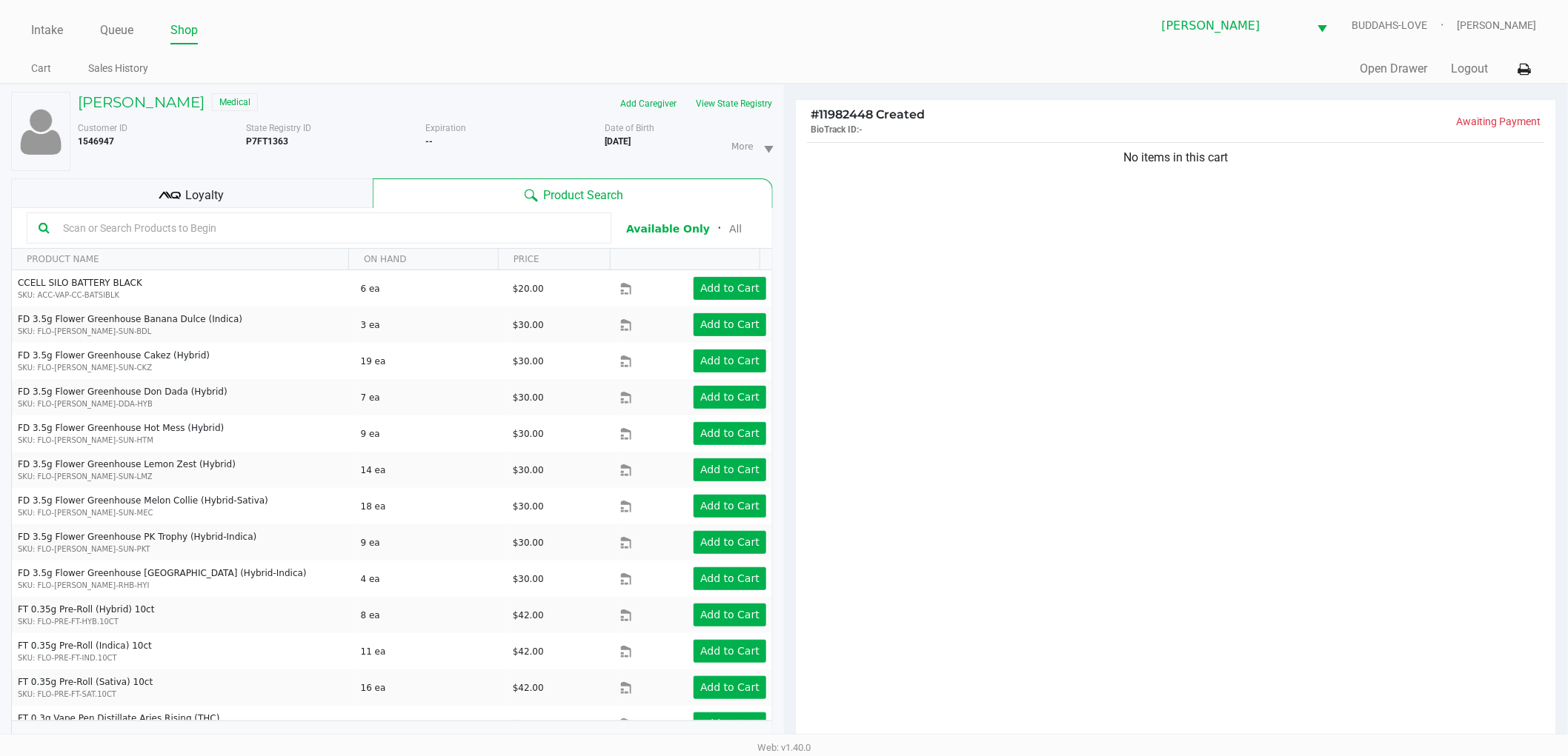
click at [894, 397] on div "No items in this cart" at bounding box center [1176, 446] width 760 height 613
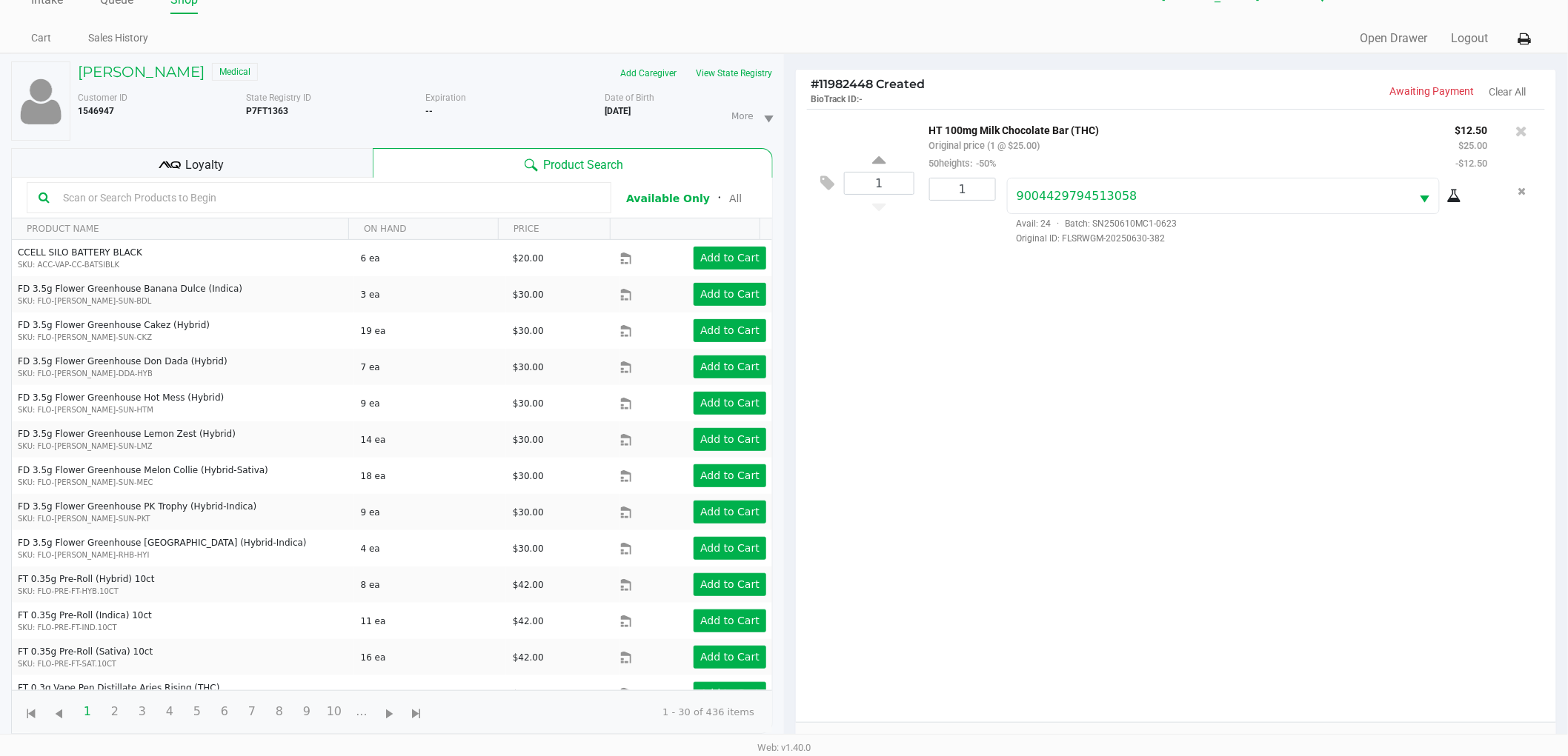
scroll to position [178, 0]
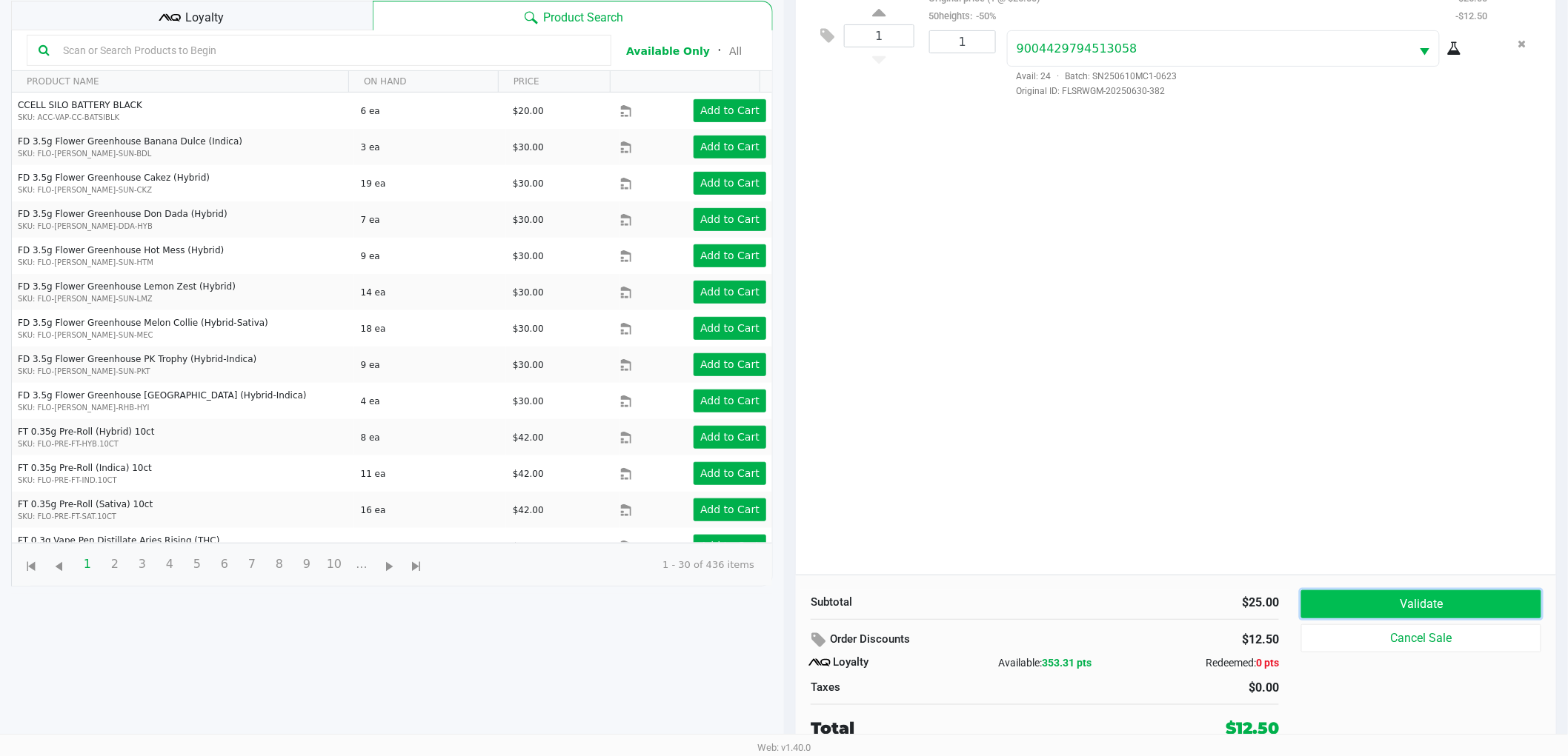
click at [1417, 602] on button "Validate" at bounding box center [1421, 604] width 240 height 28
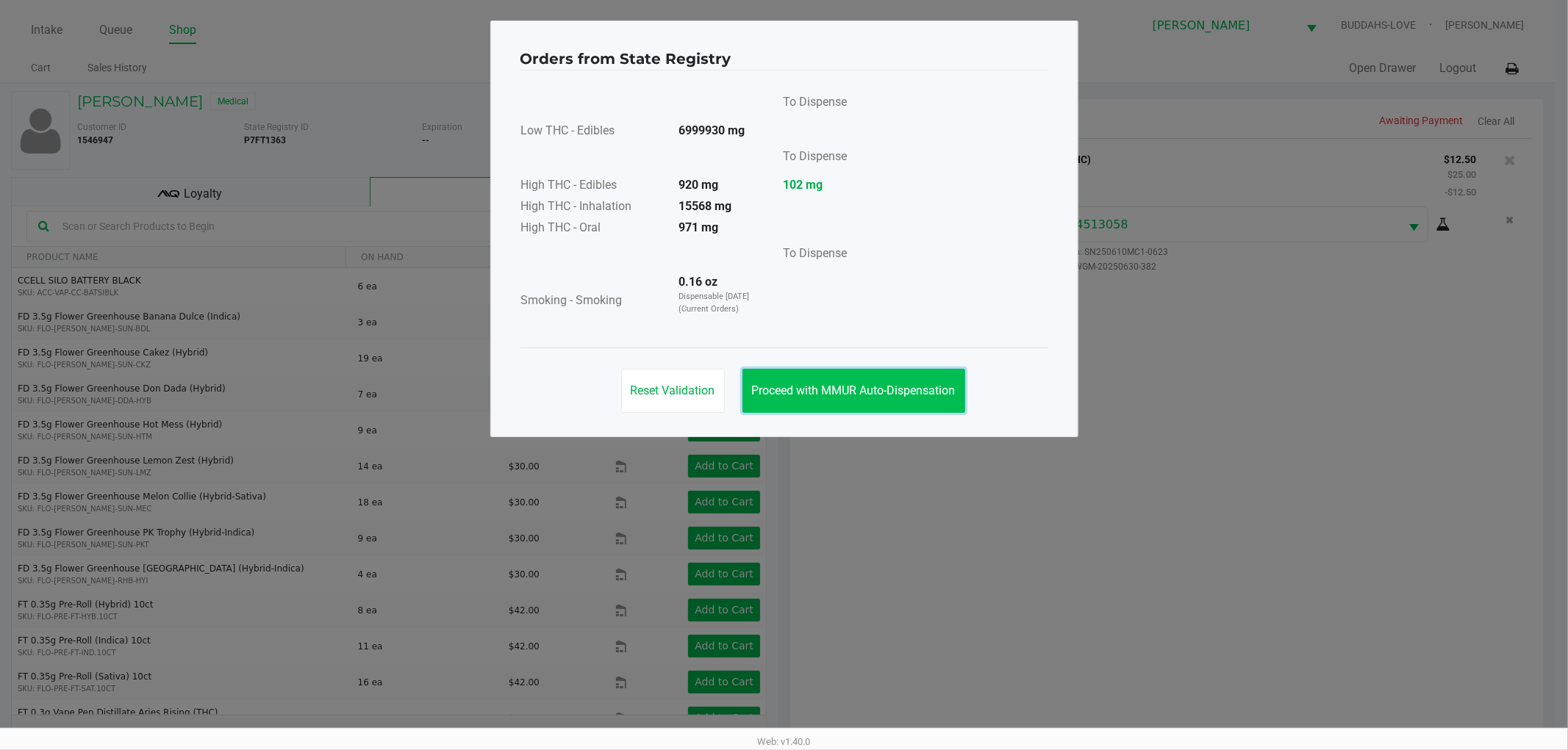
click at [820, 380] on button "Proceed with MMUR Auto-Dispensation" at bounding box center [854, 391] width 223 height 44
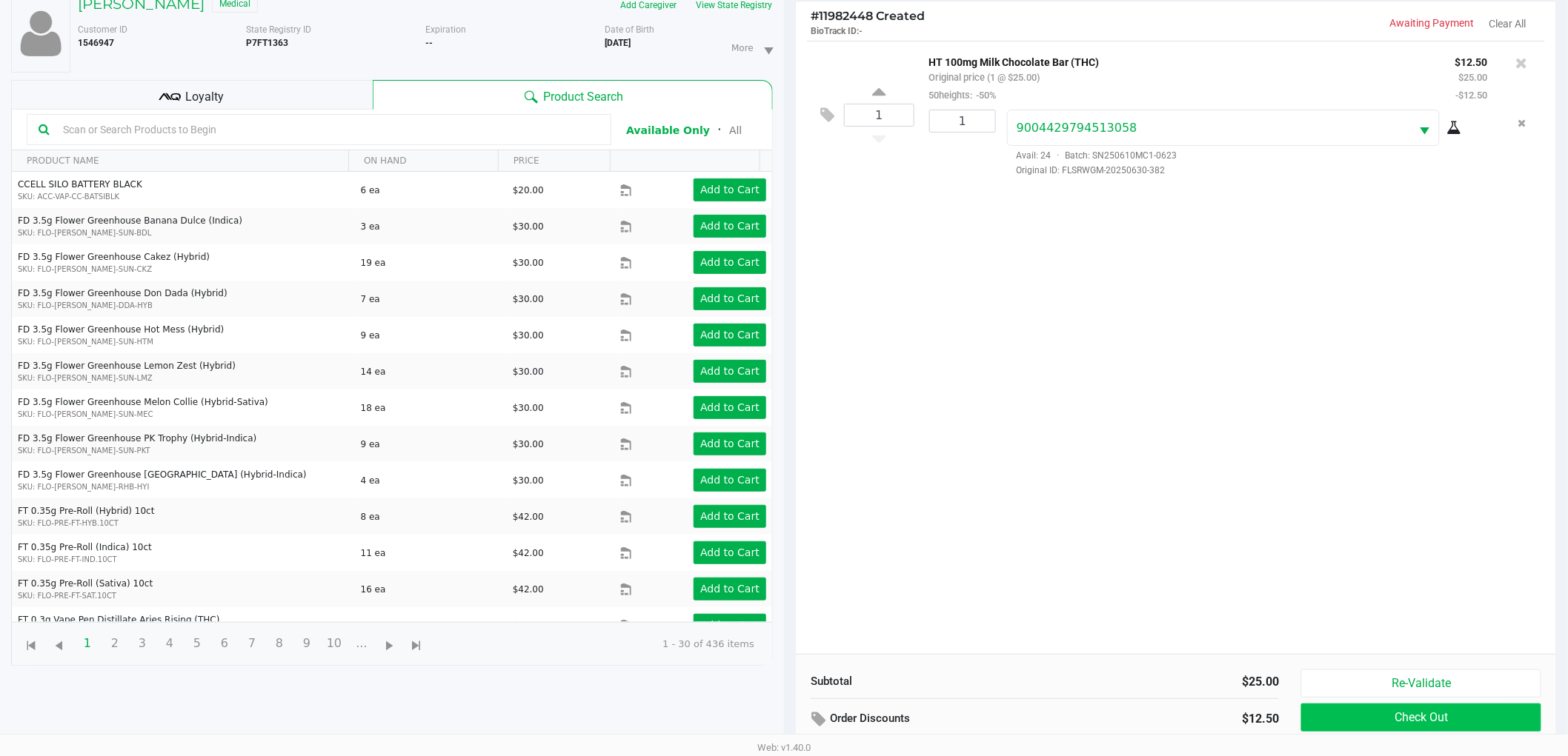
scroll to position [178, 0]
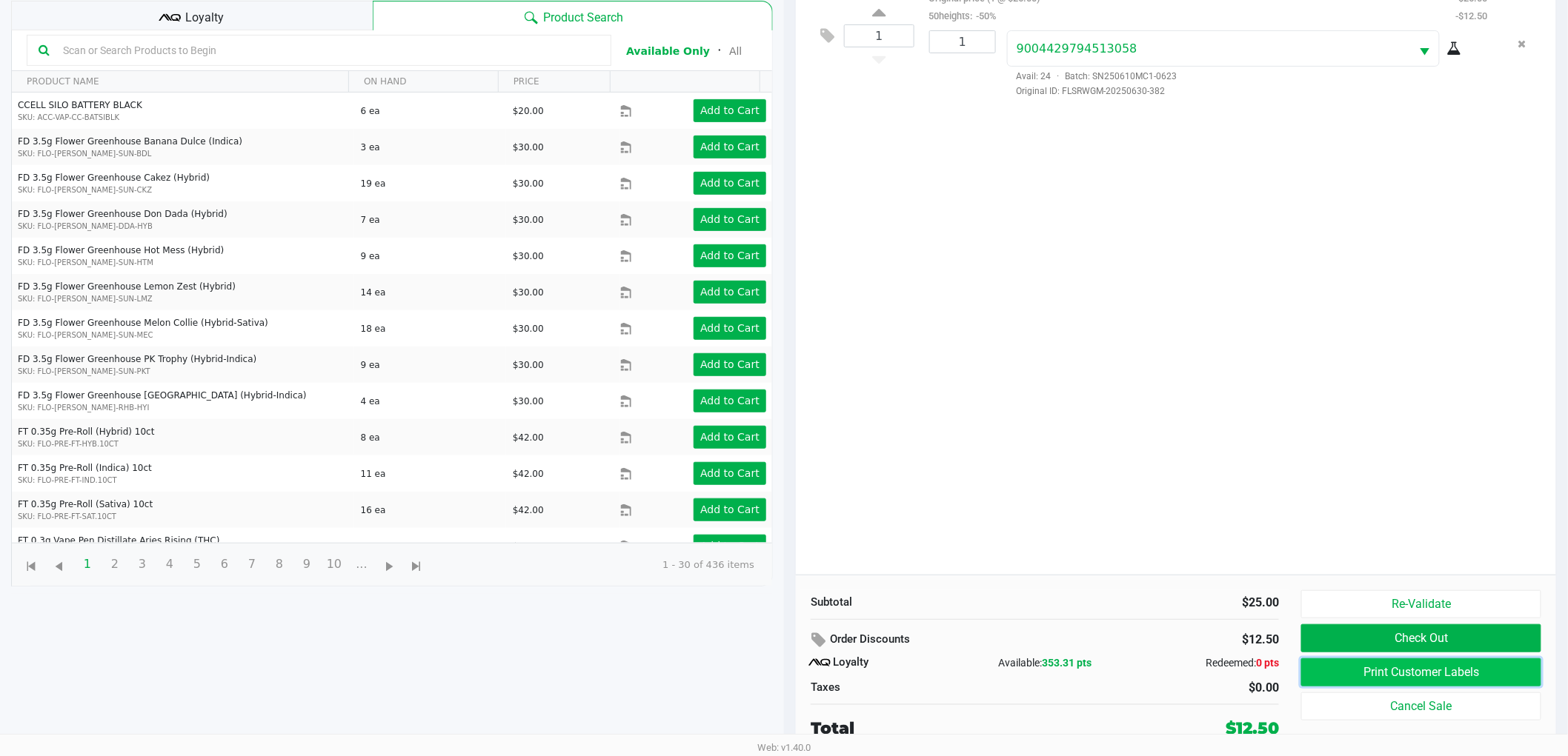
click at [1389, 672] on button "Print Customer Labels" at bounding box center [1421, 673] width 240 height 28
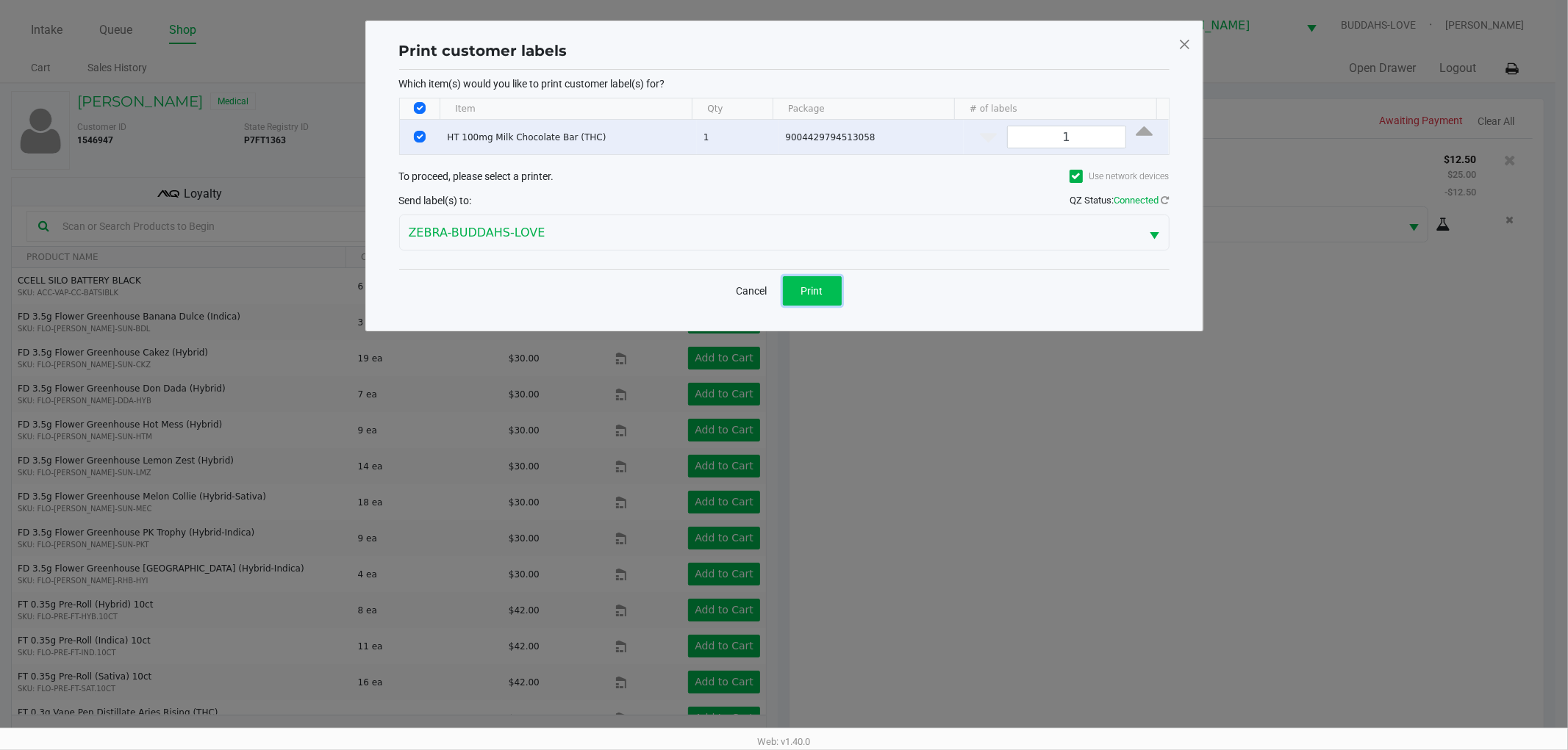
click at [816, 294] on span "Print" at bounding box center [812, 290] width 22 height 11
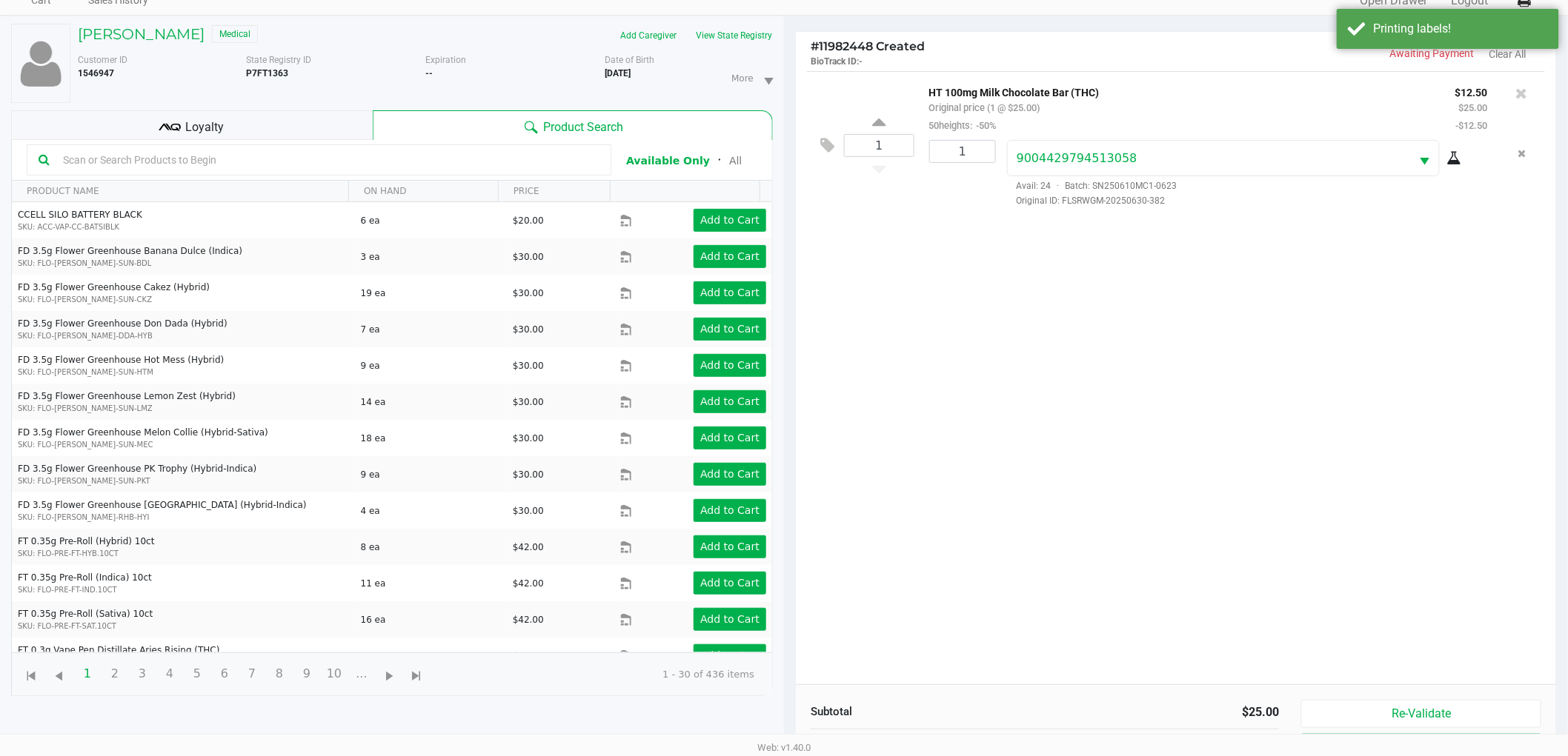
scroll to position [178, 0]
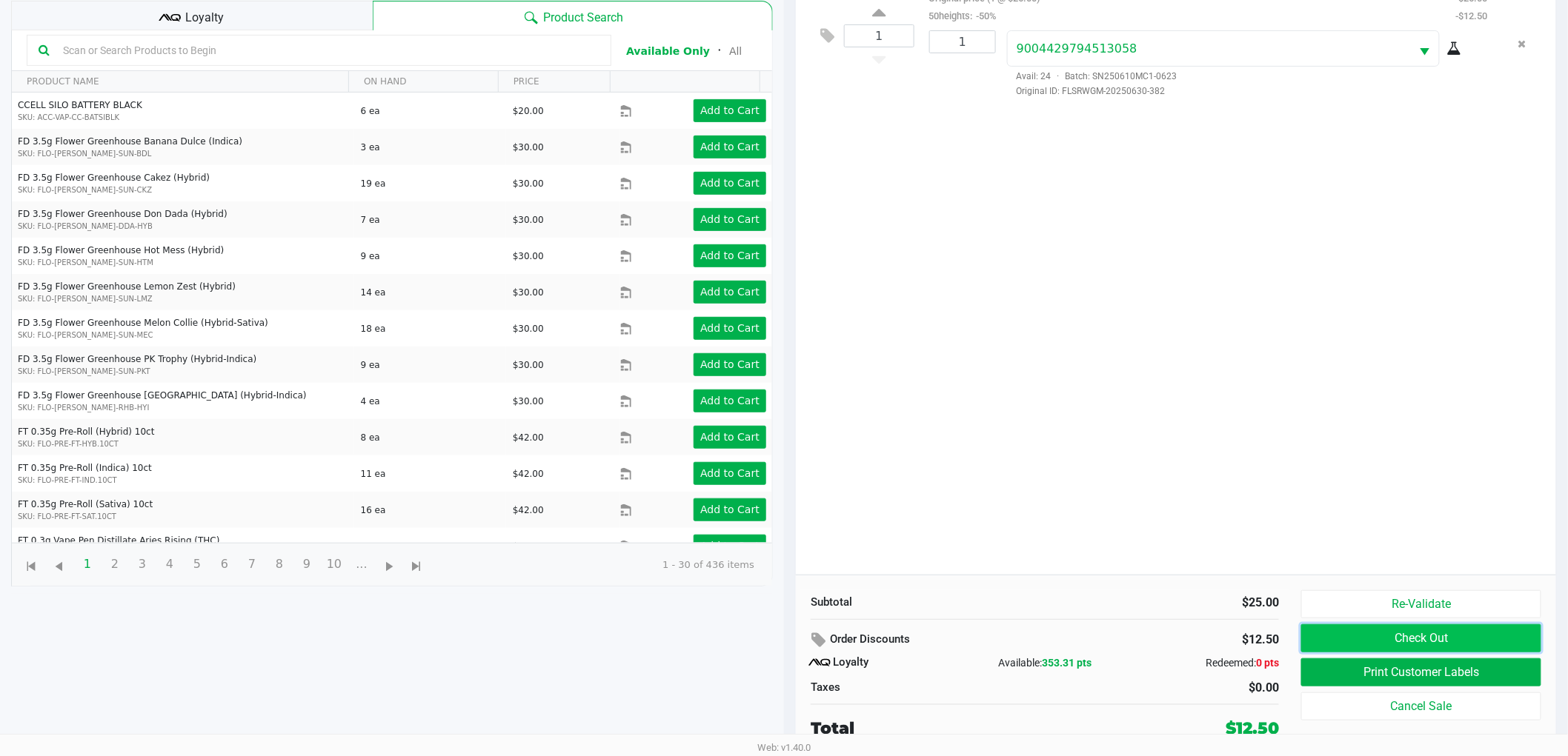
click at [1430, 640] on button "Check Out" at bounding box center [1421, 639] width 240 height 28
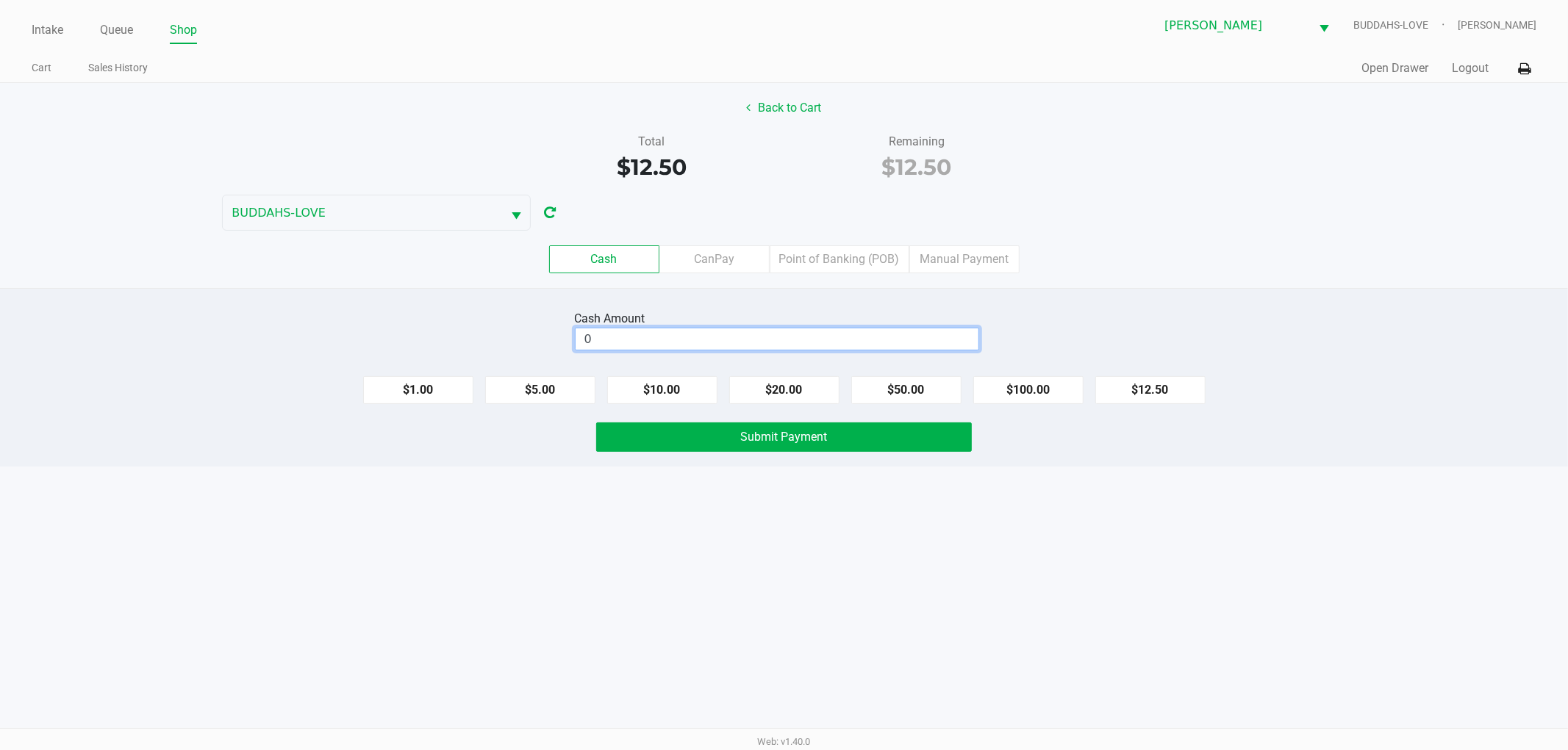
click at [726, 340] on input "0" at bounding box center [777, 339] width 403 height 21
type input "$12.50"
click at [702, 427] on button "Submit Payment" at bounding box center [784, 437] width 376 height 30
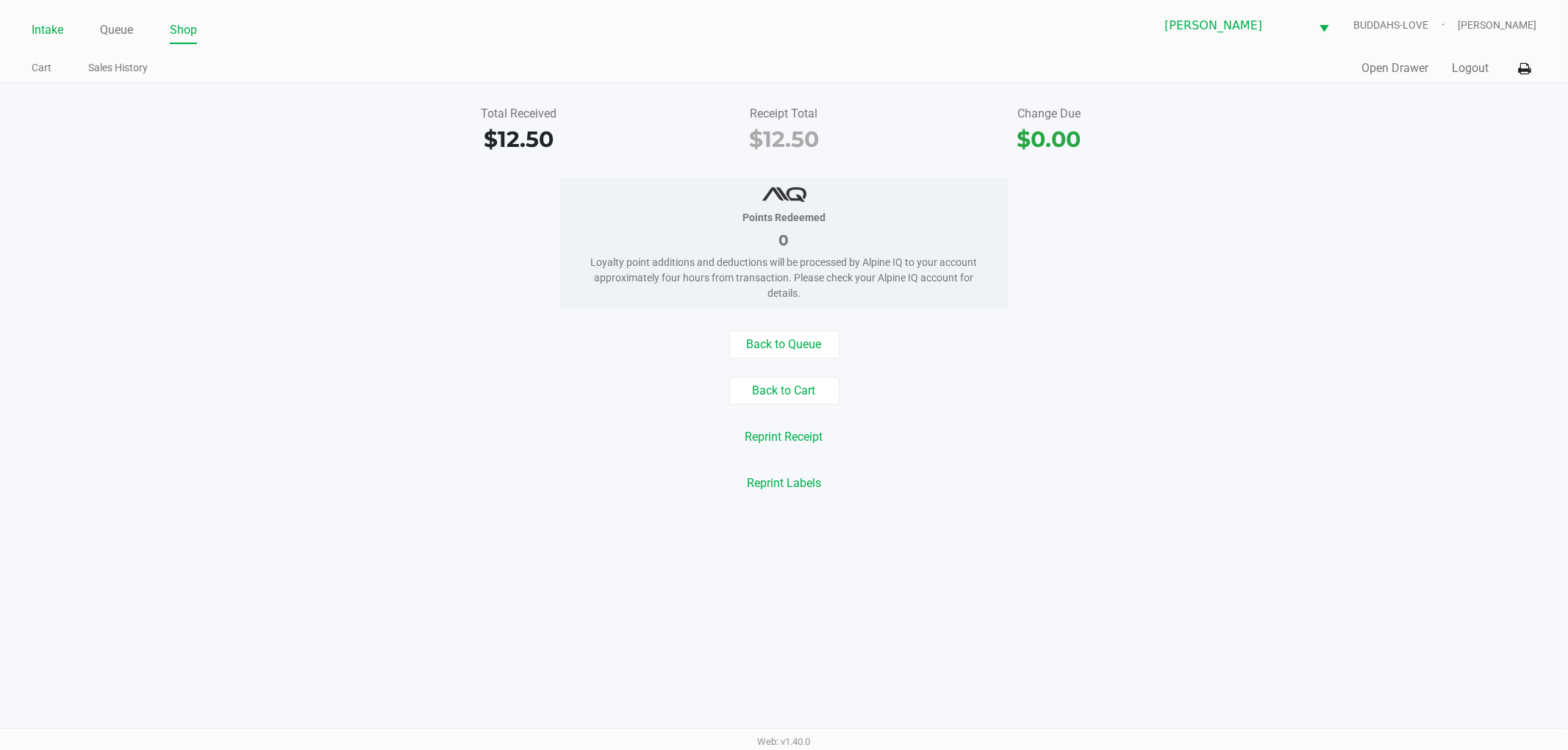
click at [33, 25] on link "Intake" at bounding box center [47, 30] width 32 height 20
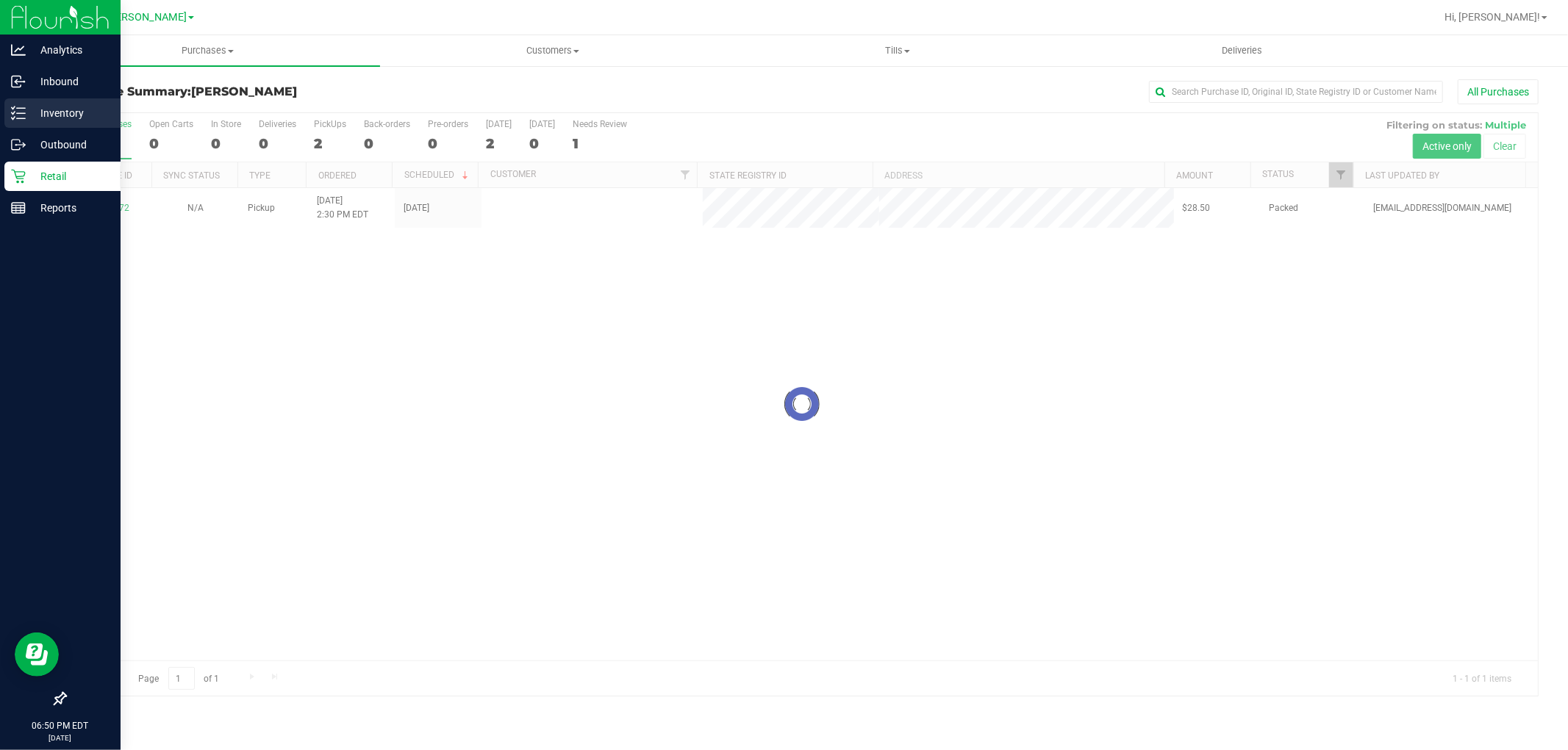
click at [27, 117] on p "Inventory" at bounding box center [69, 113] width 89 height 18
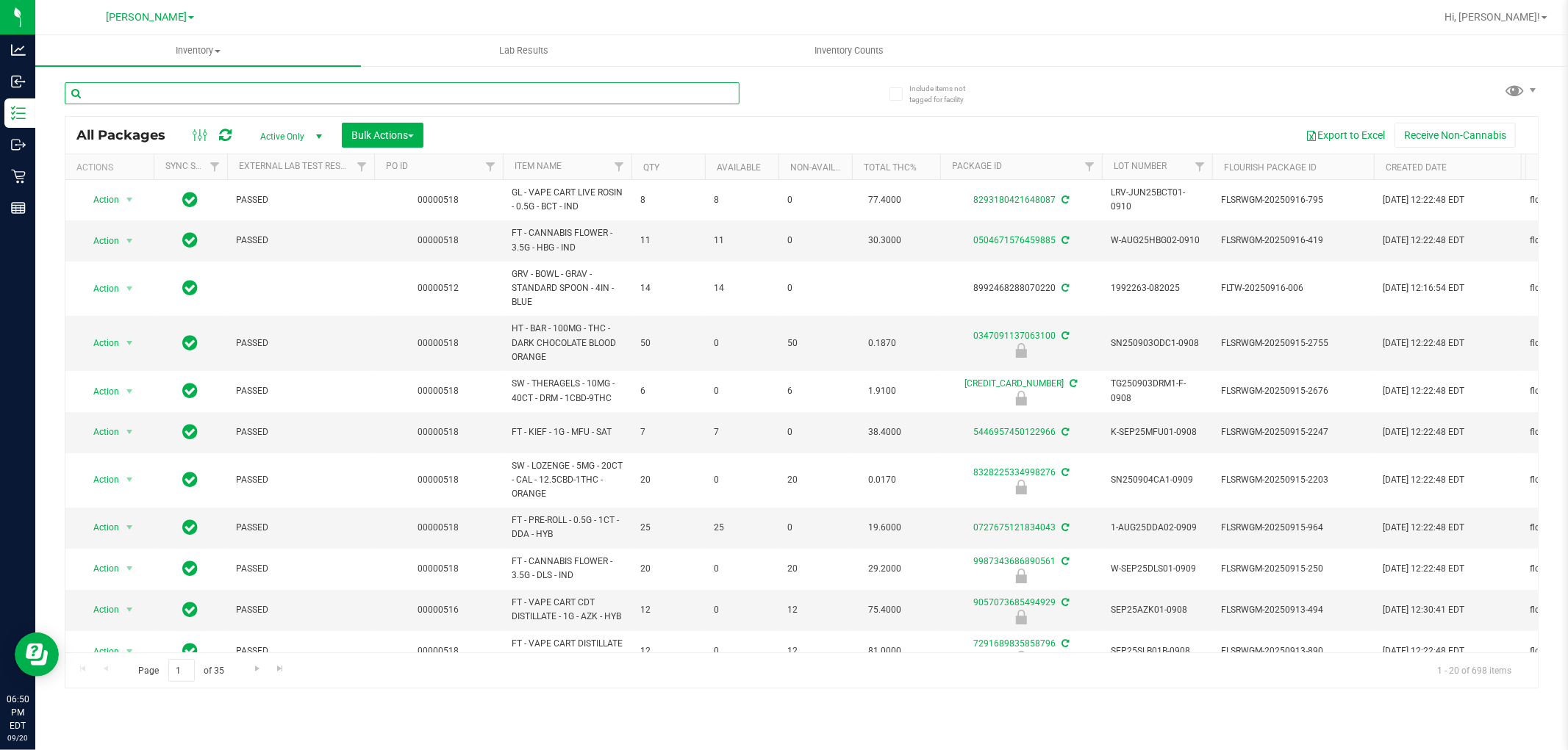
click at [281, 96] on input "text" at bounding box center [402, 93] width 675 height 22
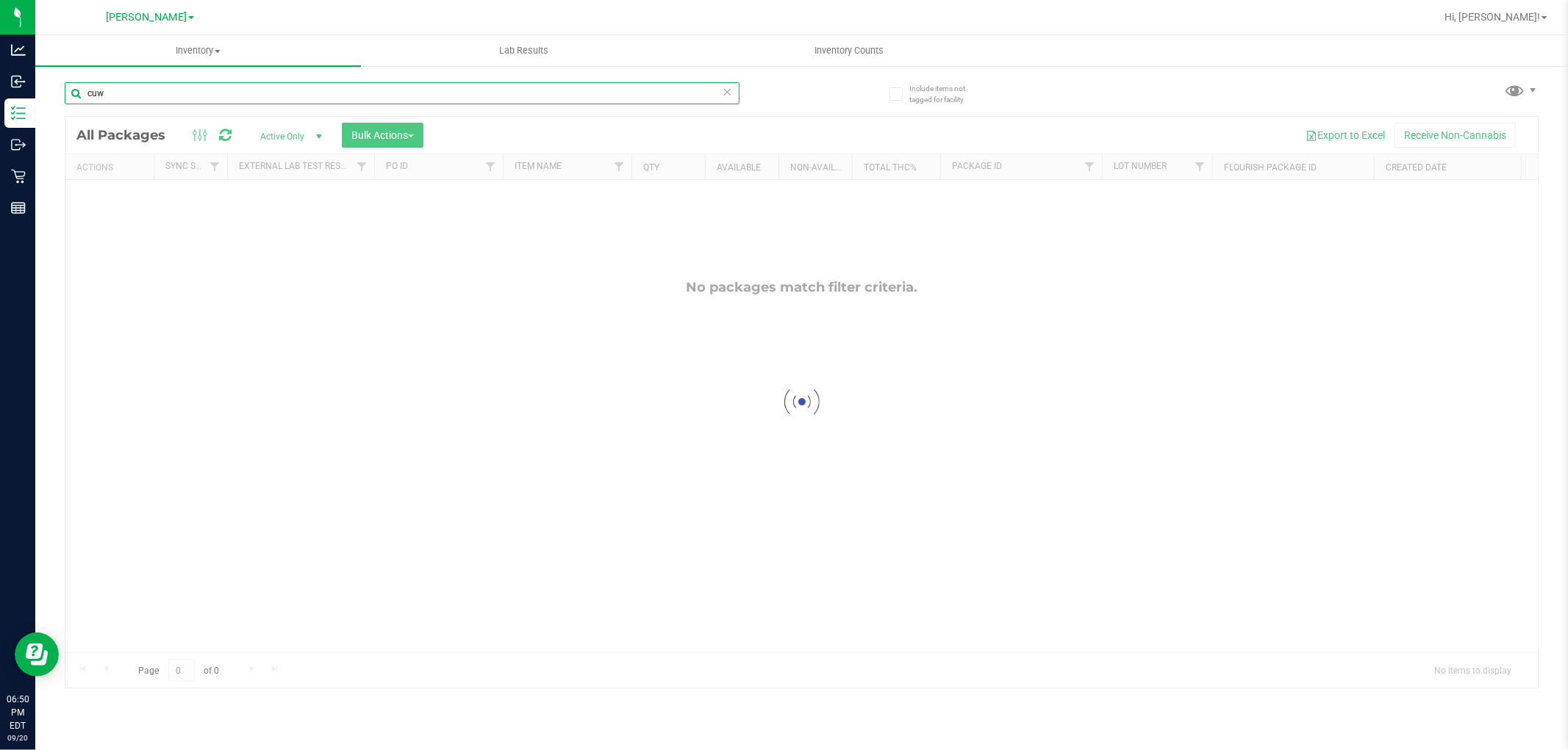
type input "cuw"
click at [600, 298] on div at bounding box center [802, 402] width 1472 height 571
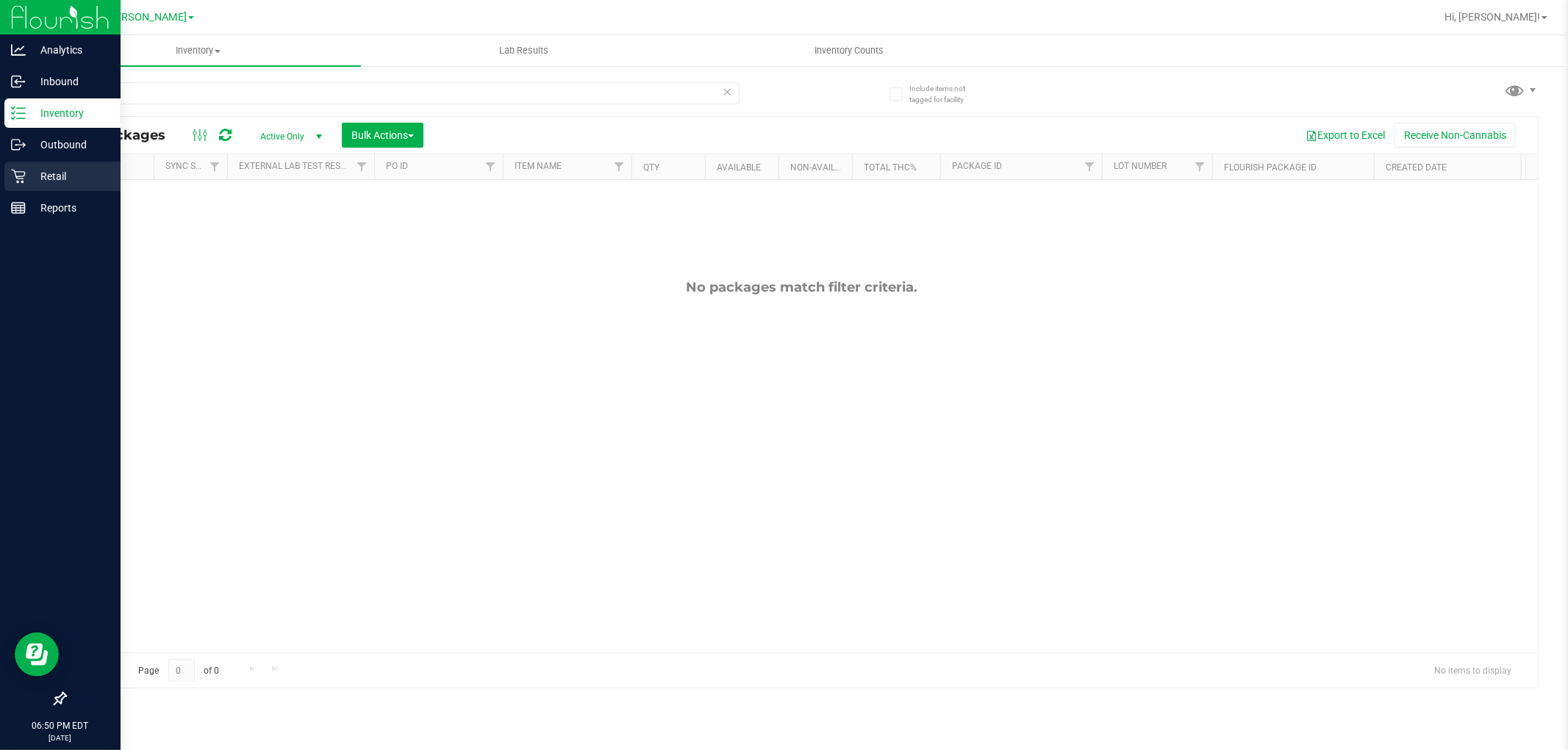
click at [30, 180] on p "Retail" at bounding box center [69, 176] width 89 height 18
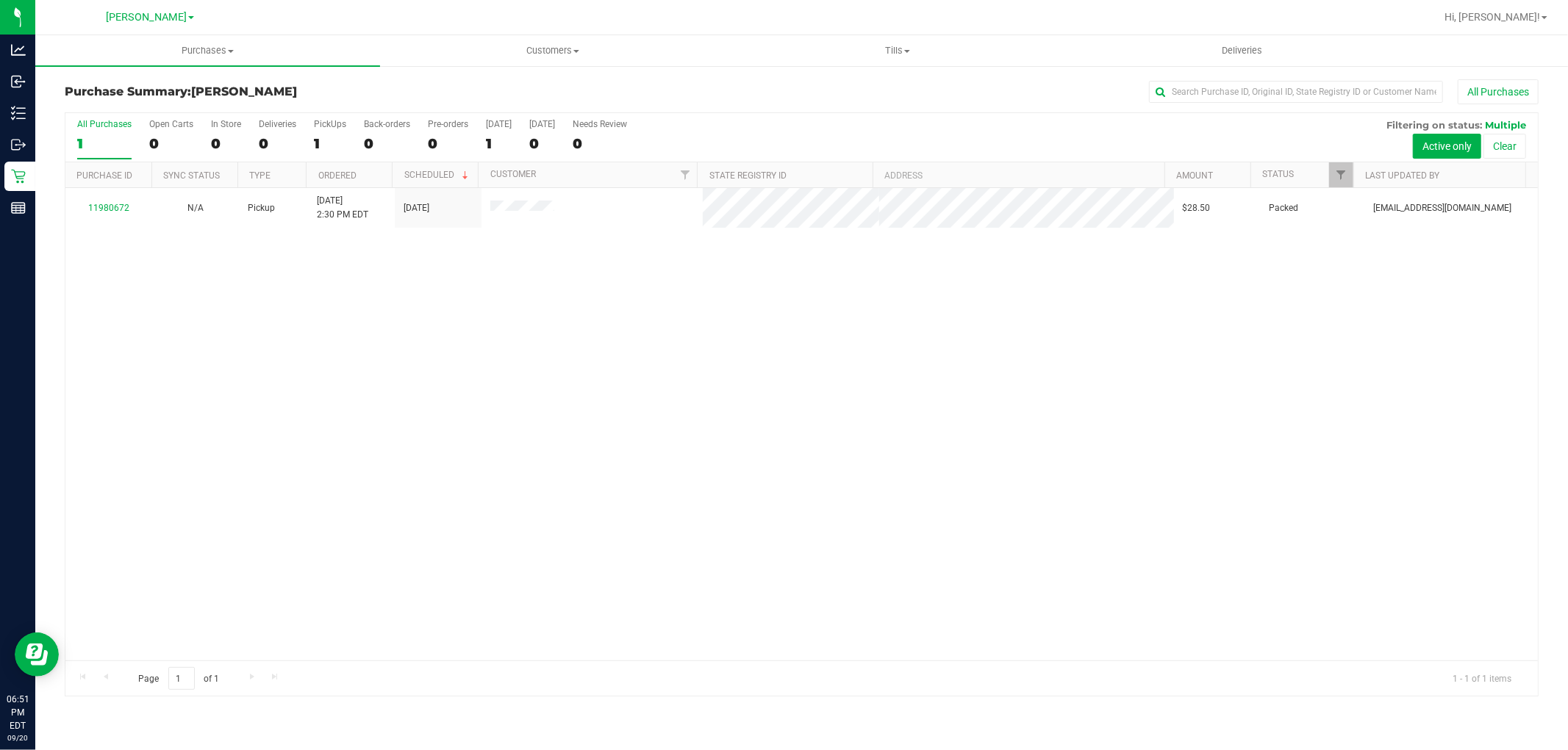
click at [631, 379] on div "11980672 N/A Pickup [DATE] 2:30 PM EDT 9/20/2025 $28.50 Packed [EMAIL_ADDRESS][…" at bounding box center [802, 424] width 1472 height 472
click at [662, 293] on div "11980672 N/A Pickup [DATE] 2:30 PM EDT 9/20/2025 $28.50 Packed [EMAIL_ADDRESS][…" at bounding box center [802, 424] width 1472 height 472
click at [239, 385] on div "11980672 N/A Pickup [DATE] 2:30 PM EDT 9/20/2025 $28.50 Packed [EMAIL_ADDRESS][…" at bounding box center [802, 424] width 1472 height 472
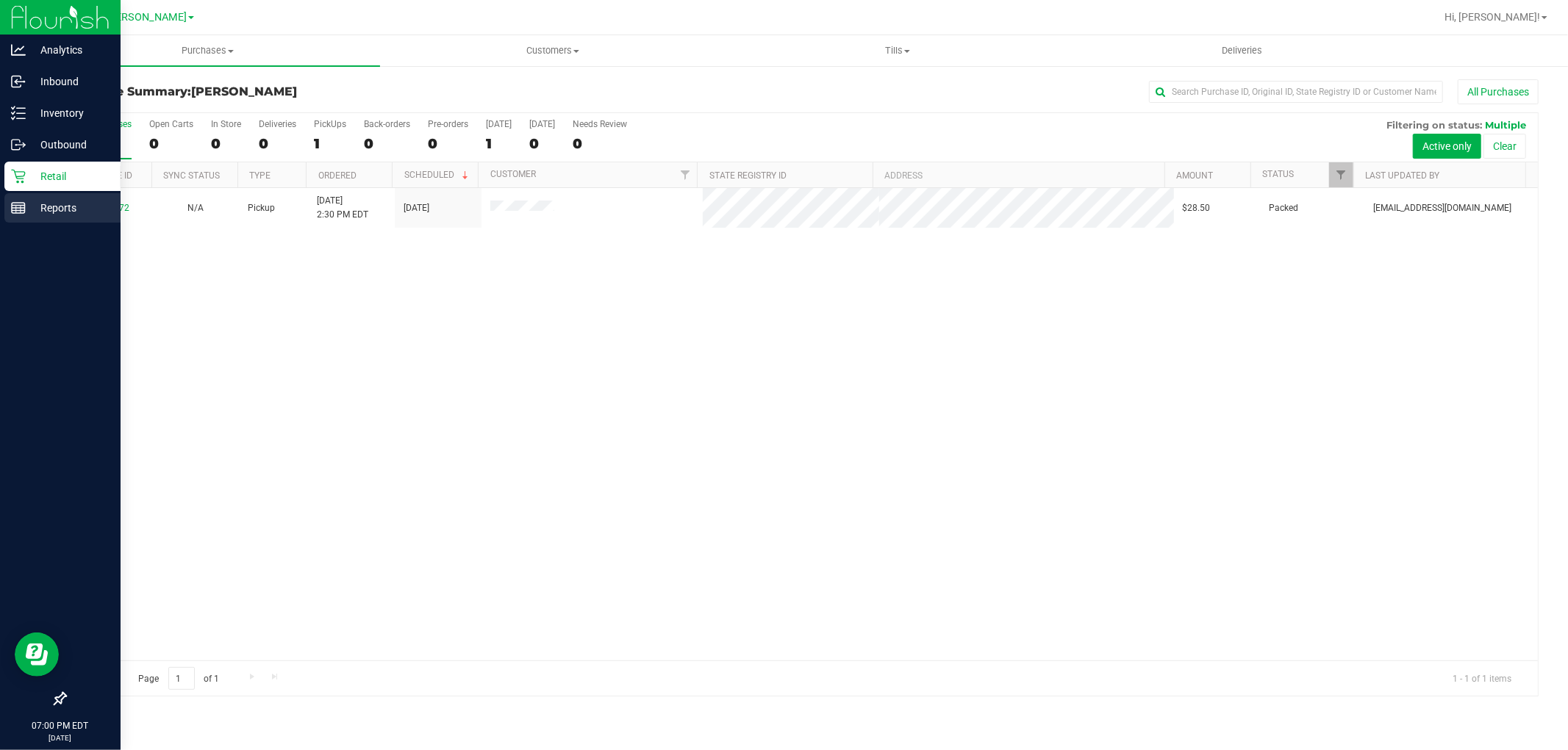
click at [19, 203] on icon at bounding box center [18, 208] width 15 height 15
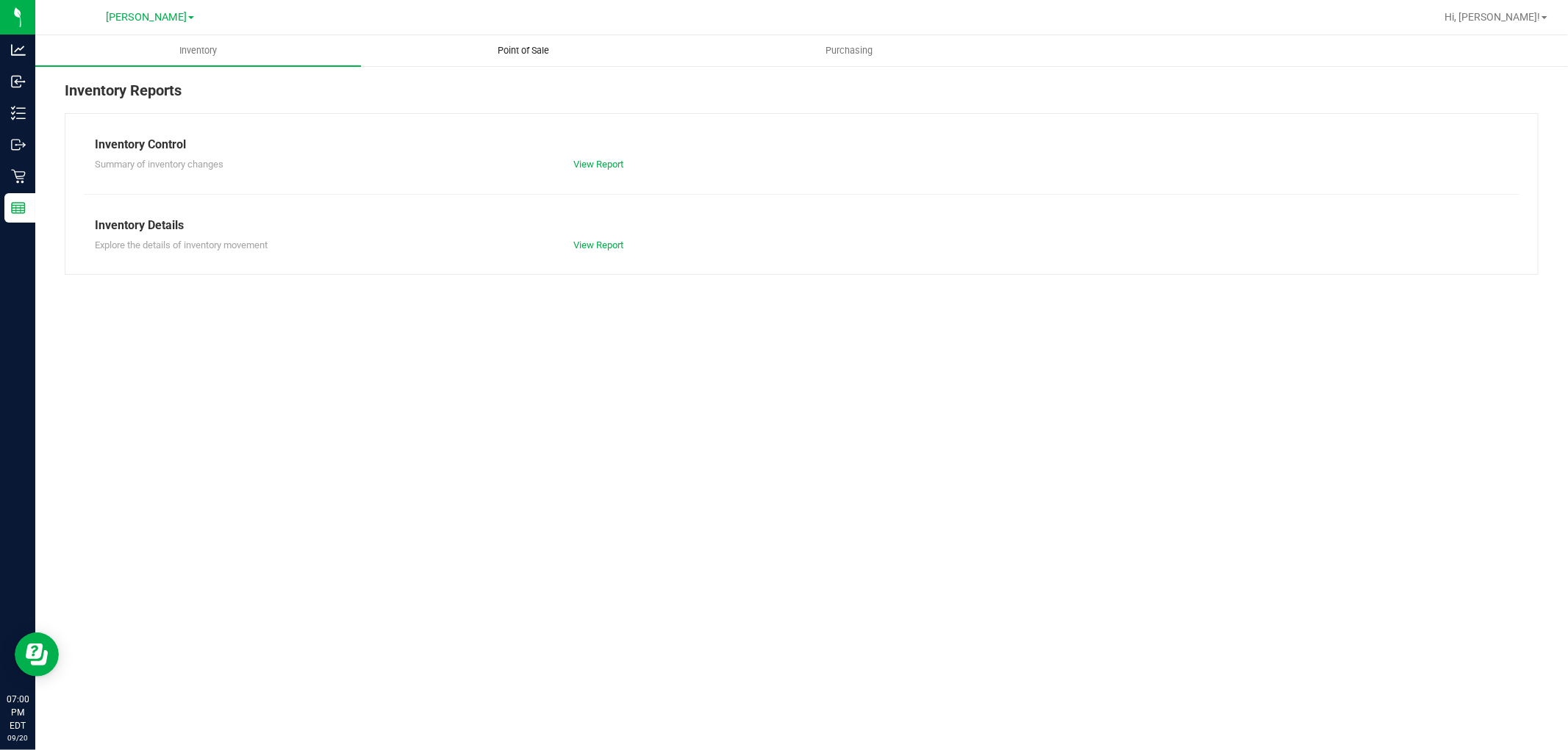
click at [520, 48] on span "Point of Sale" at bounding box center [524, 50] width 91 height 13
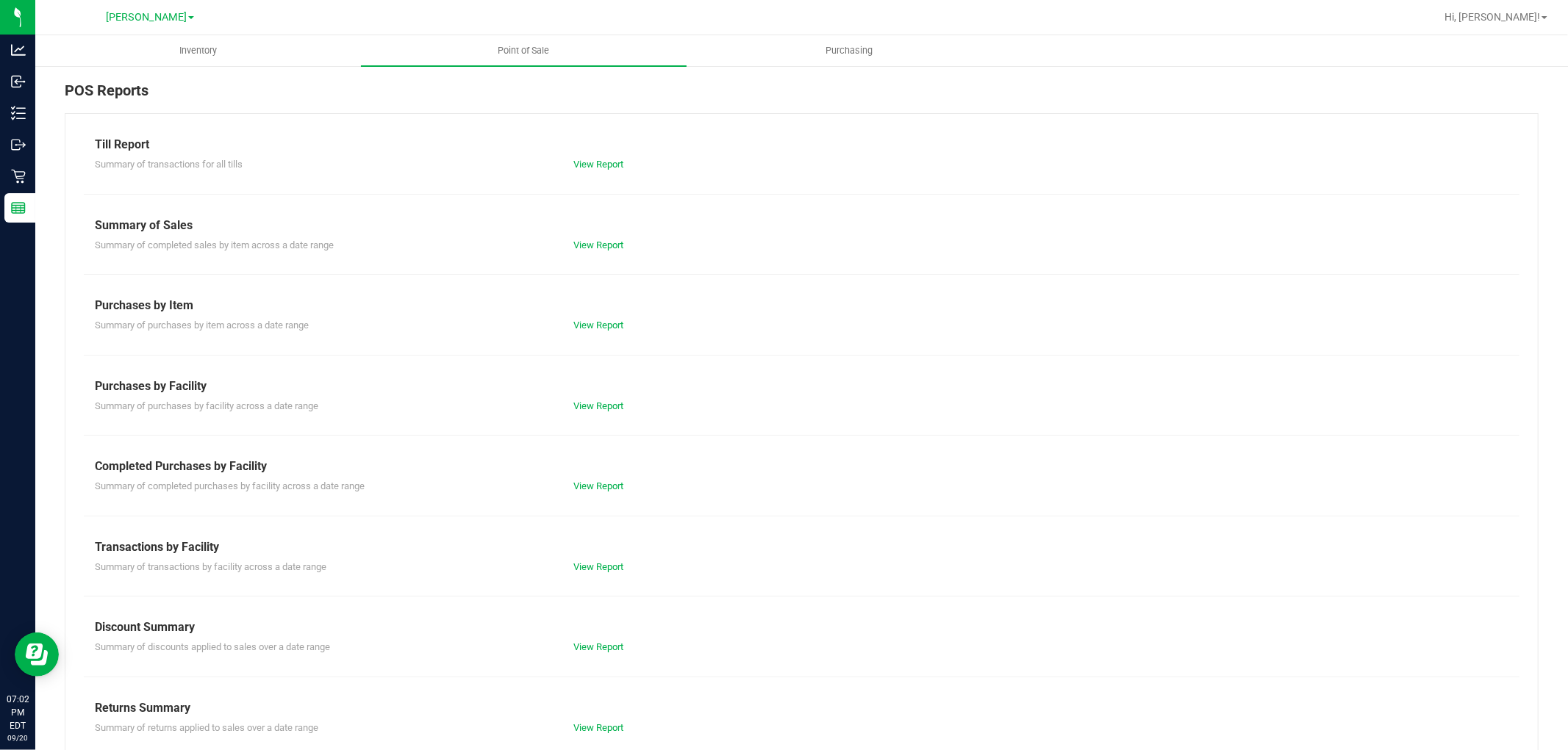
click at [598, 172] on div "Till Report Summary of transactions for all tills View Report Summary of Sales …" at bounding box center [801, 435] width 1473 height 644
click at [598, 166] on link "View Report" at bounding box center [598, 164] width 50 height 11
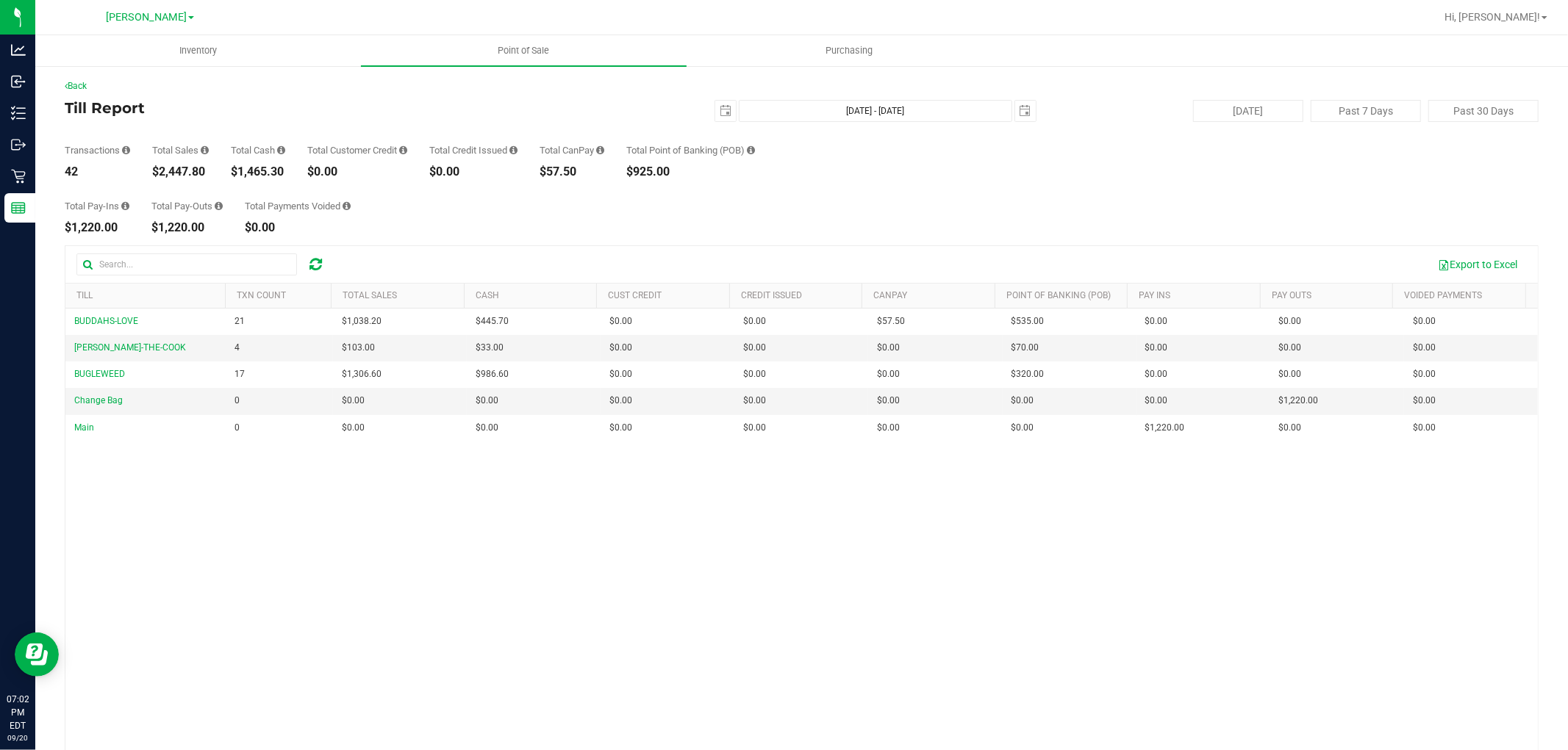
click at [834, 186] on div "Total Pay-Ins $1,220.00 Total Pay-Outs $1,220.00 Total Payments Voided $0.00" at bounding box center [801, 206] width 1473 height 56
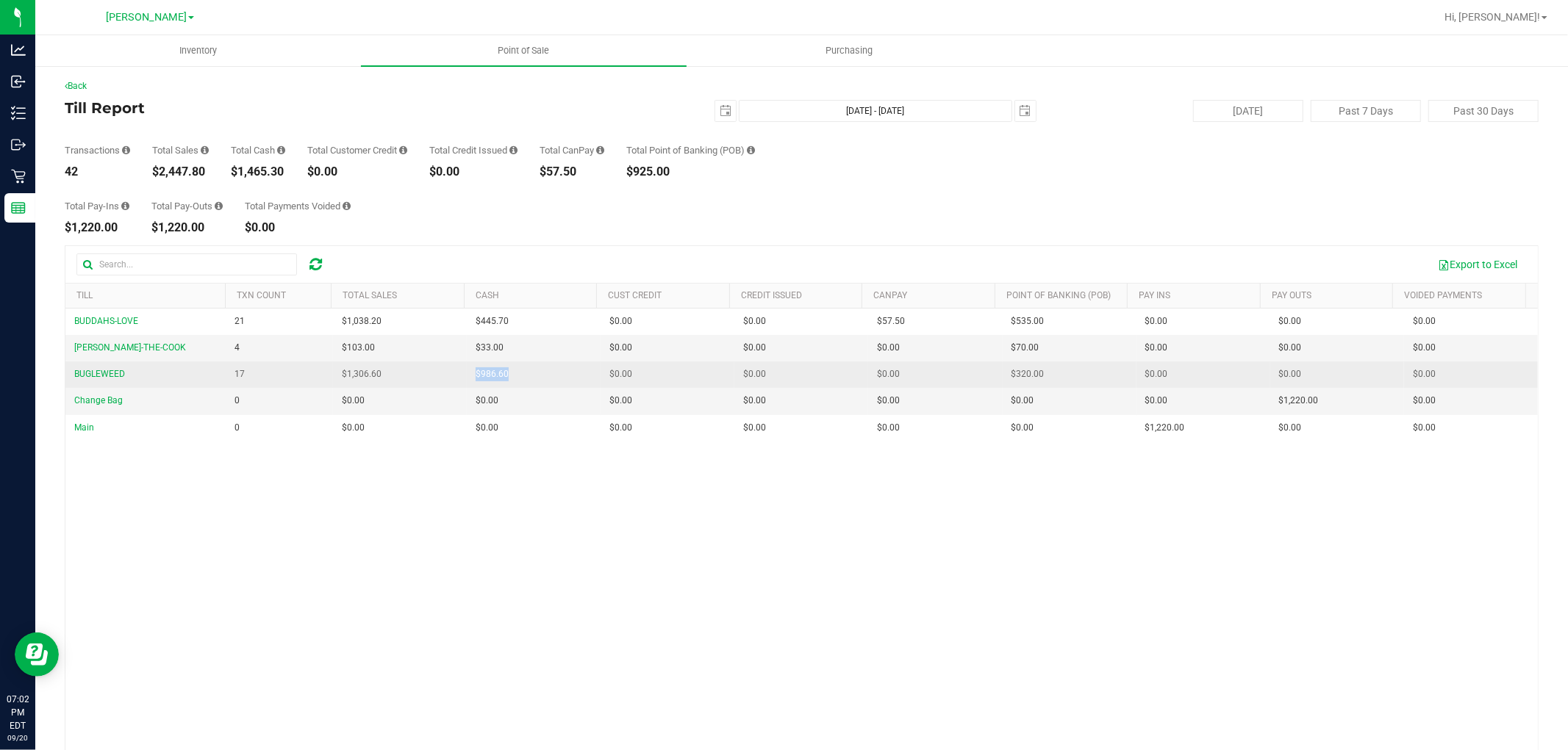
drag, startPoint x: 521, startPoint y: 369, endPoint x: 441, endPoint y: 372, distance: 80.1
click at [441, 372] on tr "BUGLEWEED 17 $1,306.60 $986.60 $0.00 $0.00 $0.00 $0.00 $0.00 $320.00 $0.00 $0.0…" at bounding box center [802, 375] width 1472 height 26
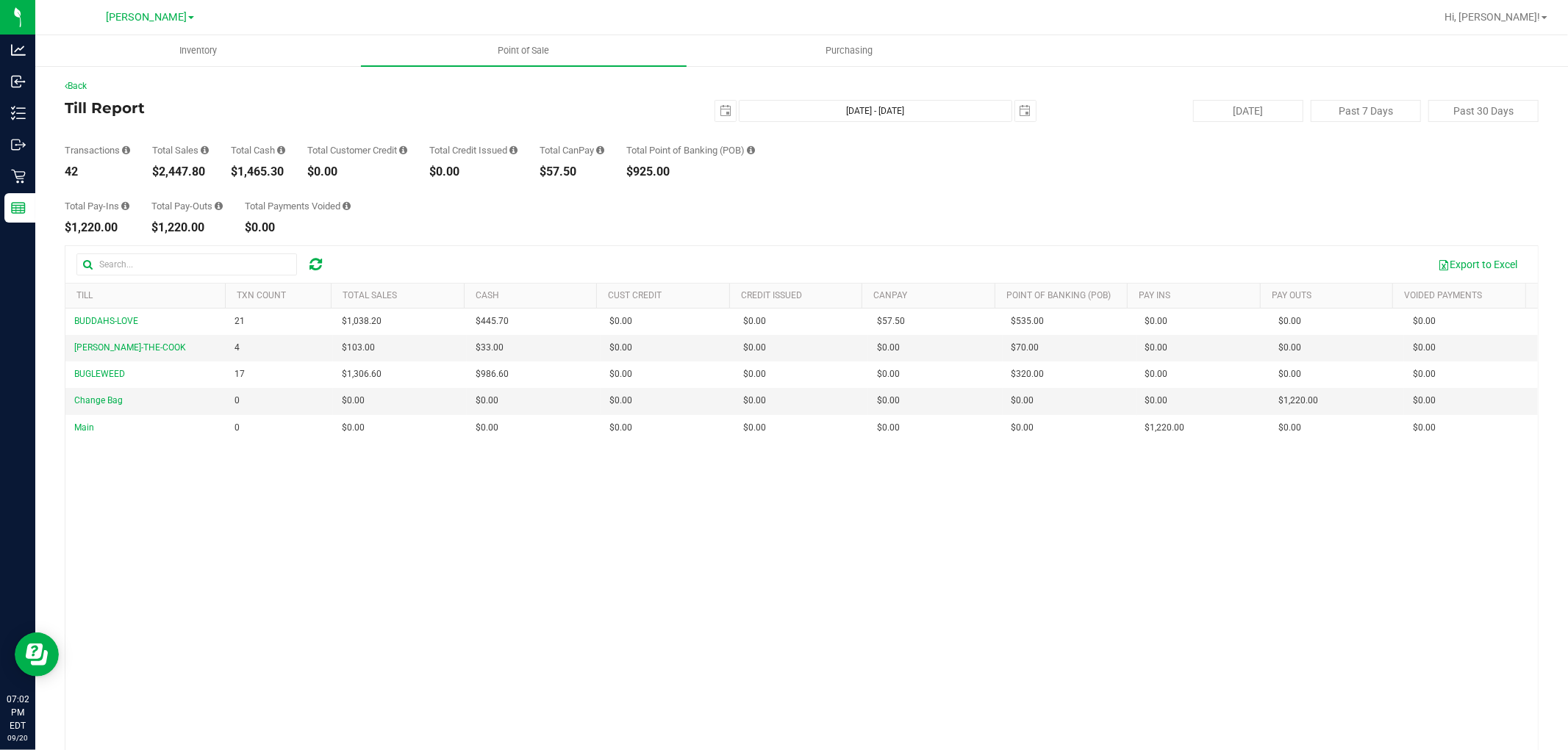
click at [464, 513] on div "BUDDAHS-LOVE 21 $1,038.20 $445.70 $0.00 $0.00 $0.00 $57.50 $0.00 $535.00 $0.00 …" at bounding box center [802, 544] width 1472 height 472
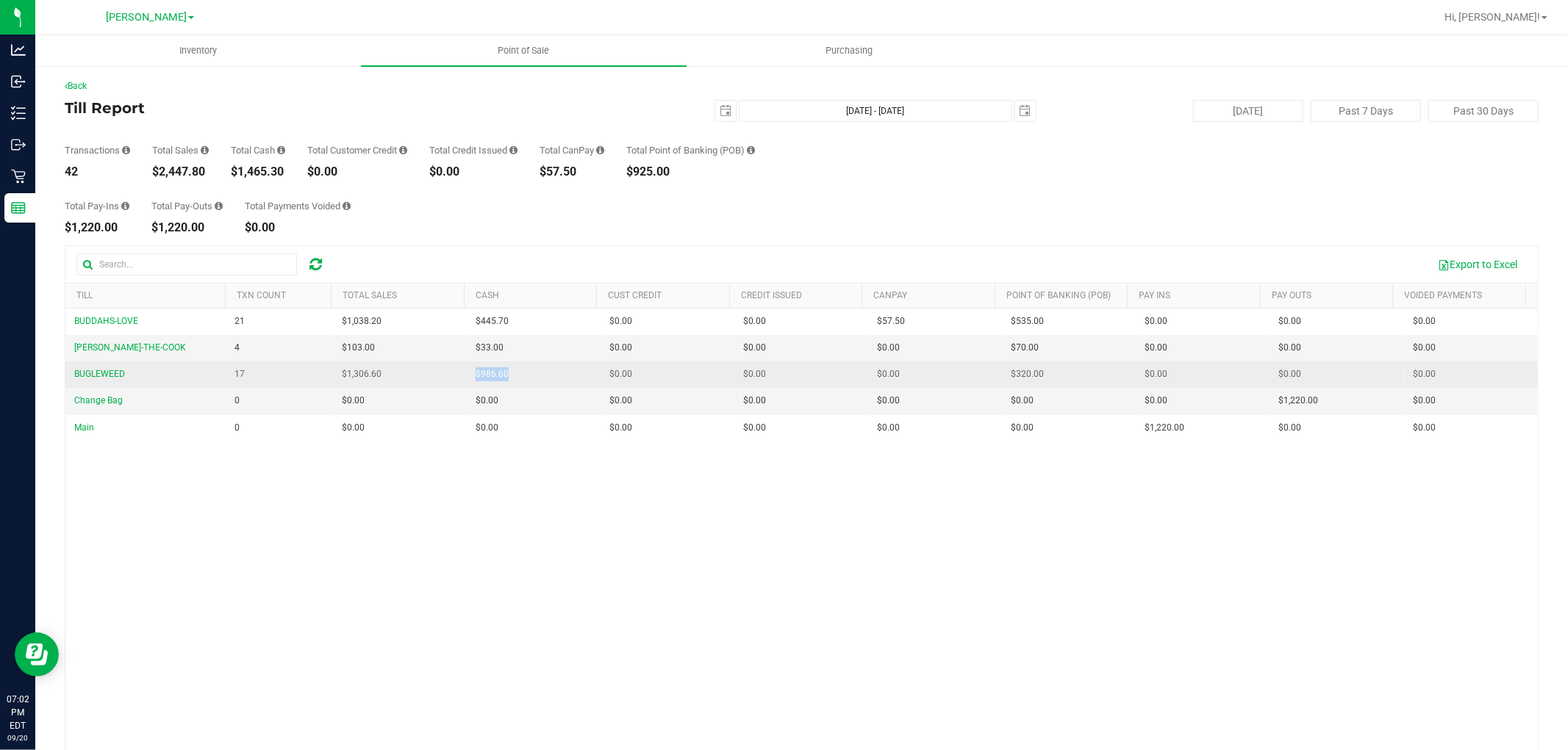
drag, startPoint x: 510, startPoint y: 371, endPoint x: 458, endPoint y: 375, distance: 52.2
click at [458, 375] on tr "BUGLEWEED 17 $1,306.60 $986.60 $0.00 $0.00 $0.00 $0.00 $0.00 $320.00 $0.00 $0.0…" at bounding box center [802, 375] width 1472 height 26
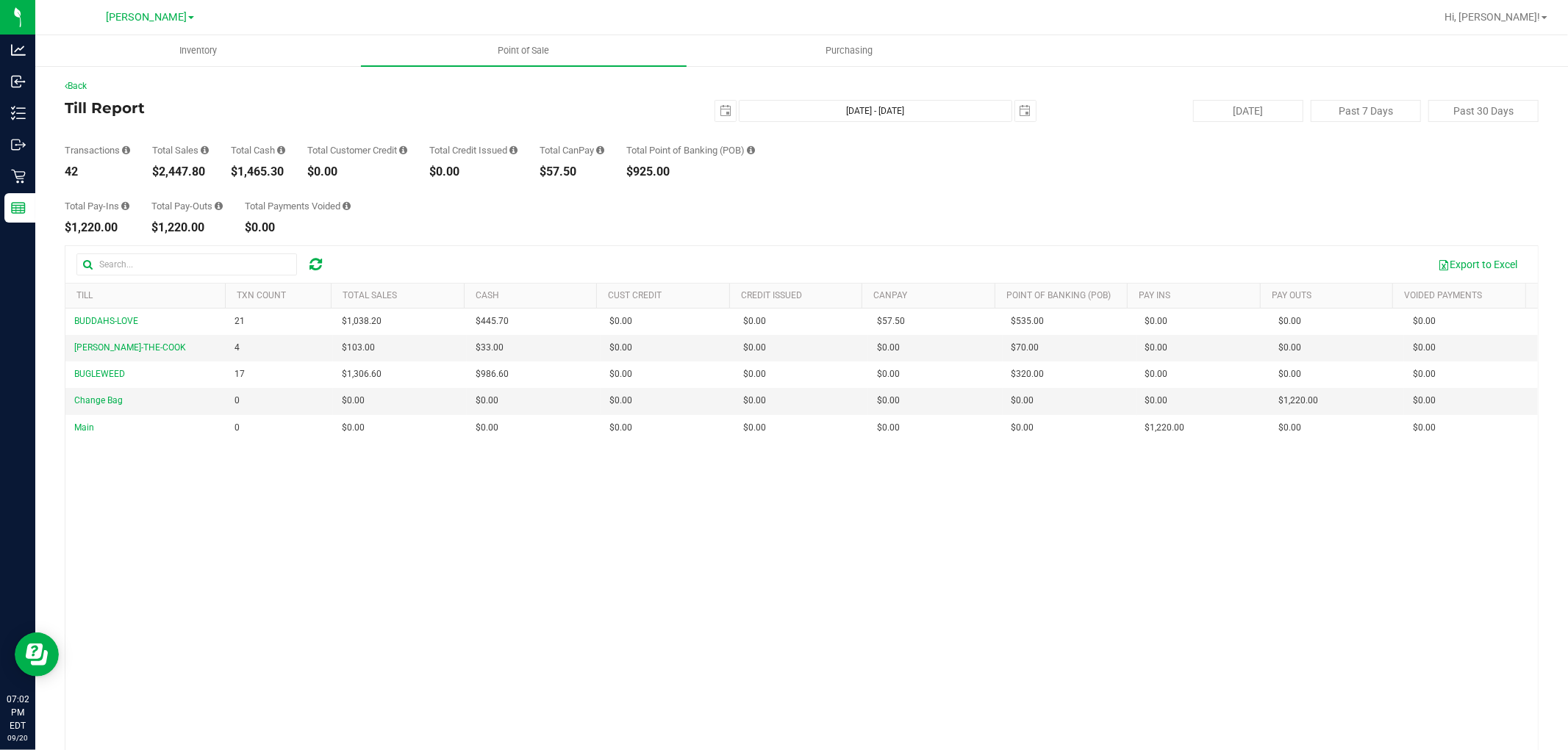
click at [559, 514] on div "BUDDAHS-LOVE 21 $1,038.20 $445.70 $0.00 $0.00 $0.00 $57.50 $0.00 $535.00 $0.00 …" at bounding box center [802, 544] width 1472 height 472
